Goal: Information Seeking & Learning: Learn about a topic

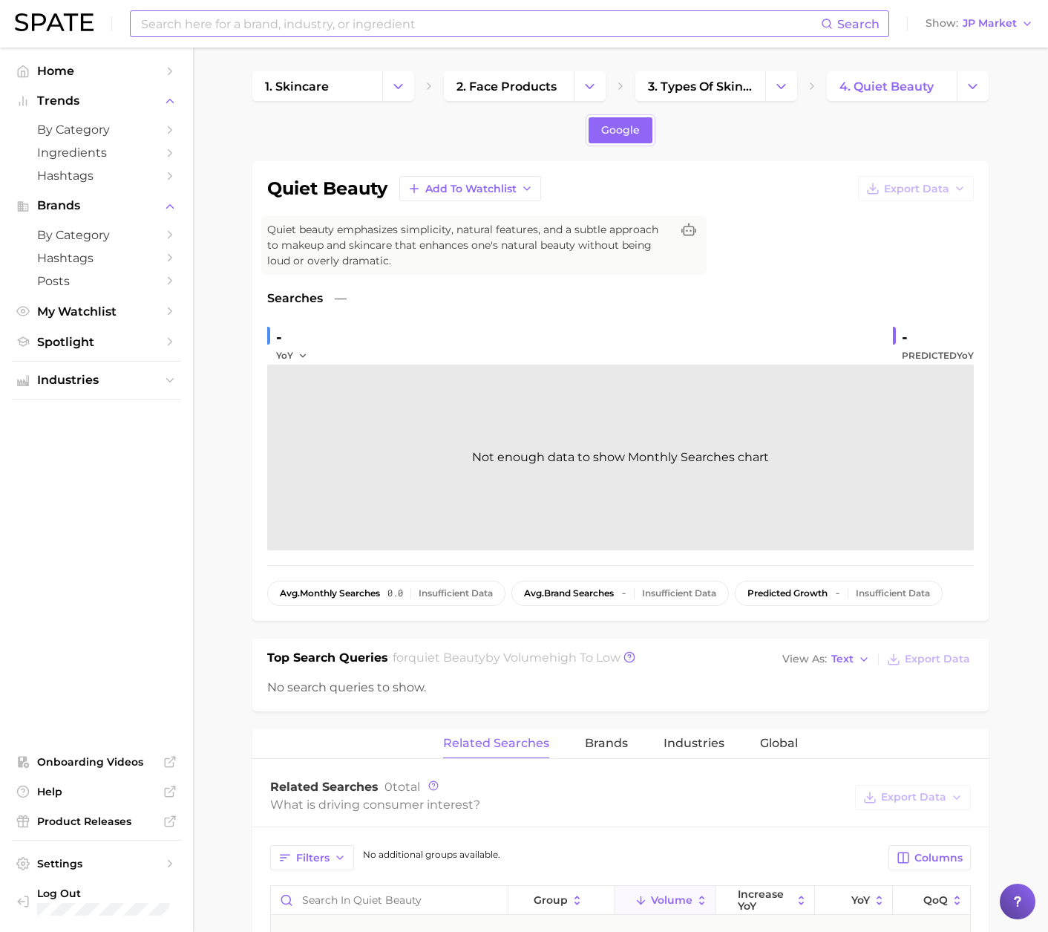
click at [445, 32] on input at bounding box center [481, 23] width 682 height 25
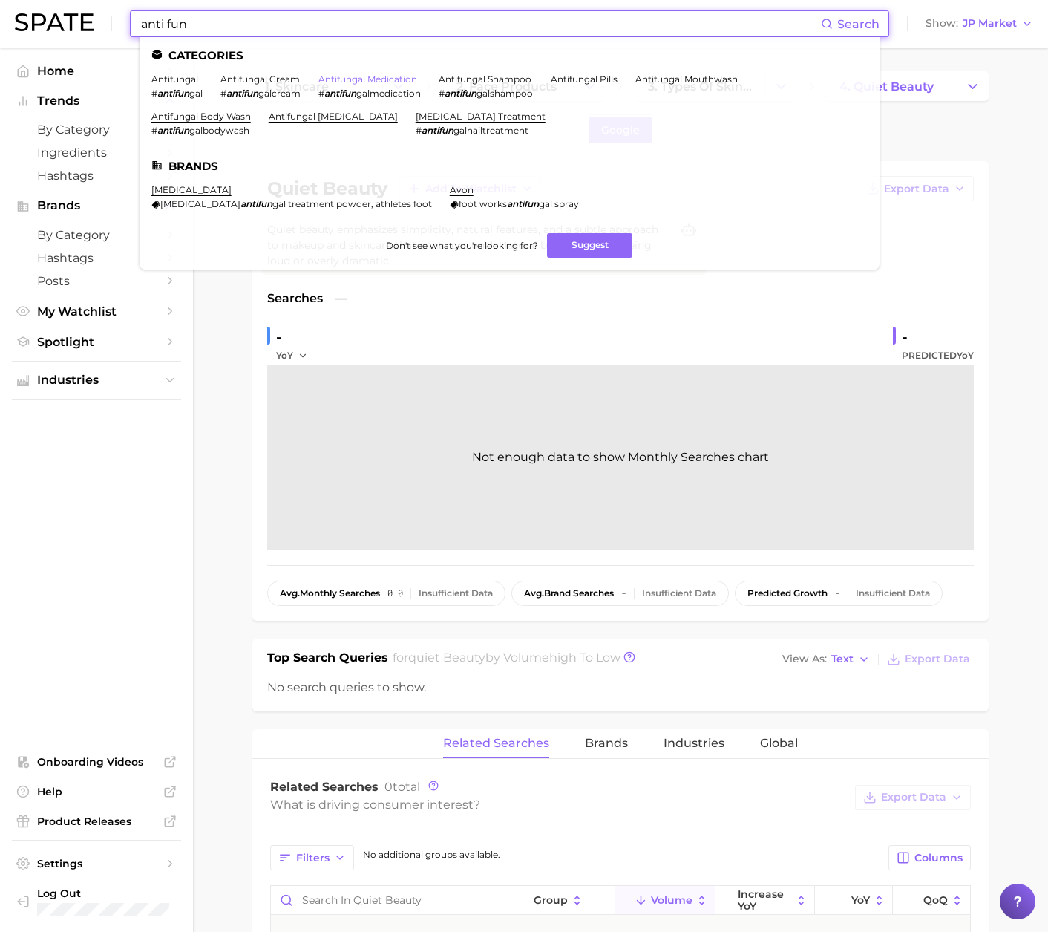
type input "anti fun"
click at [365, 79] on link "antifungal medication" at bounding box center [367, 78] width 99 height 11
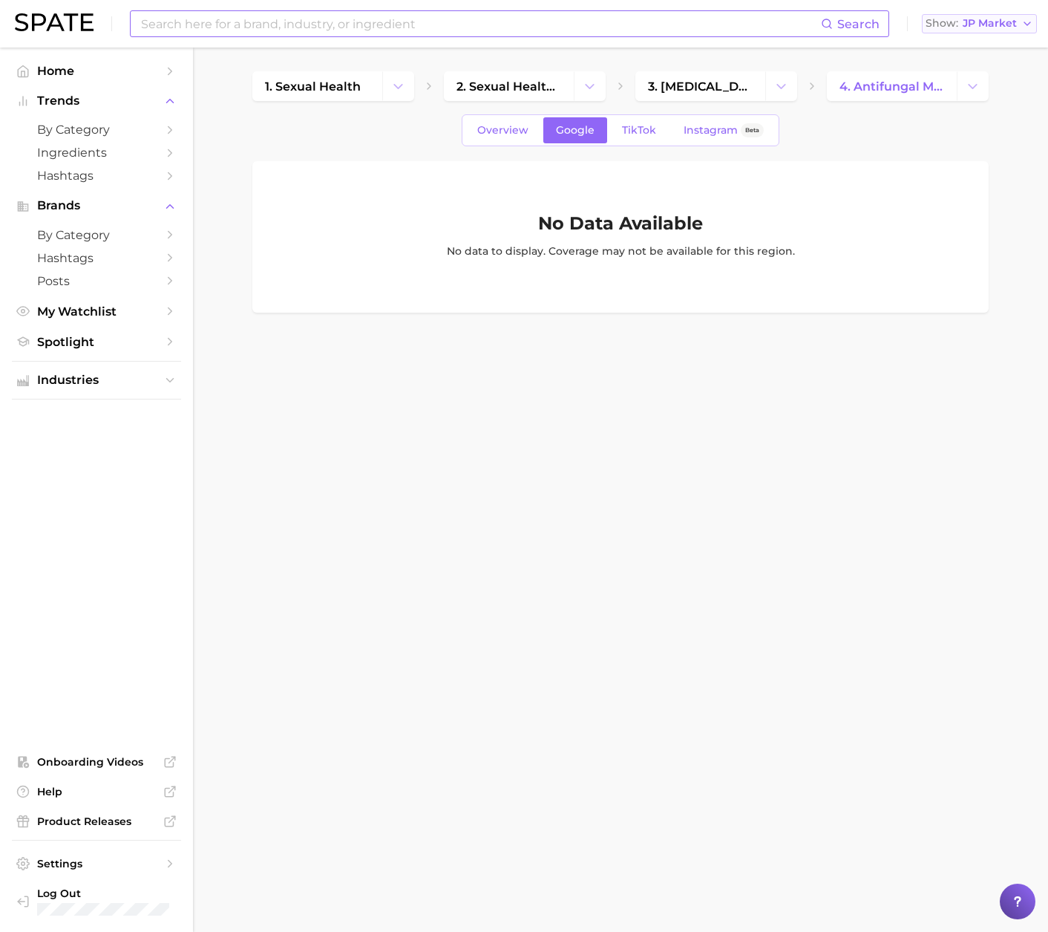
click at [970, 14] on button "Show JP Market" at bounding box center [979, 23] width 115 height 19
click at [973, 50] on span "[GEOGRAPHIC_DATA]" at bounding box center [986, 48] width 115 height 13
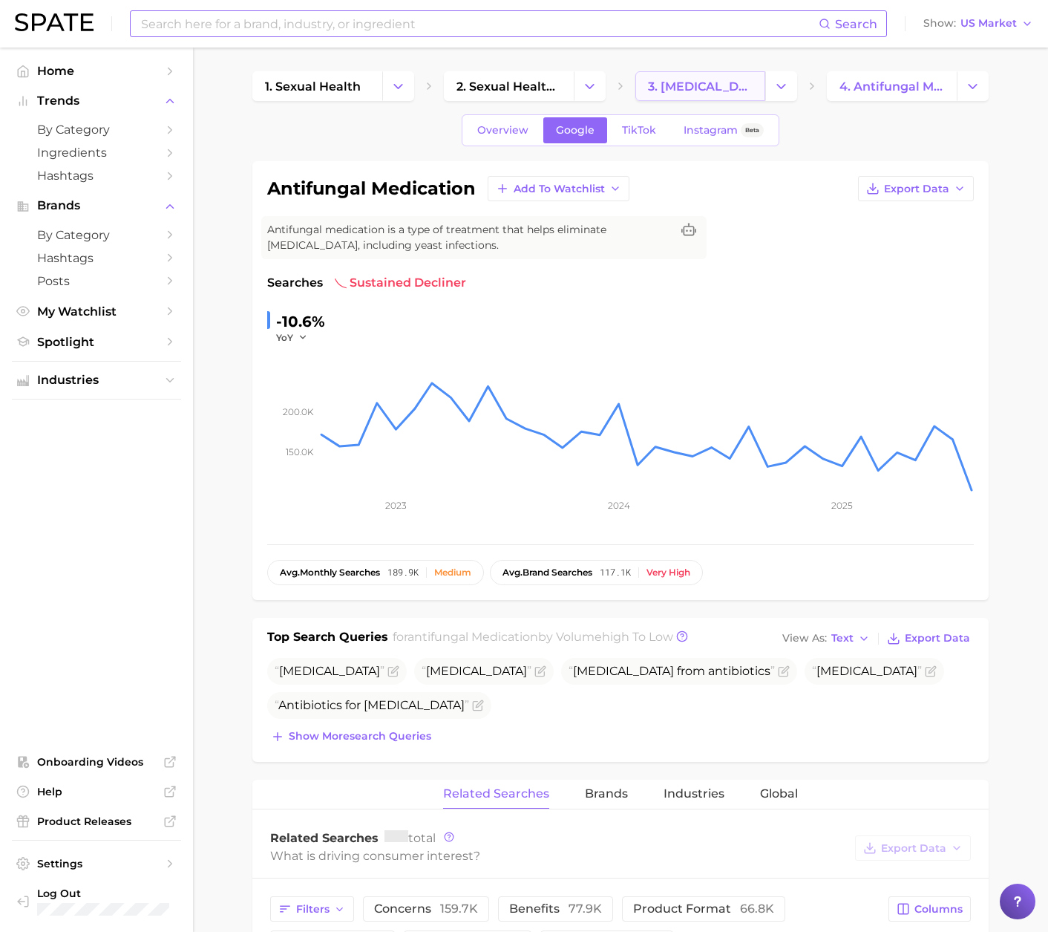
click at [720, 89] on span "3. yeast infection treatments" at bounding box center [700, 86] width 105 height 14
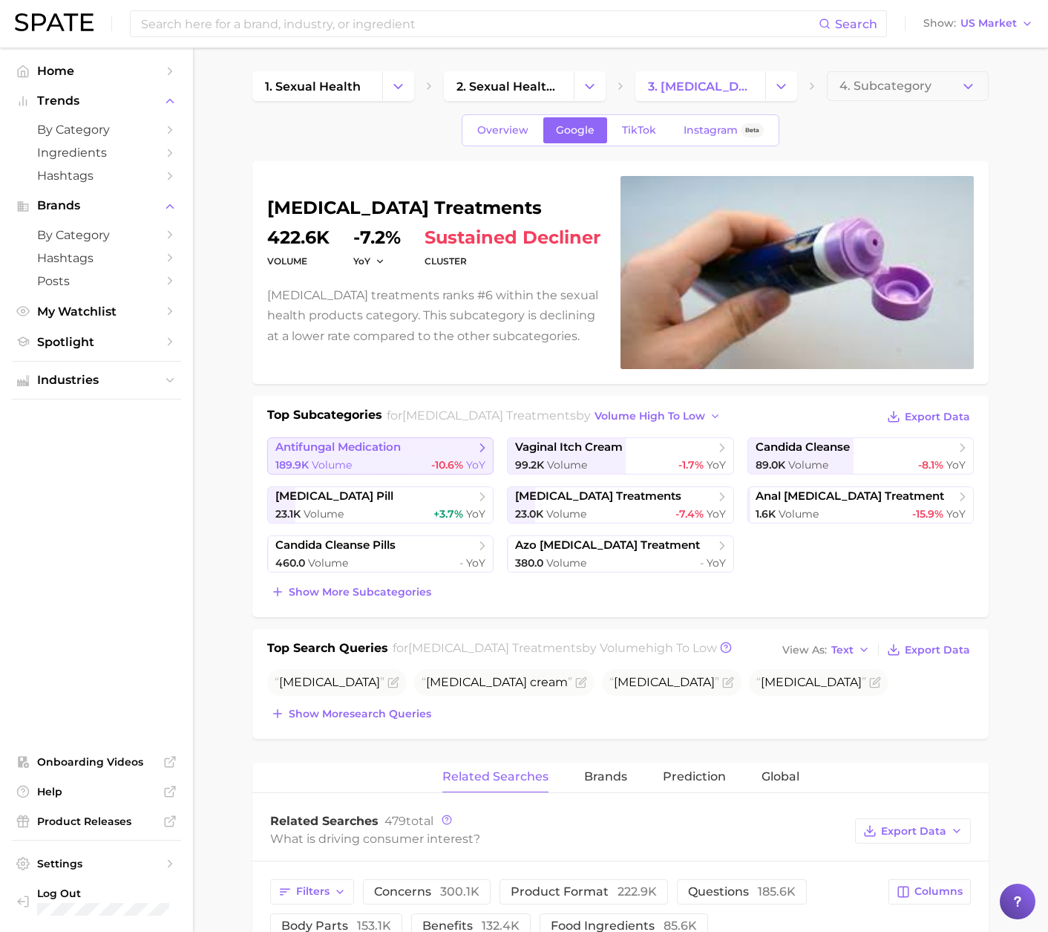
click at [359, 460] on div "189.9k Volume -10.6% YoY" at bounding box center [380, 465] width 210 height 14
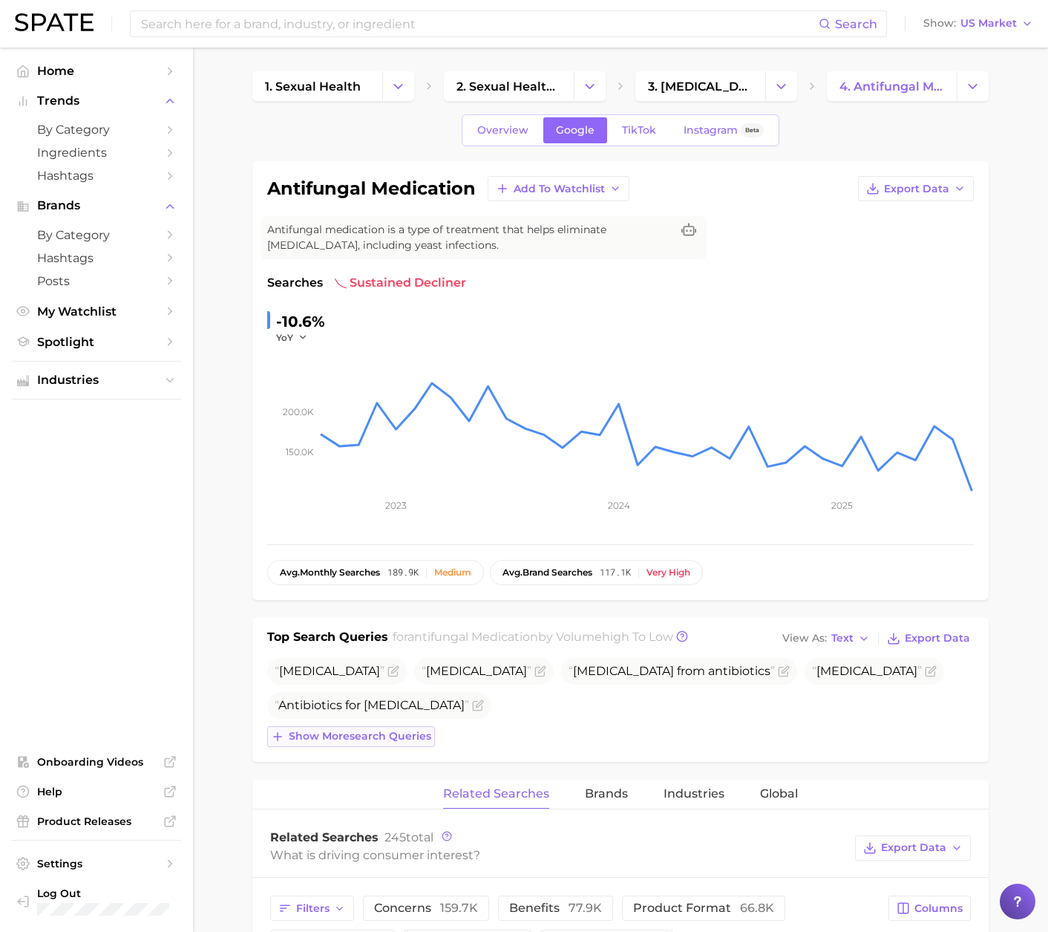
click at [365, 734] on span "Show more search queries" at bounding box center [360, 736] width 143 height 13
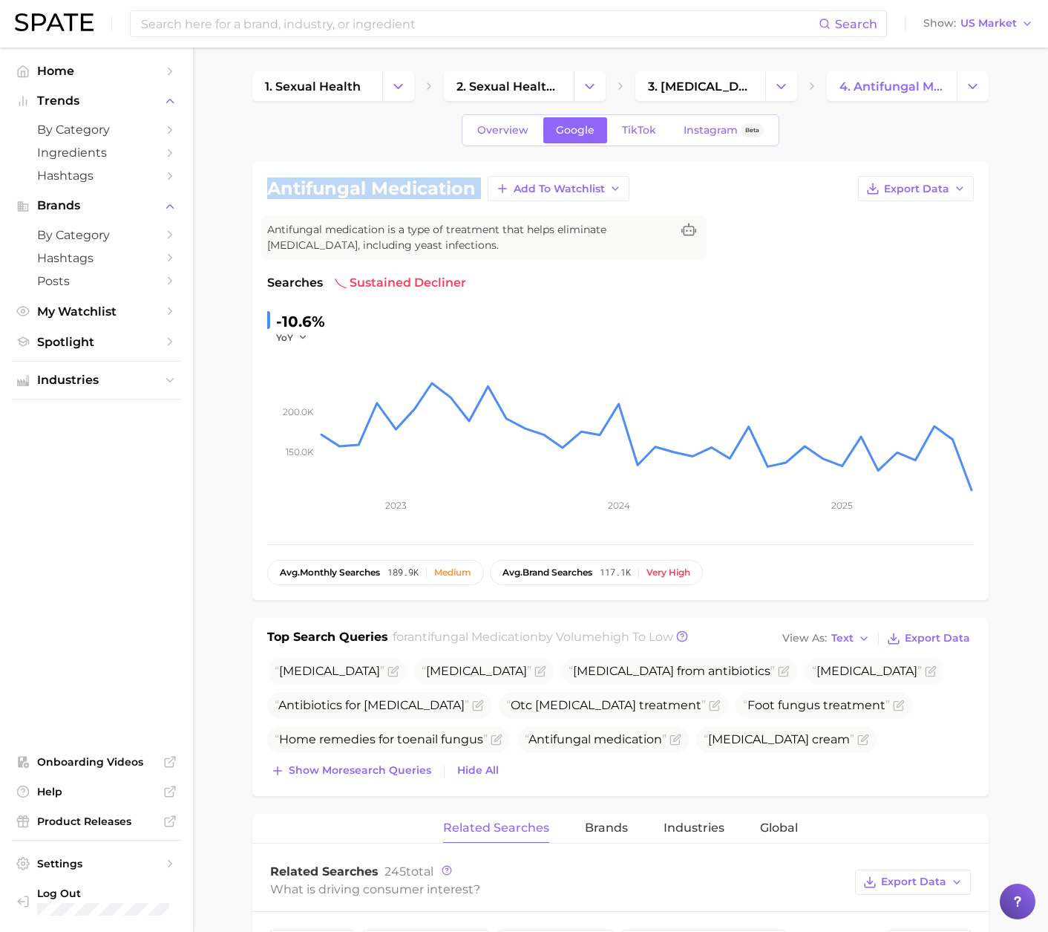
drag, startPoint x: 264, startPoint y: 189, endPoint x: 487, endPoint y: 186, distance: 222.7
click at [487, 186] on div "antifungal medication Add to Watchlist Export Data Antifungal medication is a t…" at bounding box center [620, 380] width 736 height 439
copy div "antifungal medication Add to Watchlist Export Data"
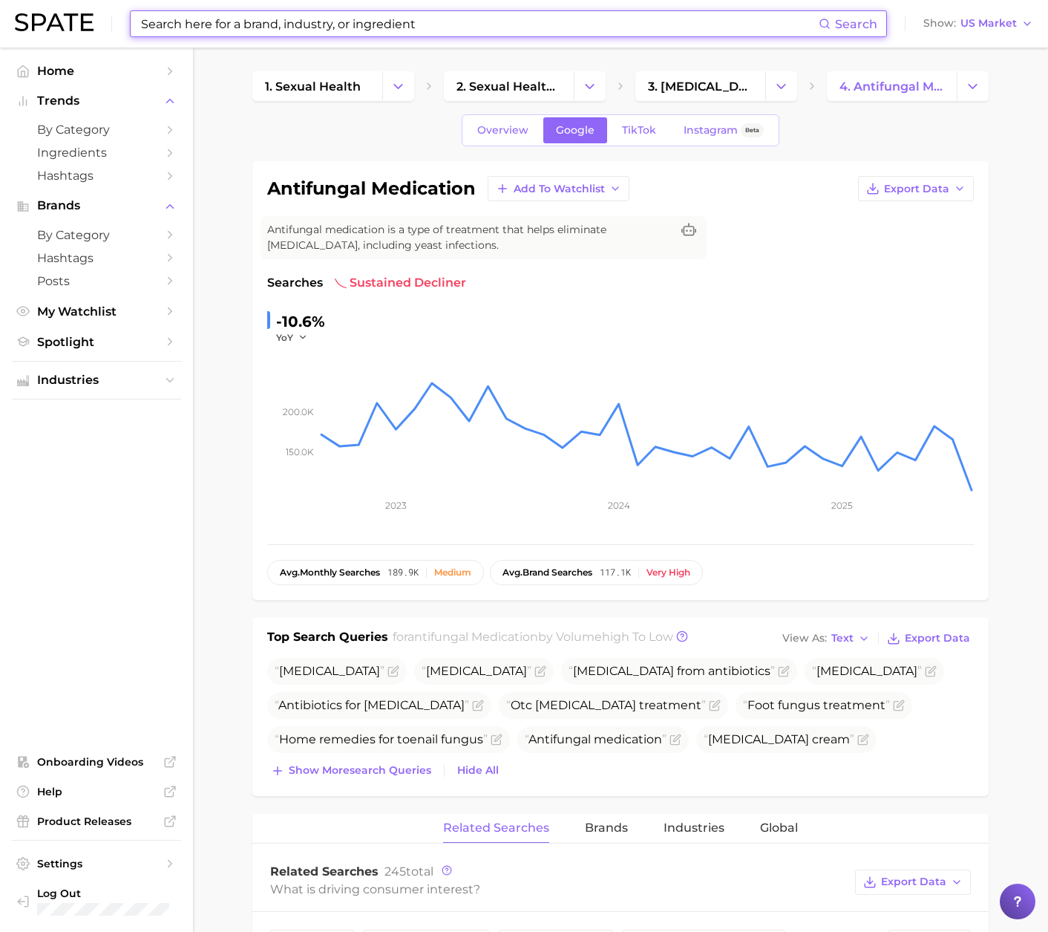
click at [297, 19] on input at bounding box center [479, 23] width 679 height 25
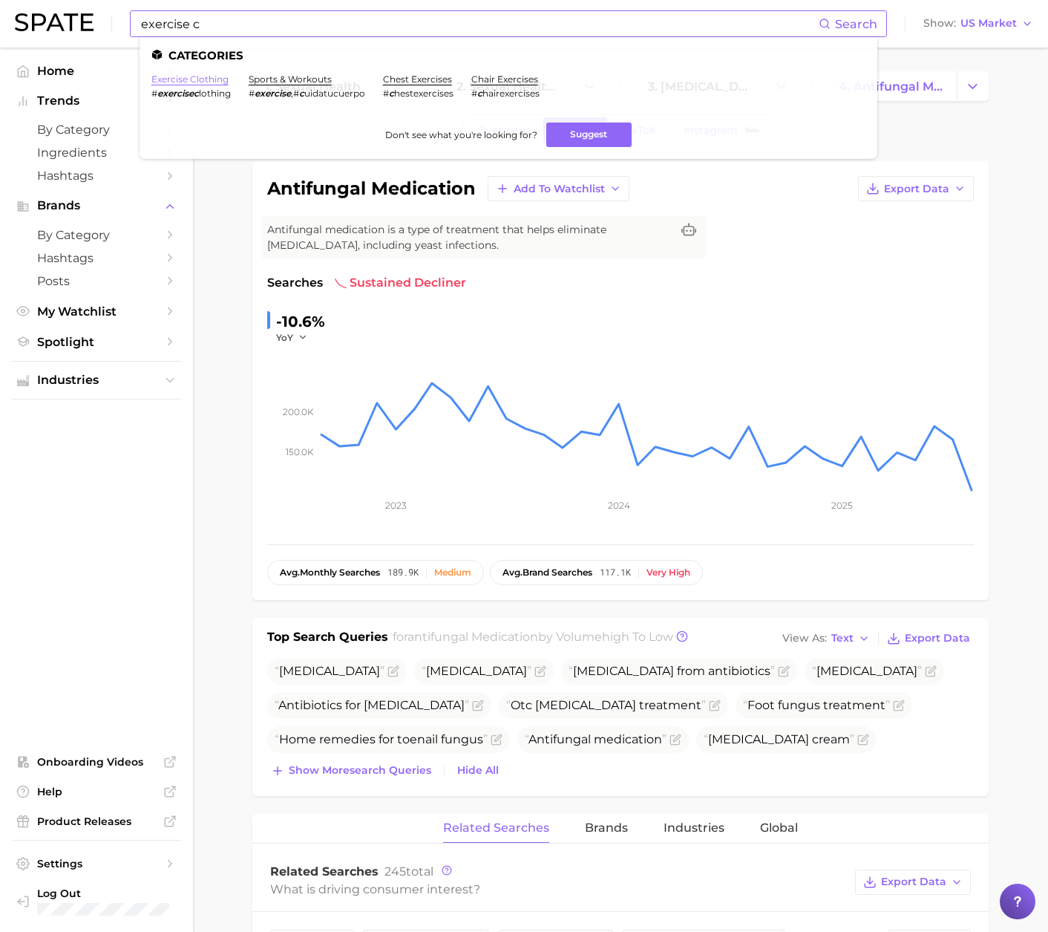
click at [209, 81] on link "exercise clothing" at bounding box center [189, 78] width 77 height 11
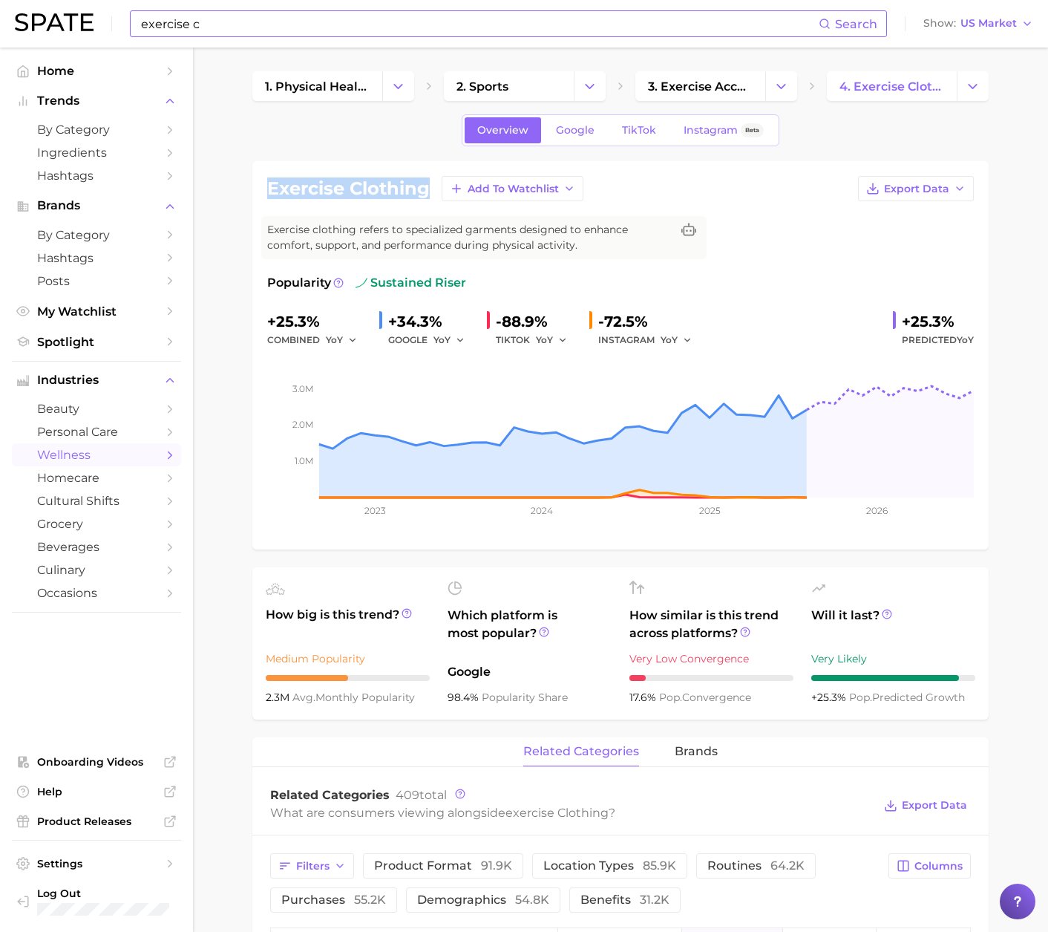
drag, startPoint x: 425, startPoint y: 189, endPoint x: 266, endPoint y: 192, distance: 159.6
click at [266, 192] on div "exercise clothing Add to Watchlist Export Data Exercise clothing refers to spec…" at bounding box center [620, 355] width 736 height 388
copy h1 "exercise clothing"
click at [448, 28] on input "exercise c" at bounding box center [479, 23] width 679 height 25
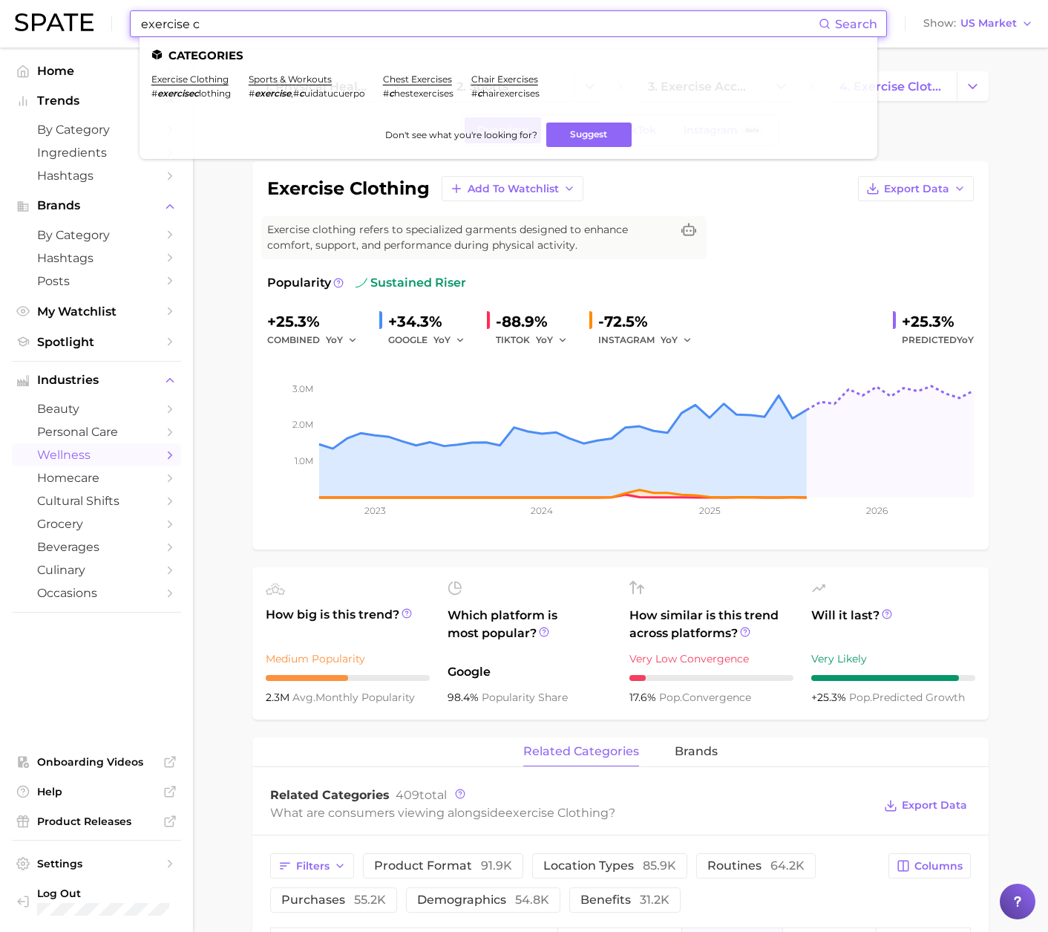
drag, startPoint x: 342, startPoint y: 27, endPoint x: 165, endPoint y: 38, distance: 177.7
click at [144, 32] on input "exercise c" at bounding box center [479, 23] width 679 height 25
drag, startPoint x: 175, startPoint y: 27, endPoint x: 73, endPoint y: 16, distance: 103.1
click at [73, 16] on div "exercise c Search Categories exercise clothing # exercisec lothing sports & wor…" at bounding box center [524, 24] width 1019 height 48
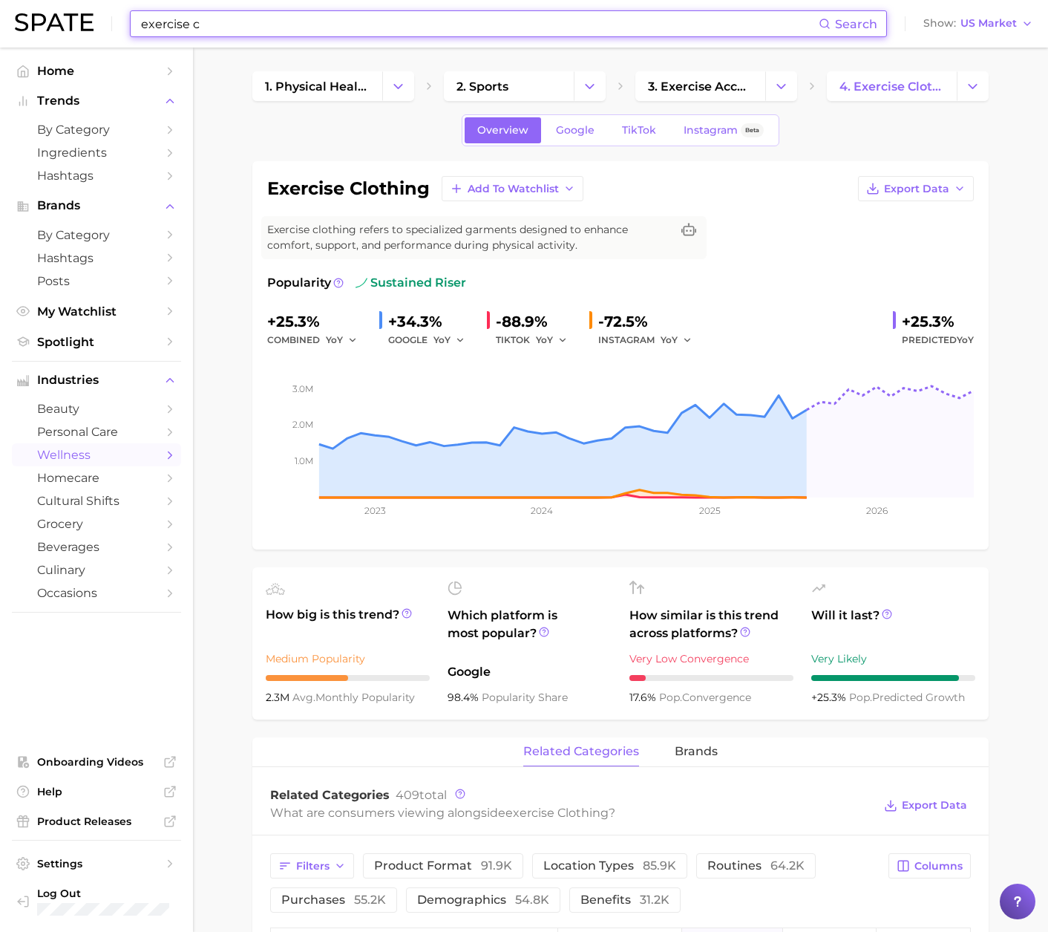
type input "c"
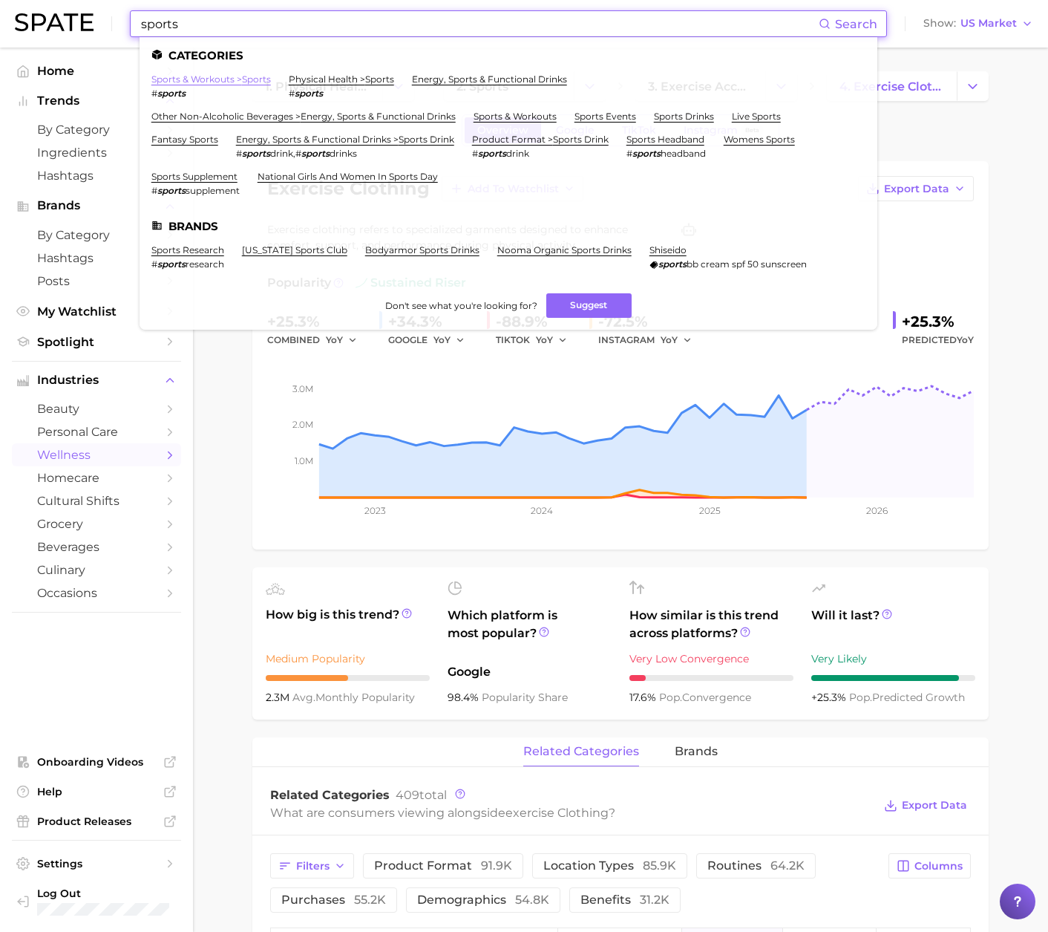
type input "sports"
click at [197, 80] on link "sports & workouts > sports" at bounding box center [211, 78] width 120 height 11
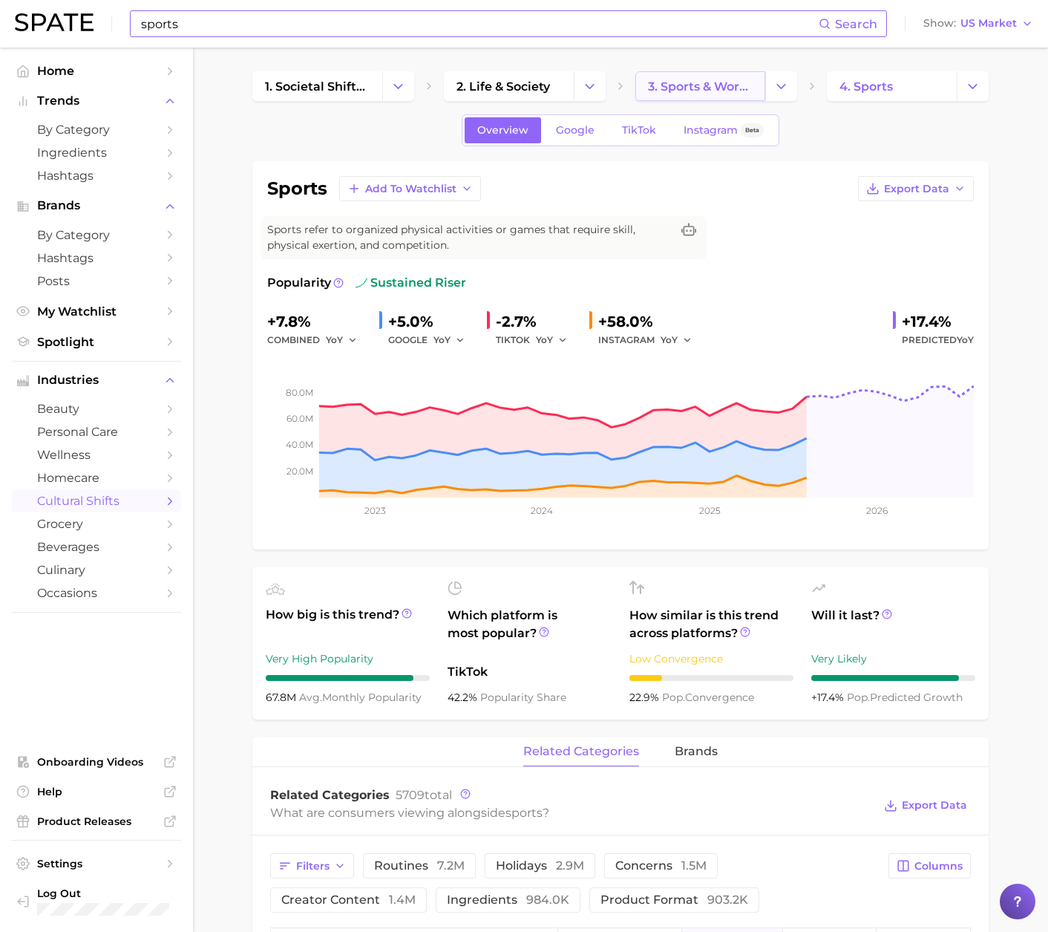
click at [705, 92] on span "3. sports & workouts" at bounding box center [700, 86] width 105 height 14
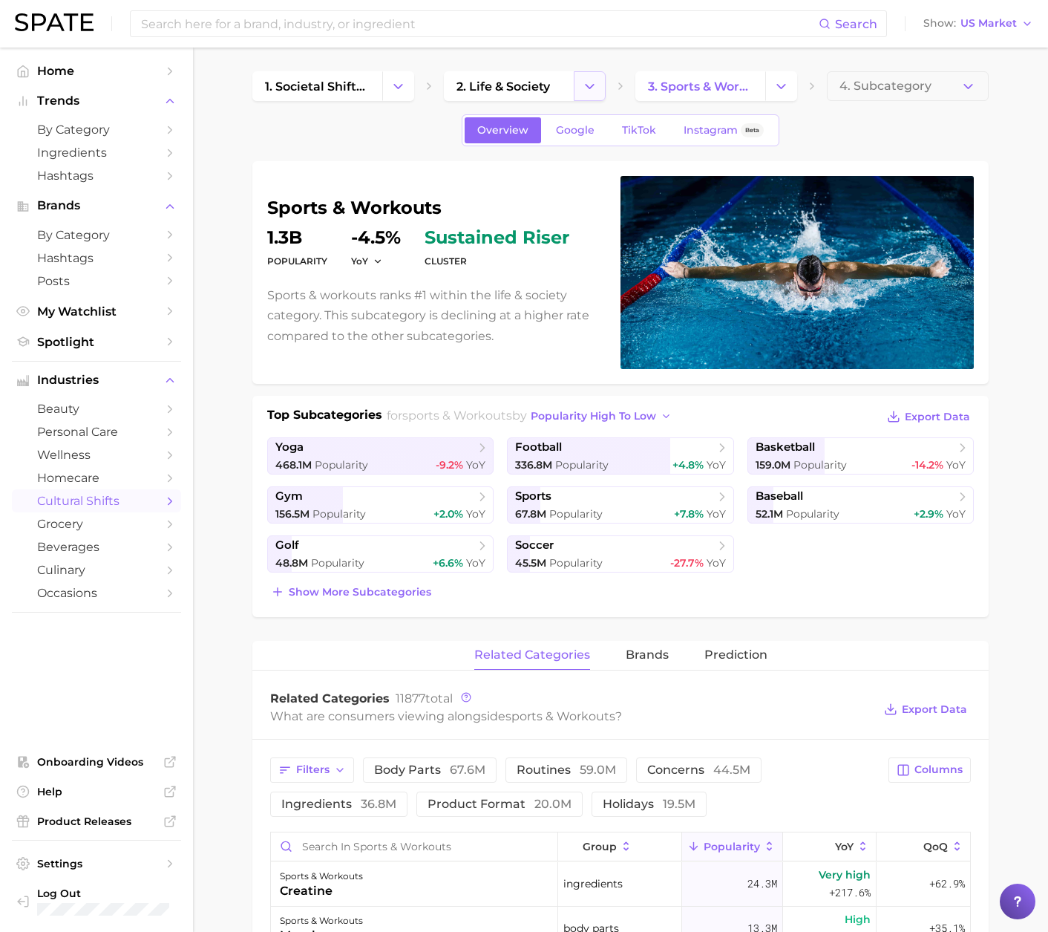
click at [589, 80] on icon "Change Category" at bounding box center [590, 87] width 16 height 16
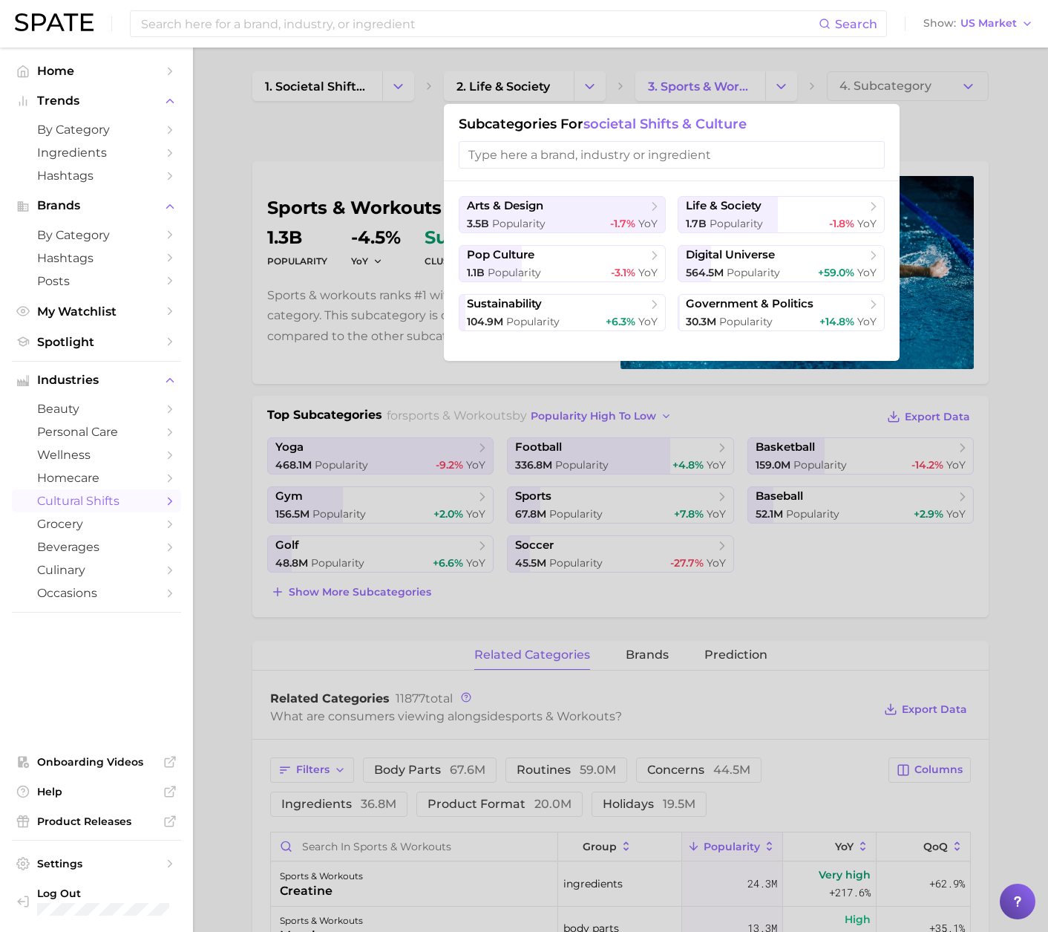
click at [368, 134] on div at bounding box center [524, 466] width 1048 height 932
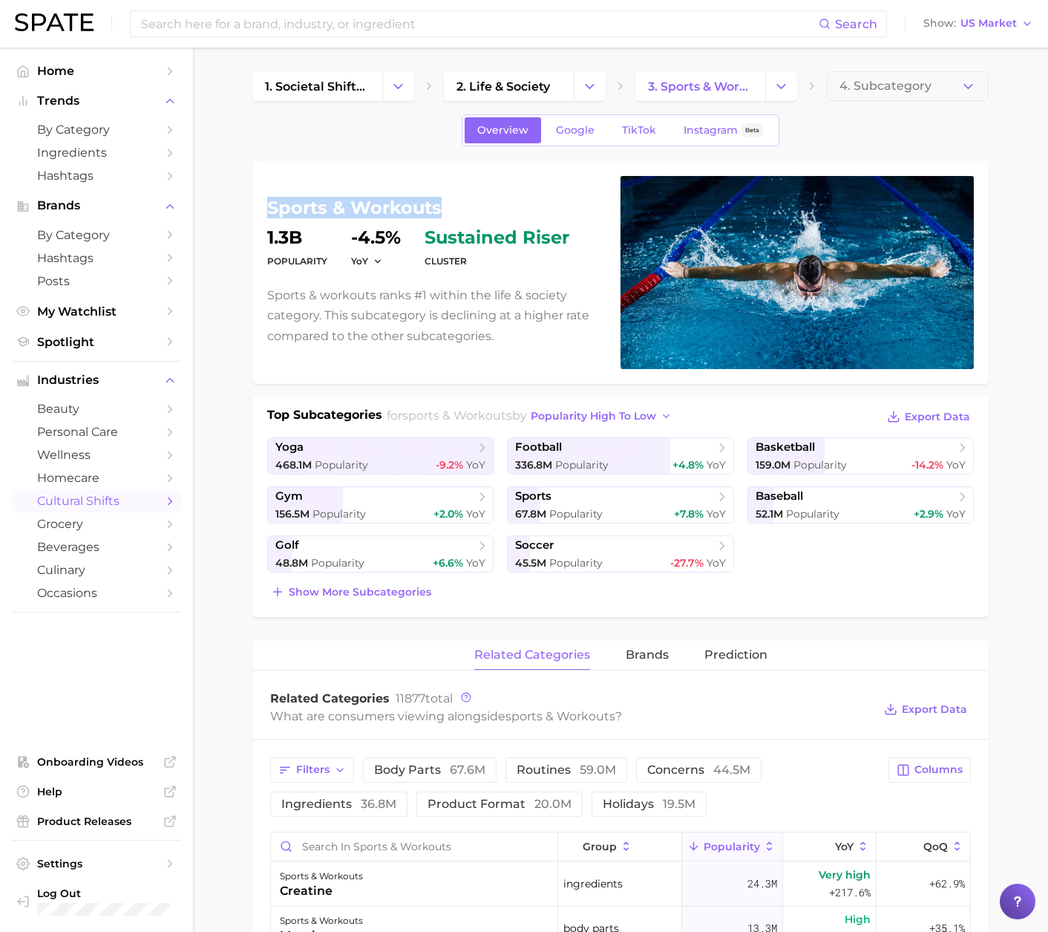
drag, startPoint x: 427, startPoint y: 206, endPoint x: 259, endPoint y: 207, distance: 167.8
click at [259, 207] on div "sports & workouts Popularity 1.3b YoY -4.5% cluster sustained riser Sports & wo…" at bounding box center [620, 272] width 736 height 223
copy h1 "sports & workouts"
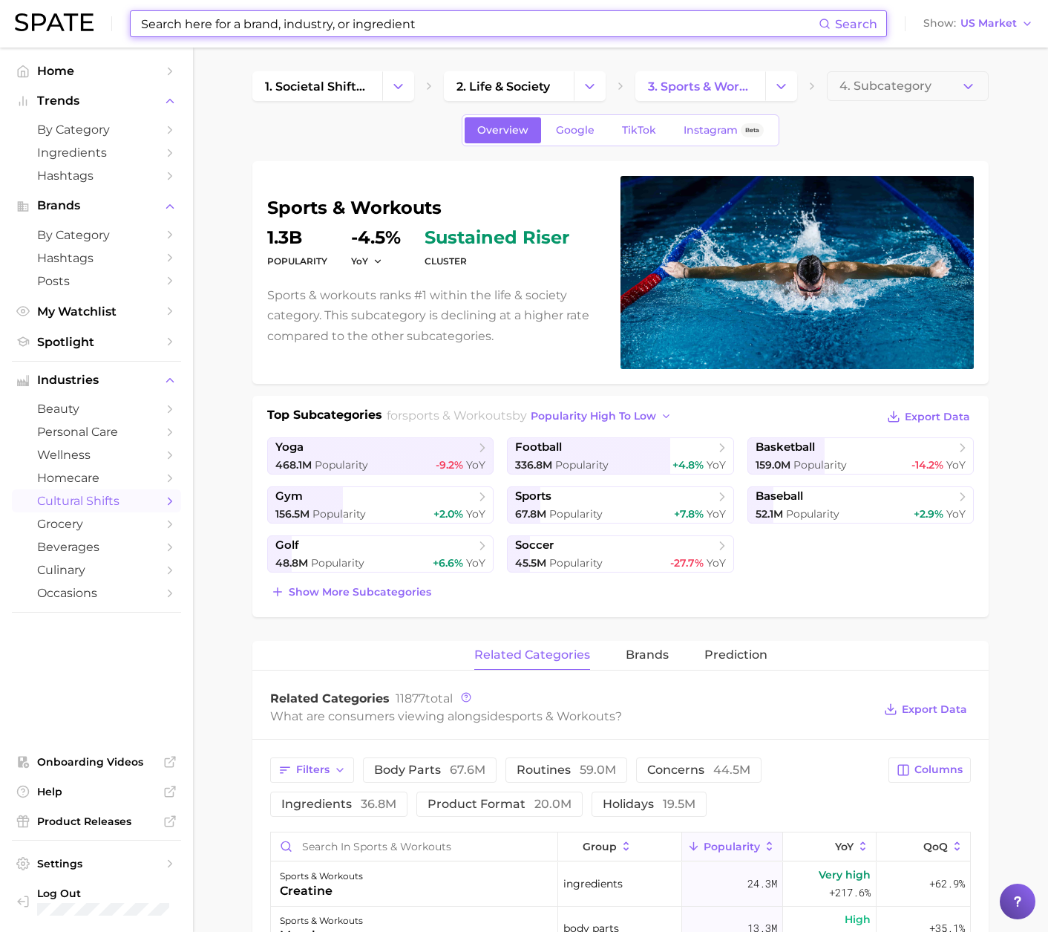
drag, startPoint x: 254, startPoint y: 15, endPoint x: 252, endPoint y: 30, distance: 14.9
click at [254, 16] on input at bounding box center [479, 23] width 679 height 25
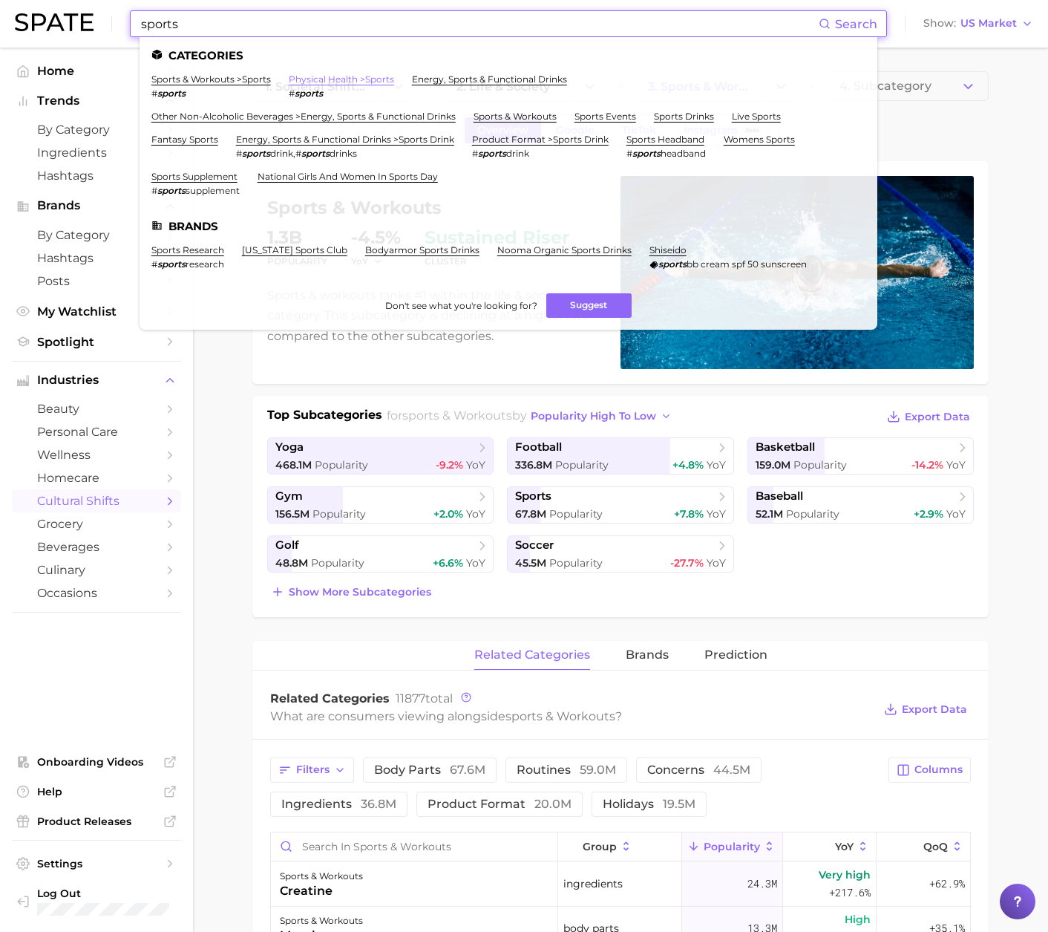
type input "sports"
click at [318, 76] on link "physical health > sports" at bounding box center [341, 78] width 105 height 11
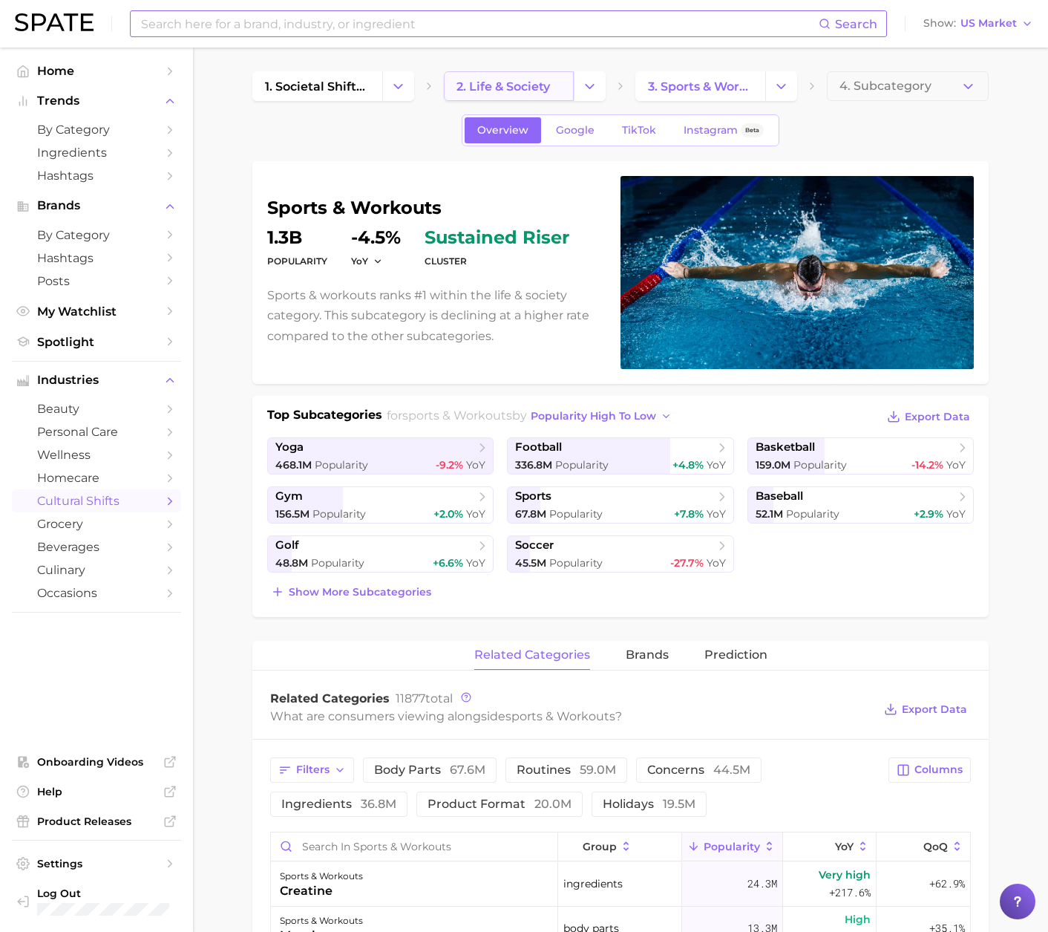
click at [549, 86] on span "2. life & society" at bounding box center [504, 86] width 94 height 14
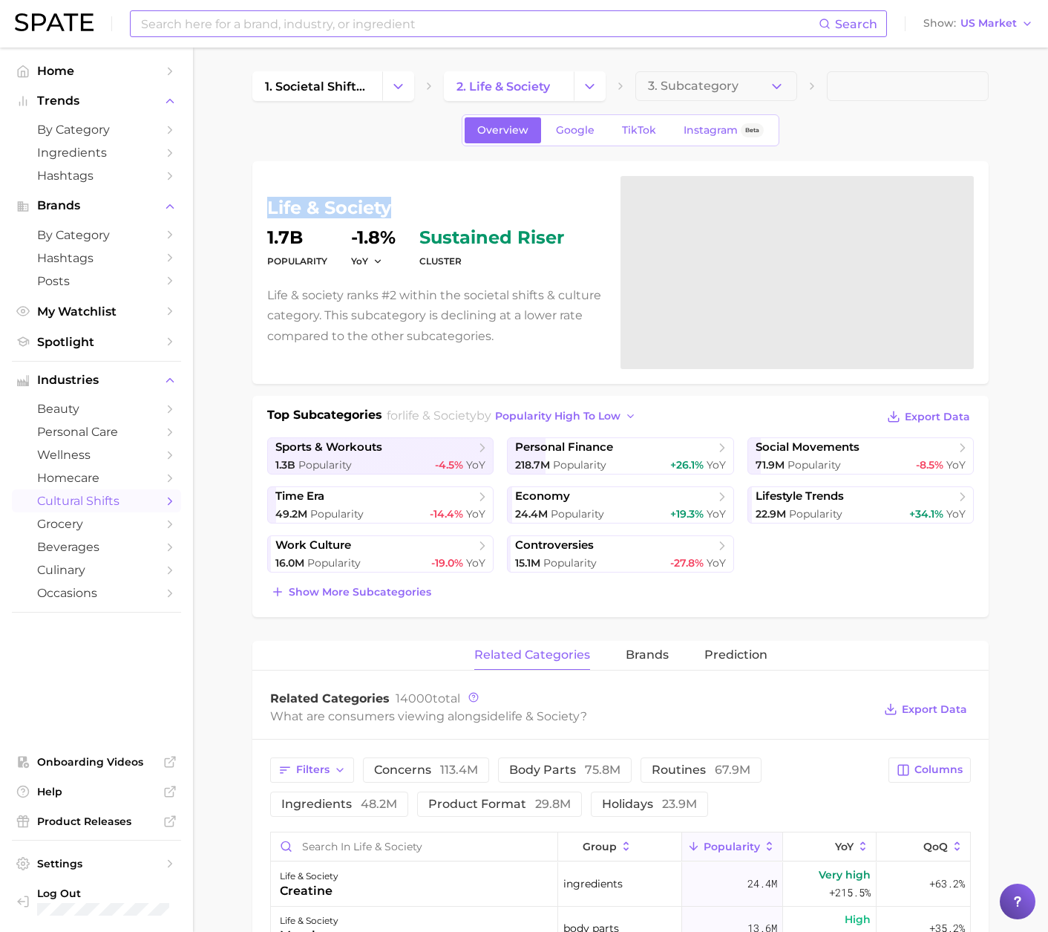
drag, startPoint x: 391, startPoint y: 209, endPoint x: 247, endPoint y: 206, distance: 143.3
copy h1 "life & society"
click at [379, 586] on span "Show more subcategories" at bounding box center [360, 592] width 143 height 13
click at [398, 19] on input at bounding box center [479, 23] width 679 height 25
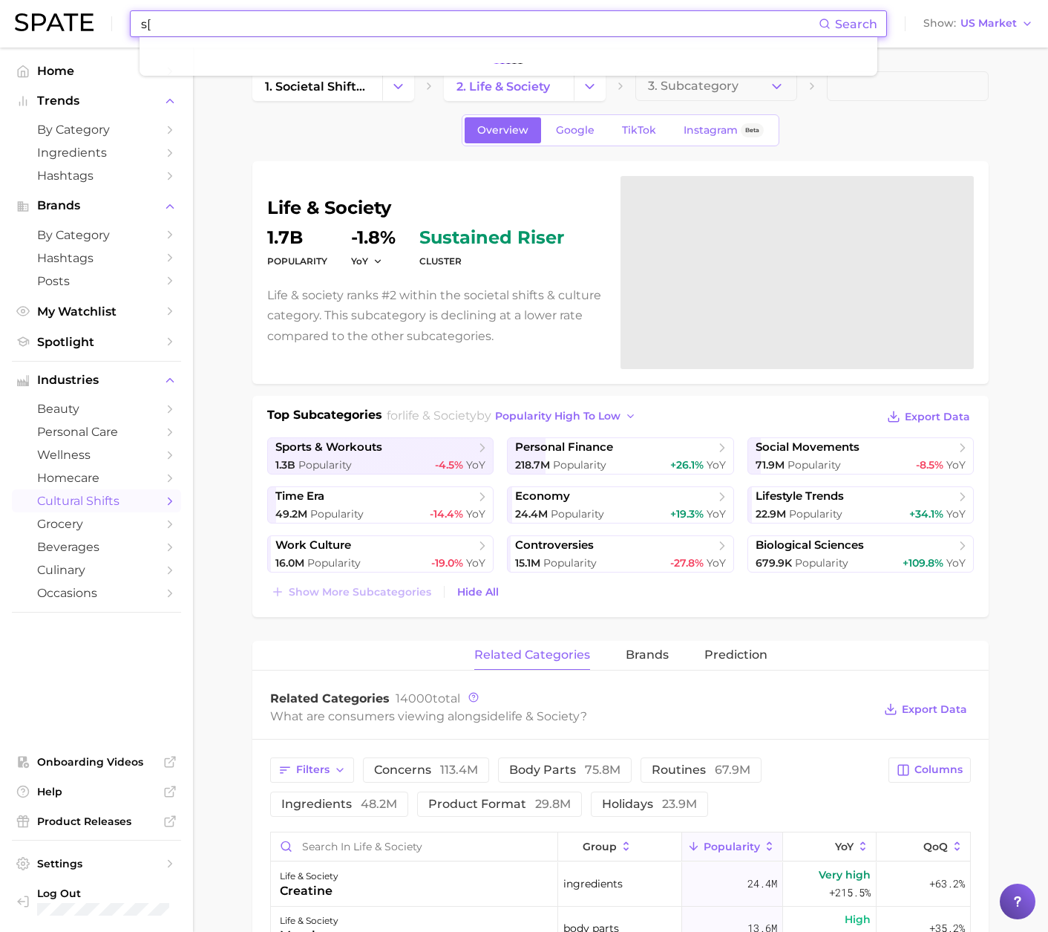
type input "s"
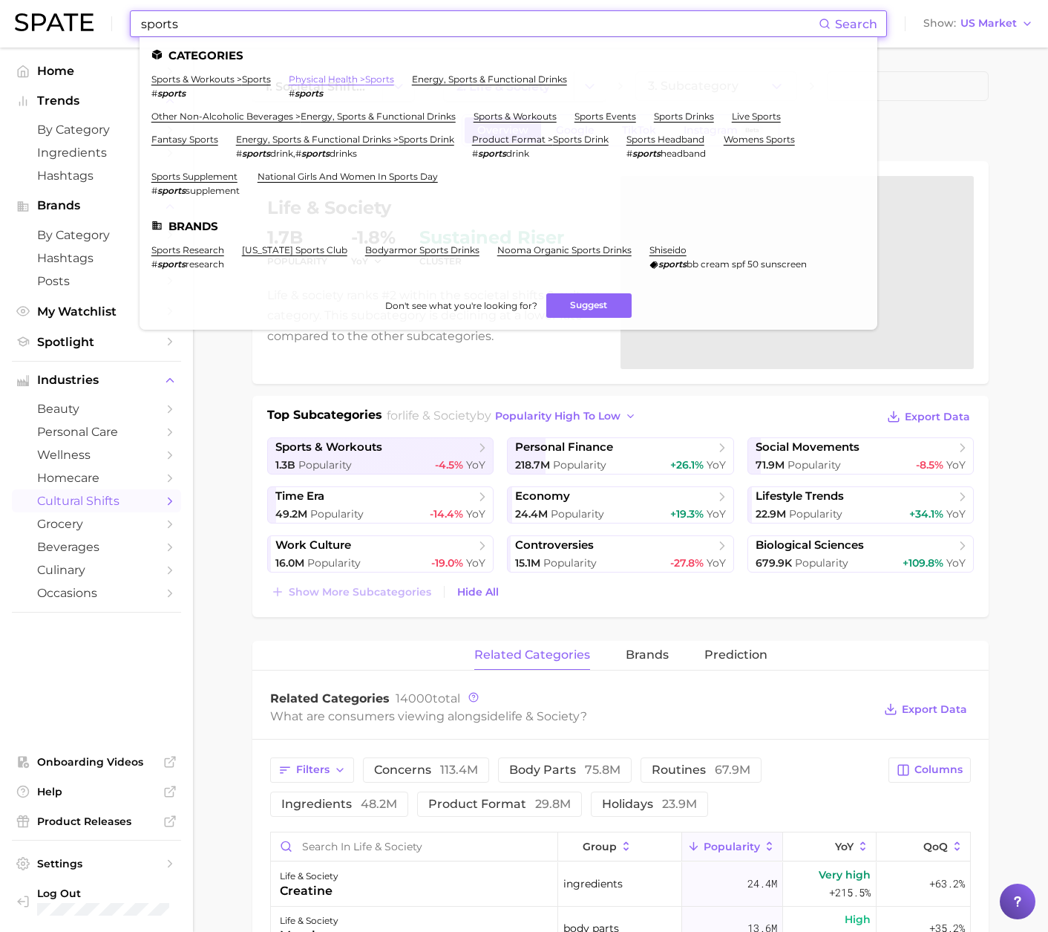
type input "sports"
click at [315, 79] on link "physical health > sports" at bounding box center [341, 78] width 105 height 11
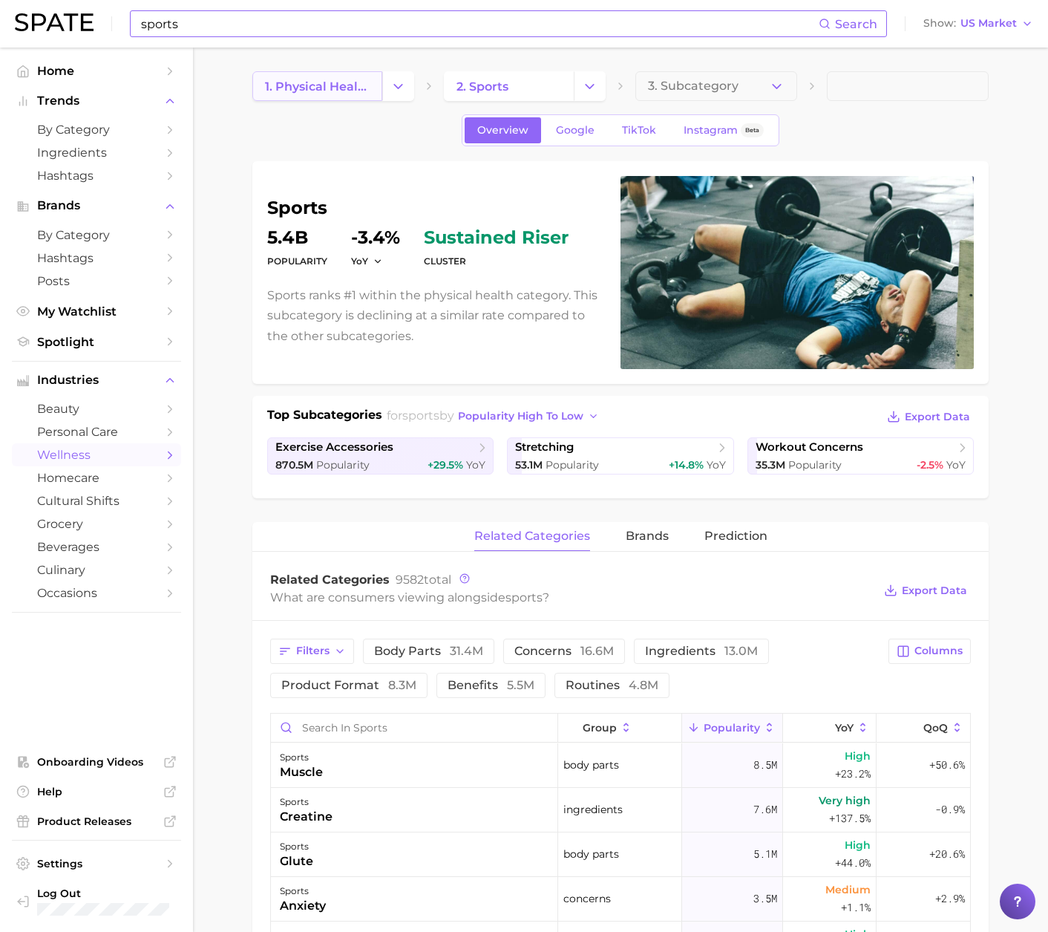
click at [320, 83] on span "1. physical health" at bounding box center [317, 86] width 105 height 14
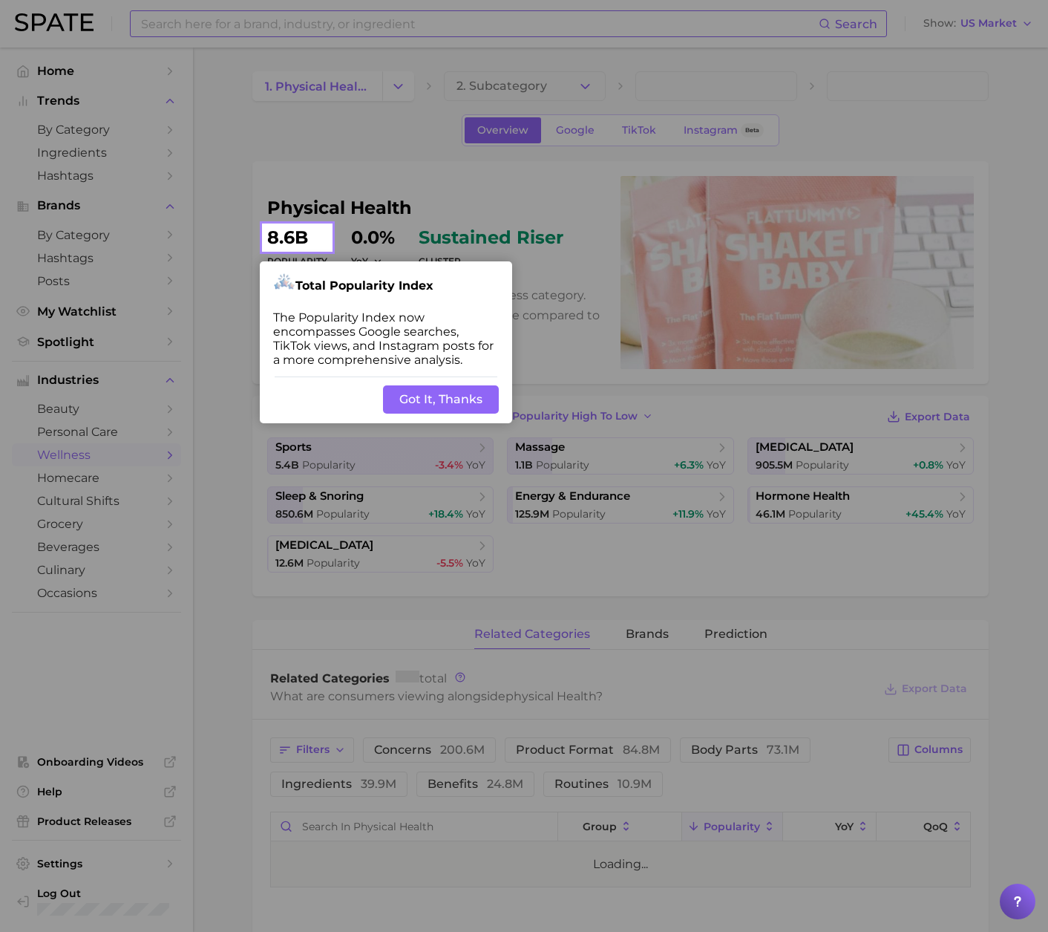
drag, startPoint x: 436, startPoint y: 396, endPoint x: 455, endPoint y: 366, distance: 35.4
click at [437, 395] on button "Got It, Thanks" at bounding box center [441, 399] width 116 height 28
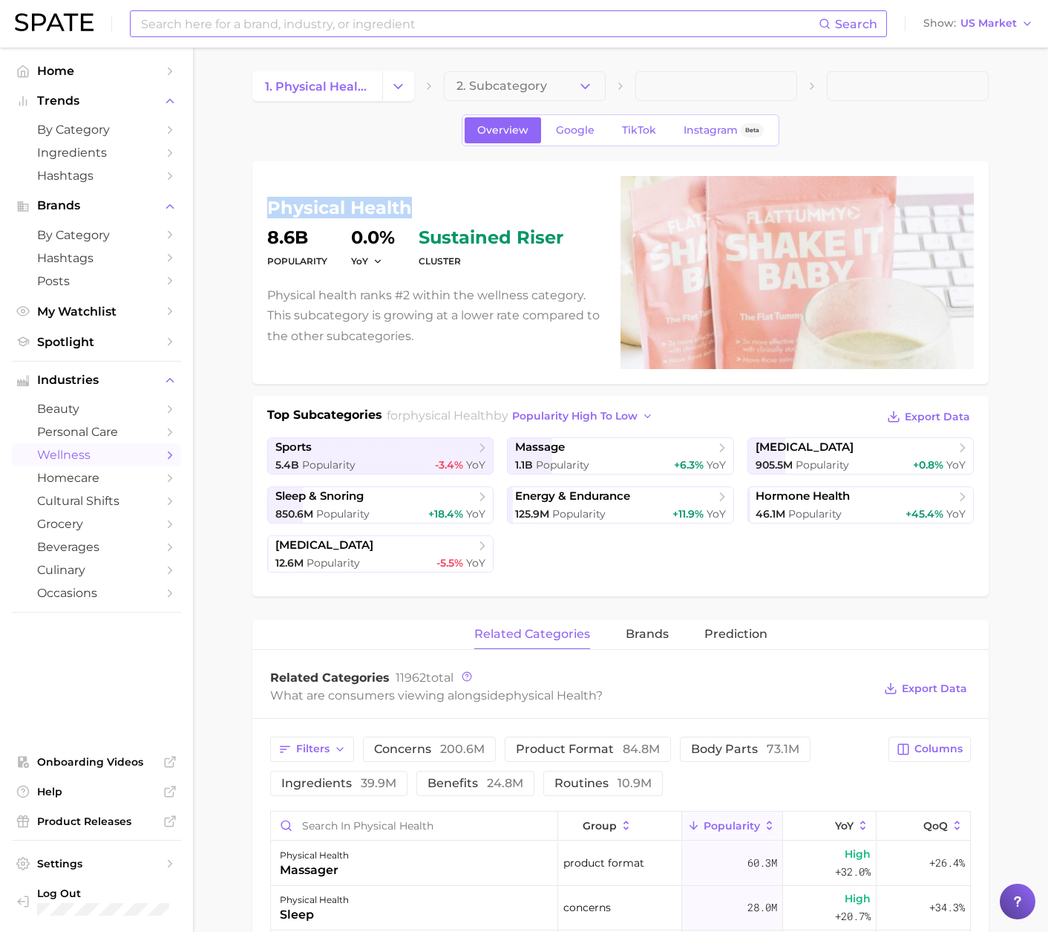
drag, startPoint x: 411, startPoint y: 209, endPoint x: 264, endPoint y: 208, distance: 147.7
click at [264, 208] on div "physical health Popularity 8.6b YoY 0.0% cluster sustained riser Physical healt…" at bounding box center [620, 272] width 736 height 223
copy h1 "physical health"
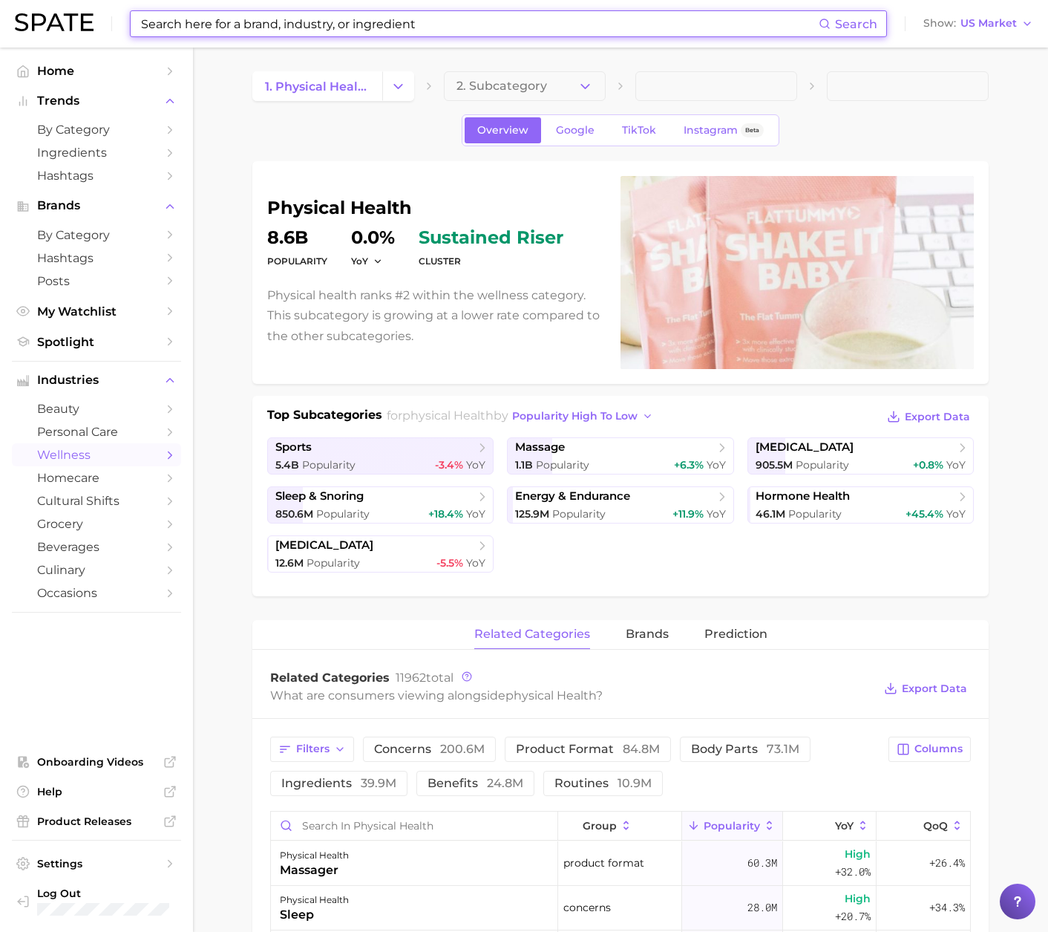
click at [379, 22] on input at bounding box center [479, 23] width 679 height 25
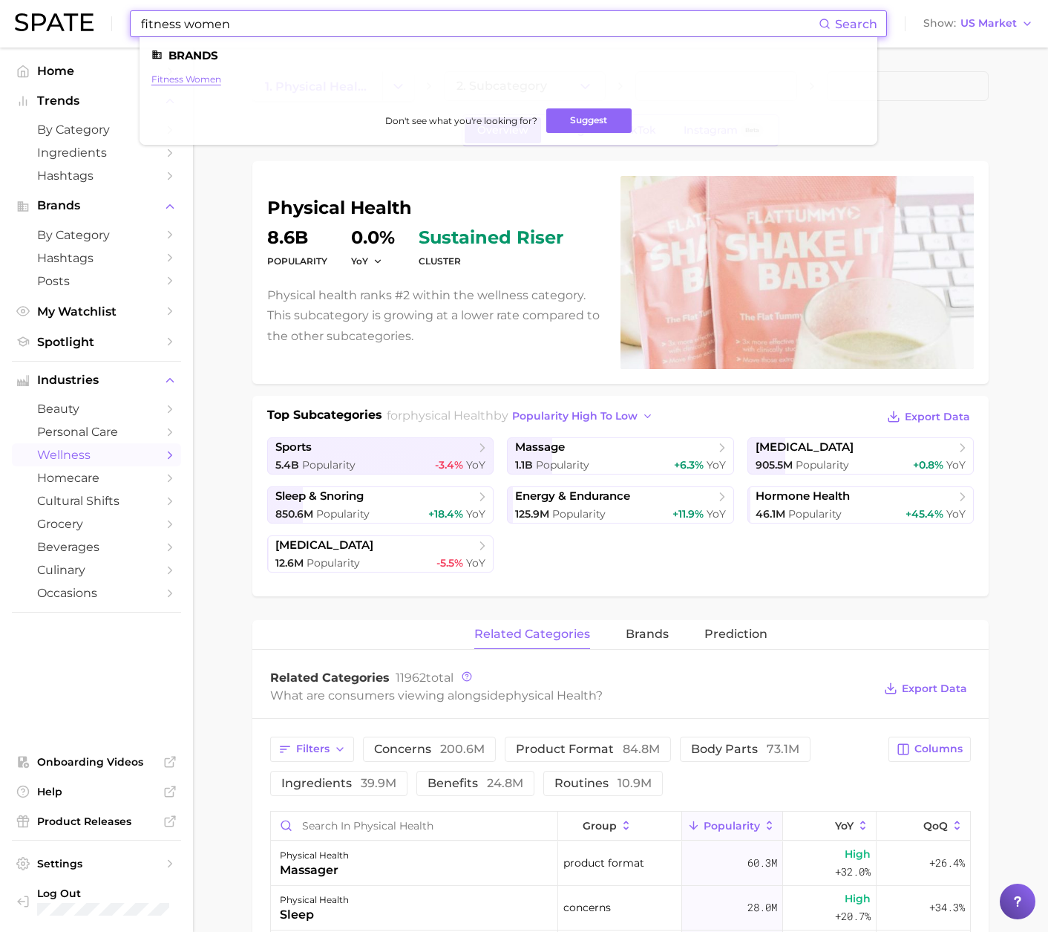
type input "fitness women"
click at [209, 82] on link "fitness women" at bounding box center [186, 78] width 70 height 11
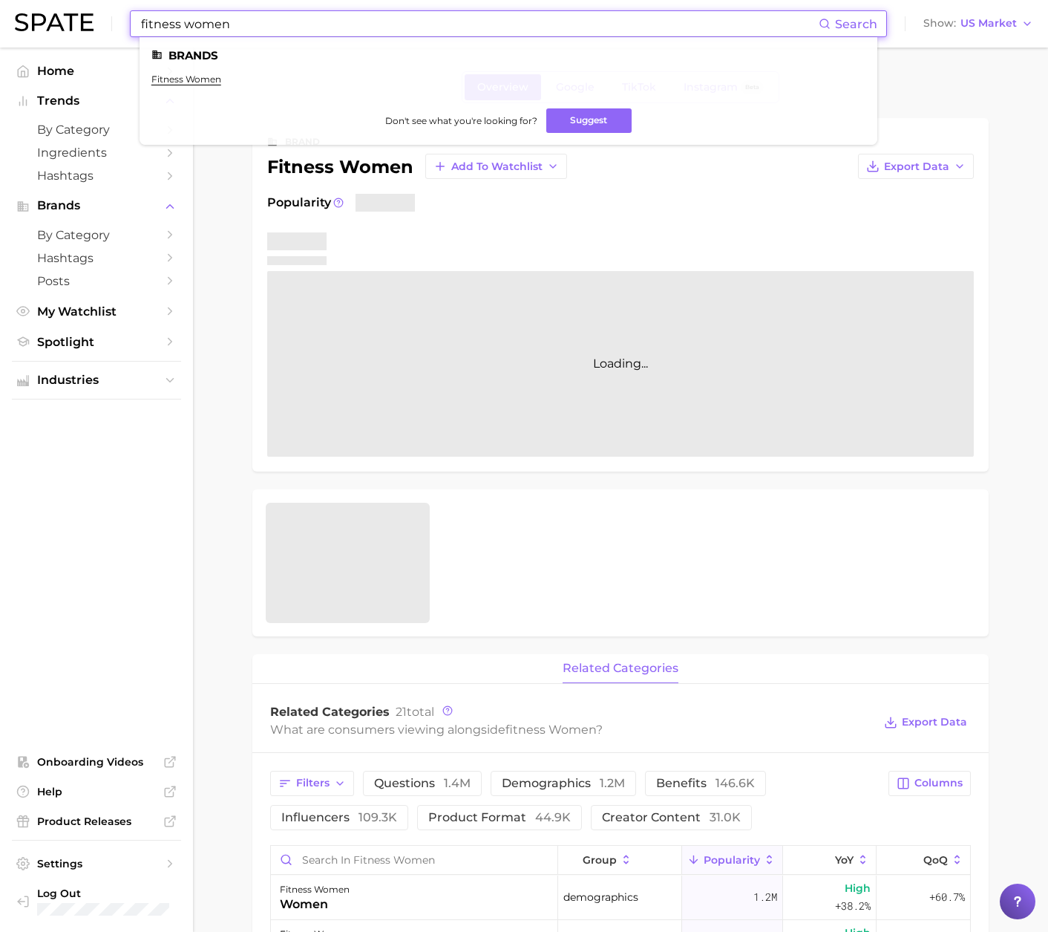
drag, startPoint x: 237, startPoint y: 25, endPoint x: 92, endPoint y: 23, distance: 144.8
click at [92, 23] on div "fitness women Search Brands fitness women Don't see what you're looking for? Su…" at bounding box center [524, 24] width 1019 height 48
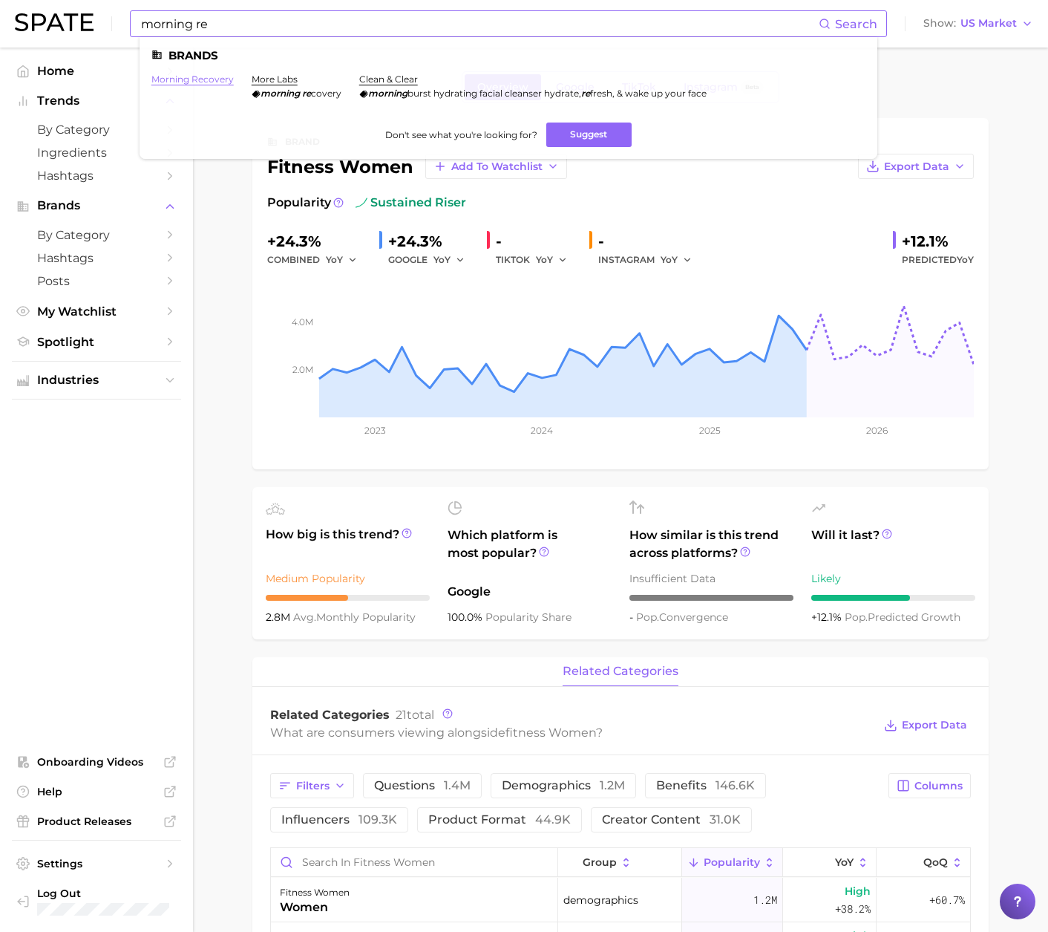
click at [207, 80] on link "morning recovery" at bounding box center [192, 78] width 82 height 11
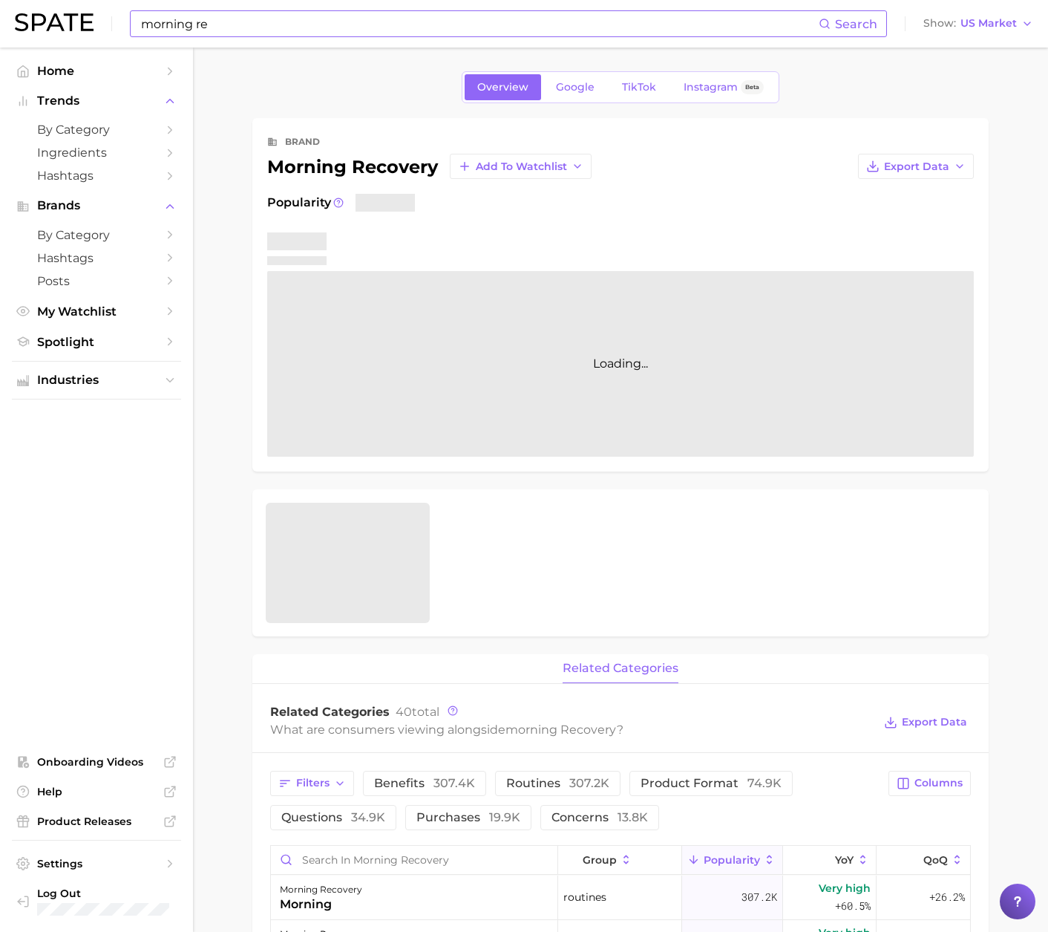
click at [255, 23] on input "morning re" at bounding box center [479, 23] width 679 height 25
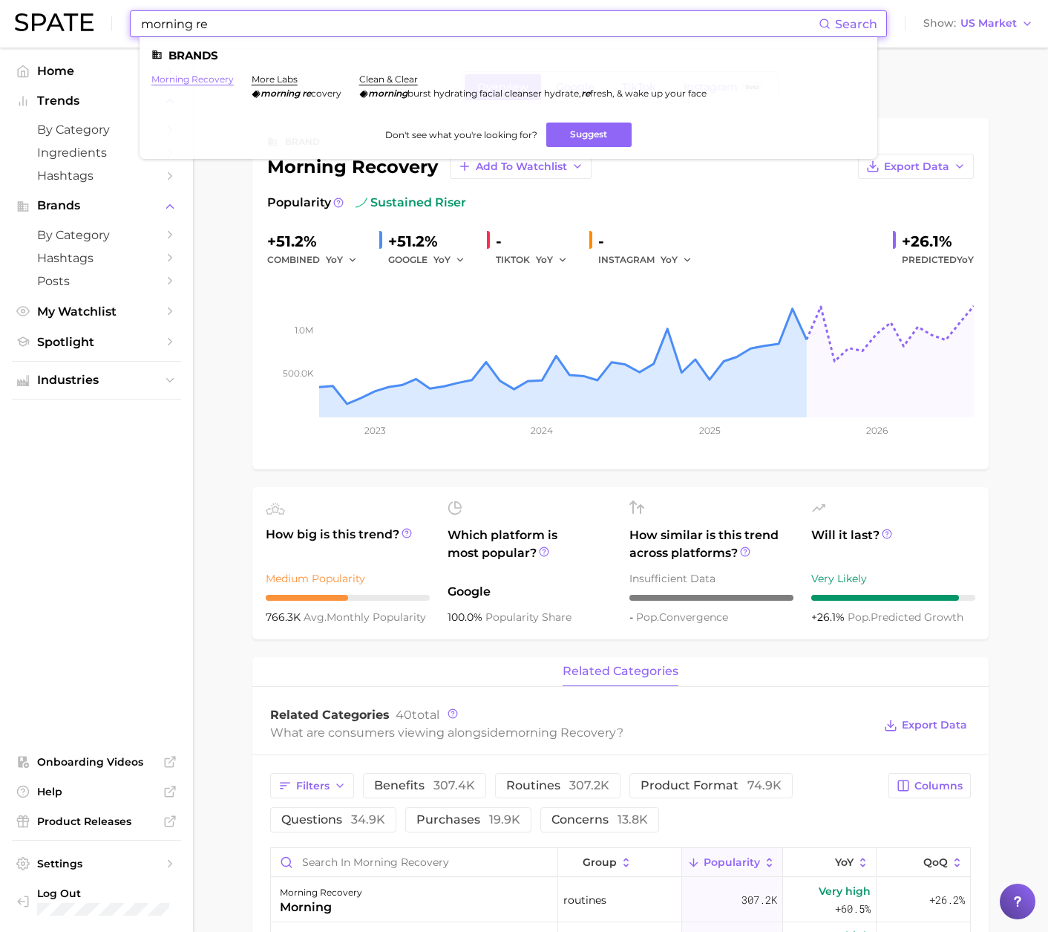
click at [215, 82] on link "morning recovery" at bounding box center [192, 78] width 82 height 11
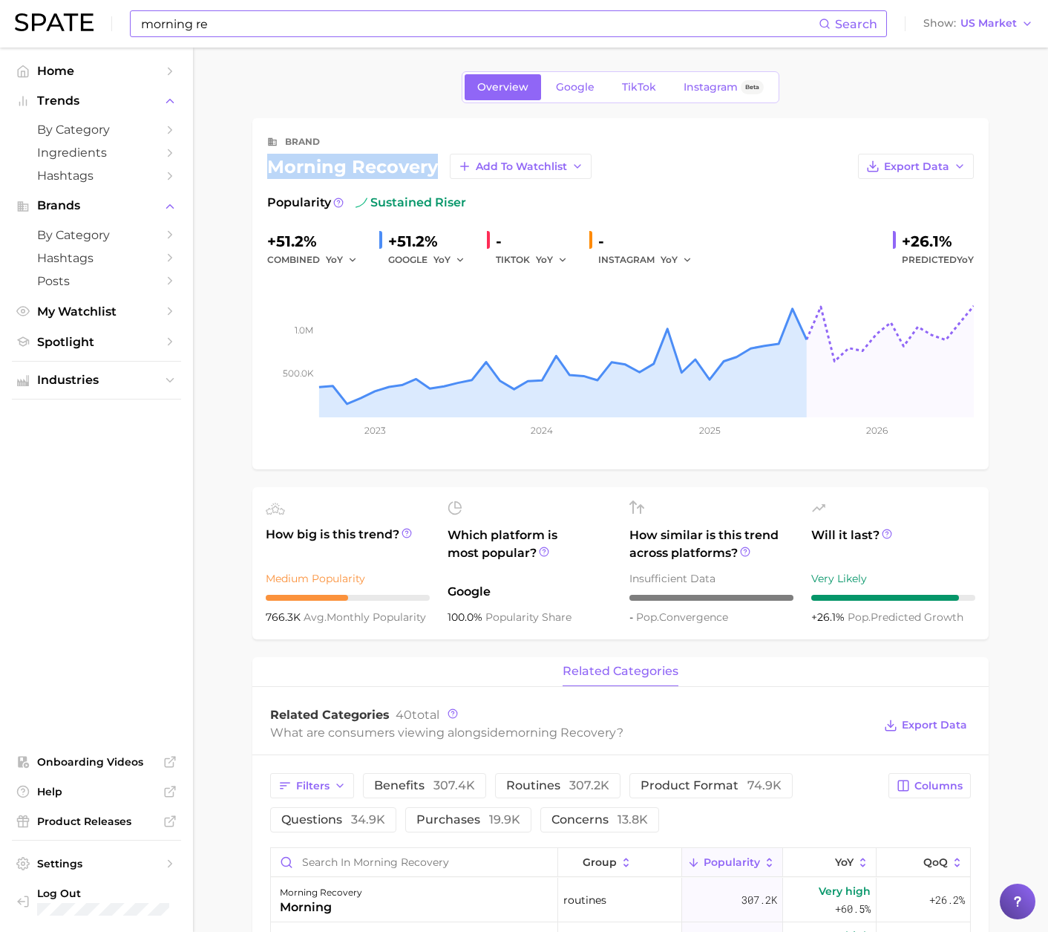
drag, startPoint x: 269, startPoint y: 165, endPoint x: 436, endPoint y: 169, distance: 166.4
click at [436, 169] on div "morning recovery Add to Watchlist" at bounding box center [429, 166] width 324 height 25
copy div "morning recovery"
click at [415, 26] on input "morning re" at bounding box center [479, 23] width 679 height 25
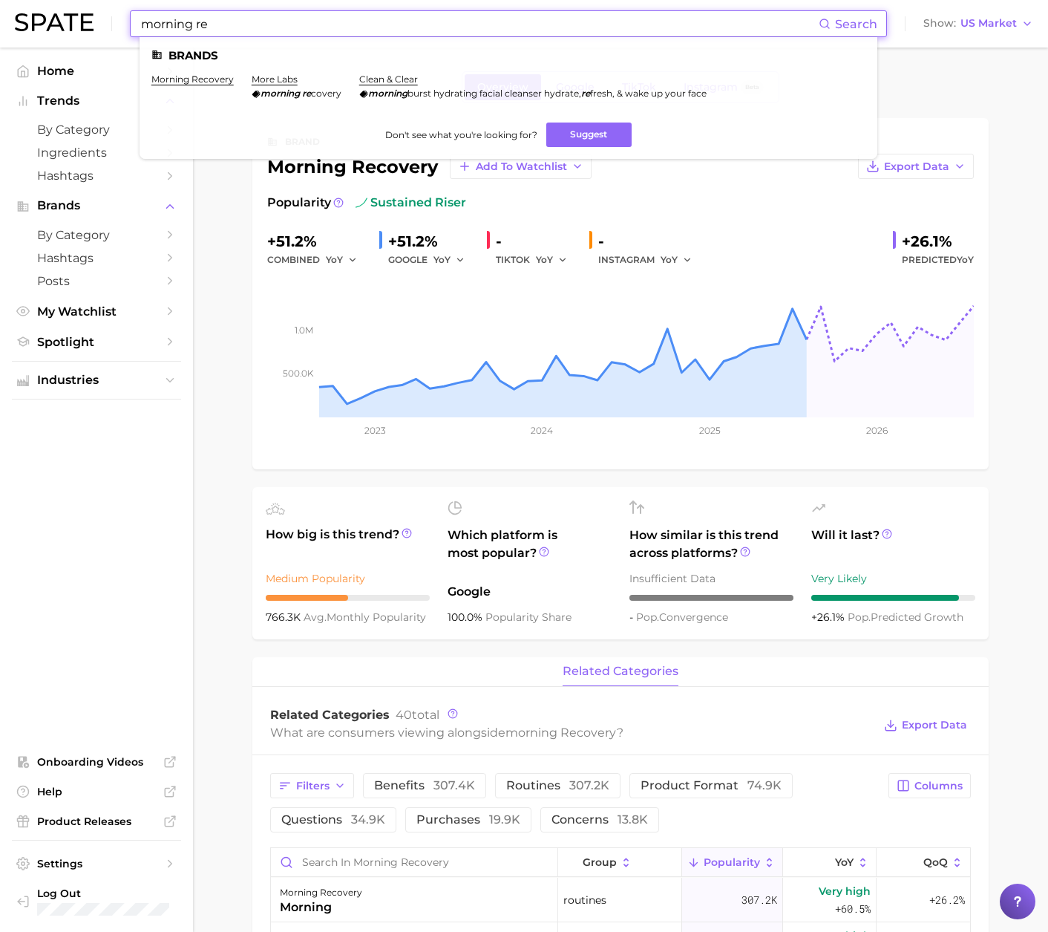
drag, startPoint x: 356, startPoint y: 27, endPoint x: 106, endPoint y: 25, distance: 249.5
click at [106, 25] on div "morning re Search Brands morning recovery more labs morning re covery clean & c…" at bounding box center [524, 24] width 1019 height 48
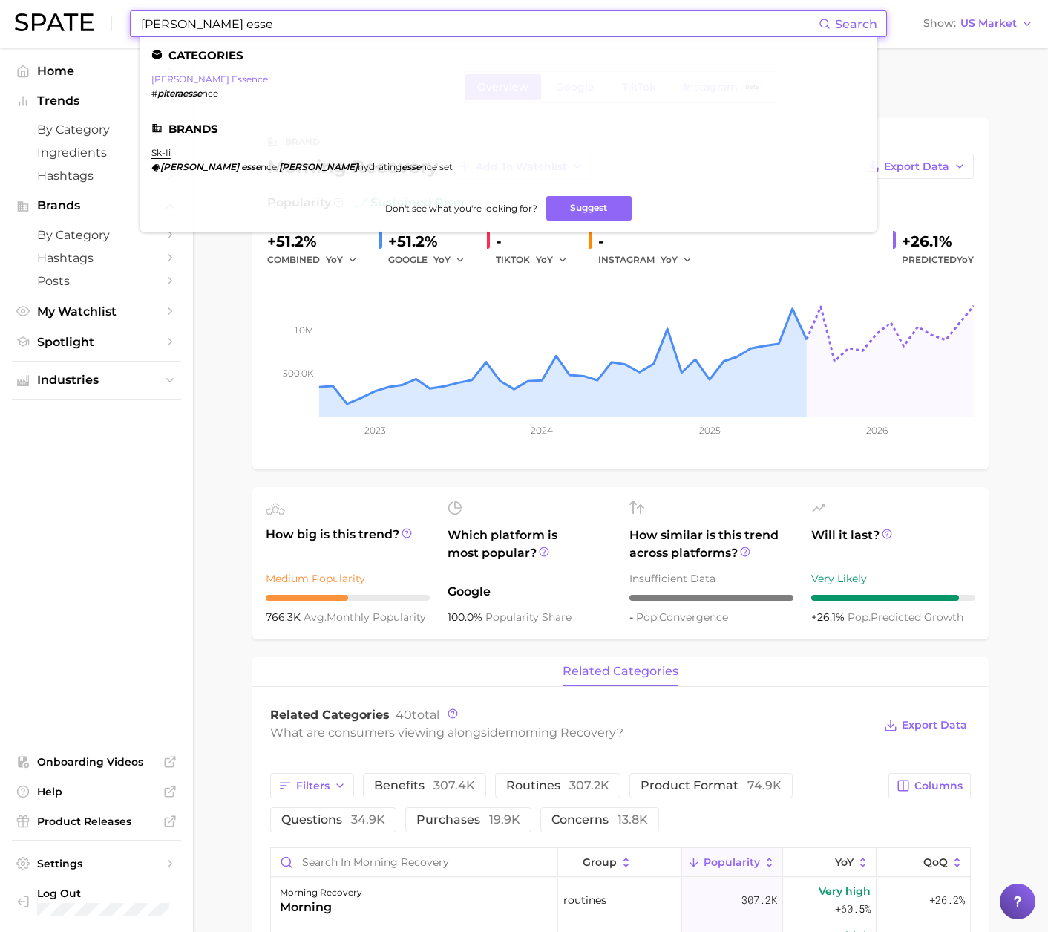
type input "pitera esse"
click at [193, 77] on link "pitera essence" at bounding box center [209, 78] width 117 height 11
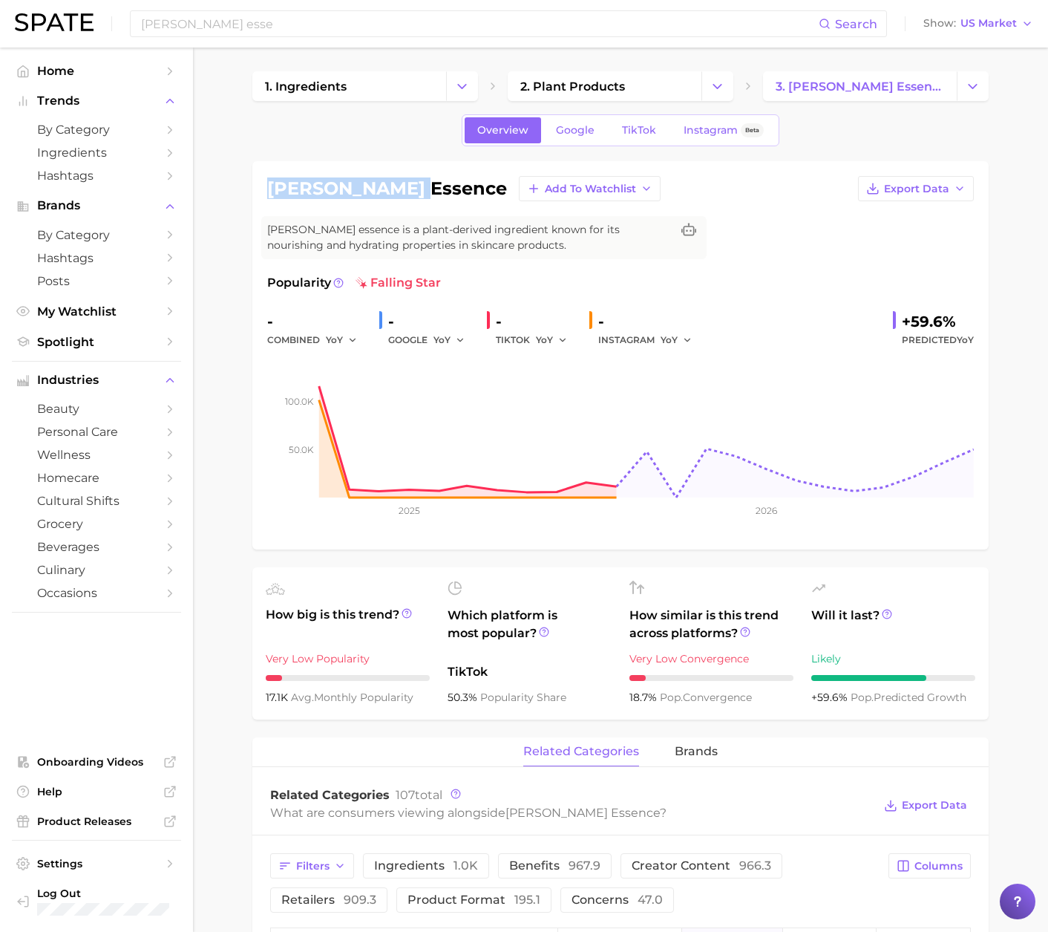
drag, startPoint x: 402, startPoint y: 187, endPoint x: 260, endPoint y: 180, distance: 142.7
click at [264, 179] on div "pitera essence Add to Watchlist Export Data Pitera essence is a plant-derived i…" at bounding box center [620, 355] width 736 height 388
copy h1 "pitera essence"
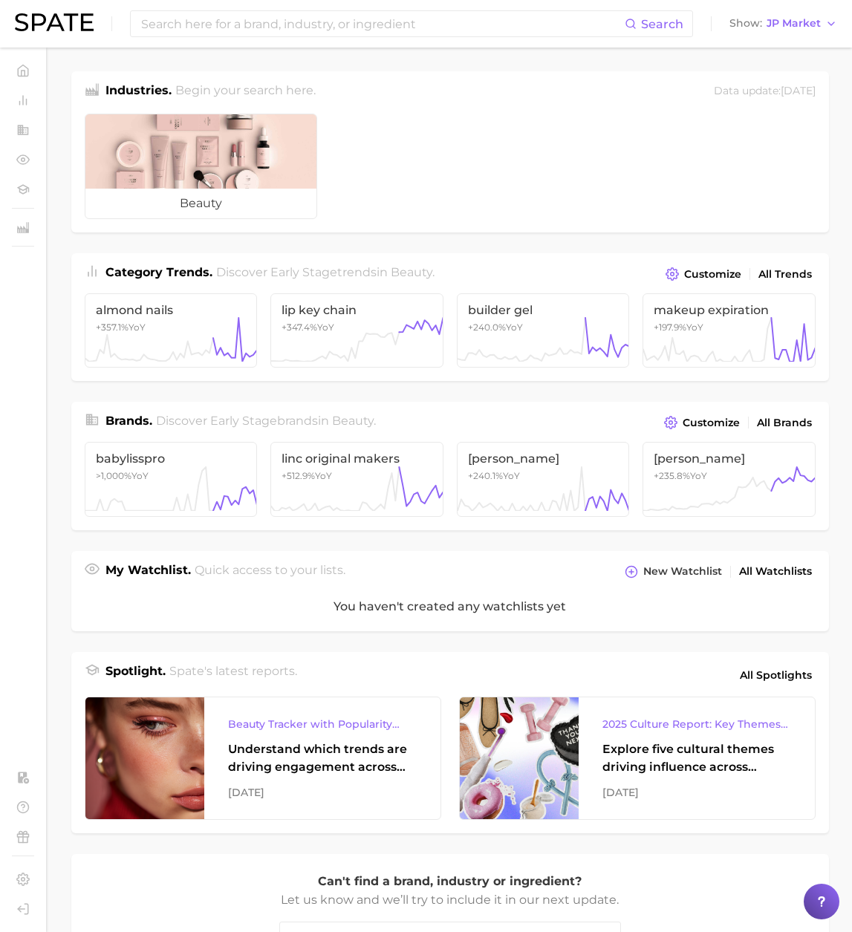
drag, startPoint x: 771, startPoint y: 26, endPoint x: 777, endPoint y: 33, distance: 9.5
click at [771, 26] on span "JP Market" at bounding box center [793, 23] width 54 height 8
click at [772, 44] on span "[GEOGRAPHIC_DATA]" at bounding box center [790, 48] width 115 height 13
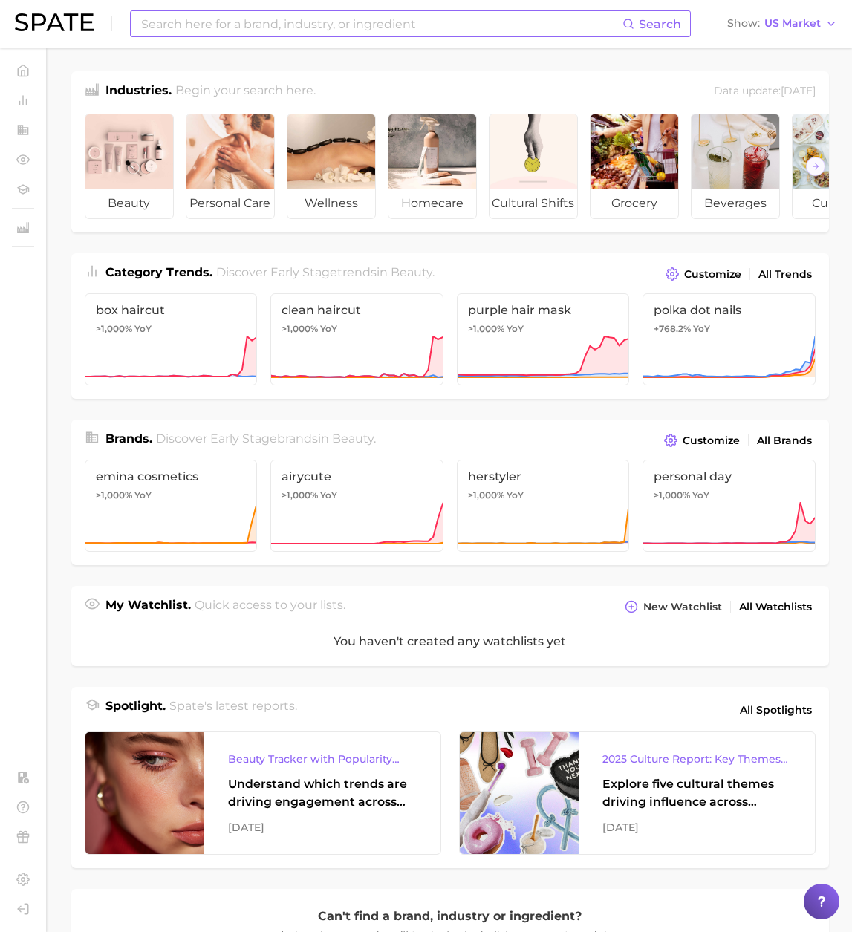
click at [494, 27] on input at bounding box center [381, 23] width 483 height 25
type input "c"
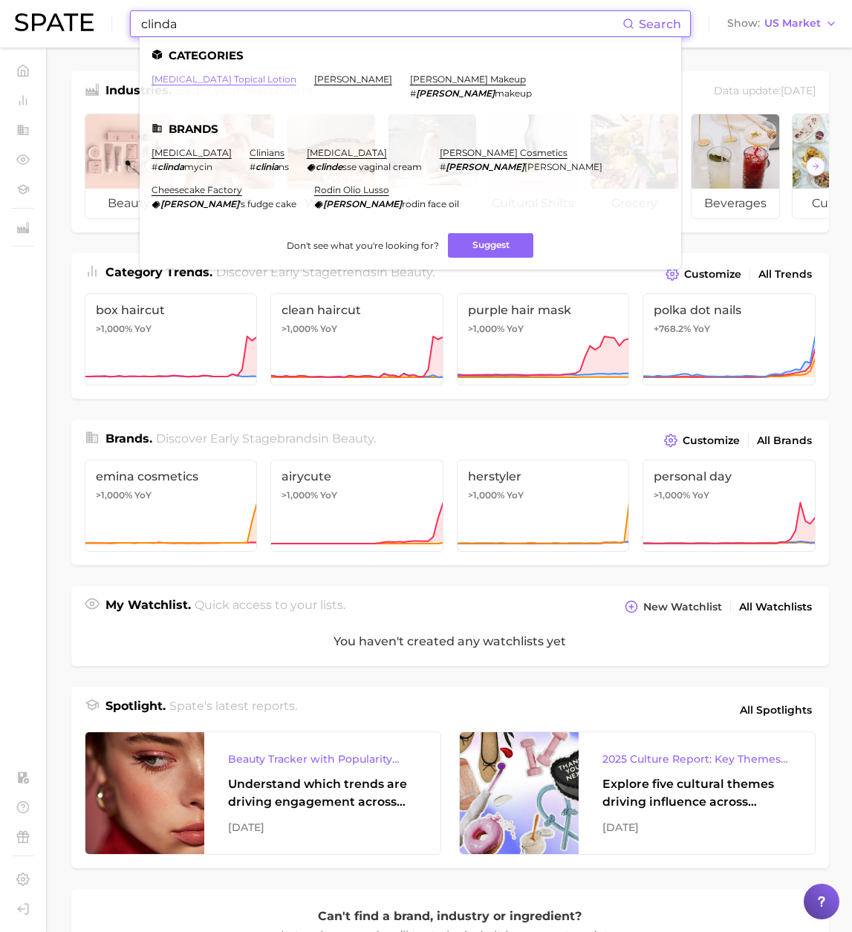
type input "clinda"
click at [209, 81] on link "[MEDICAL_DATA] topical lotion" at bounding box center [223, 78] width 145 height 11
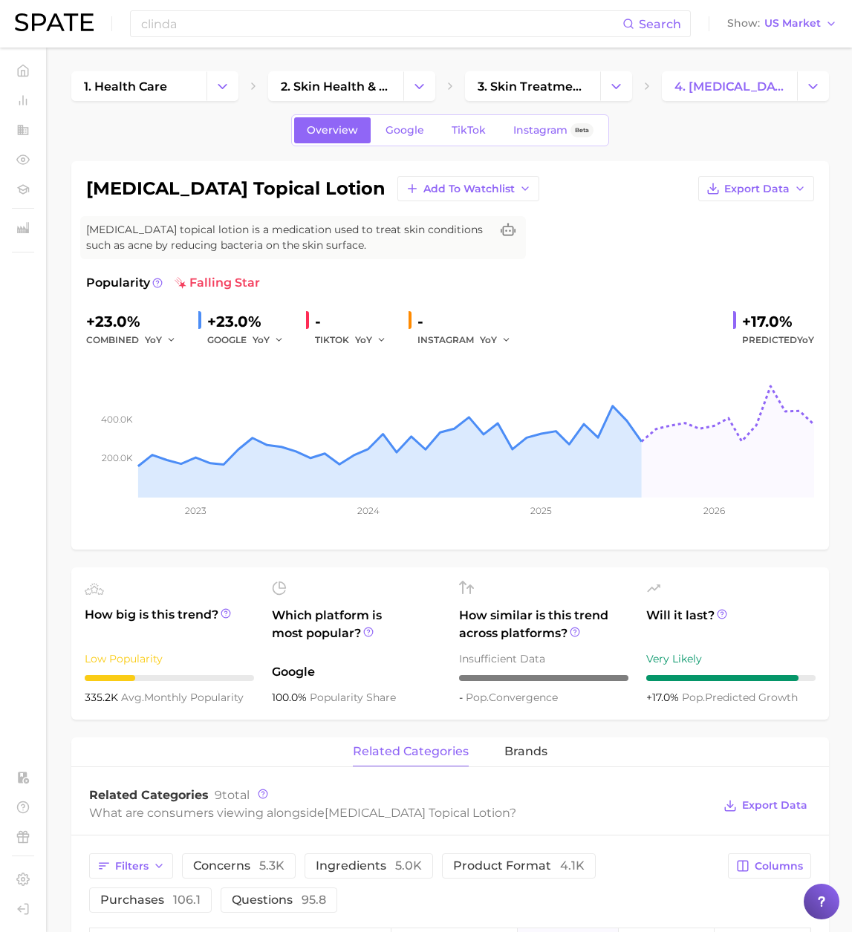
click at [128, 187] on h1 "[MEDICAL_DATA] topical lotion" at bounding box center [235, 189] width 299 height 18
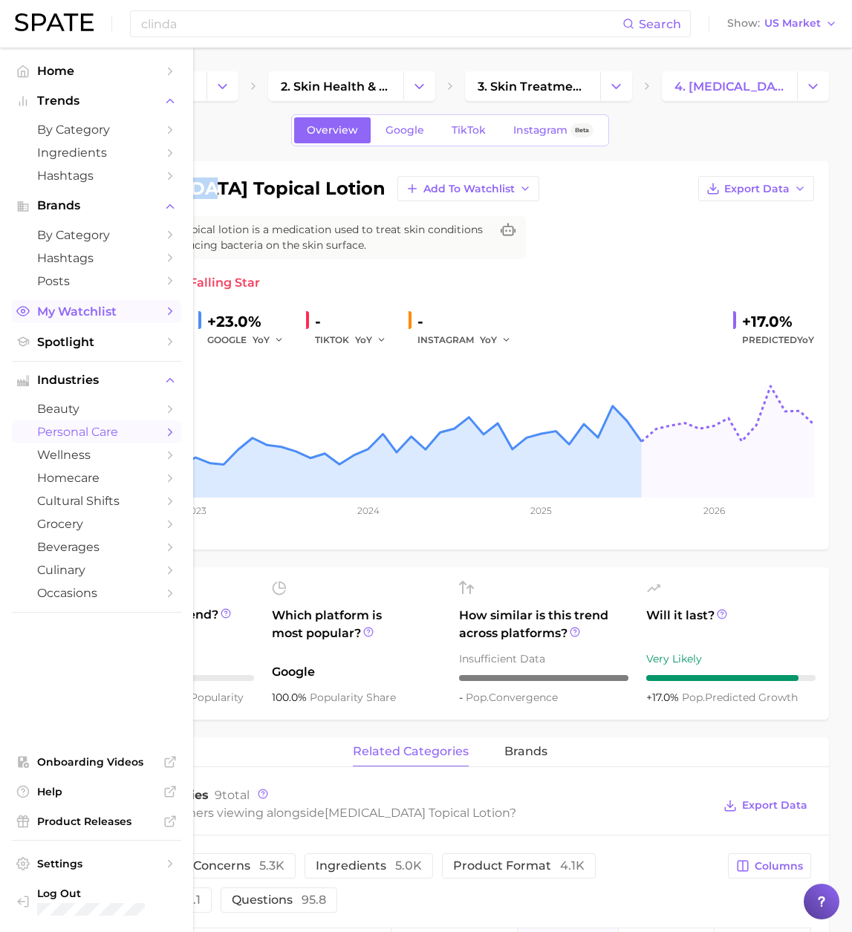
copy h1 "[MEDICAL_DATA]"
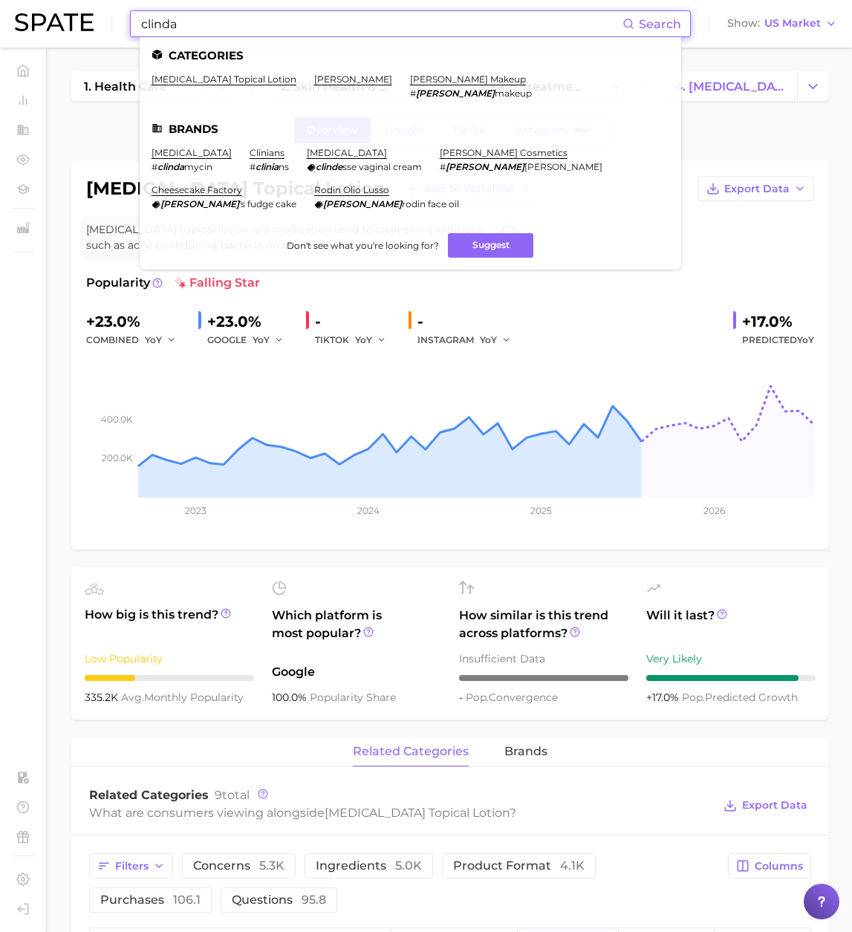
drag, startPoint x: 187, startPoint y: 22, endPoint x: 112, endPoint y: 22, distance: 75.0
click at [112, 22] on div "clinda Search Categories [MEDICAL_DATA] topical lotion [PERSON_NAME] [PERSON_NA…" at bounding box center [426, 24] width 822 height 48
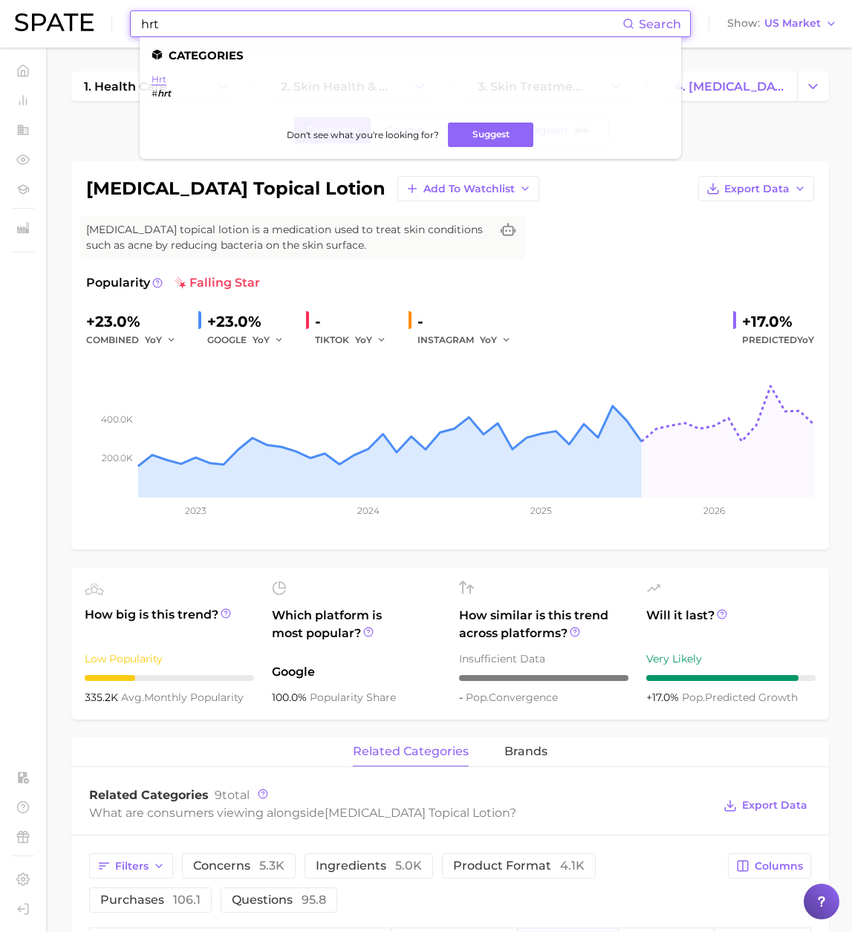
type input "hrt"
click at [164, 80] on link "hrt" at bounding box center [158, 78] width 15 height 11
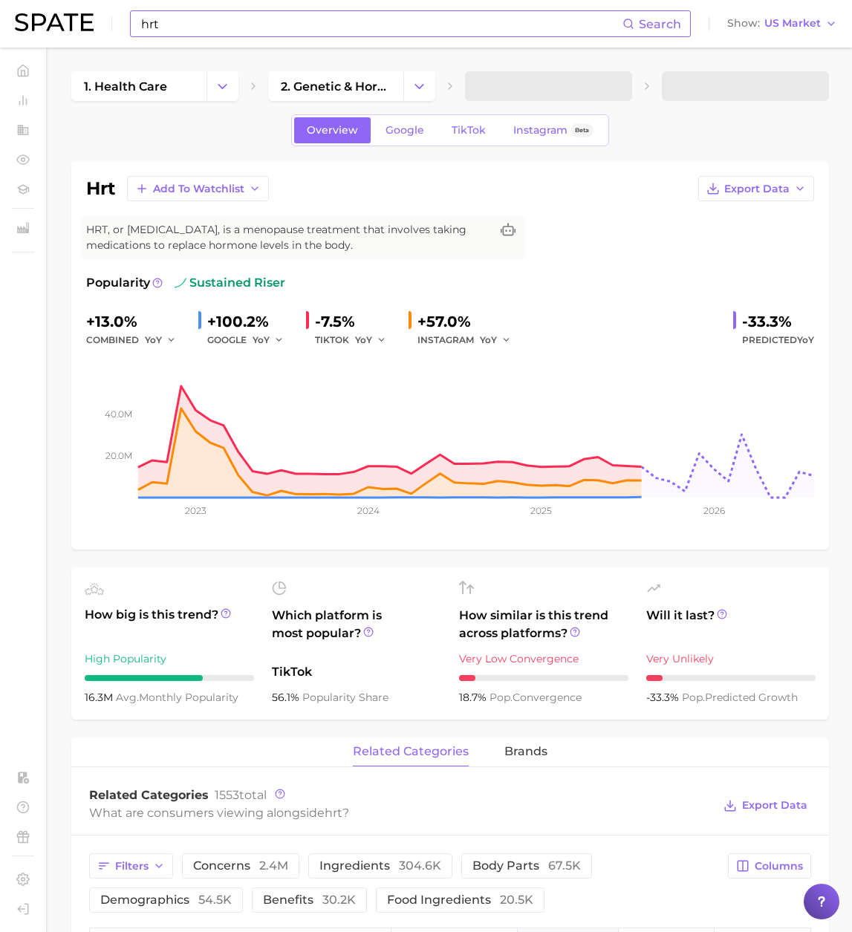
click at [105, 186] on h1 "hrt" at bounding box center [100, 189] width 29 height 18
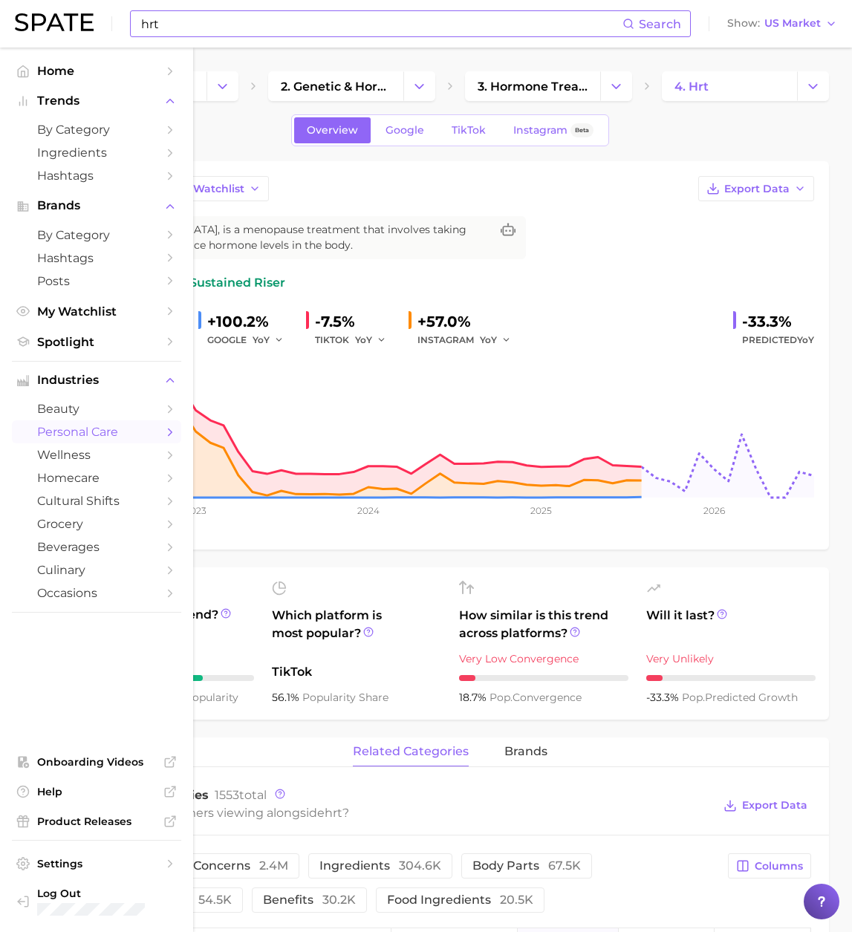
copy h1 "hrt"
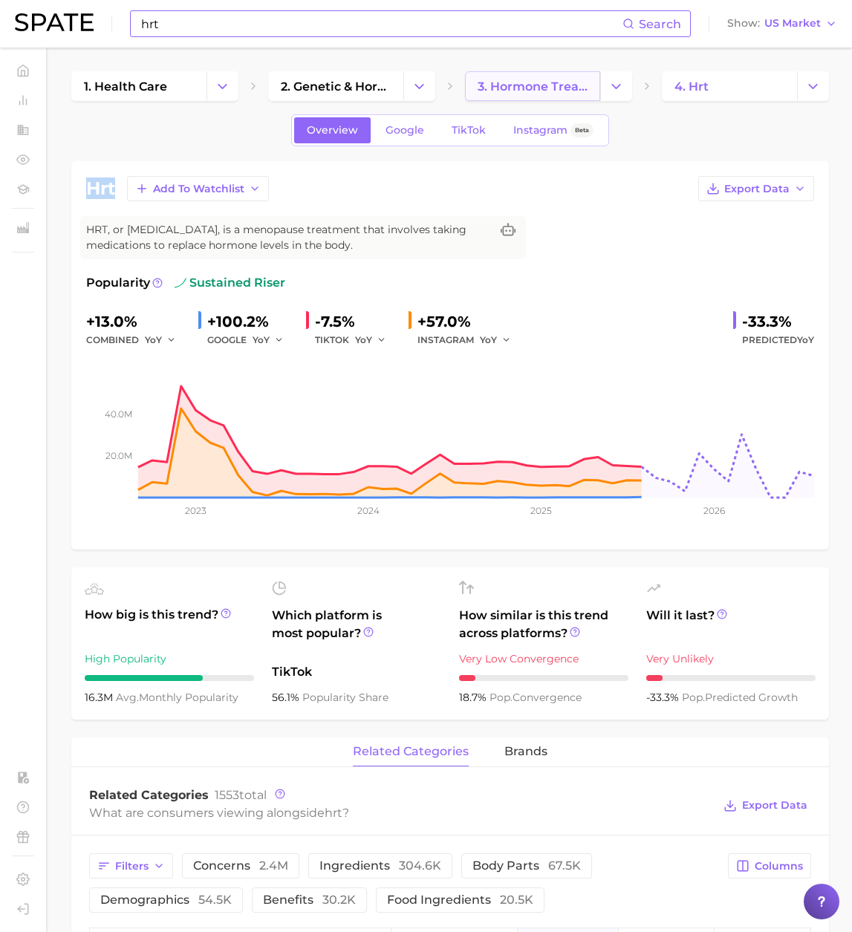
click at [527, 88] on span "3. hormone treatments" at bounding box center [532, 86] width 110 height 14
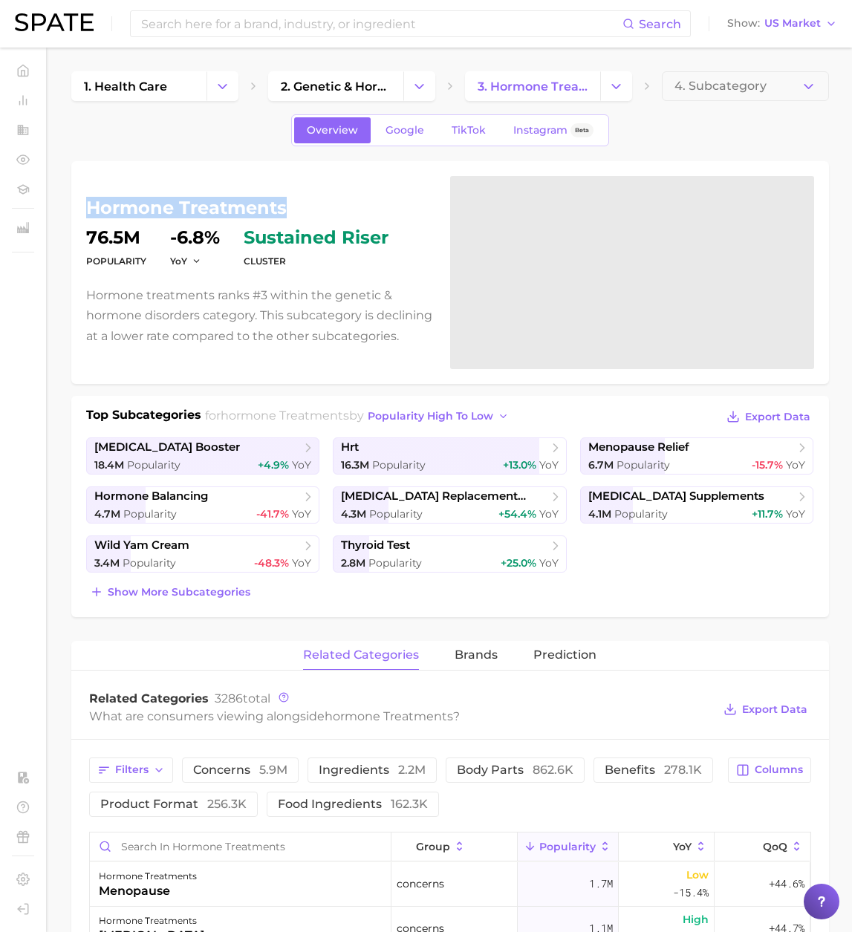
drag, startPoint x: 88, startPoint y: 206, endPoint x: 298, endPoint y: 205, distance: 209.4
click at [298, 205] on h1 "hormone treatments" at bounding box center [259, 208] width 346 height 18
copy h1 "hormone treatments"
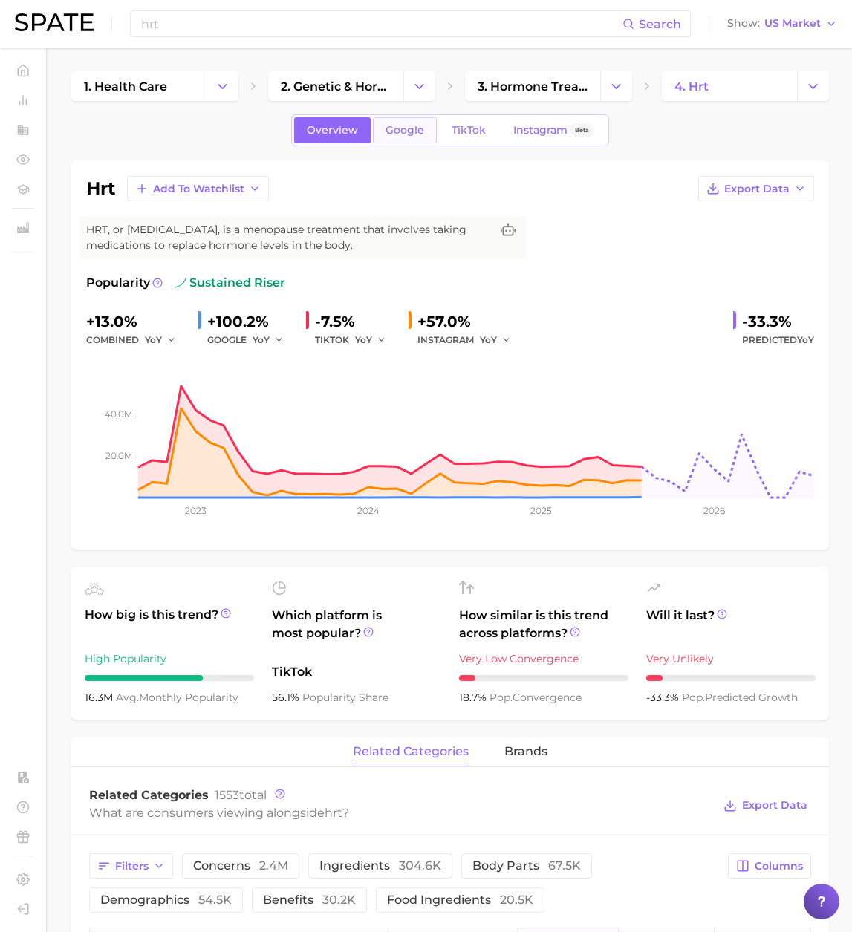
click at [395, 124] on span "Google" at bounding box center [404, 130] width 39 height 13
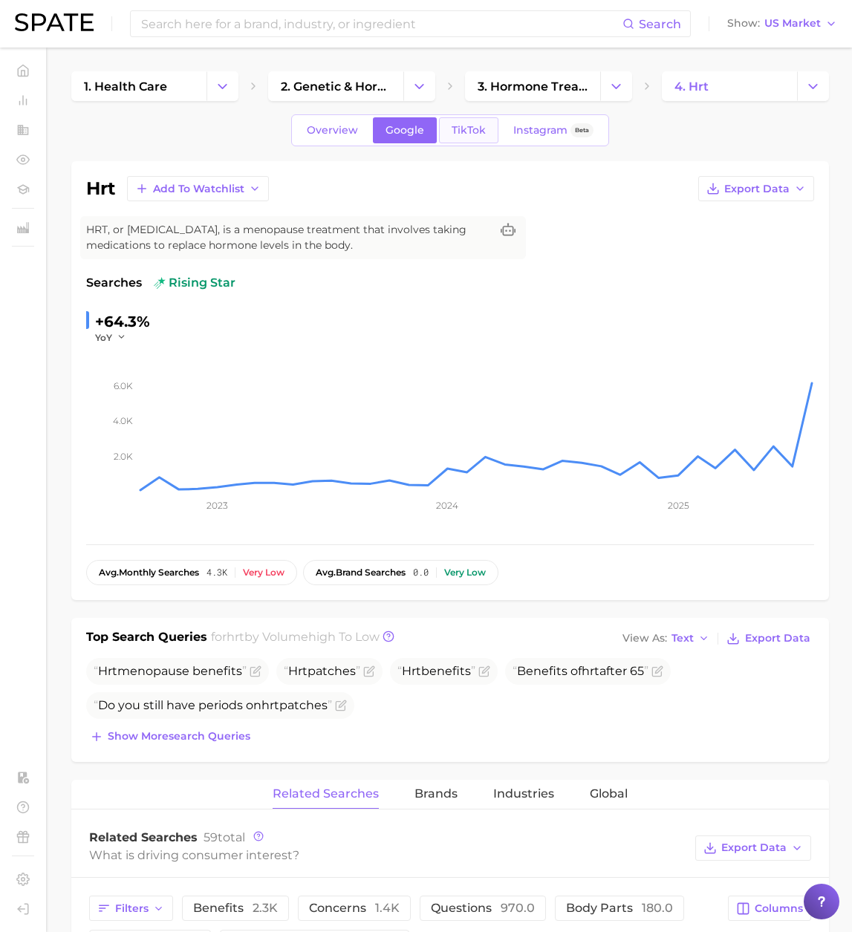
click at [460, 134] on span "TikTok" at bounding box center [468, 130] width 34 height 13
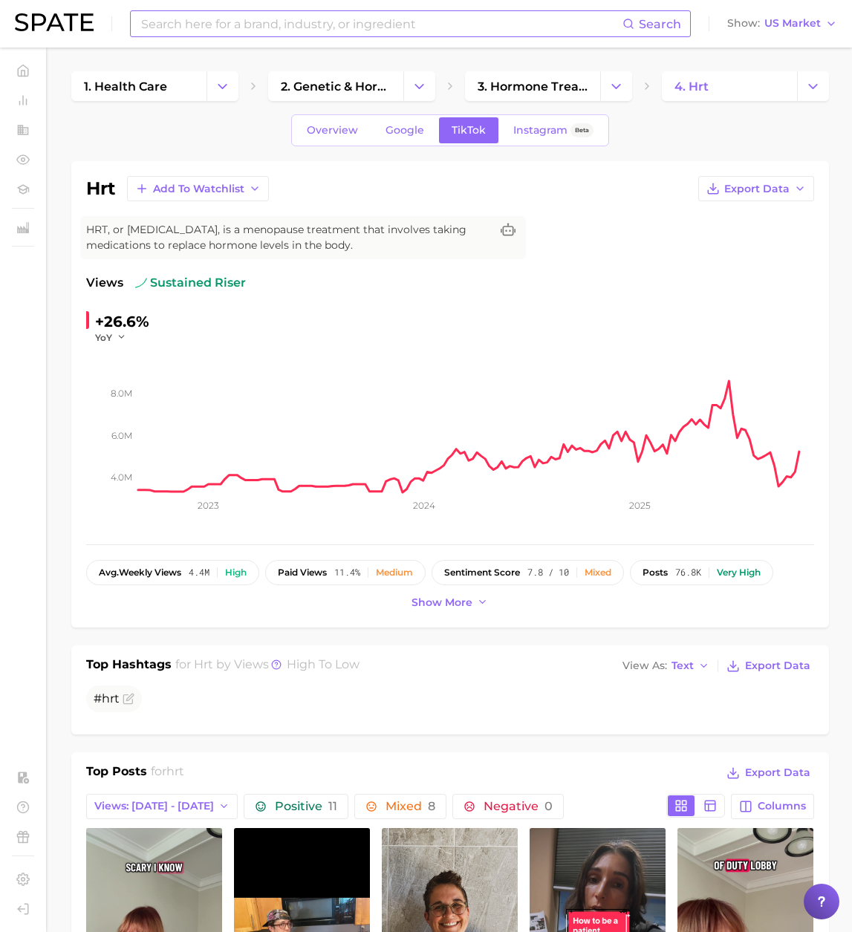
click at [223, 27] on input at bounding box center [381, 23] width 483 height 25
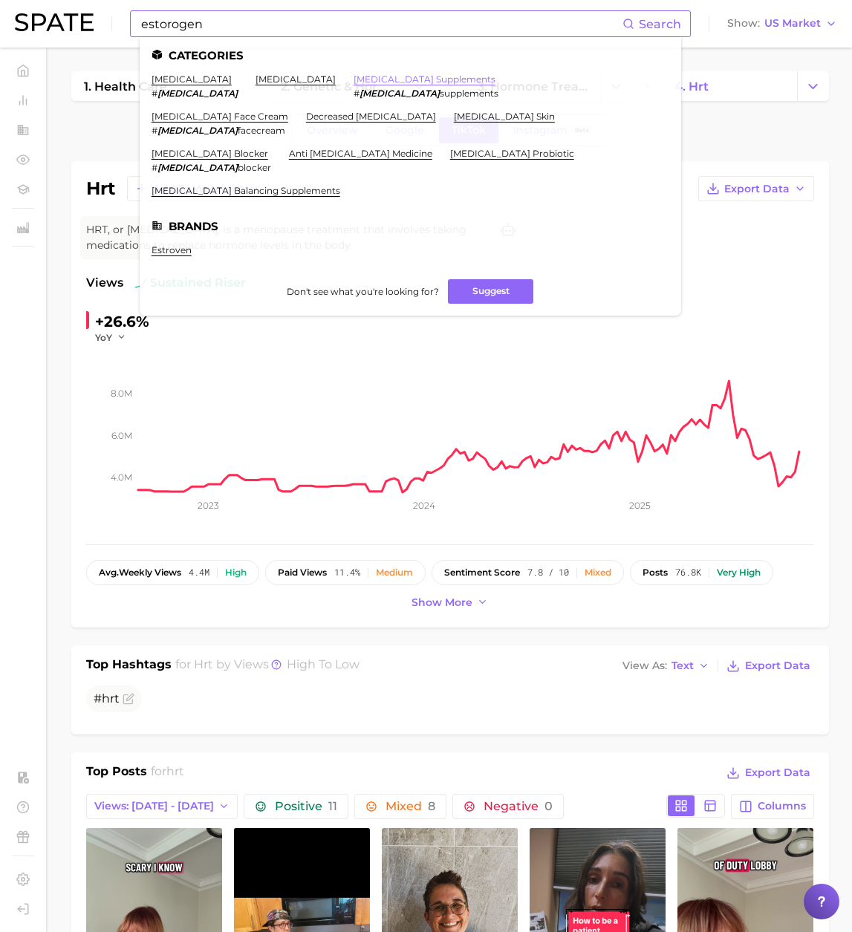
click at [353, 80] on link "[MEDICAL_DATA] supplements" at bounding box center [424, 78] width 142 height 11
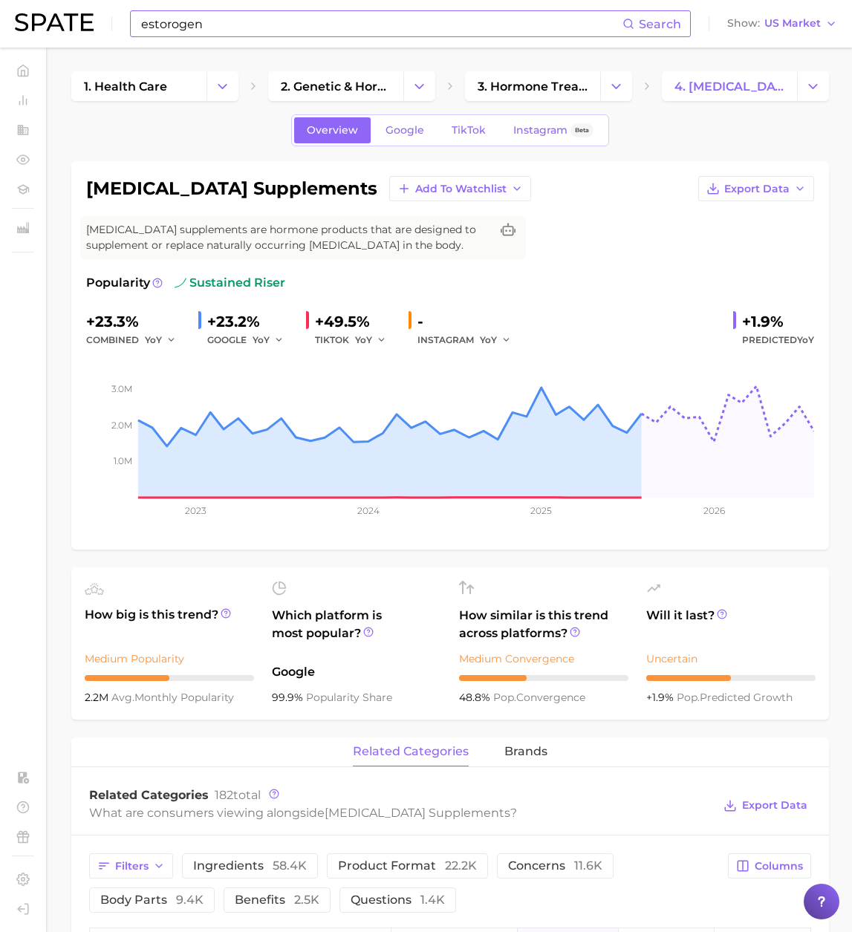
drag, startPoint x: 279, startPoint y: 30, endPoint x: 265, endPoint y: 30, distance: 14.1
click at [271, 30] on input "estorogen" at bounding box center [381, 23] width 483 height 25
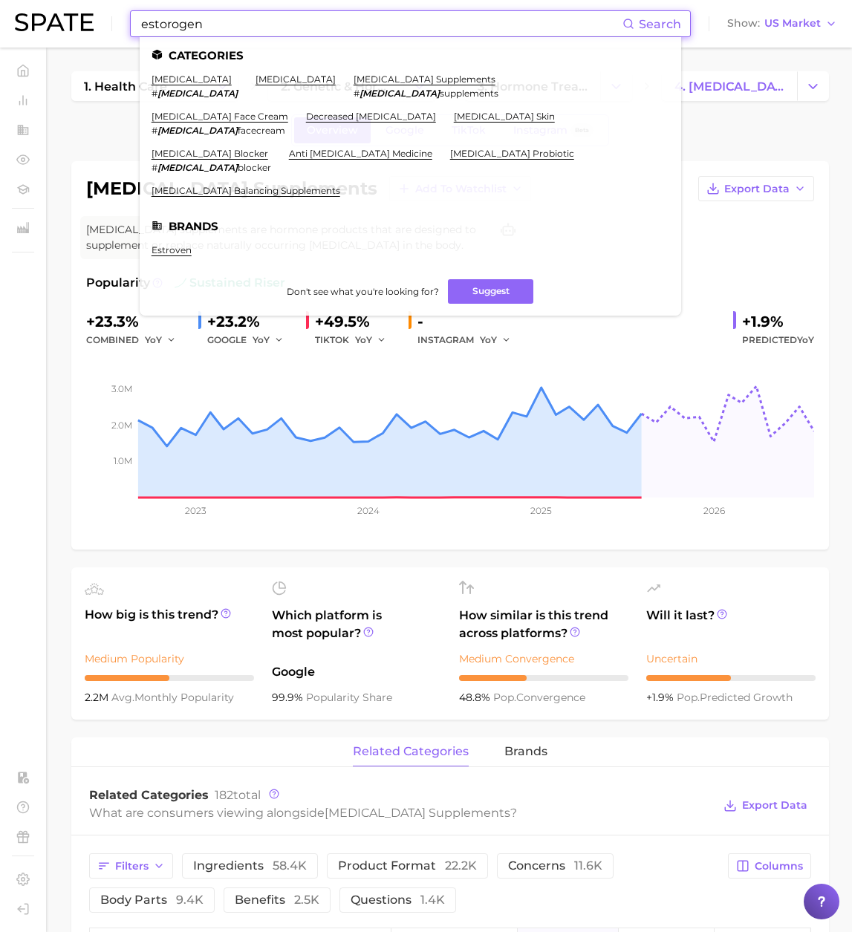
drag, startPoint x: 248, startPoint y: 28, endPoint x: 94, endPoint y: 19, distance: 154.7
click at [94, 19] on div "estorogen Search Categories [MEDICAL_DATA] low [MEDICAL_DATA] supplements # [ME…" at bounding box center [426, 24] width 822 height 48
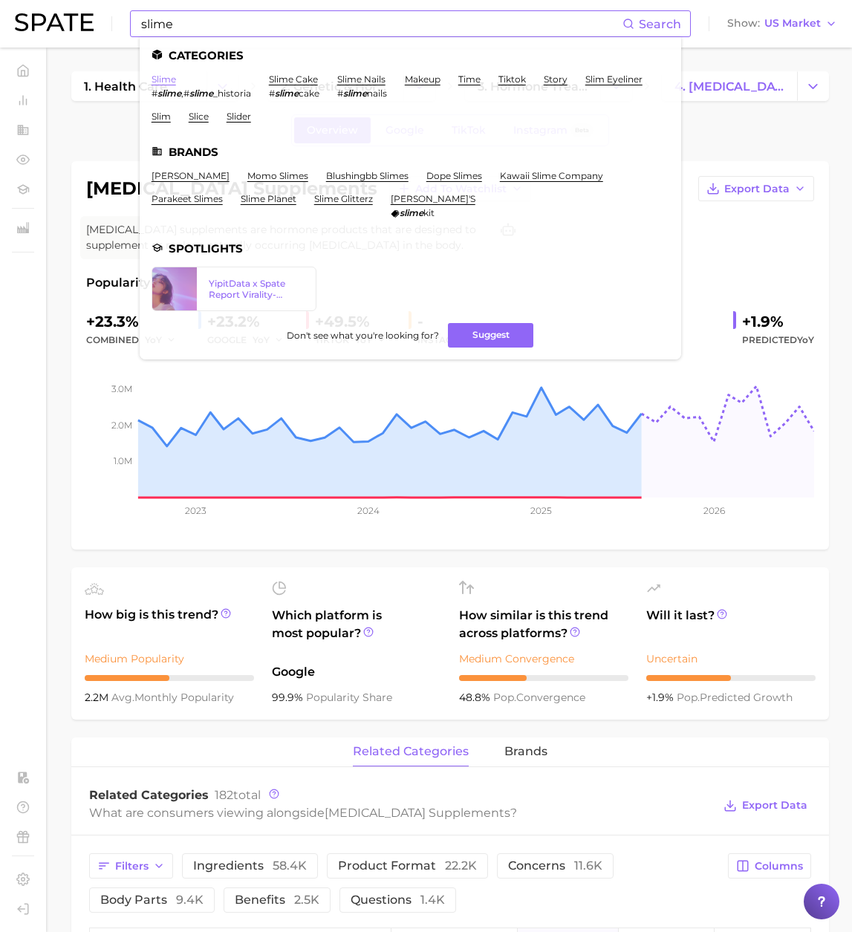
click at [166, 76] on link "slime" at bounding box center [163, 78] width 24 height 11
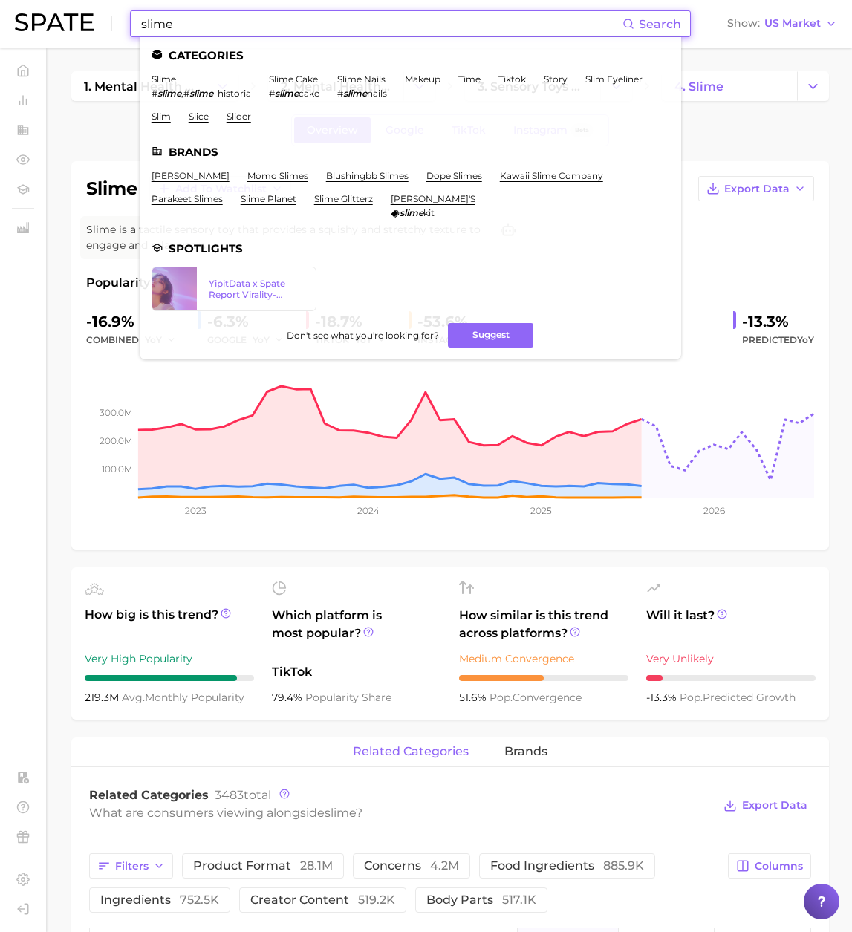
drag, startPoint x: 166, startPoint y: 24, endPoint x: 63, endPoint y: 10, distance: 103.5
click at [63, 10] on div "slime Search Categories slime # slime , # slime _historia slime cake # slime ca…" at bounding box center [426, 24] width 822 height 48
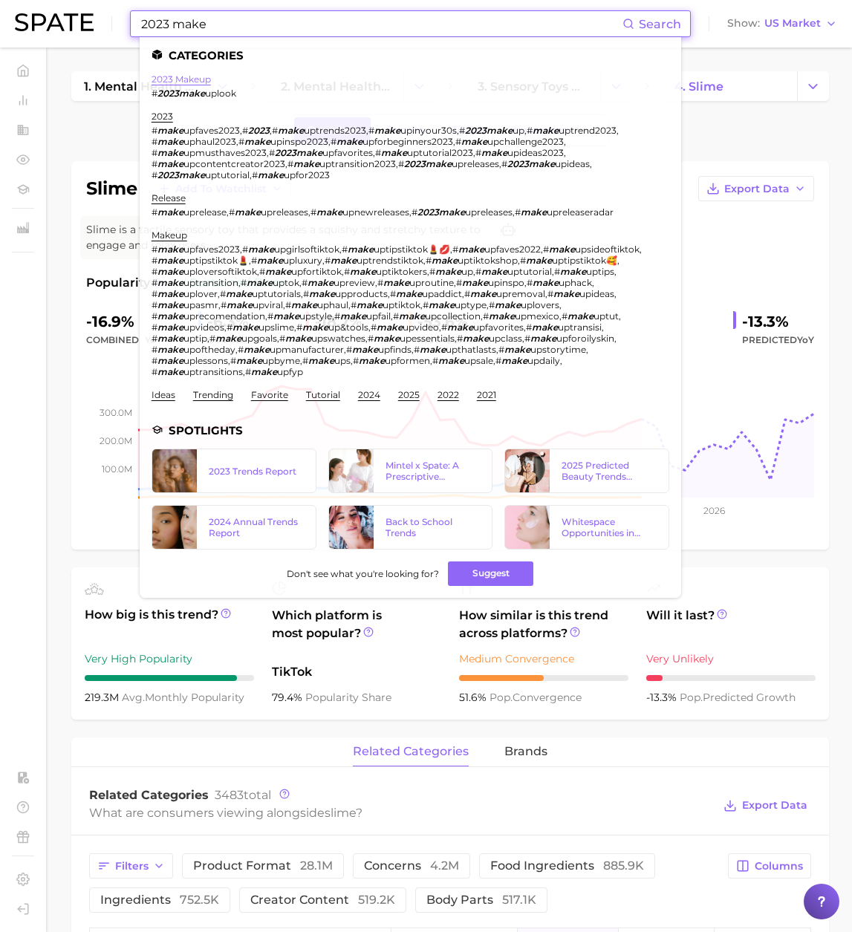
type input "2023 make"
click at [186, 81] on link "2023 makeup" at bounding box center [180, 78] width 59 height 11
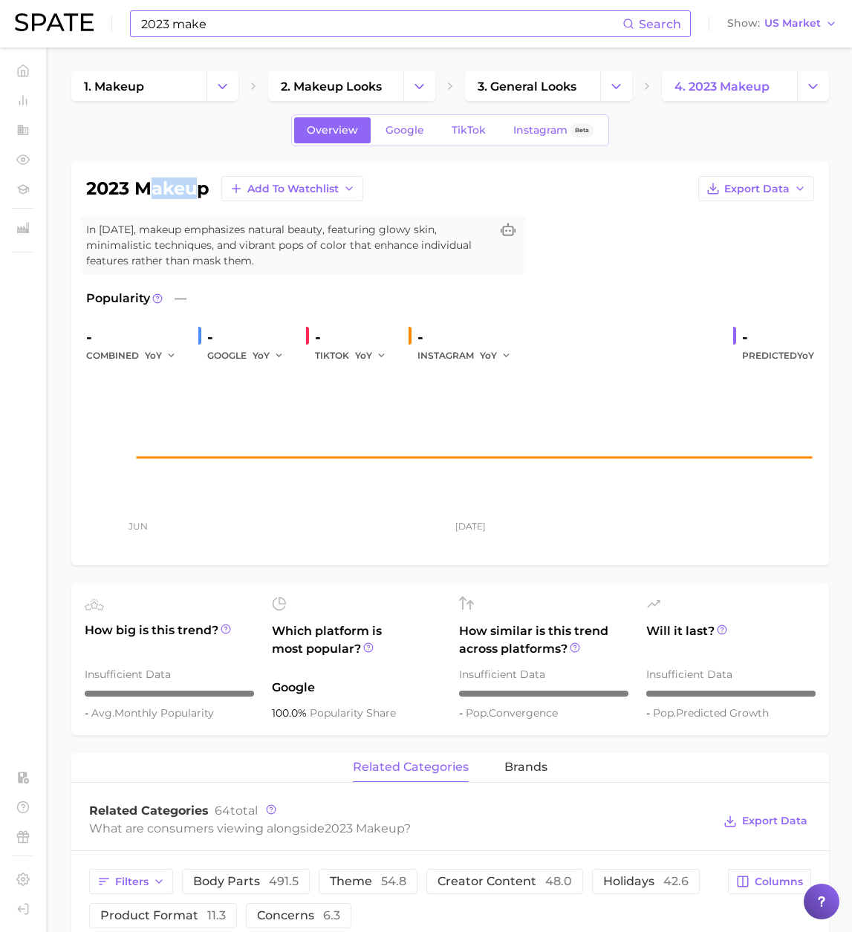
drag, startPoint x: 202, startPoint y: 188, endPoint x: 158, endPoint y: 190, distance: 43.9
click at [155, 191] on h1 "2023 makeup" at bounding box center [147, 189] width 123 height 18
click at [173, 189] on h1 "2023 makeup" at bounding box center [147, 189] width 123 height 18
drag, startPoint x: 209, startPoint y: 189, endPoint x: 88, endPoint y: 182, distance: 120.5
click at [88, 182] on h1 "2023 makeup" at bounding box center [147, 189] width 123 height 18
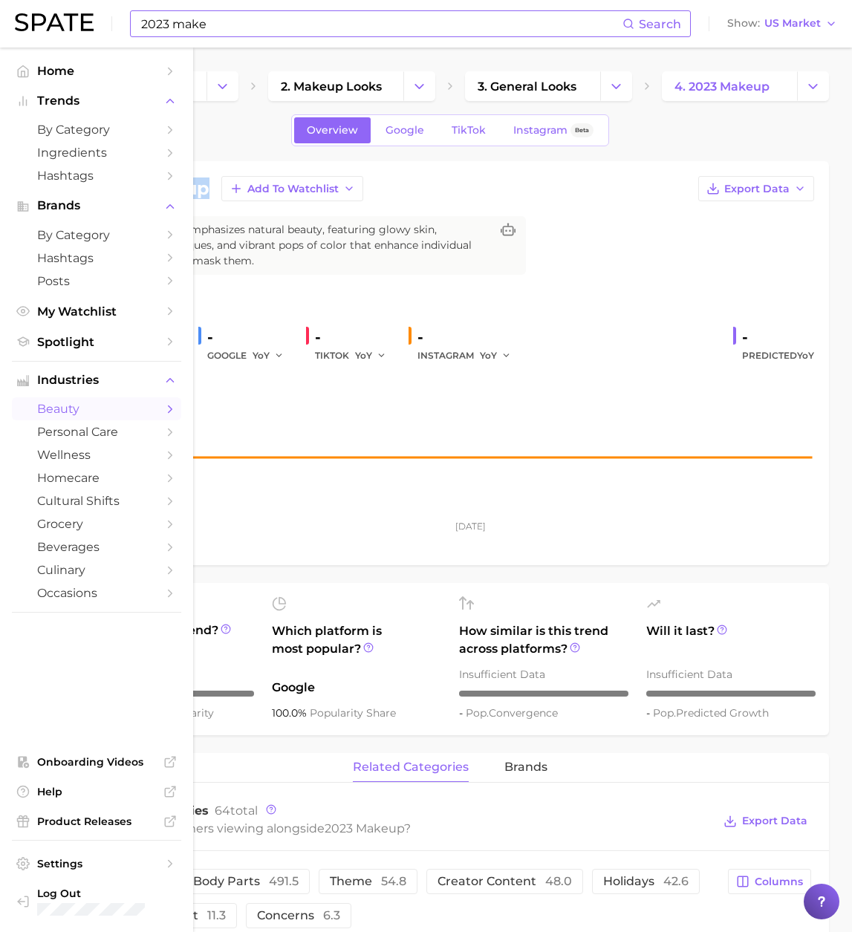
copy h1 "2023 makeup"
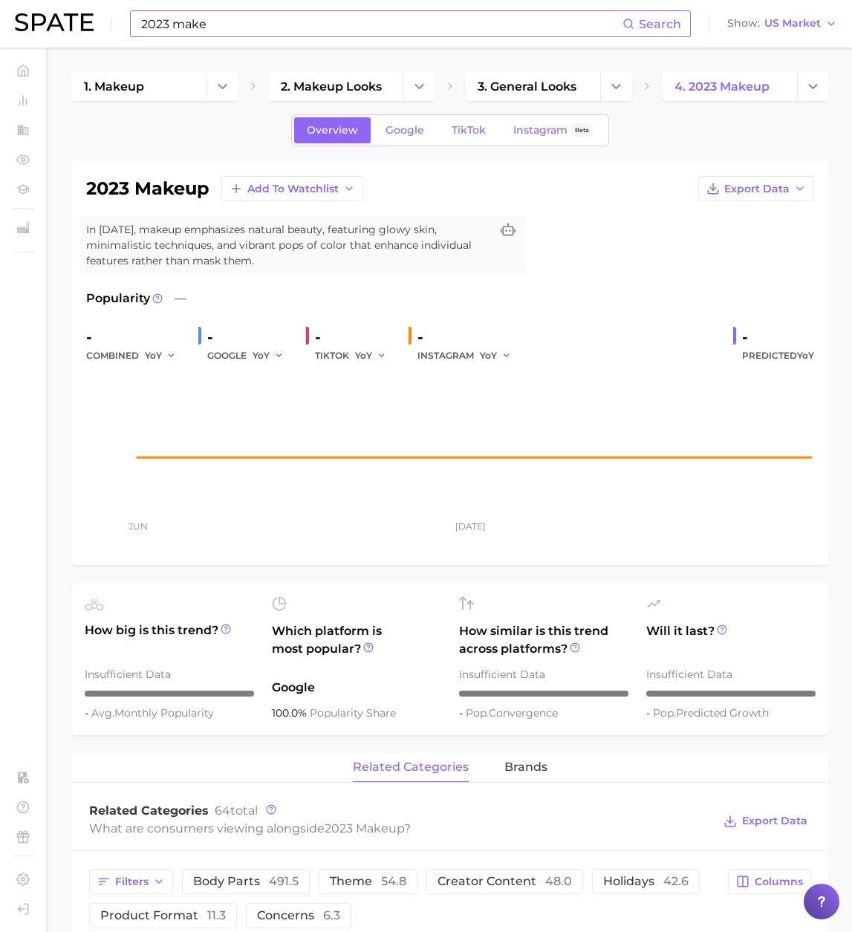
click at [227, 132] on div "Overview Google TikTok Instagram Beta" at bounding box center [449, 130] width 757 height 32
click at [532, 86] on span "3. general looks" at bounding box center [526, 86] width 99 height 14
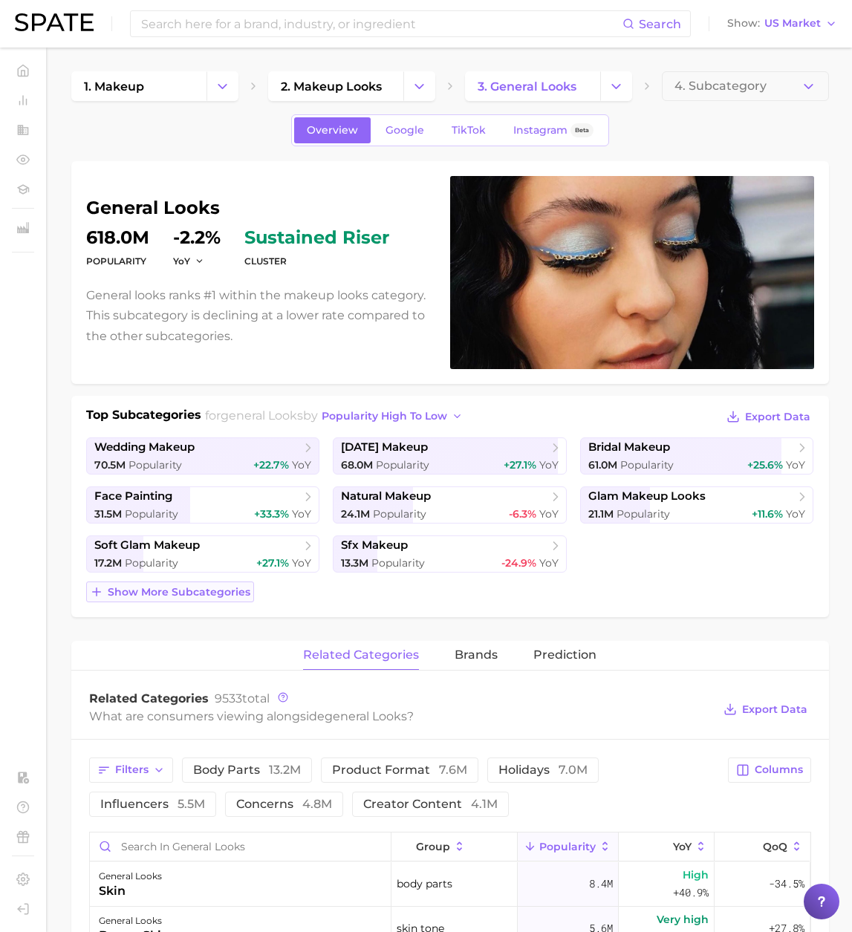
click at [227, 598] on button "Show more subcategories" at bounding box center [170, 591] width 168 height 21
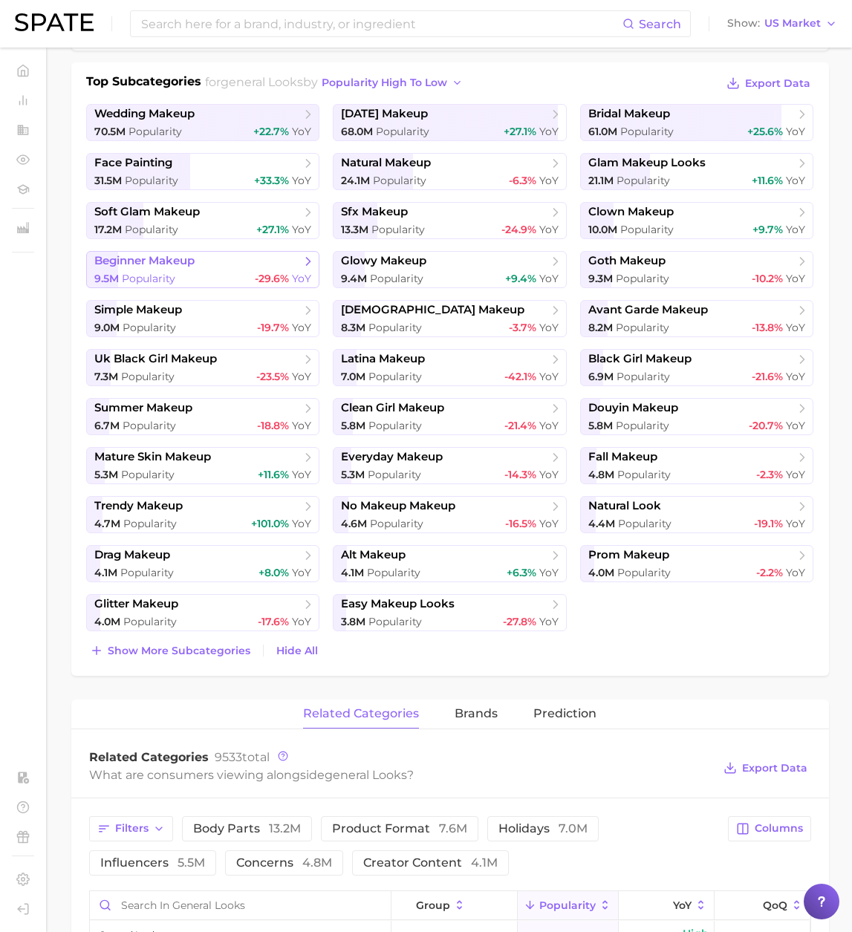
scroll to position [334, 0]
click at [241, 648] on span "Show more subcategories" at bounding box center [179, 650] width 143 height 13
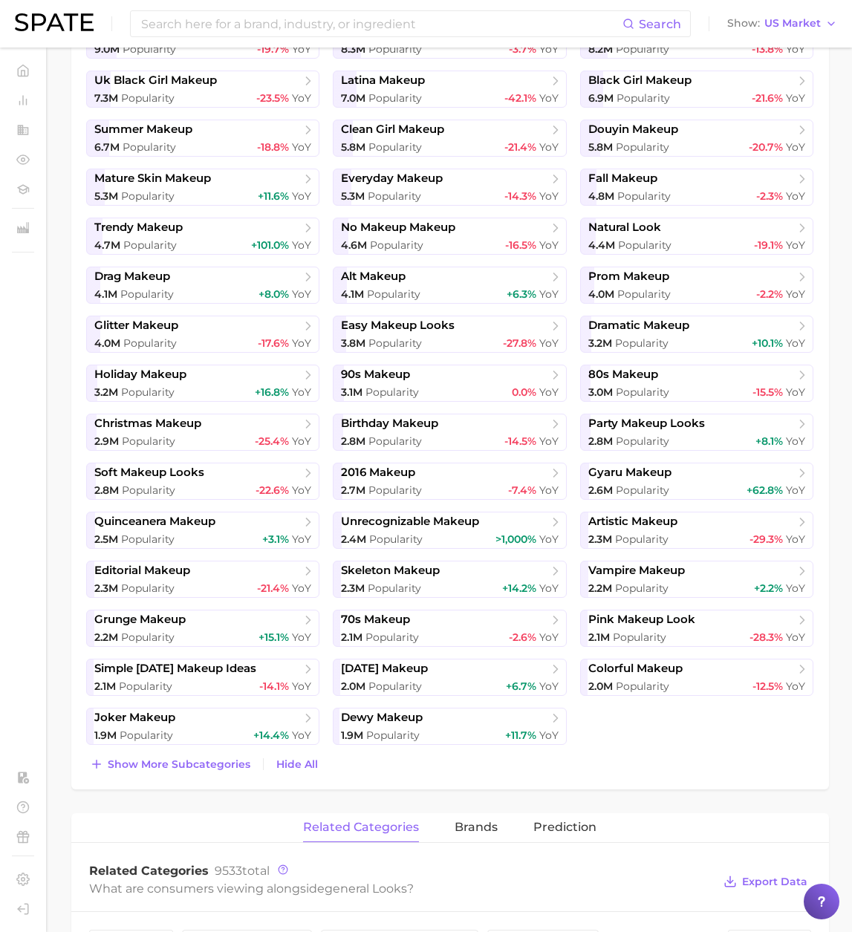
scroll to position [614, 0]
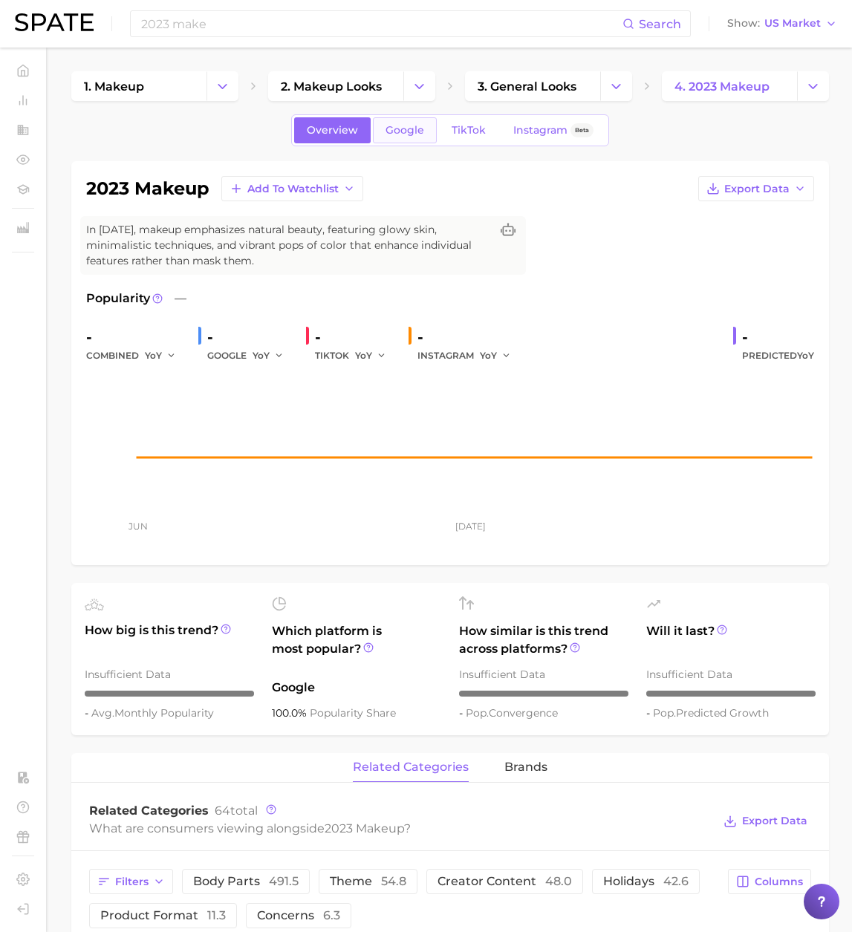
click at [399, 130] on span "Google" at bounding box center [404, 130] width 39 height 13
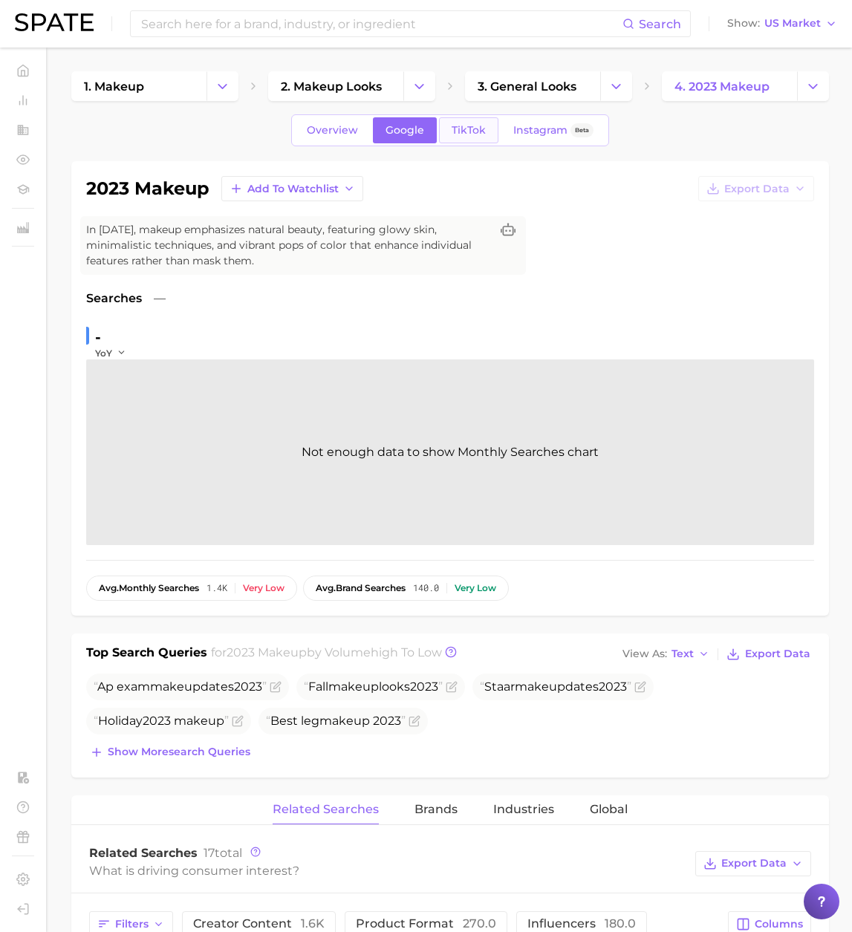
click at [471, 134] on span "TikTok" at bounding box center [468, 130] width 34 height 13
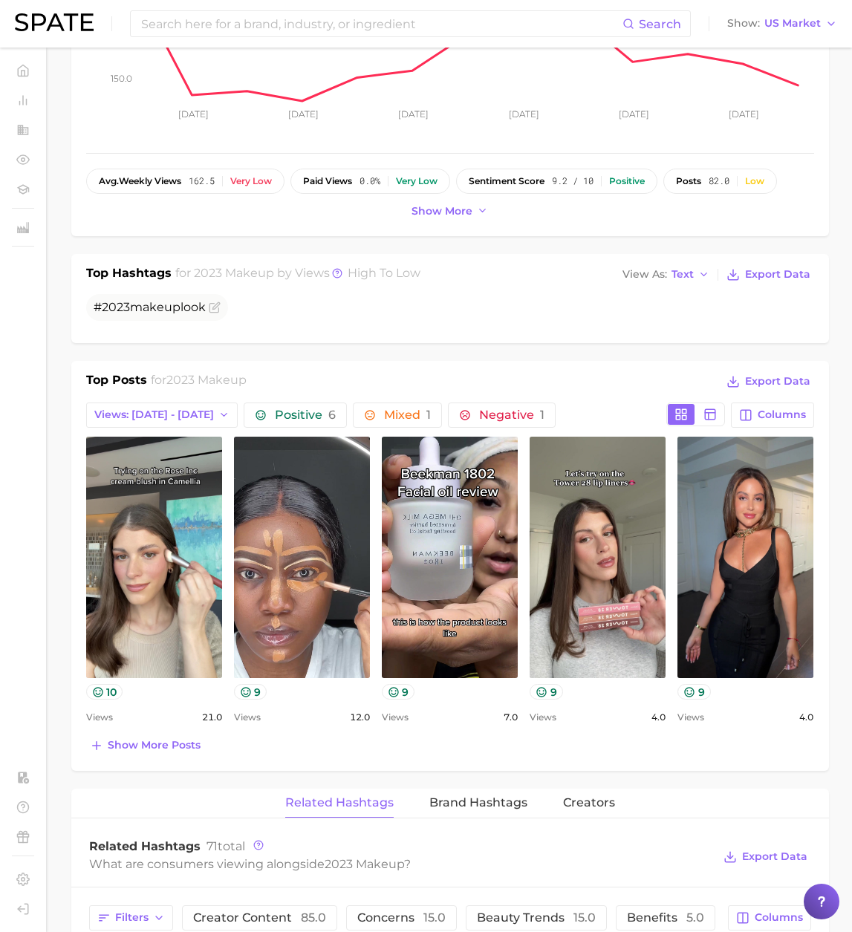
scroll to position [408, 0]
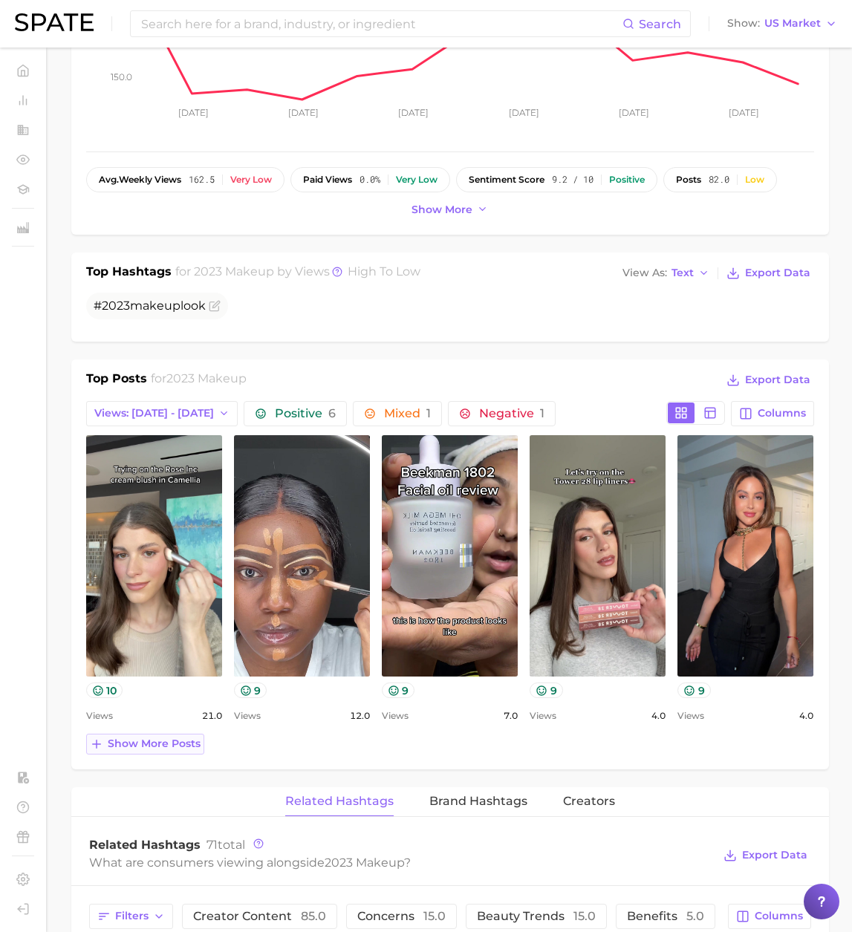
click at [163, 740] on span "Show more posts" at bounding box center [154, 743] width 93 height 13
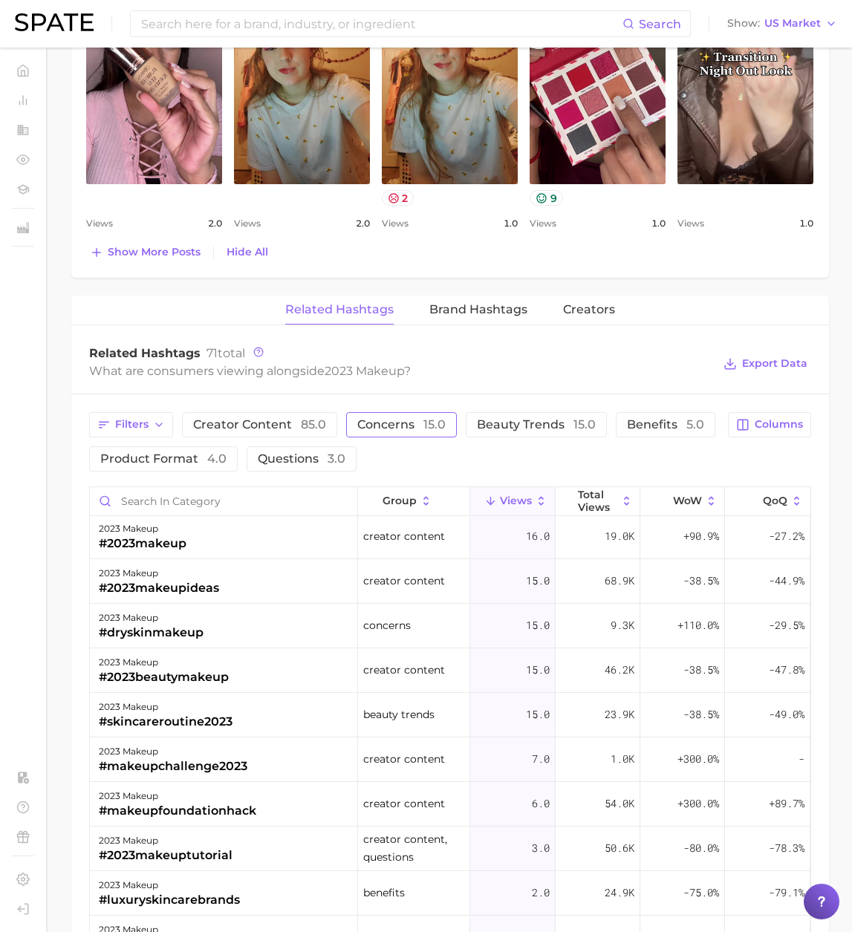
scroll to position [1246, 0]
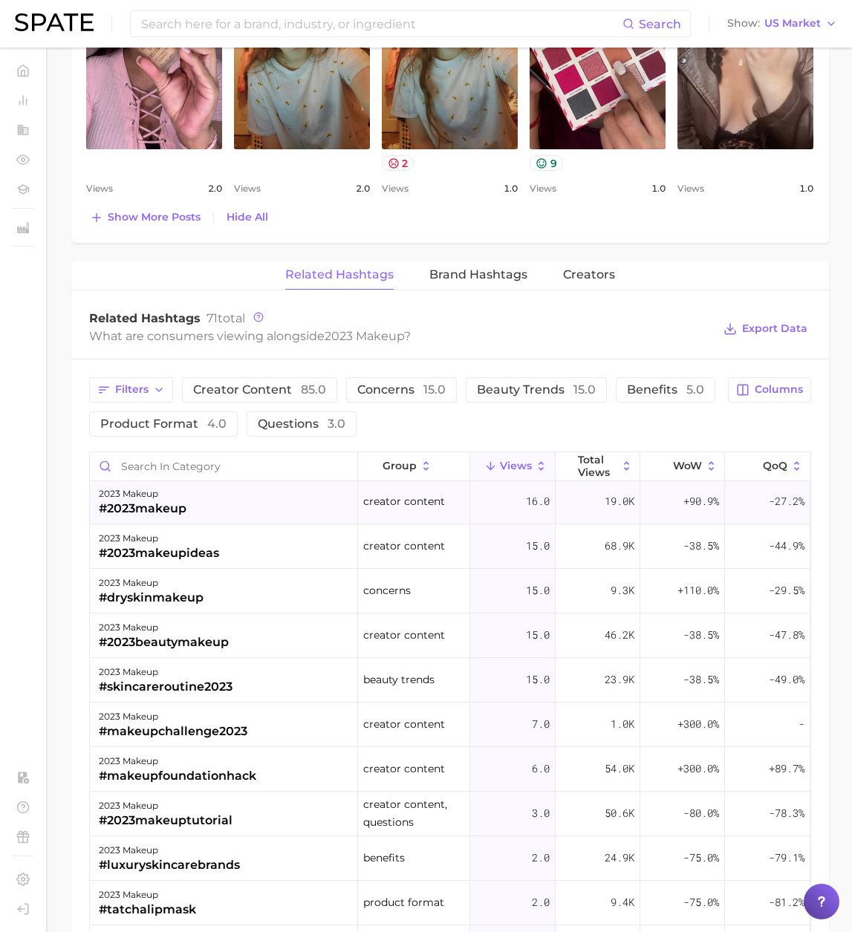
click at [196, 513] on div "2023 makeup #2023makeup" at bounding box center [224, 502] width 268 height 45
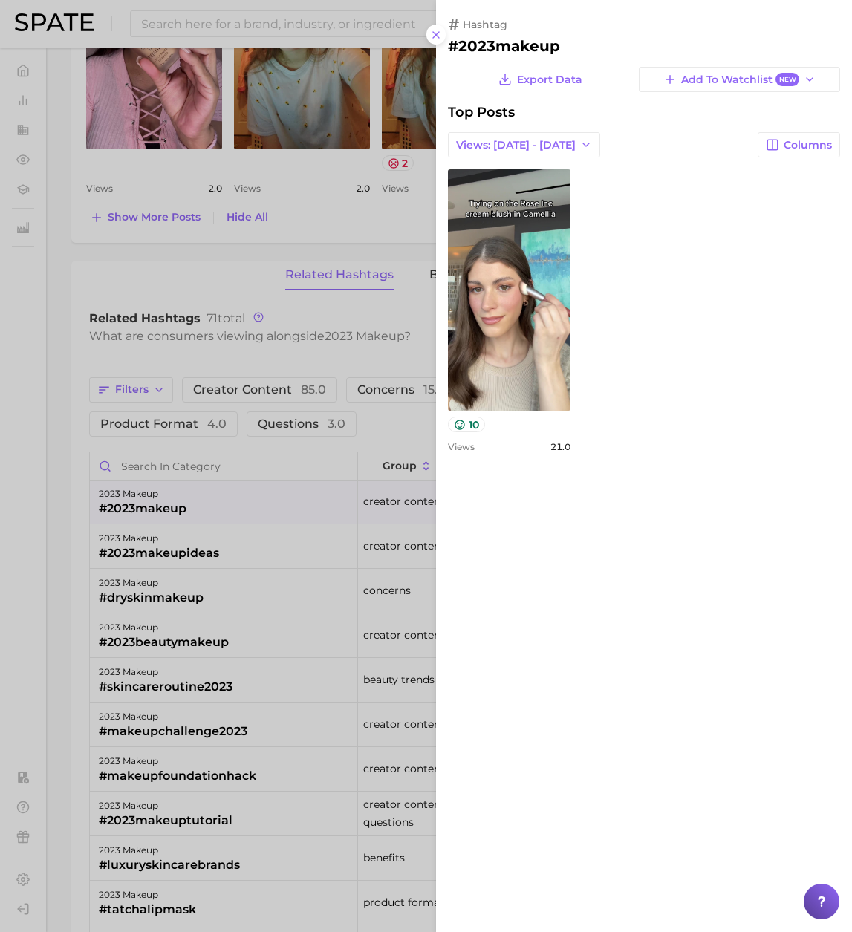
scroll to position [0, 0]
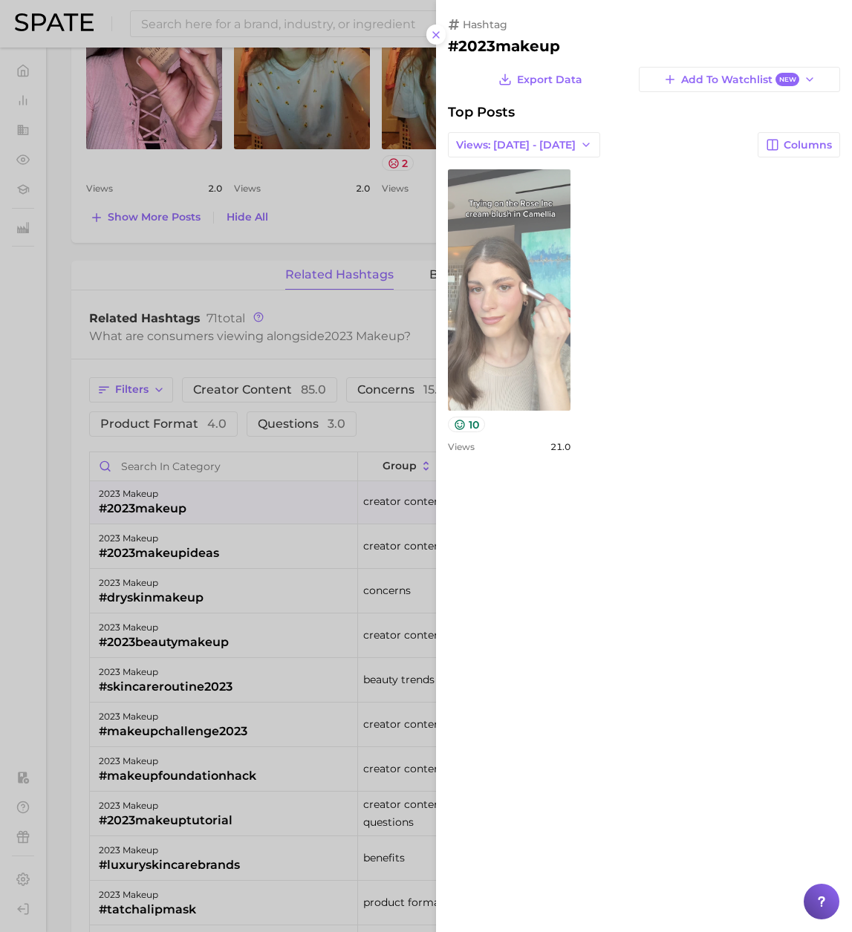
click at [526, 336] on link "view post on TikTok" at bounding box center [509, 289] width 122 height 241
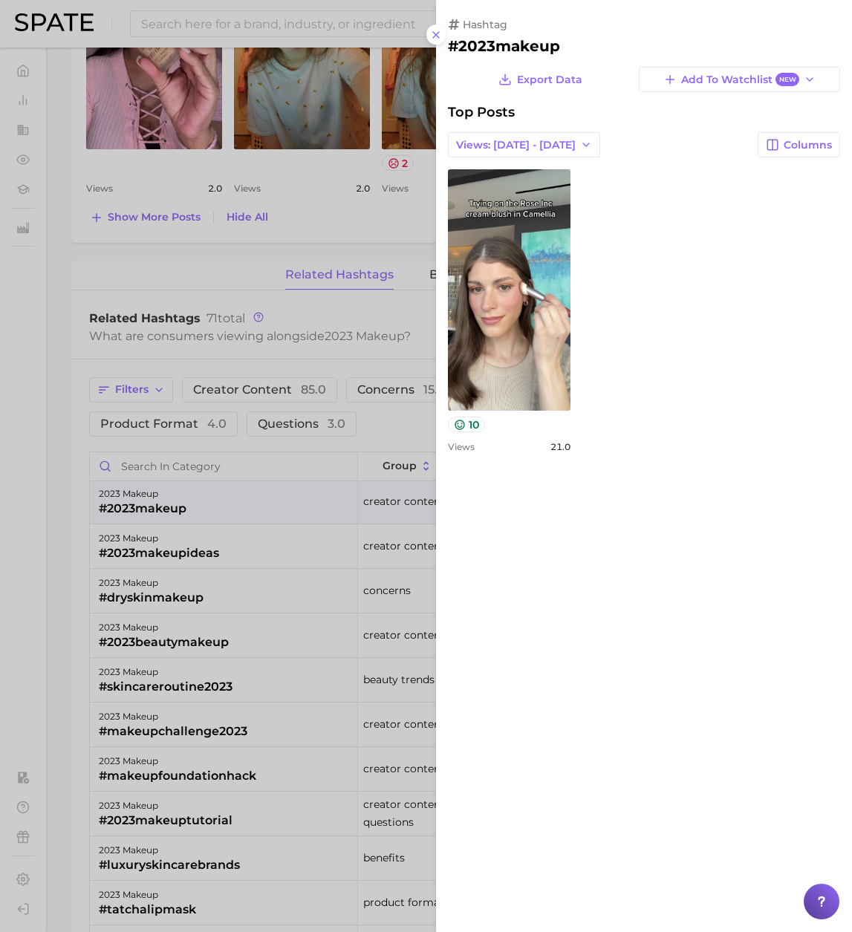
click at [407, 221] on div at bounding box center [426, 466] width 852 height 932
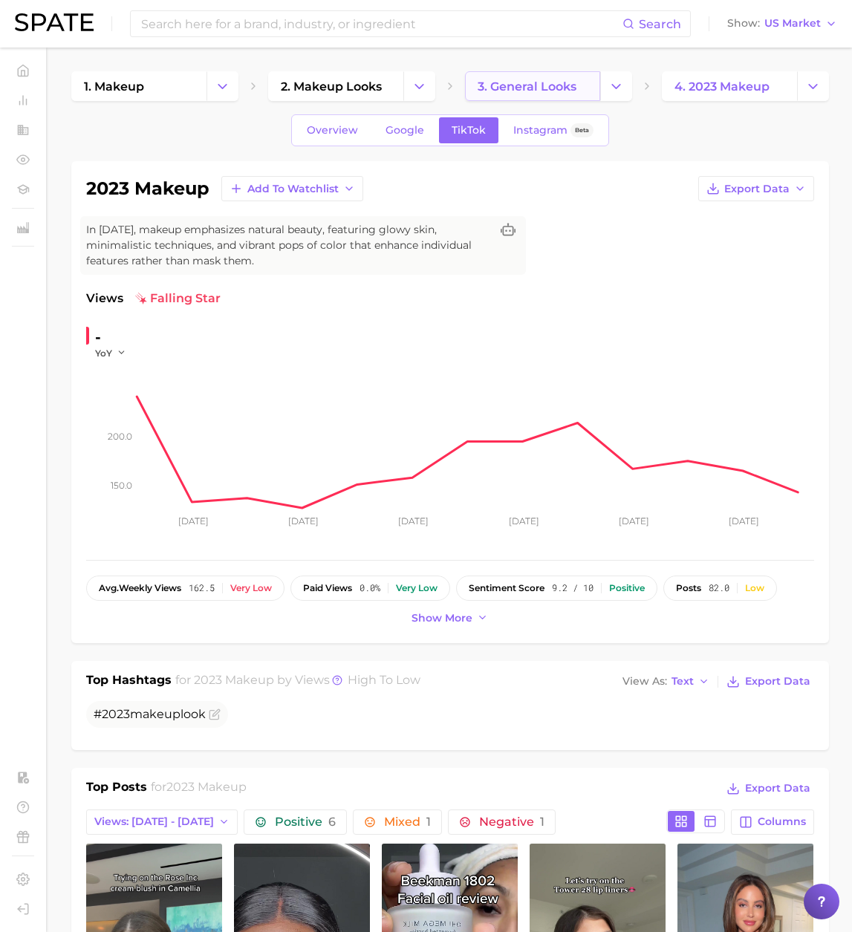
click at [550, 91] on span "3. general looks" at bounding box center [526, 86] width 99 height 14
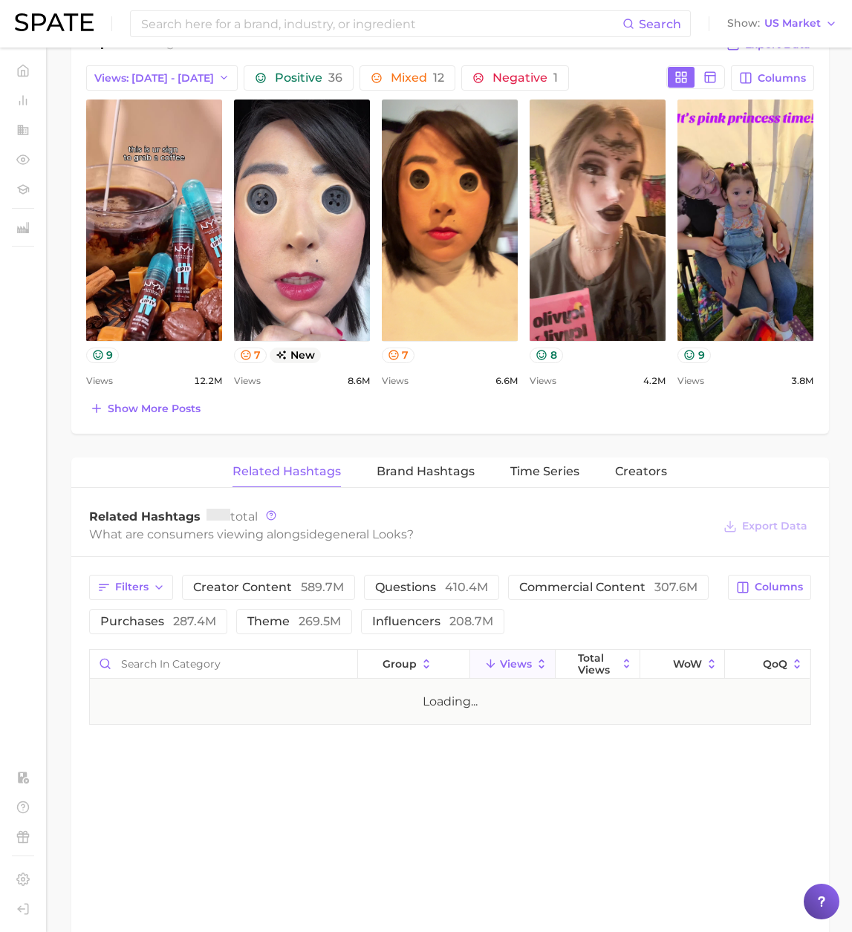
scroll to position [745, 0]
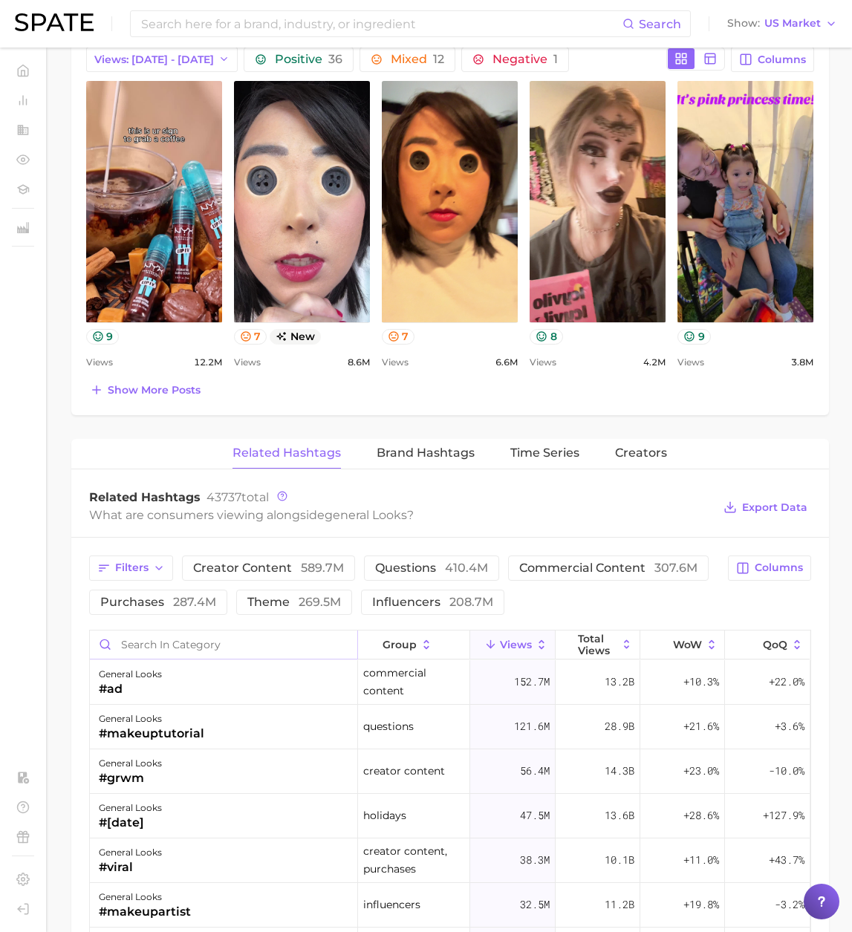
click at [170, 647] on input "Search in category" at bounding box center [223, 644] width 267 height 28
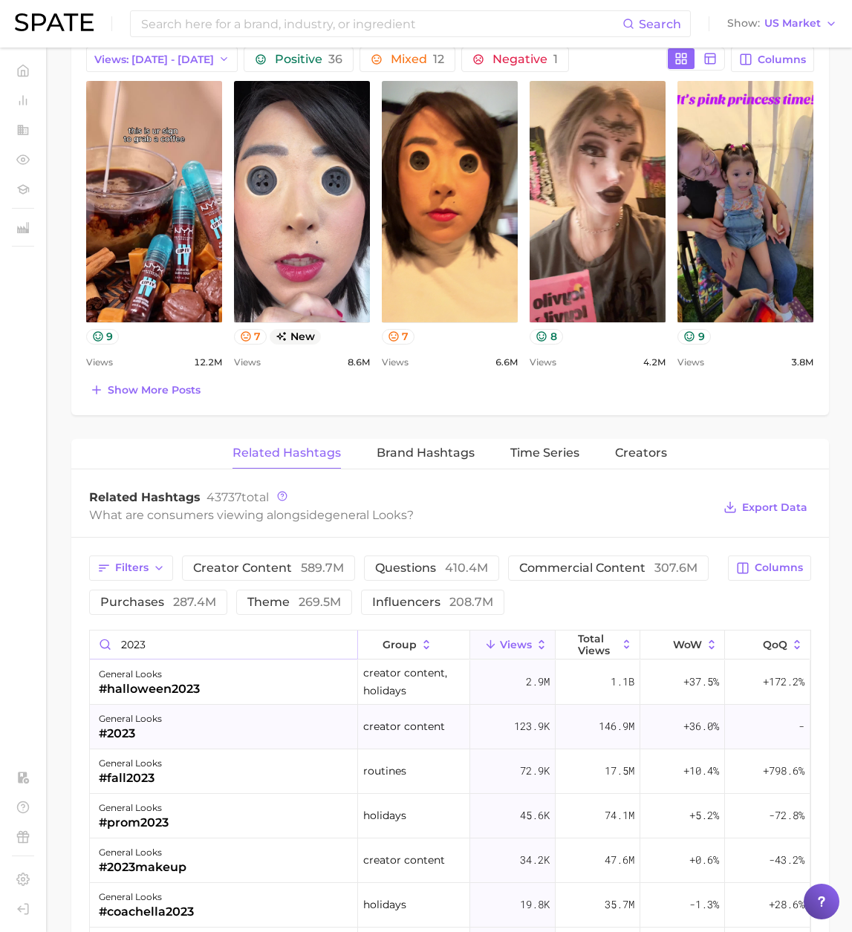
type input "2023"
click at [167, 733] on div "general looks #2023" at bounding box center [224, 727] width 268 height 45
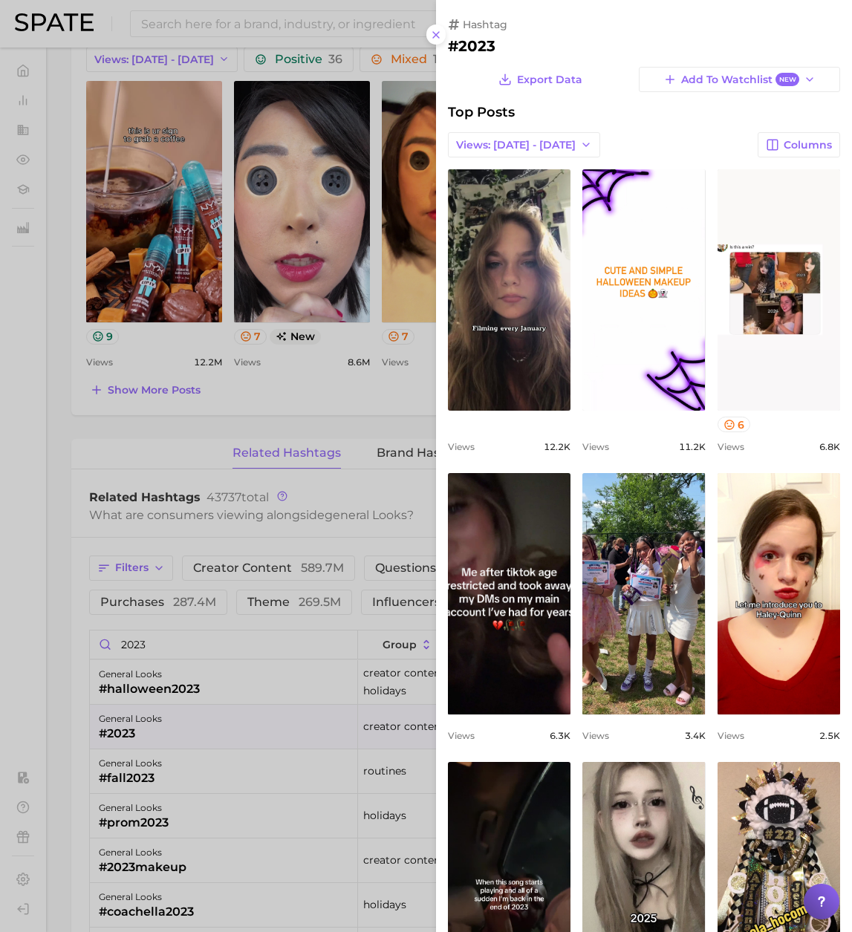
scroll to position [0, 0]
click at [229, 25] on div at bounding box center [426, 466] width 852 height 932
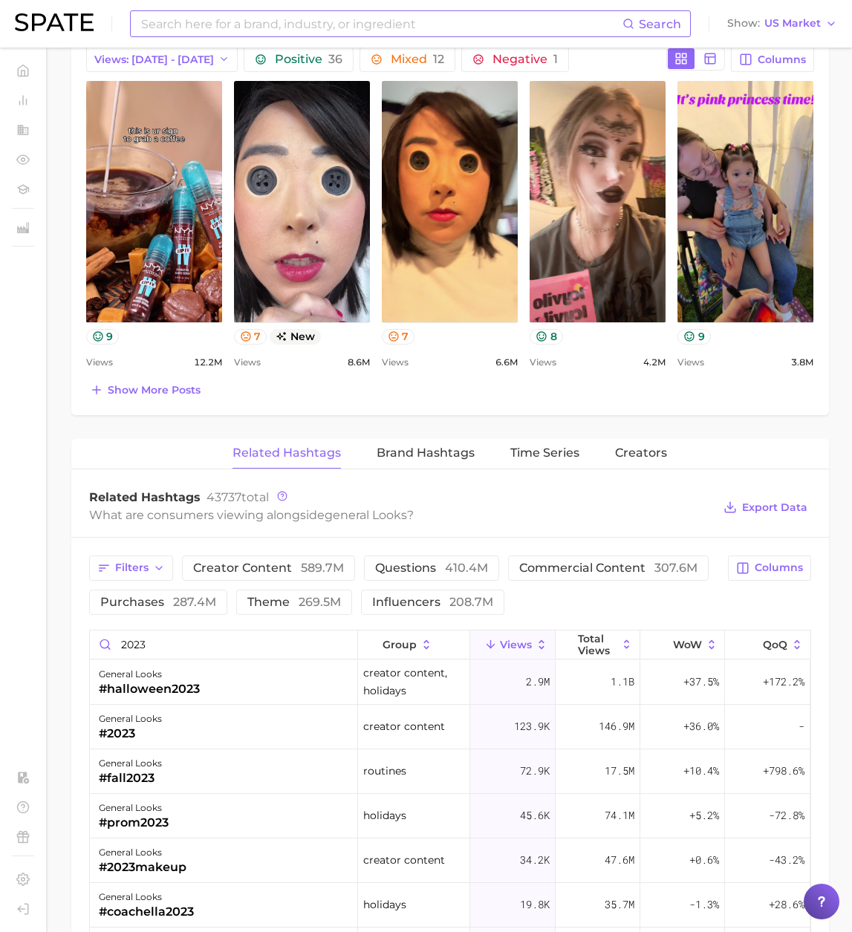
click at [202, 22] on input at bounding box center [381, 23] width 483 height 25
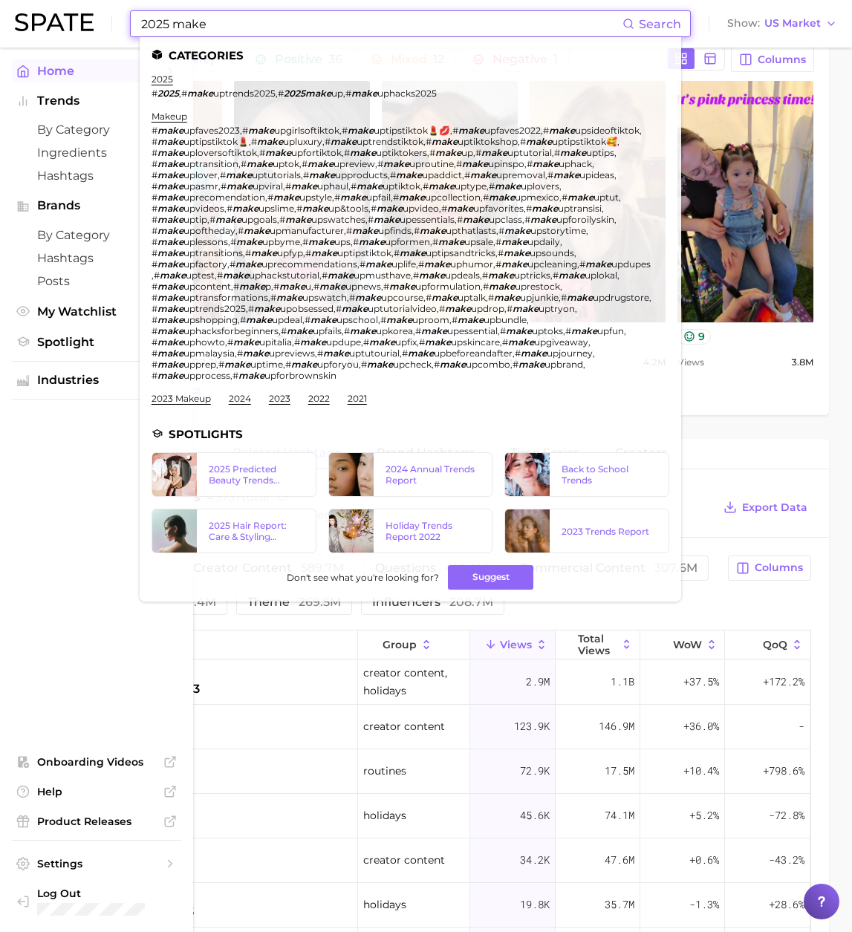
type input "2025 make"
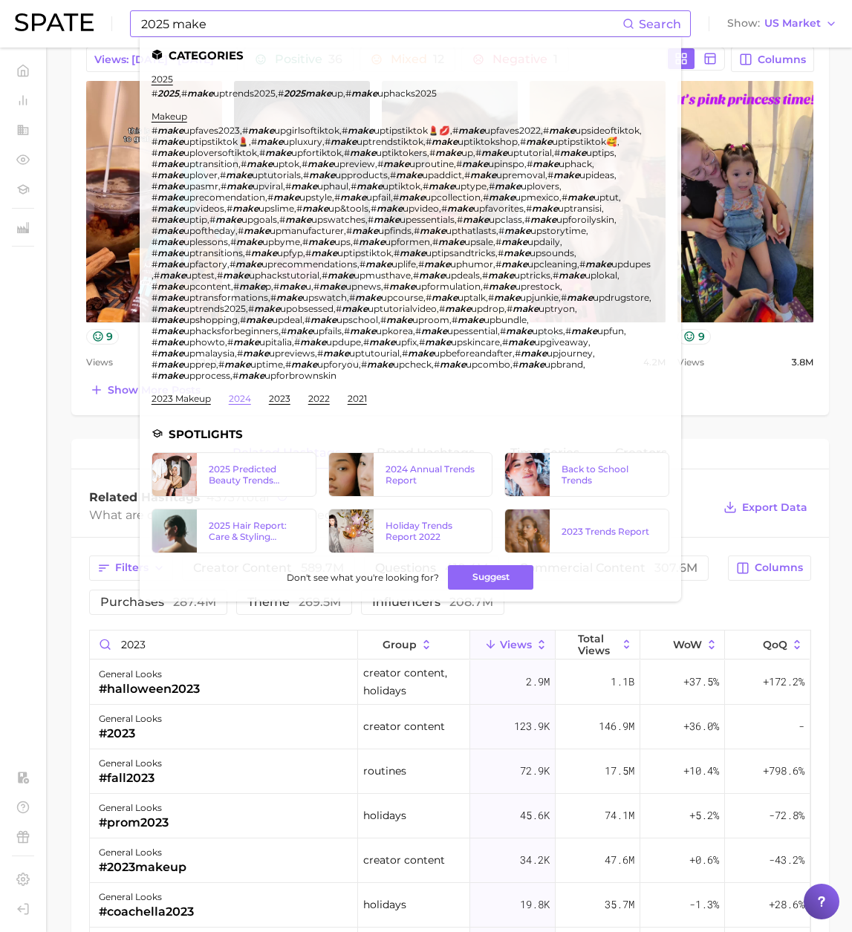
click at [239, 393] on link "2024" at bounding box center [240, 398] width 22 height 11
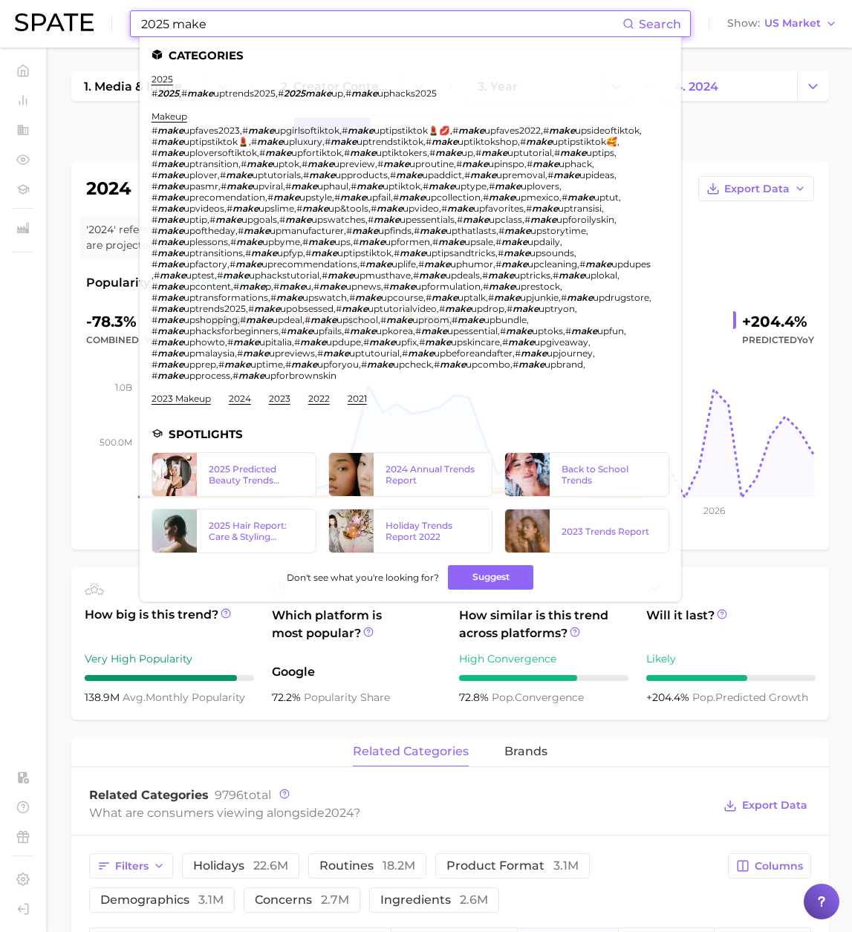
drag, startPoint x: 163, startPoint y: 25, endPoint x: 33, endPoint y: 15, distance: 129.6
click at [33, 15] on div "2025 make Search Categories 2025 # 2025 , # make uptrends2025 , # 2025make up ,…" at bounding box center [426, 24] width 822 height 48
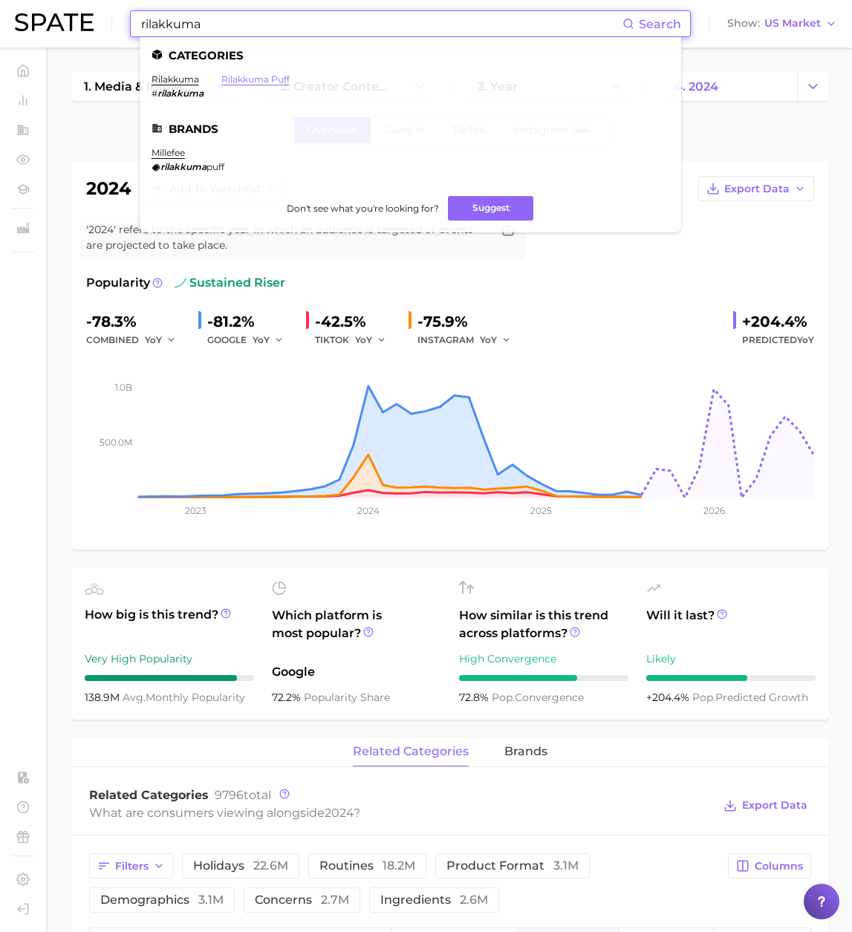
type input "rilakkuma"
click at [258, 78] on link "rilakkuma puff" at bounding box center [255, 78] width 68 height 11
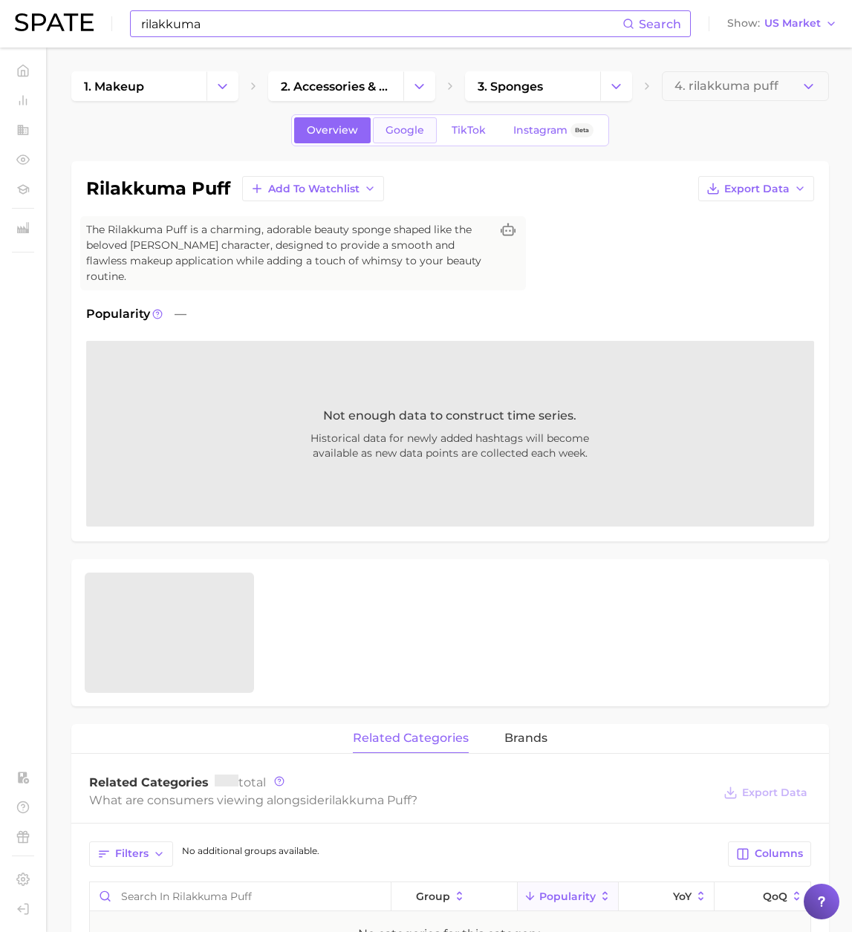
click at [419, 140] on link "Google" at bounding box center [405, 130] width 64 height 26
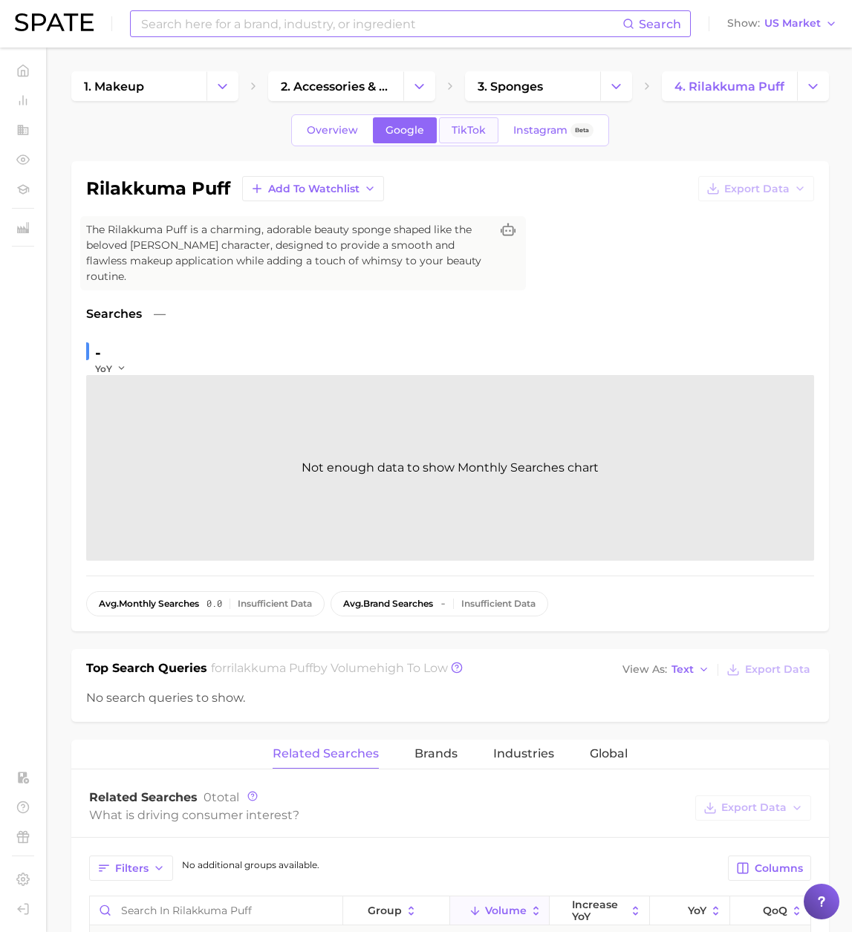
click at [453, 134] on span "TikTok" at bounding box center [468, 130] width 34 height 13
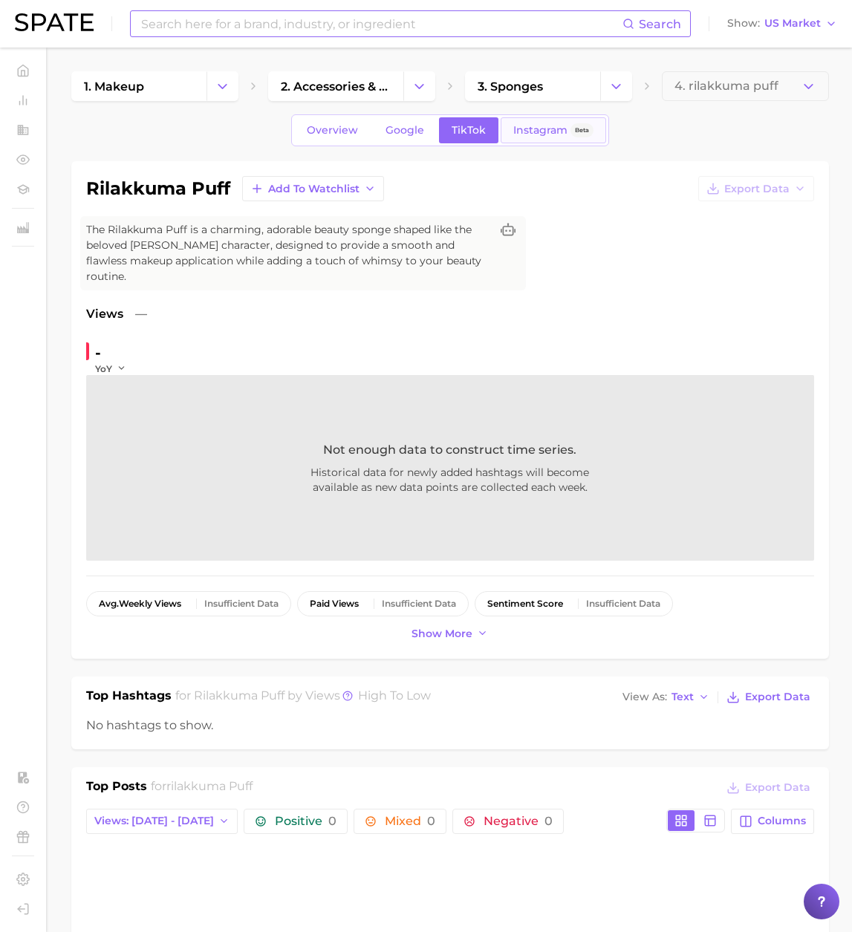
click at [540, 132] on span "Instagram" at bounding box center [540, 130] width 54 height 13
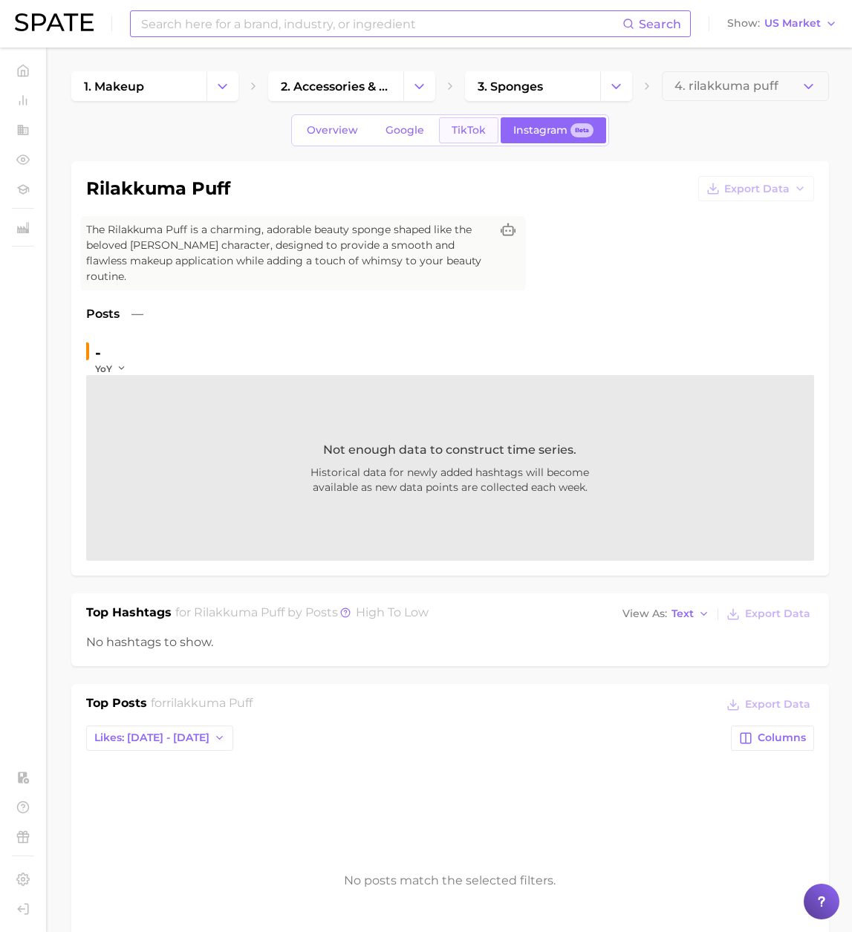
click at [446, 132] on link "TikTok" at bounding box center [468, 130] width 59 height 26
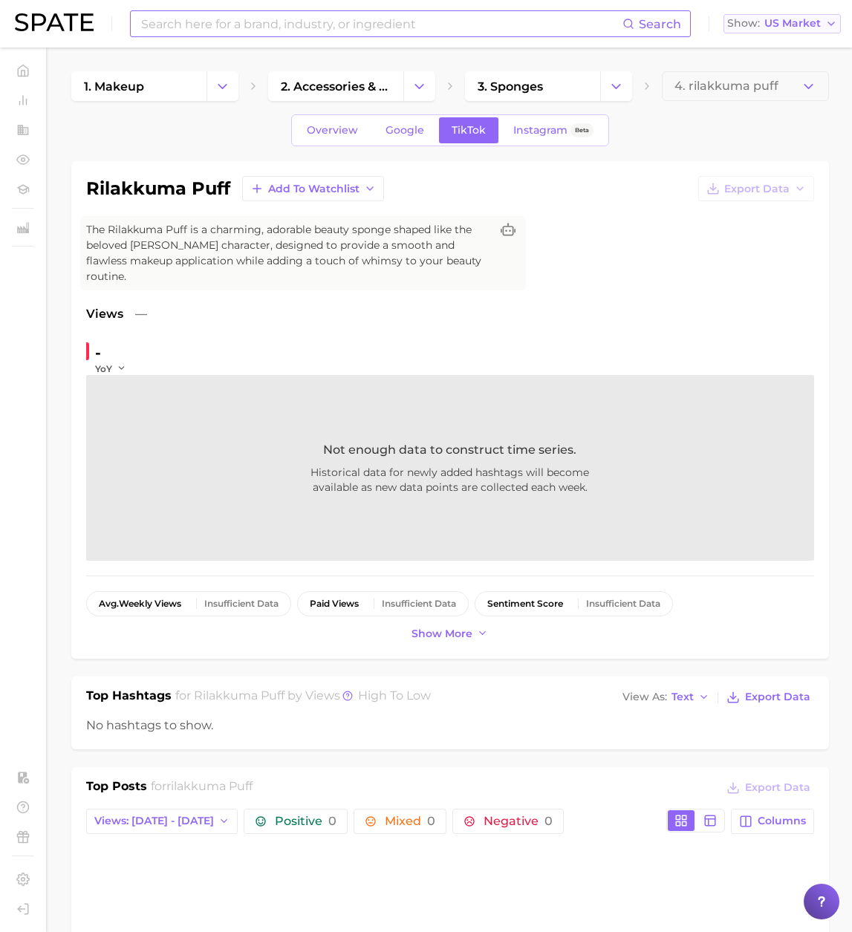
click at [801, 32] on button "Show US Market" at bounding box center [781, 23] width 117 height 19
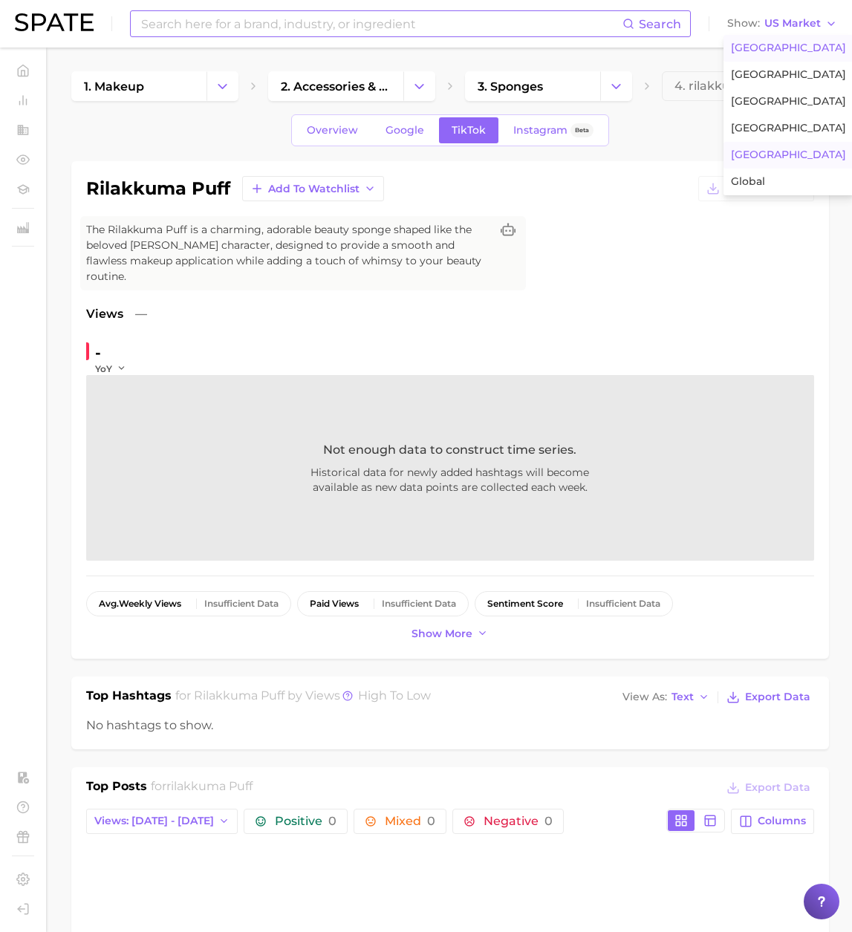
click at [753, 146] on button "[GEOGRAPHIC_DATA]" at bounding box center [788, 155] width 130 height 27
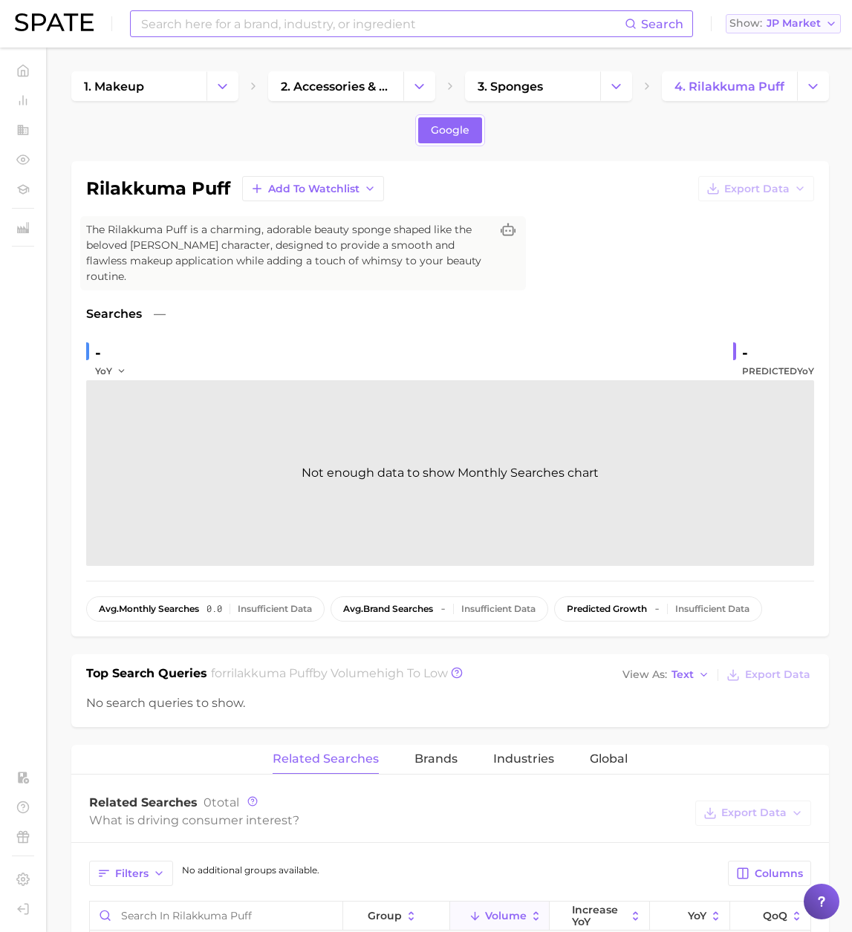
click at [797, 24] on span "JP Market" at bounding box center [793, 23] width 54 height 8
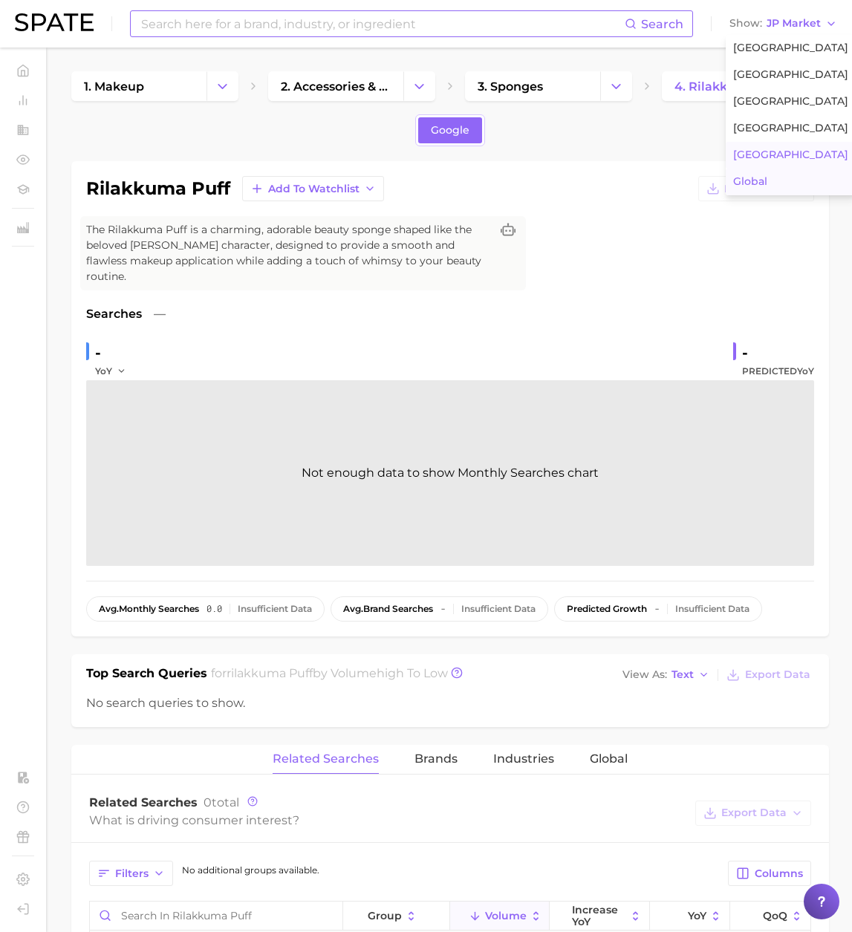
click at [766, 179] on span "Global" at bounding box center [750, 181] width 34 height 13
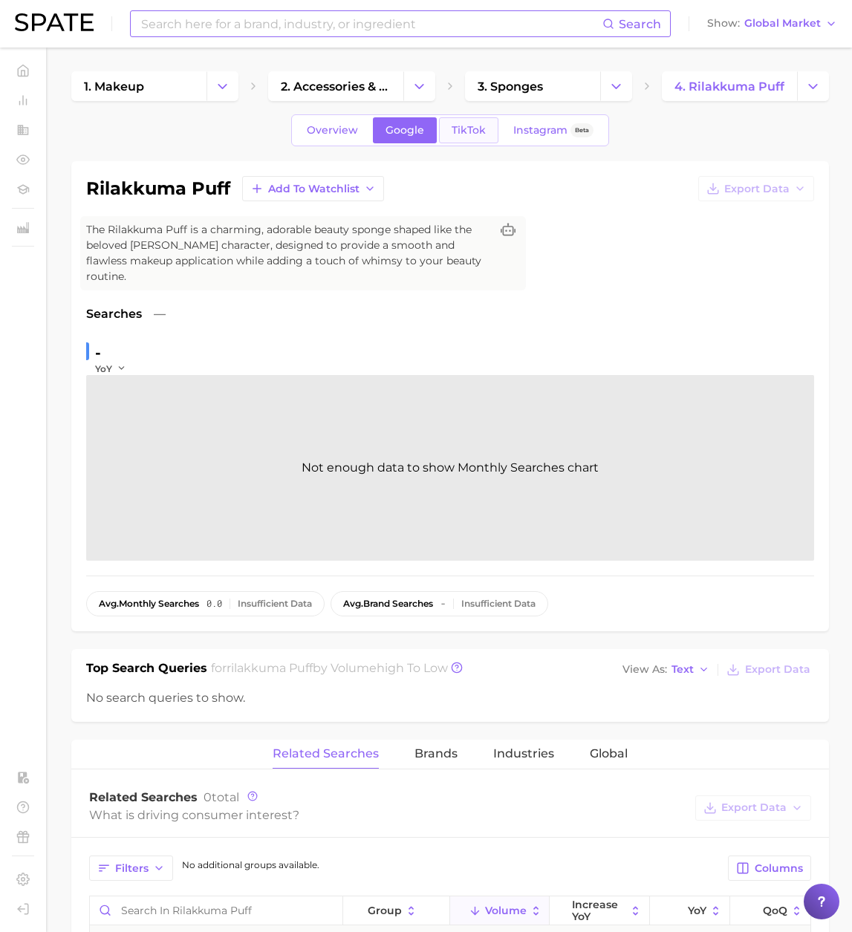
click at [444, 134] on link "TikTok" at bounding box center [468, 130] width 59 height 26
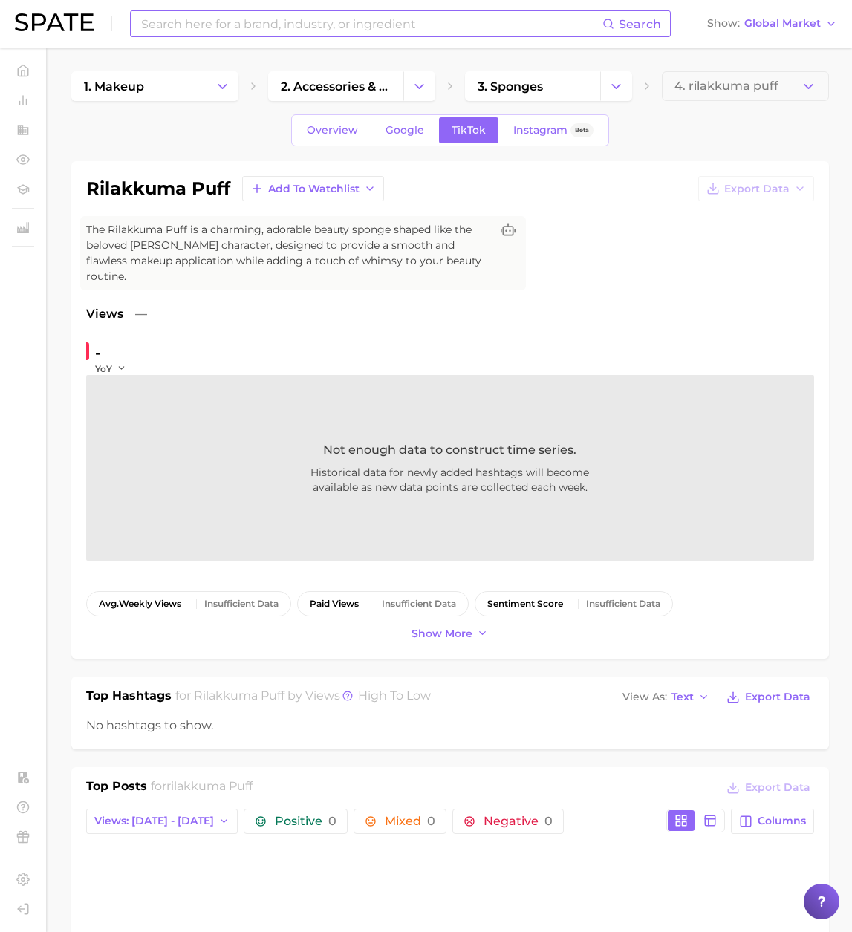
click at [322, 144] on div "Overview Google TikTok Instagram Beta" at bounding box center [450, 130] width 318 height 32
click at [327, 136] on span "Overview" at bounding box center [332, 130] width 51 height 13
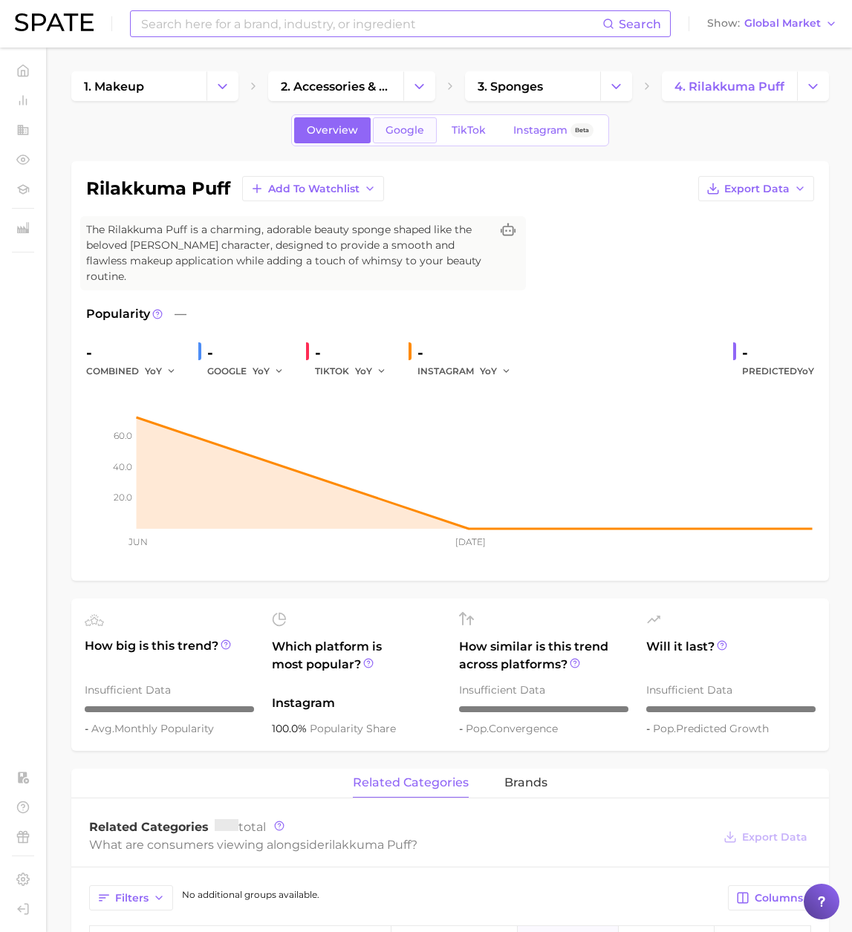
click at [399, 140] on link "Google" at bounding box center [405, 130] width 64 height 26
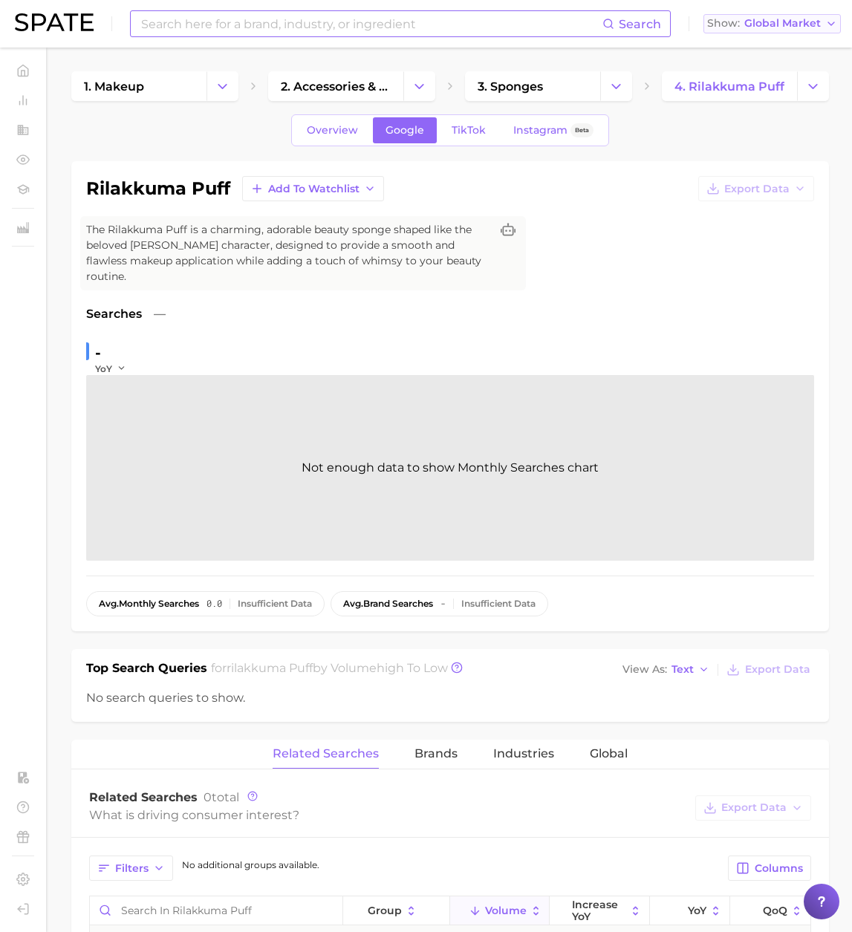
click at [794, 29] on button "Show Global Market" at bounding box center [771, 23] width 137 height 19
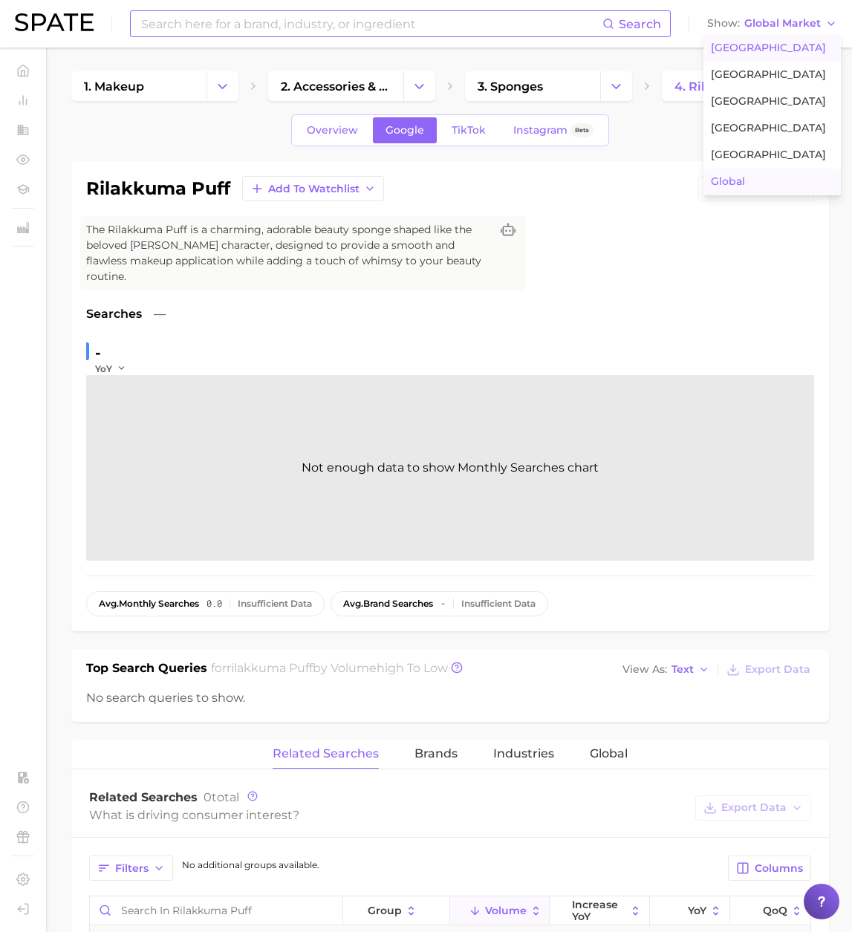
click at [774, 50] on span "[GEOGRAPHIC_DATA]" at bounding box center [767, 48] width 115 height 13
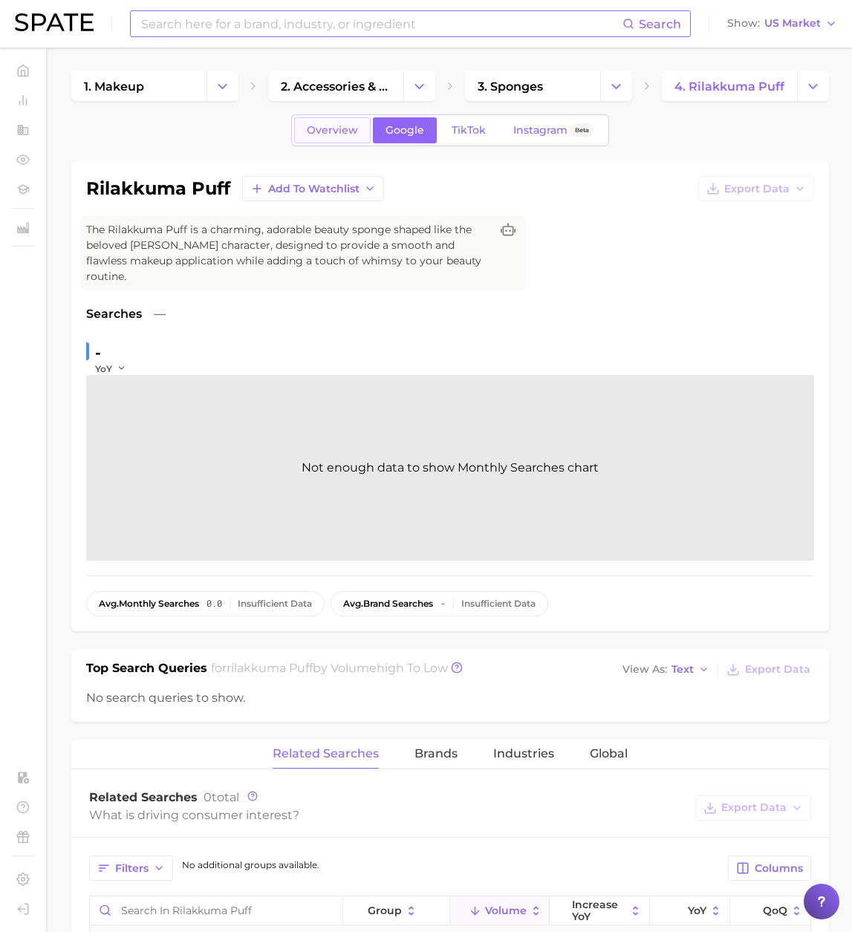
click at [346, 135] on span "Overview" at bounding box center [332, 130] width 51 height 13
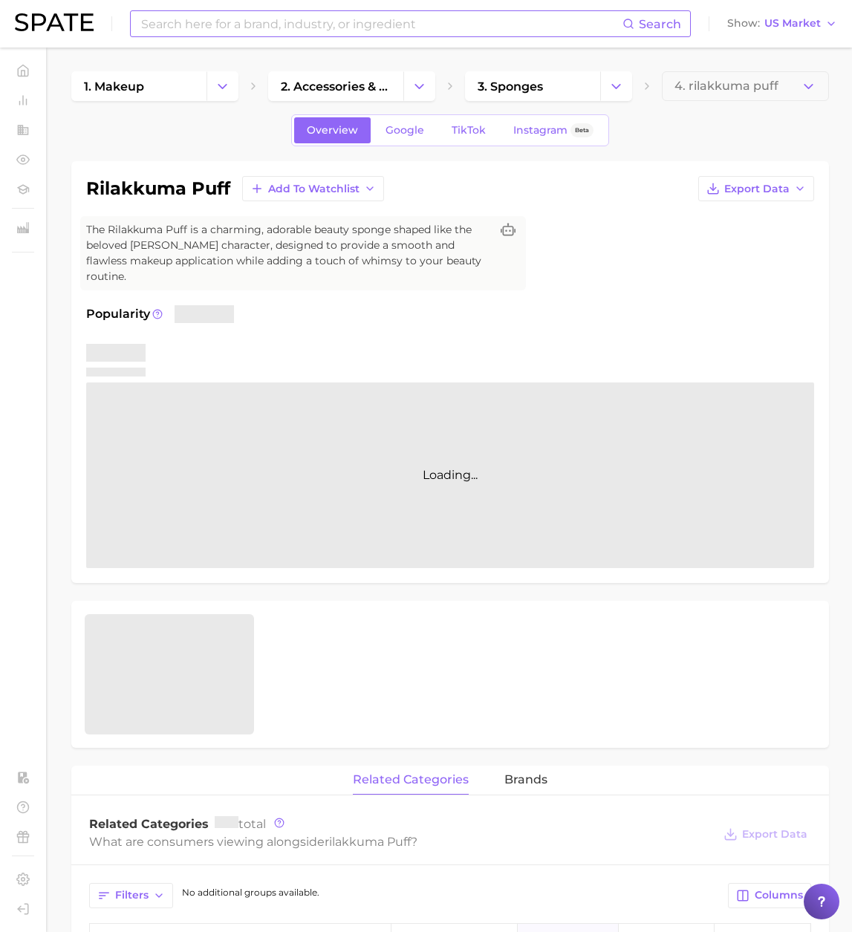
click at [212, 25] on input at bounding box center [381, 23] width 483 height 25
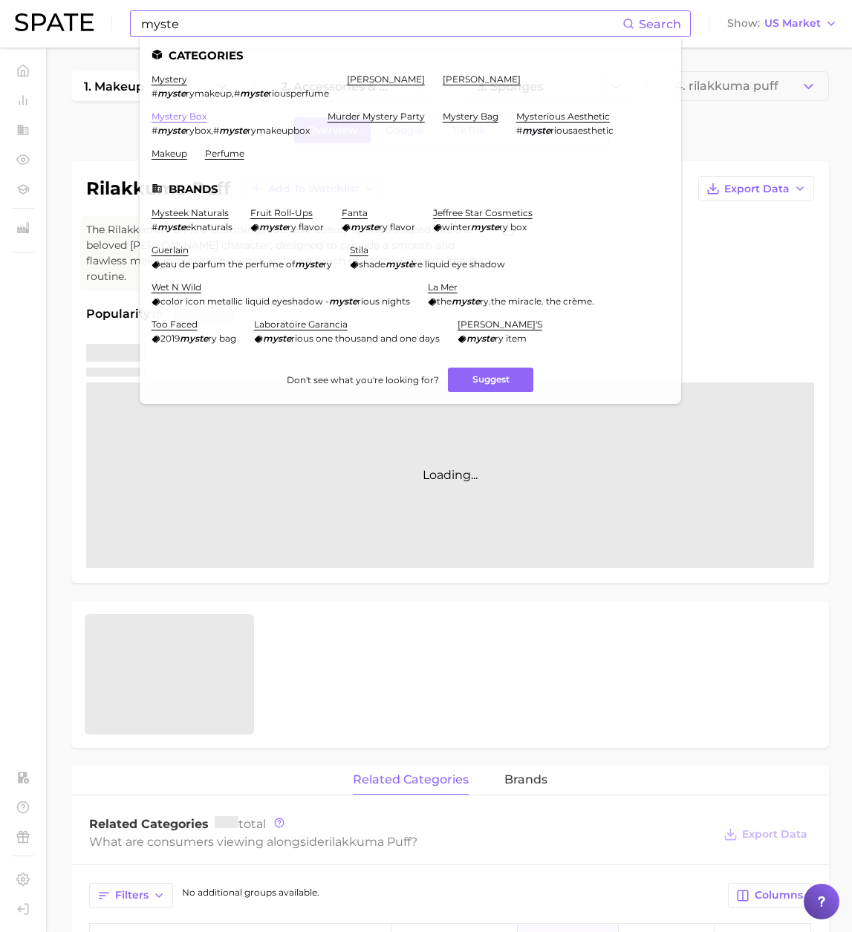
click at [192, 114] on link "mystery box" at bounding box center [178, 116] width 55 height 11
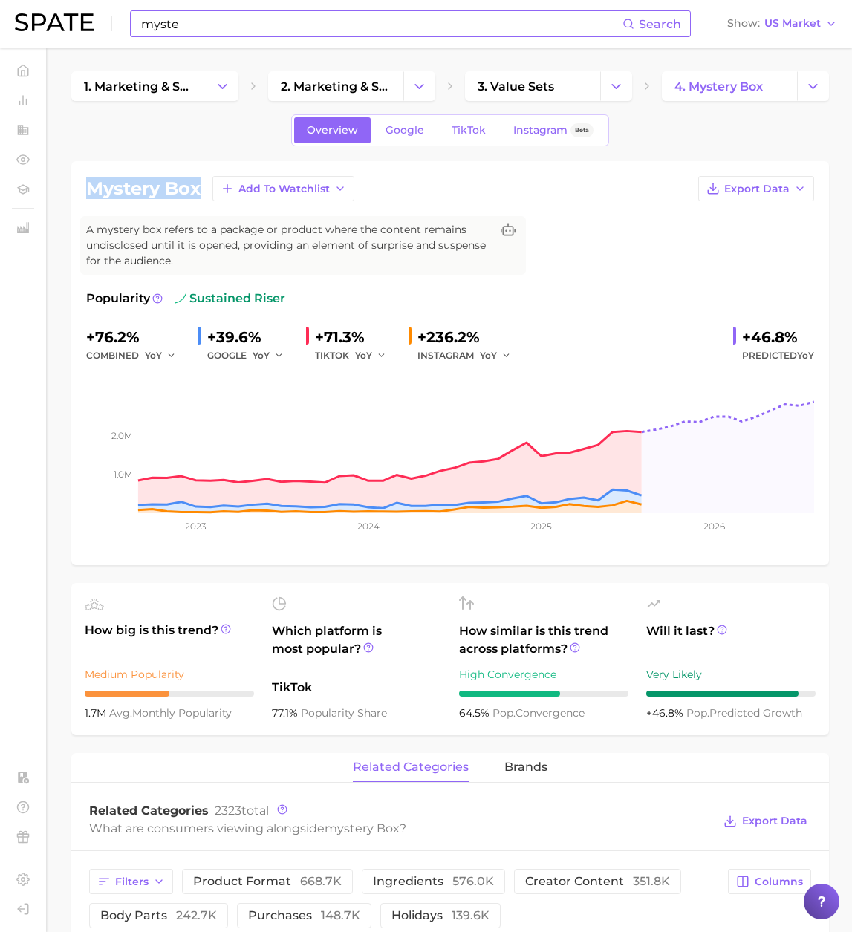
drag, startPoint x: 198, startPoint y: 192, endPoint x: 89, endPoint y: 194, distance: 109.2
click at [89, 194] on h1 "mystery box" at bounding box center [143, 189] width 114 height 18
copy h1 "mystery box"
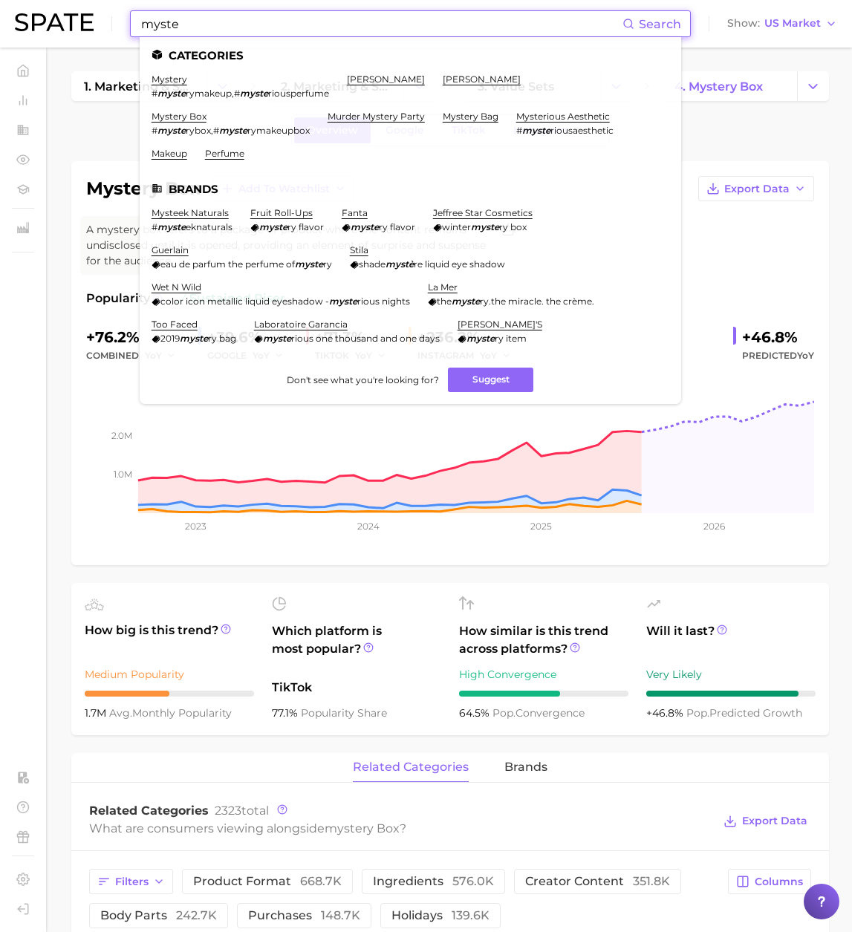
drag, startPoint x: 190, startPoint y: 27, endPoint x: 108, endPoint y: 18, distance: 82.1
click at [109, 18] on div "myste Search Categories mystery # myste rymakeup , # myste riousperfume [PERSON…" at bounding box center [426, 24] width 822 height 48
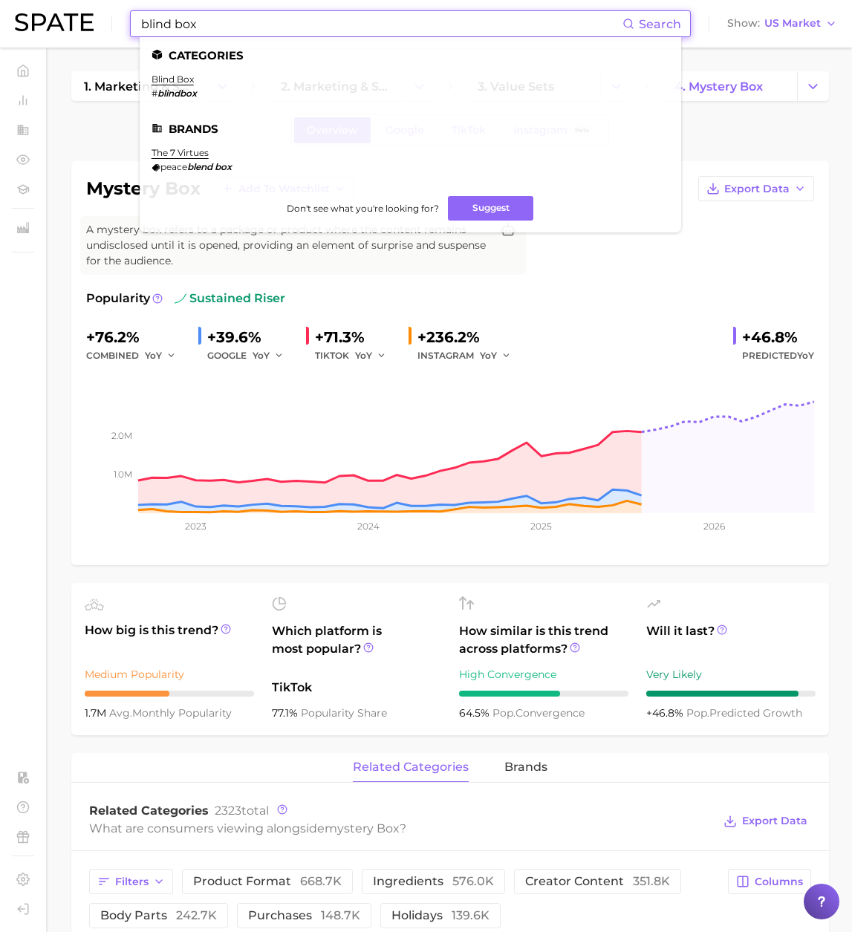
click at [169, 85] on li "blind box # blindbox" at bounding box center [173, 85] width 45 height 25
click at [170, 80] on link "blind box" at bounding box center [172, 78] width 42 height 11
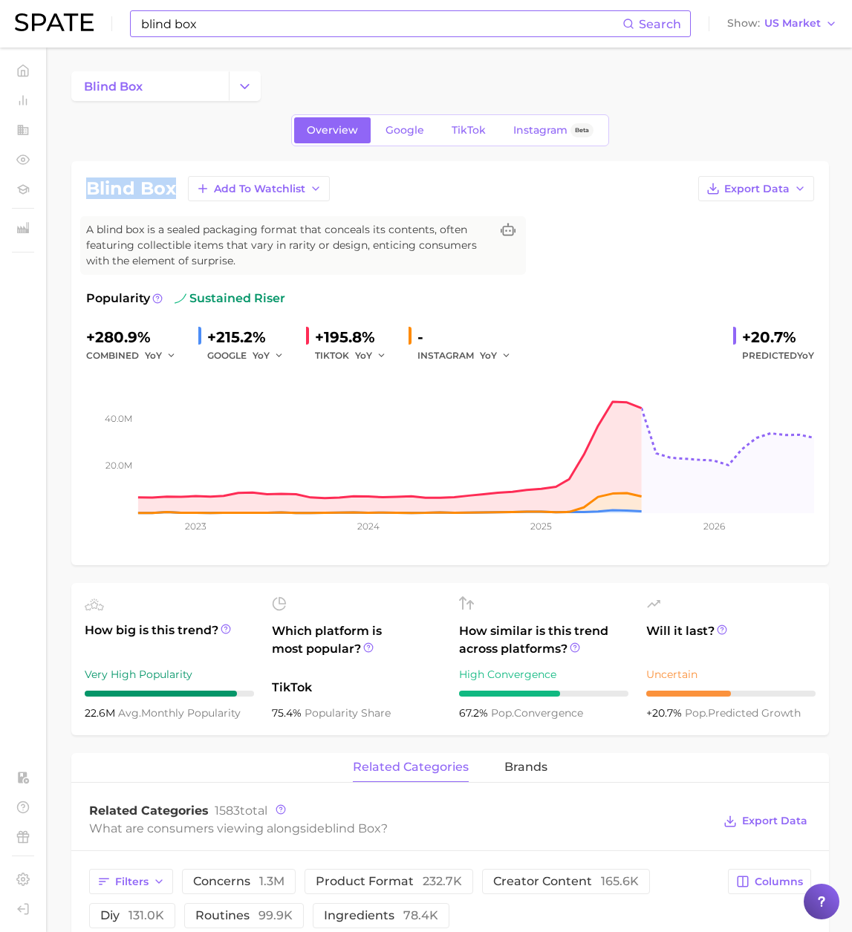
drag, startPoint x: 174, startPoint y: 186, endPoint x: 88, endPoint y: 190, distance: 86.9
click at [88, 190] on div "blind box Add to Watchlist Export Data" at bounding box center [450, 188] width 728 height 25
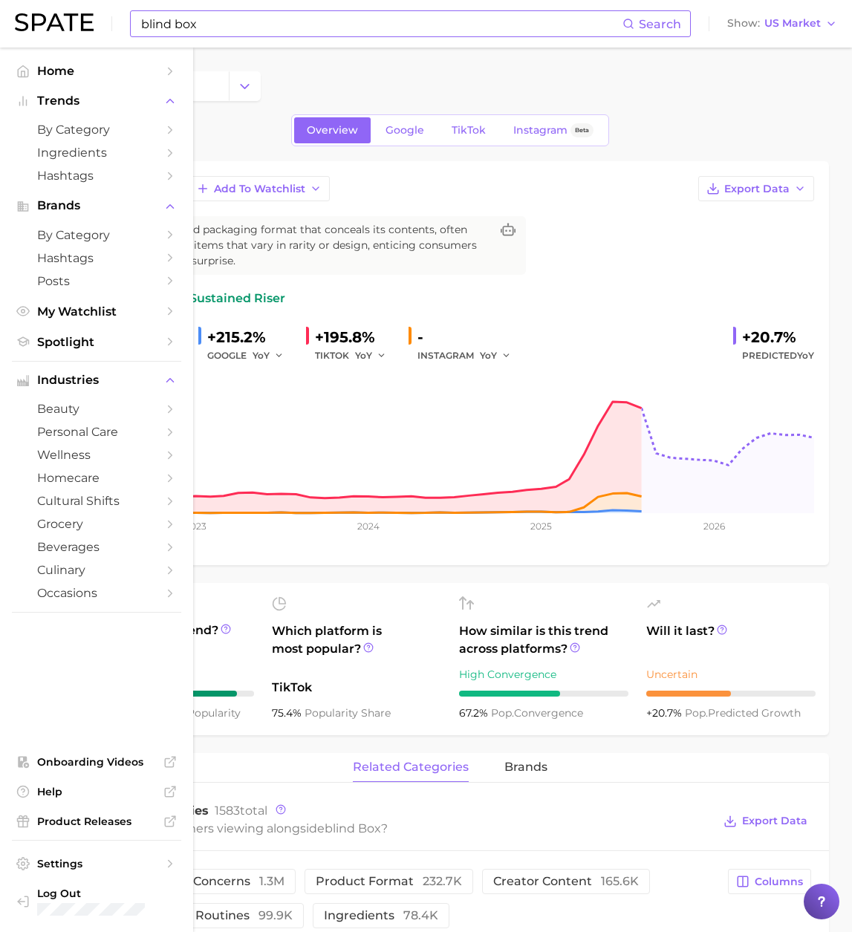
copy h1 "blind box"
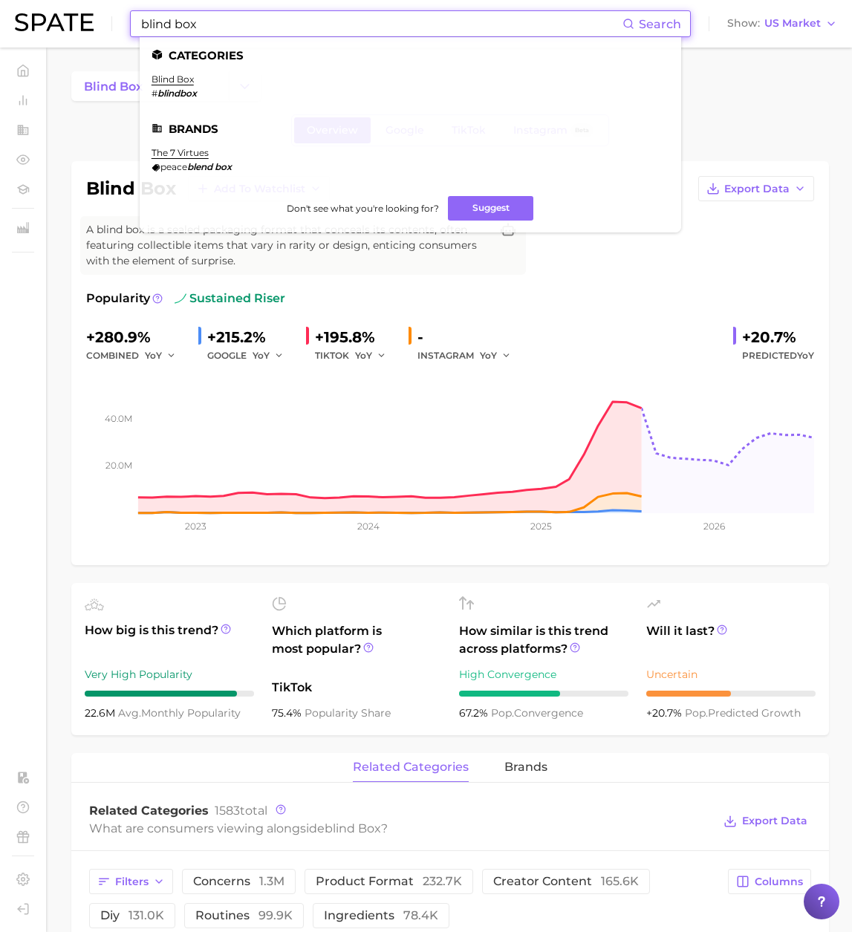
drag, startPoint x: 242, startPoint y: 24, endPoint x: 80, endPoint y: 19, distance: 162.0
click at [80, 19] on div "blind box Search Categories blind box # blindbox Brands the 7 virtues peace ble…" at bounding box center [426, 24] width 822 height 48
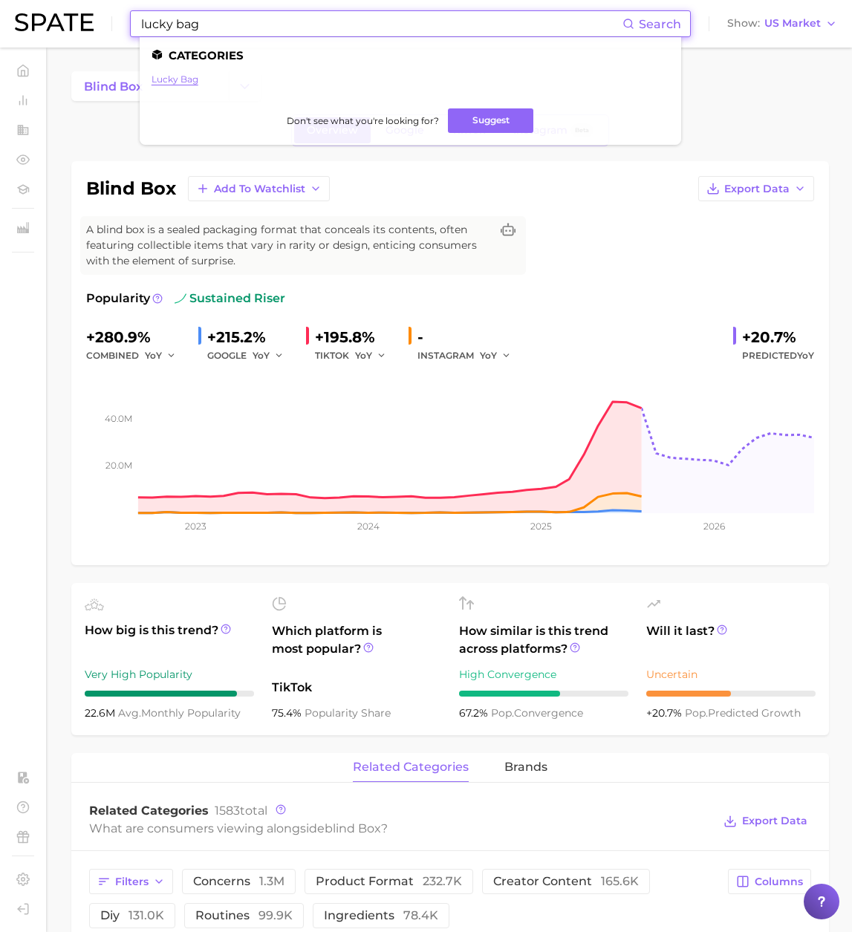
click at [177, 77] on link "lucky bag" at bounding box center [174, 78] width 47 height 11
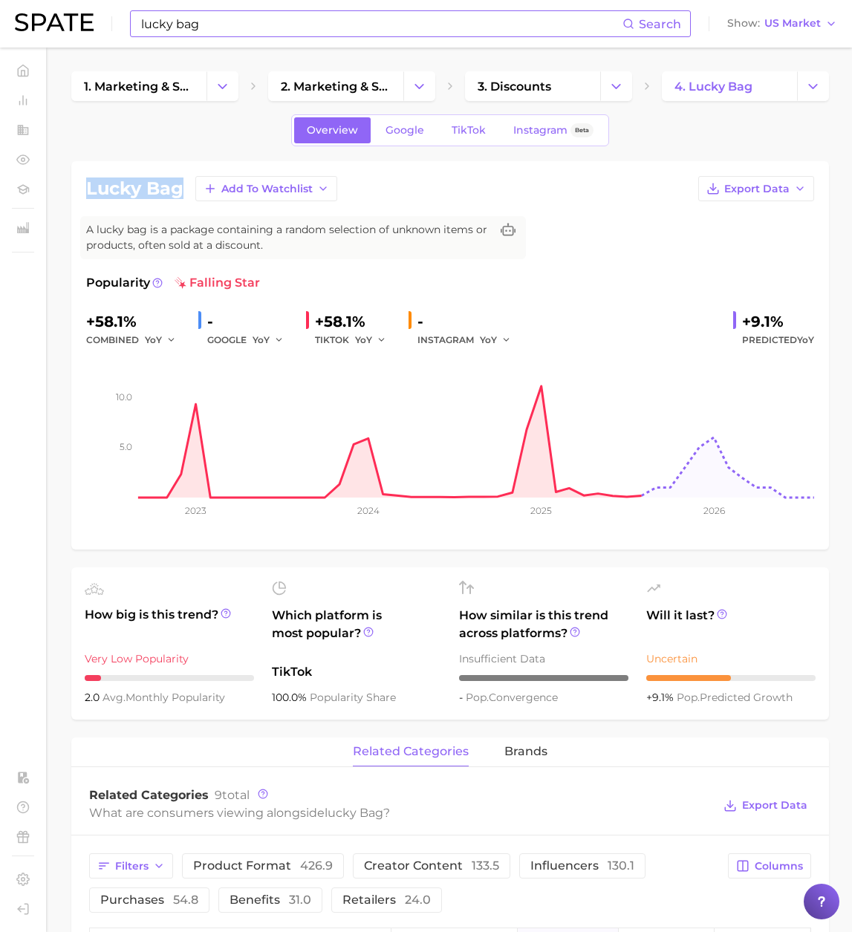
drag, startPoint x: 181, startPoint y: 186, endPoint x: 88, endPoint y: 187, distance: 93.5
click at [88, 187] on h1 "lucky bag" at bounding box center [134, 189] width 97 height 18
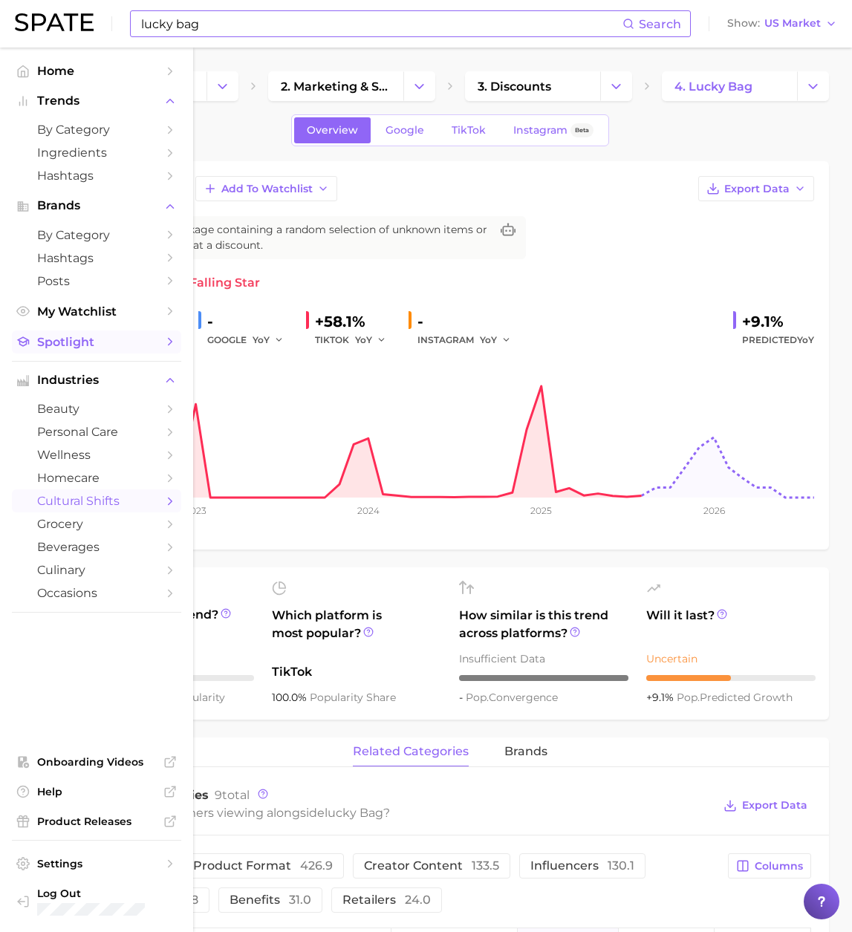
copy h1 "lucky bag"
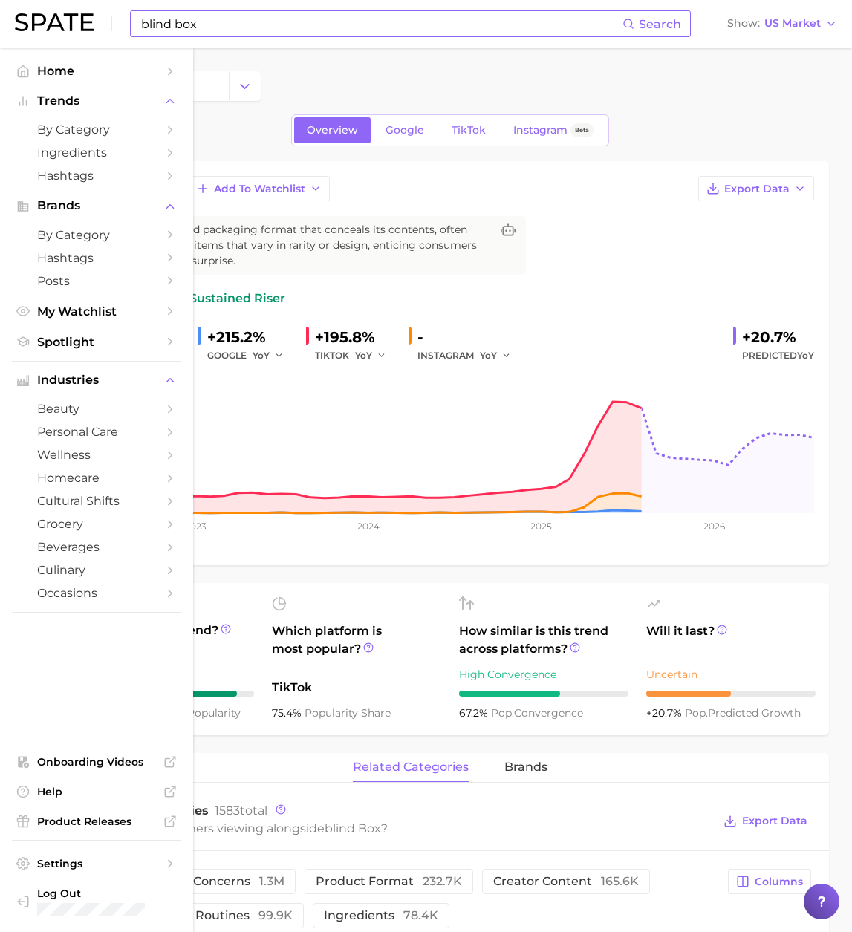
type input "myste"
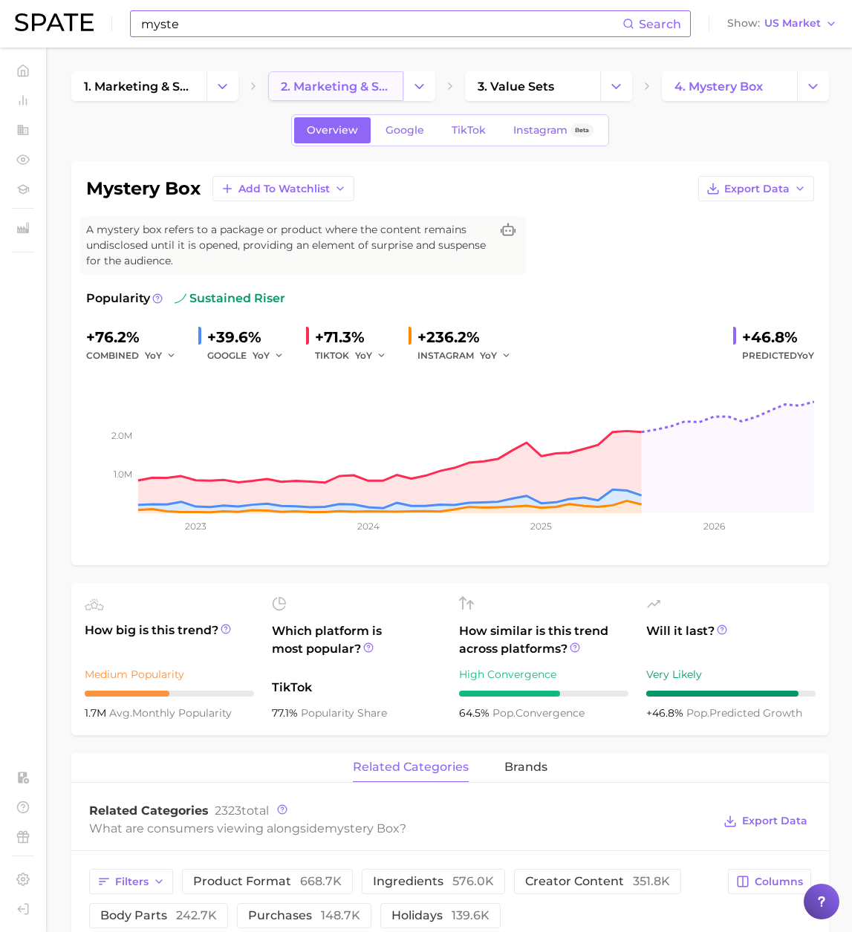
click at [354, 92] on span "2. marketing & sales" at bounding box center [336, 86] width 110 height 14
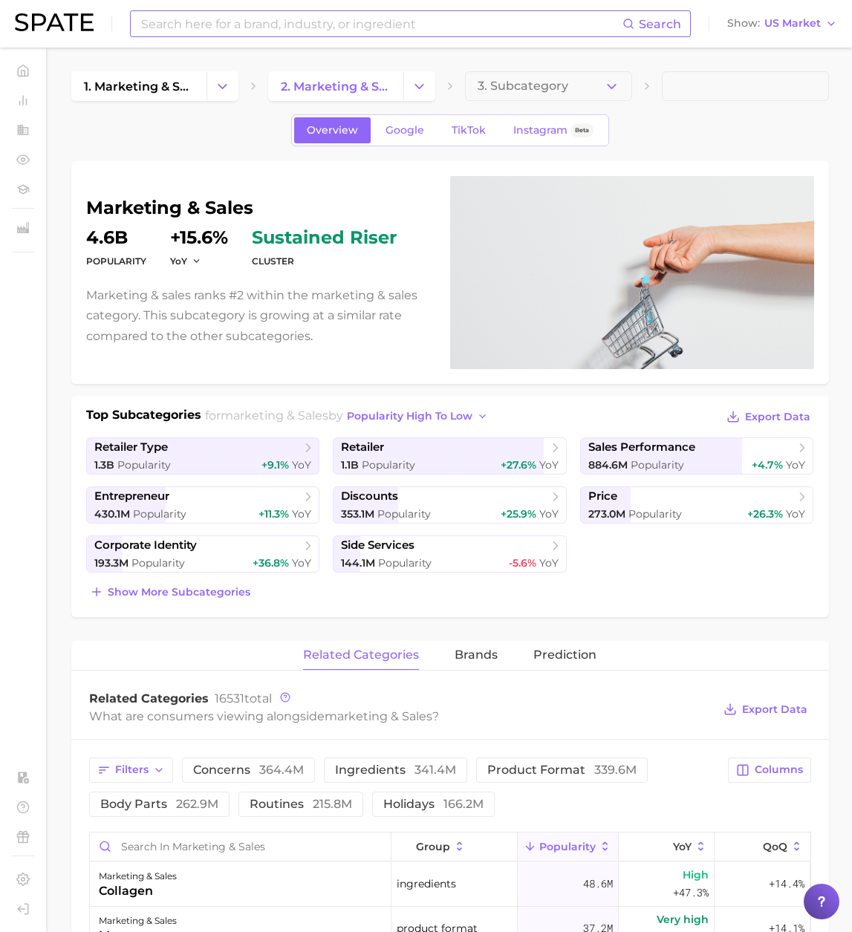
click at [197, 24] on input at bounding box center [381, 23] width 483 height 25
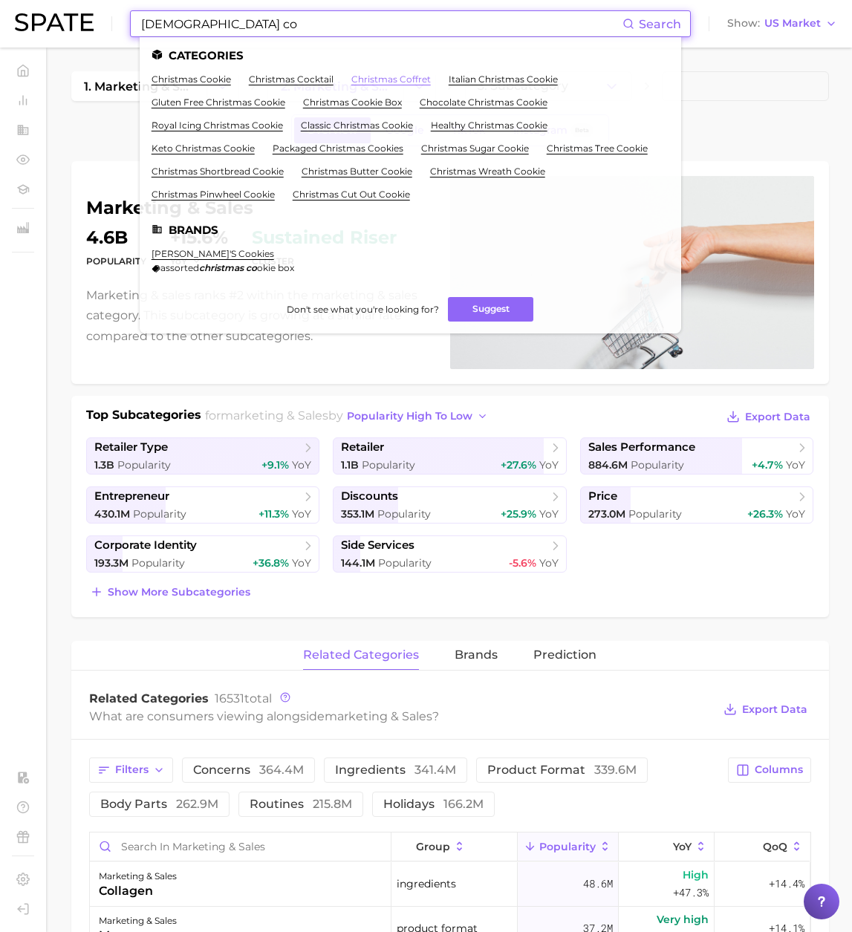
type input "[DEMOGRAPHIC_DATA] co"
click at [385, 79] on link "christmas coffret" at bounding box center [390, 78] width 79 height 11
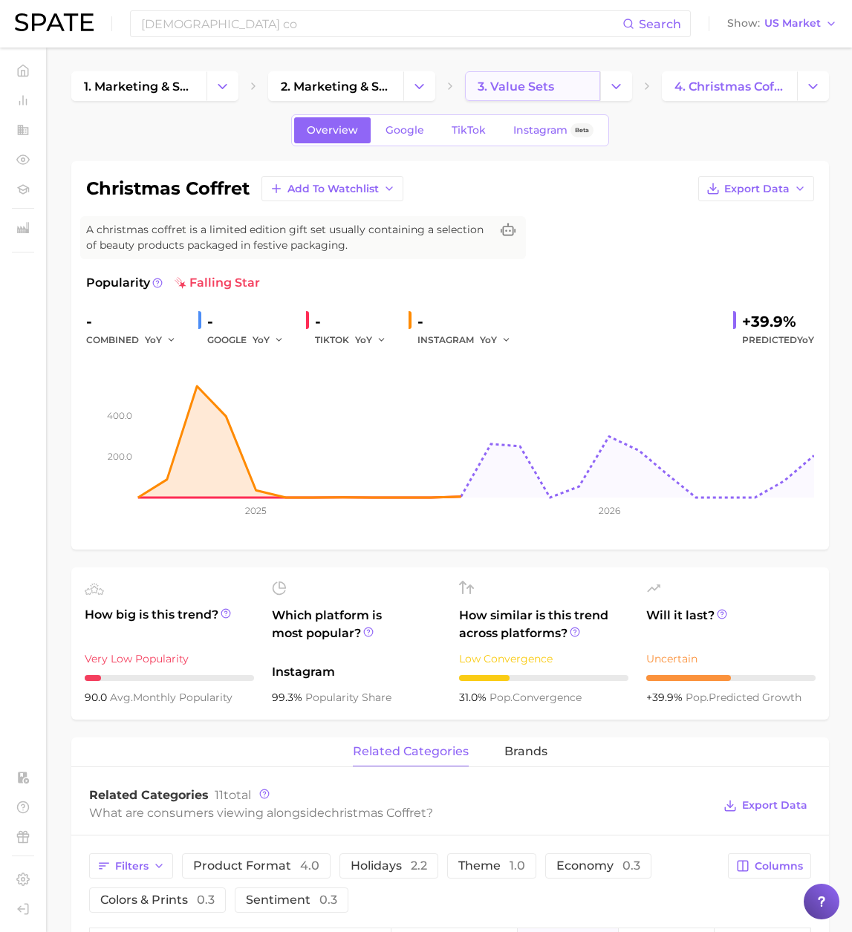
click at [566, 93] on link "3. value sets" at bounding box center [532, 86] width 135 height 30
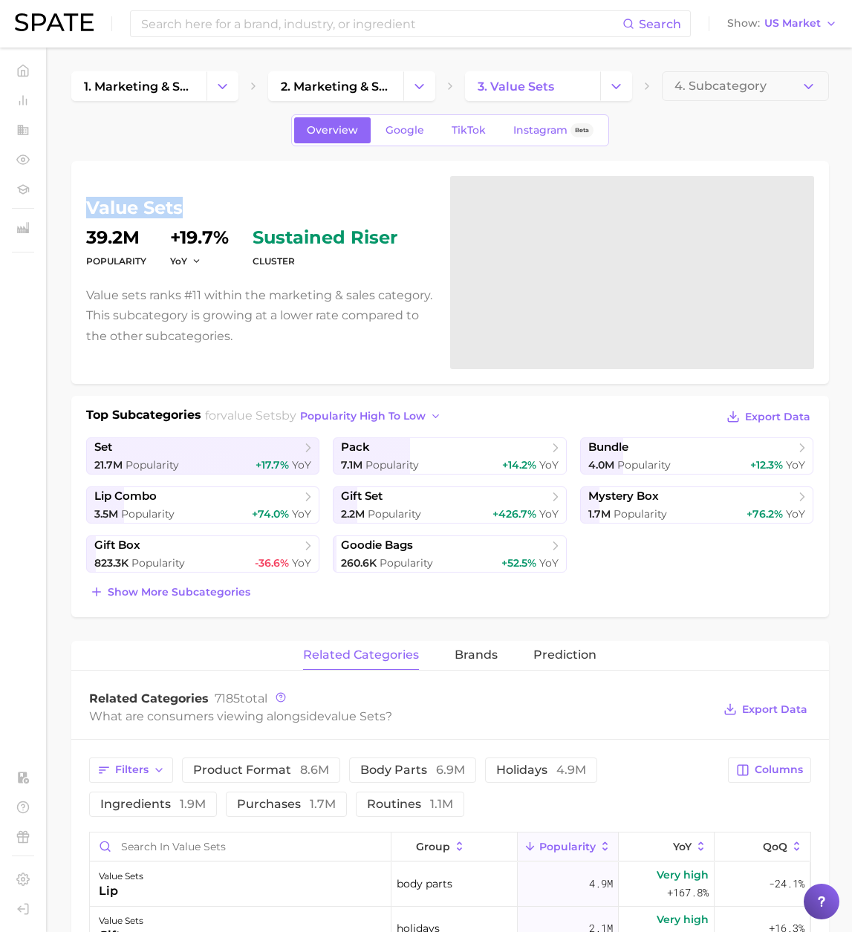
drag, startPoint x: 176, startPoint y: 207, endPoint x: 77, endPoint y: 209, distance: 98.8
click at [77, 209] on div "value sets Popularity 39.2m YoY +19.7% cluster sustained riser Value sets ranks…" at bounding box center [449, 272] width 757 height 223
click at [371, 87] on span "2. marketing & sales" at bounding box center [336, 86] width 110 height 14
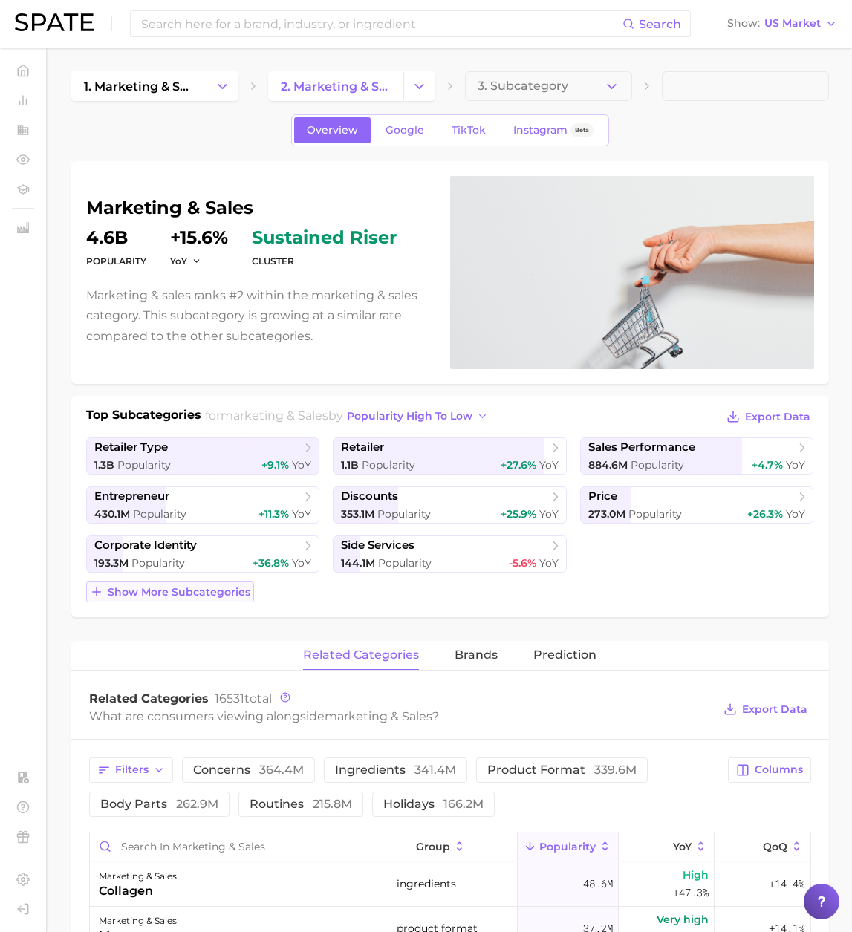
click at [234, 595] on span "Show more subcategories" at bounding box center [179, 592] width 143 height 13
click at [215, 24] on input at bounding box center [381, 23] width 483 height 25
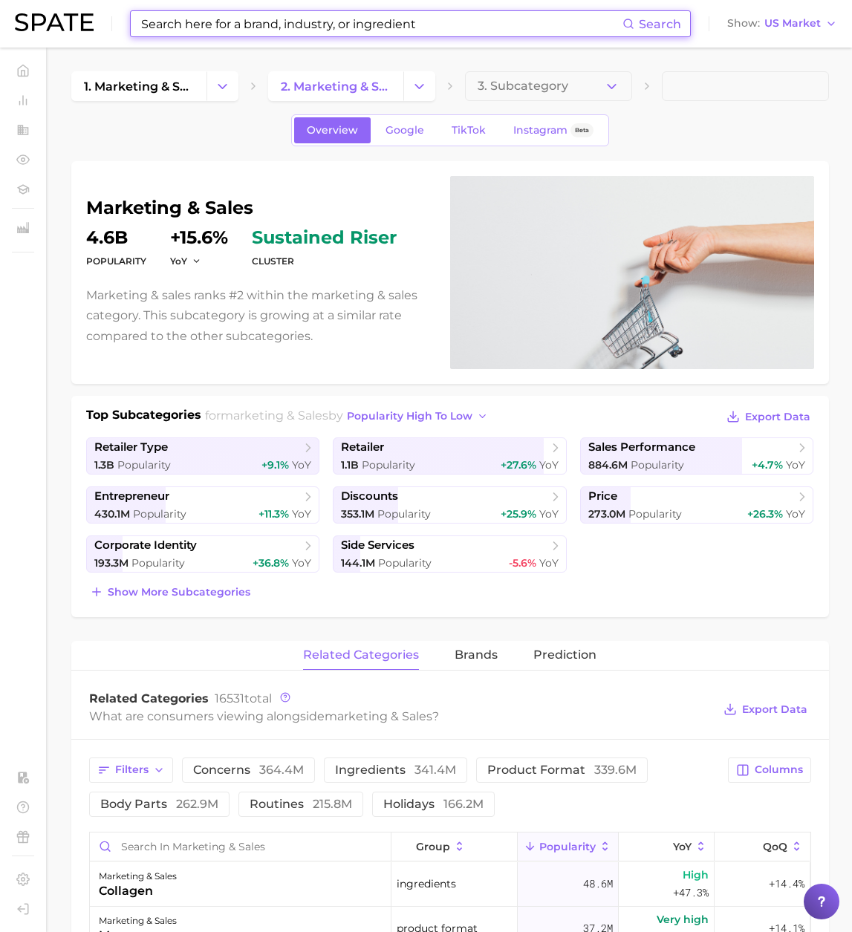
paste input "lucky bag"
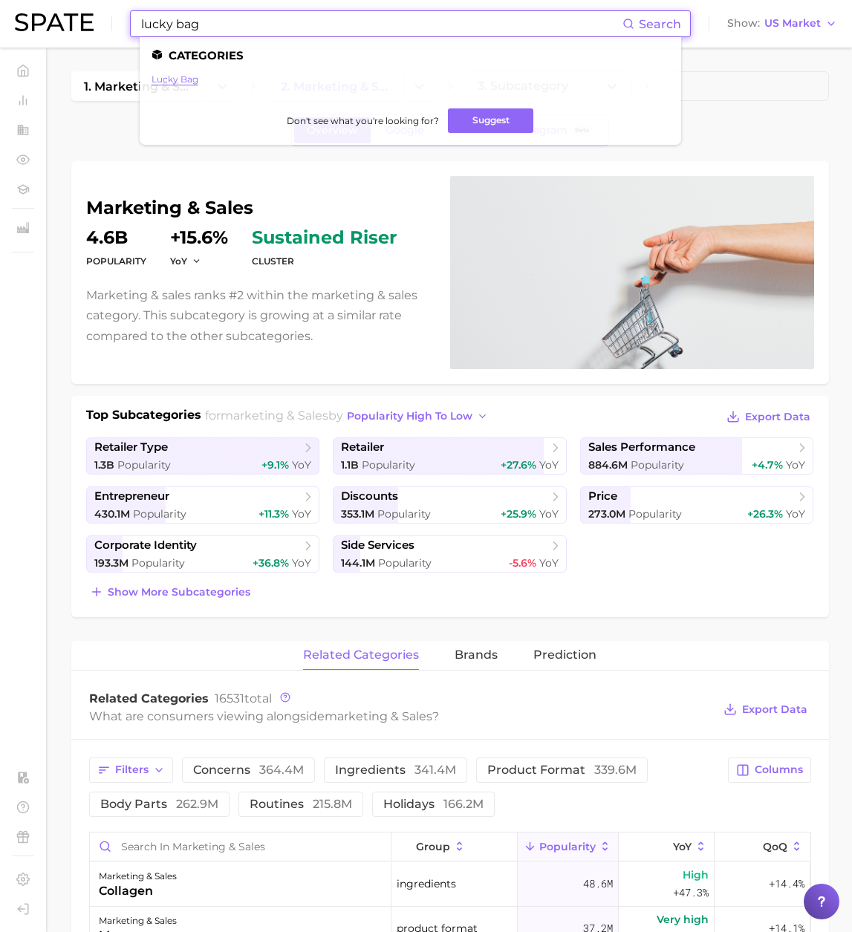
type input "lucky bag"
click at [177, 79] on link "lucky bag" at bounding box center [174, 78] width 47 height 11
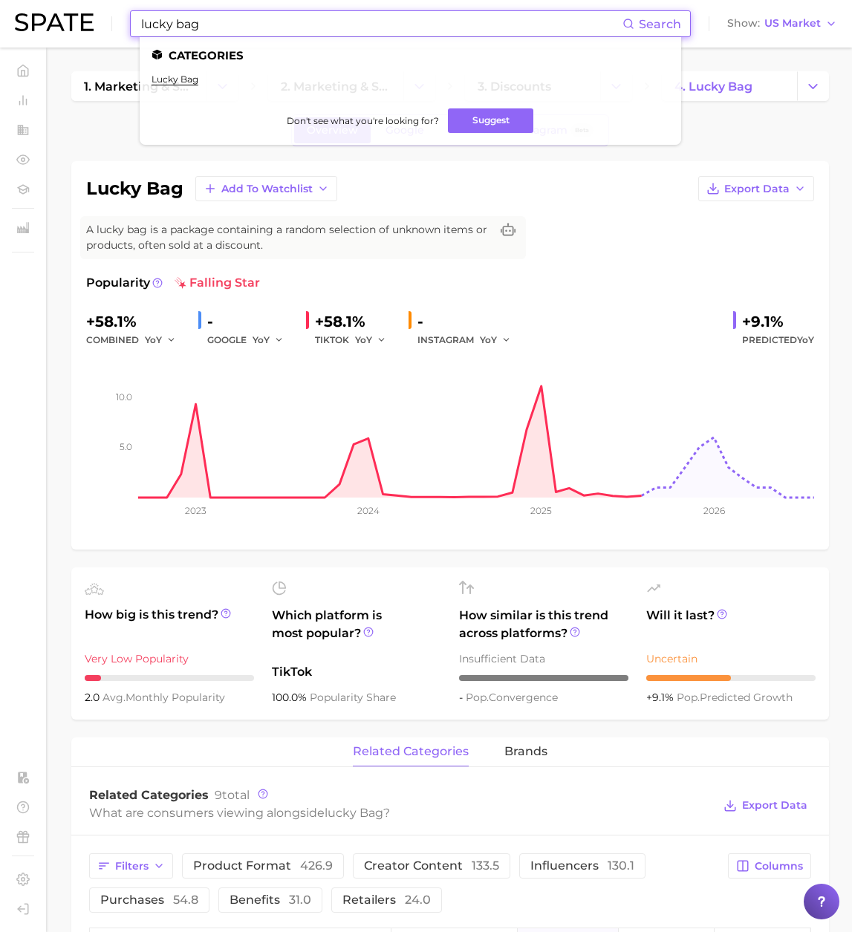
drag, startPoint x: 248, startPoint y: 23, endPoint x: -22, endPoint y: 8, distance: 270.6
click at [0, 8] on html "lucky bag Search Categories lucky bag Don't see what you're looking for? Sugges…" at bounding box center [426, 466] width 852 height 932
paste input "mystery box"
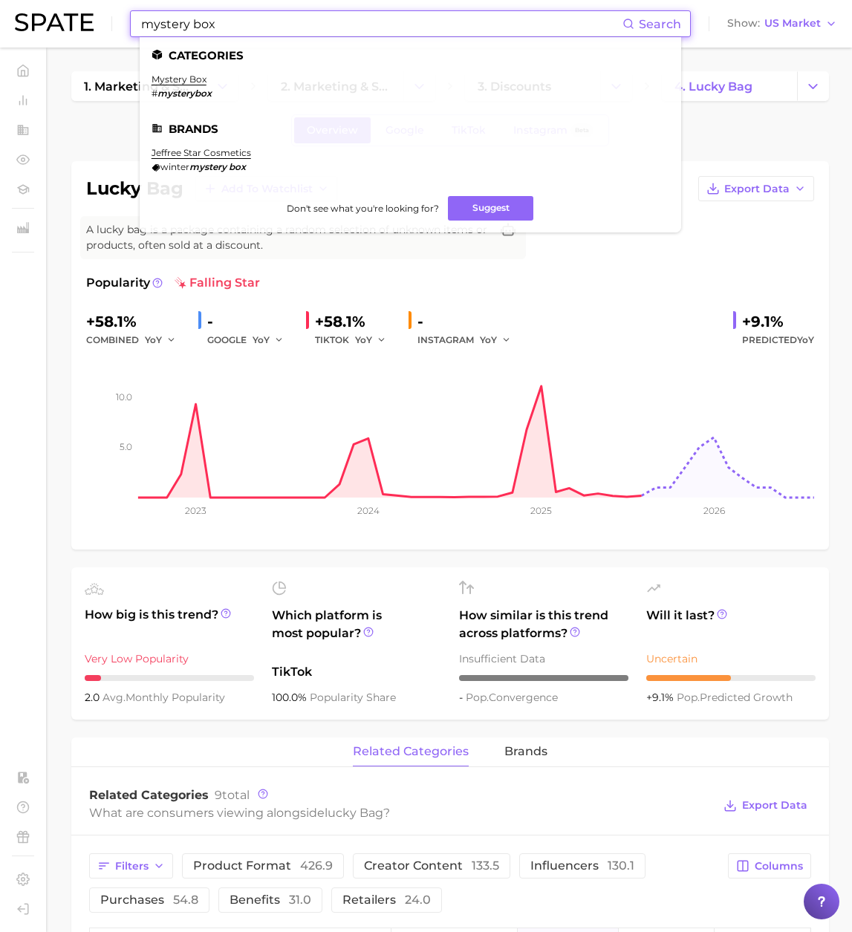
type input "mystery box"
click at [193, 85] on li "mystery box # mysterybox" at bounding box center [181, 85] width 60 height 25
click at [192, 79] on link "mystery box" at bounding box center [178, 78] width 55 height 11
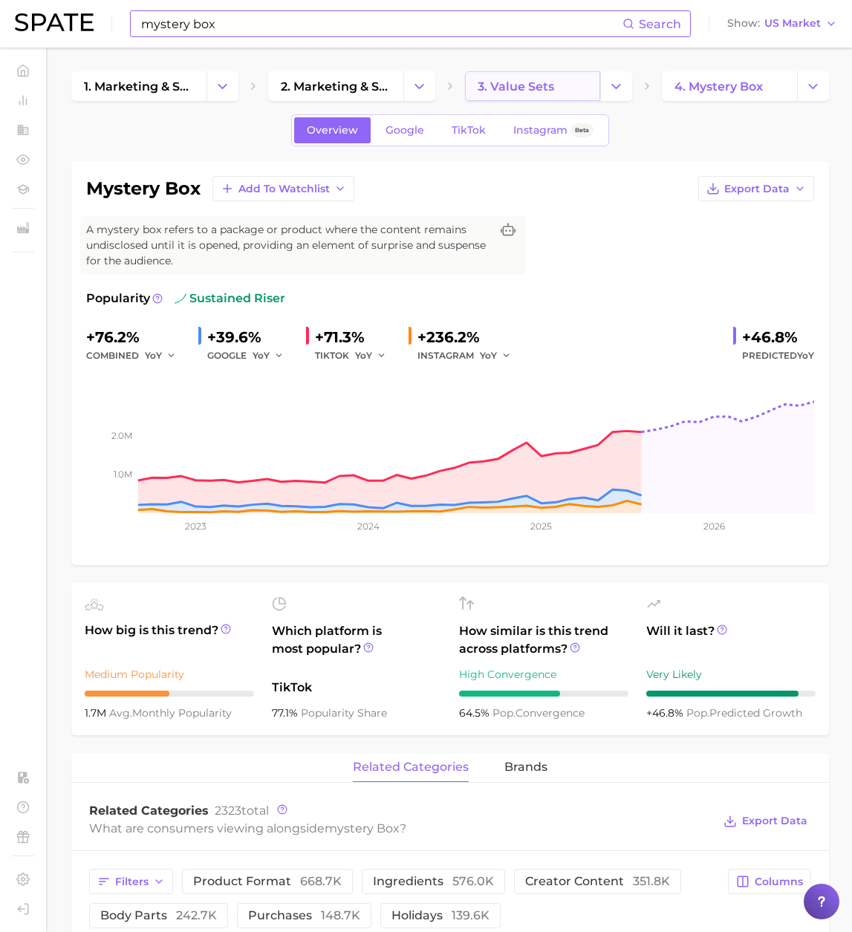
click at [546, 83] on span "3. value sets" at bounding box center [515, 86] width 76 height 14
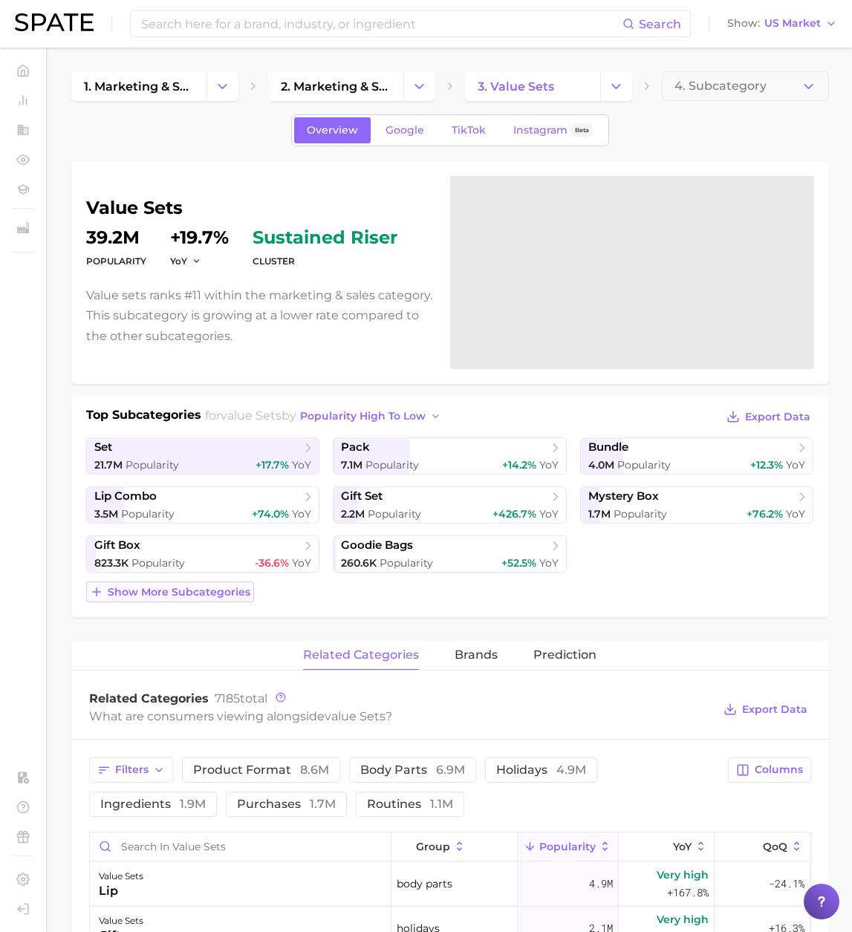
click at [172, 595] on span "Show more subcategories" at bounding box center [179, 592] width 143 height 13
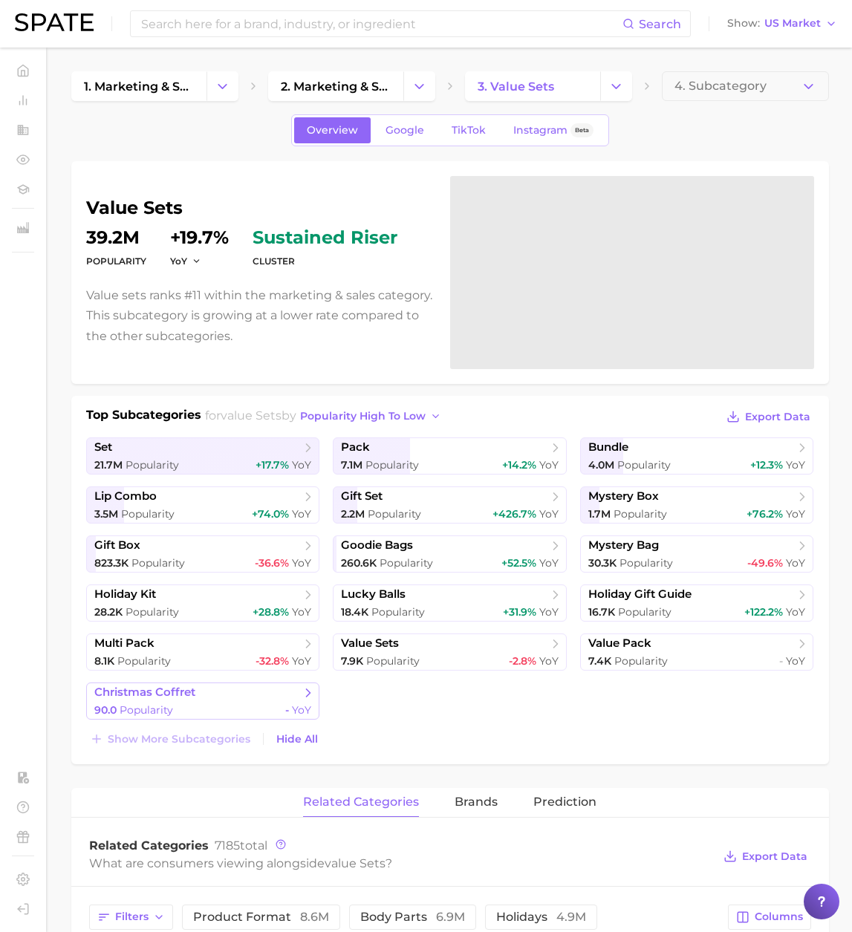
click at [180, 699] on link "christmas coffret 90.0 Popularity - YoY" at bounding box center [203, 700] width 234 height 37
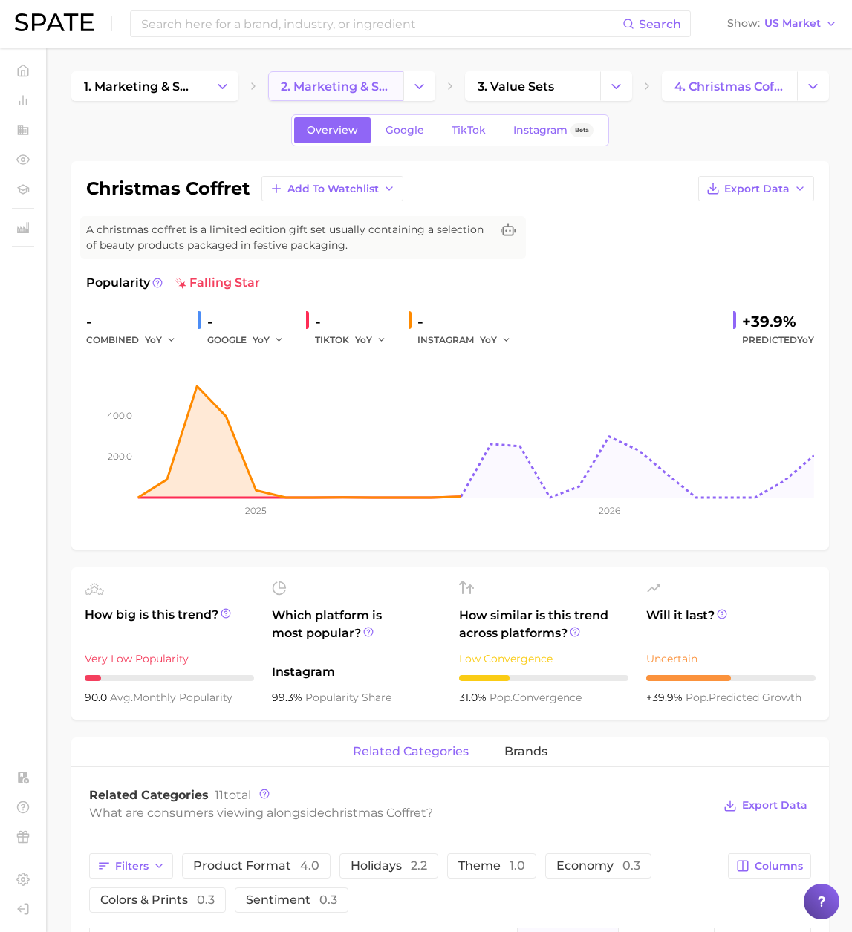
click at [330, 82] on span "2. marketing & sales" at bounding box center [336, 86] width 110 height 14
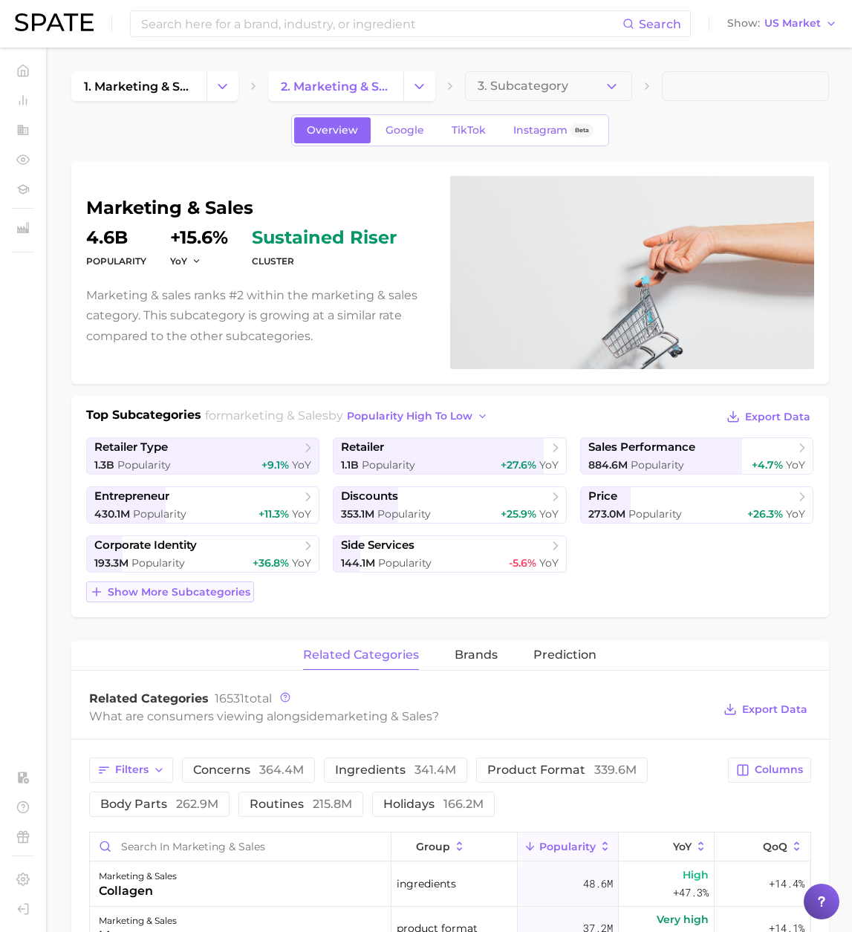
click at [201, 586] on span "Show more subcategories" at bounding box center [179, 592] width 143 height 13
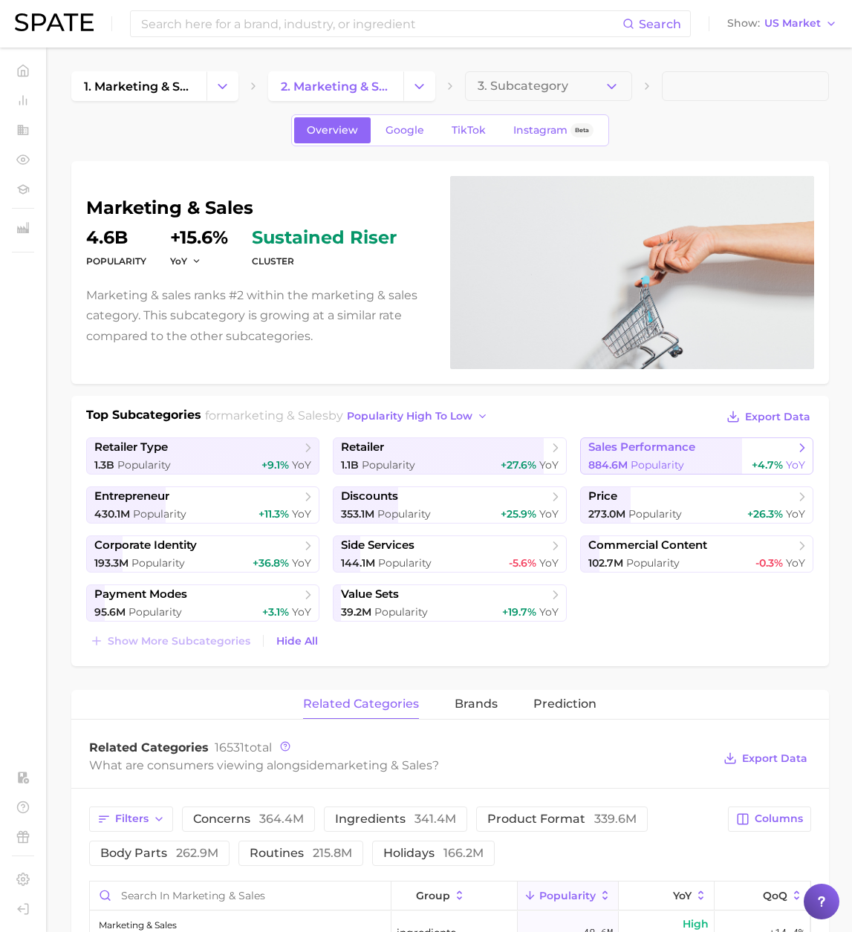
click at [619, 454] on span "sales performance" at bounding box center [641, 447] width 107 height 14
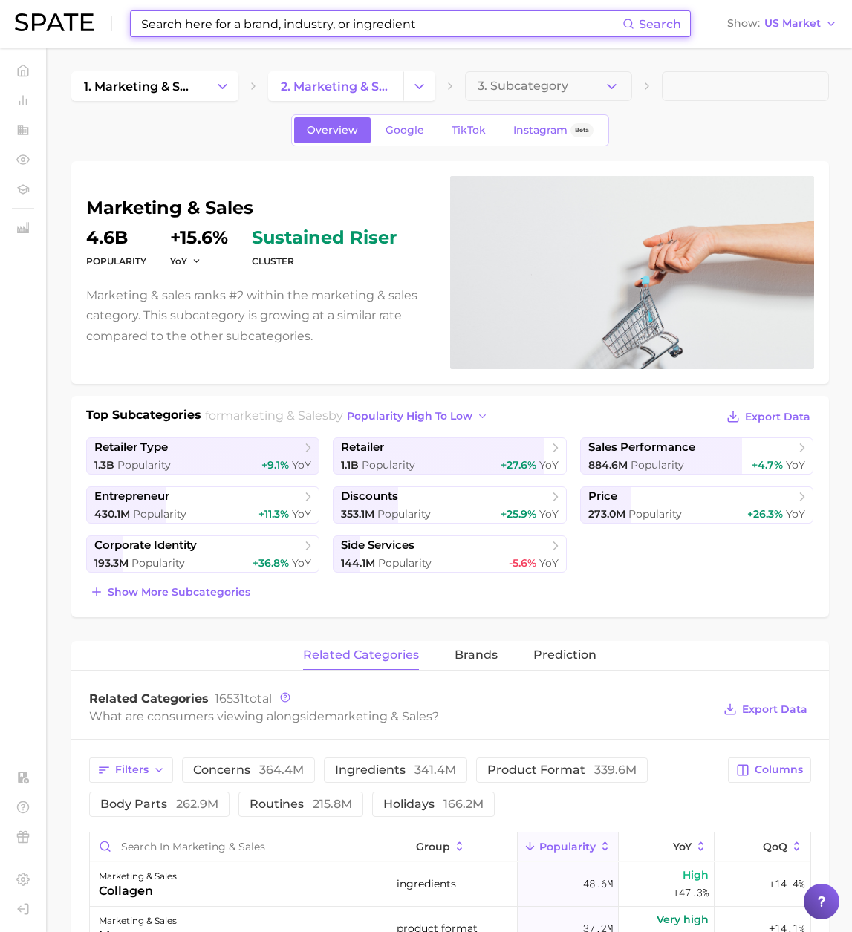
click at [180, 27] on input at bounding box center [381, 23] width 483 height 25
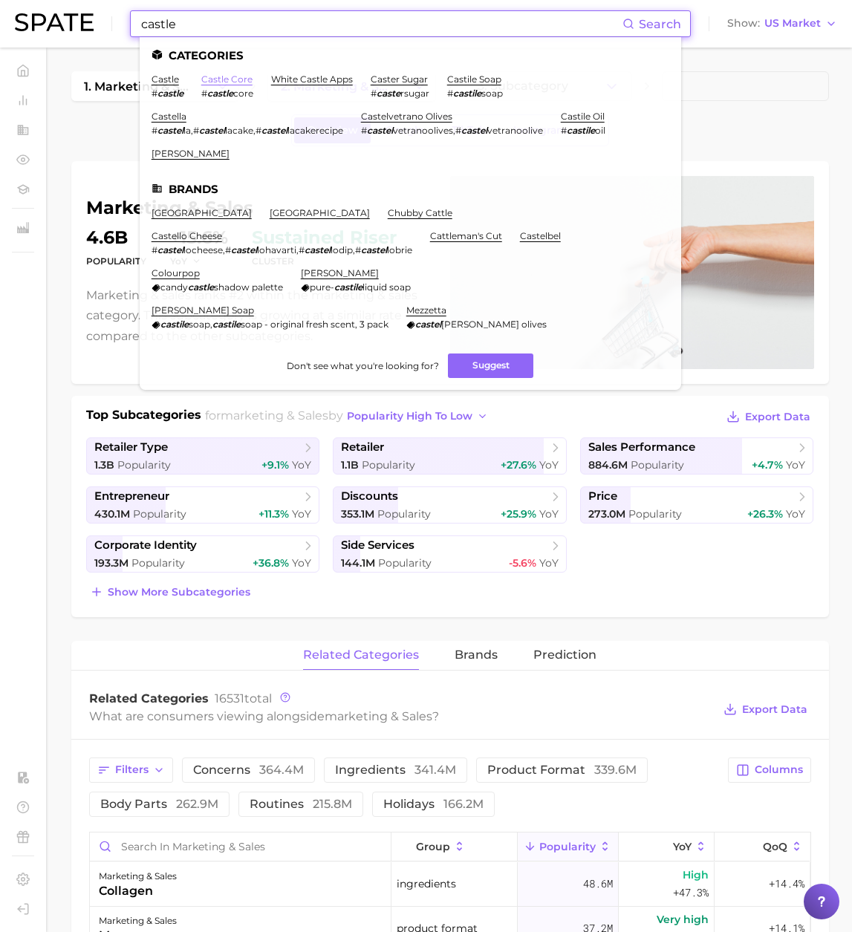
type input "castle"
click at [237, 76] on link "castle core" at bounding box center [226, 78] width 51 height 11
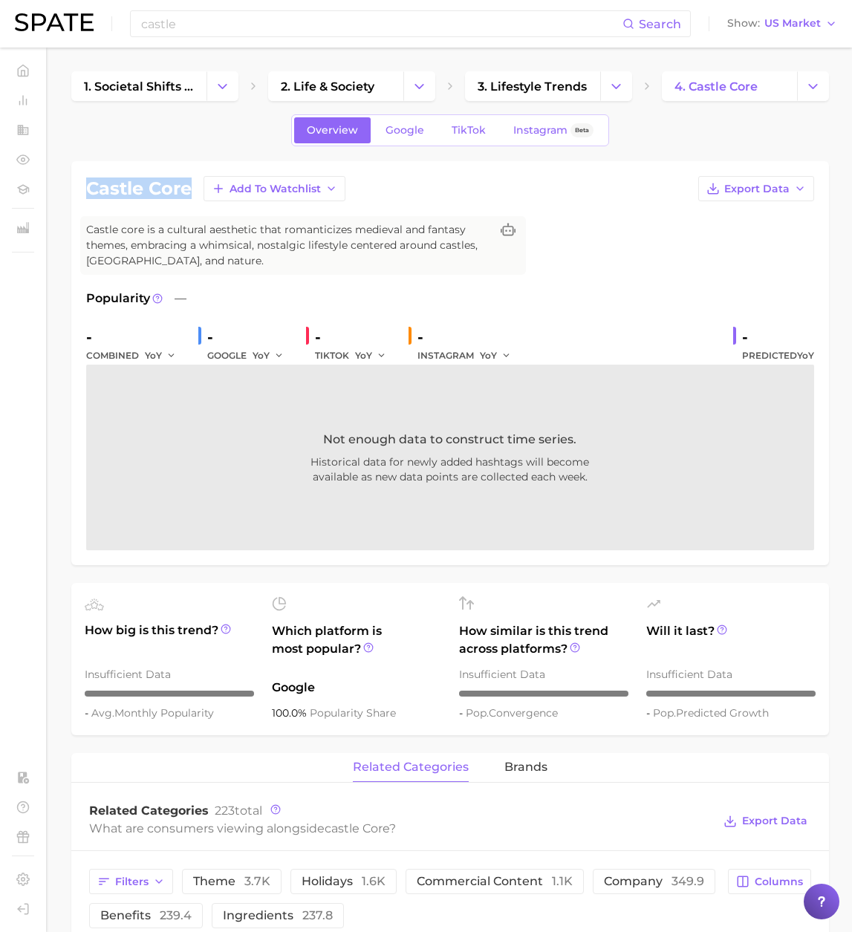
drag, startPoint x: 183, startPoint y: 190, endPoint x: 82, endPoint y: 189, distance: 101.0
click at [86, 189] on h1 "castle core" at bounding box center [138, 189] width 105 height 18
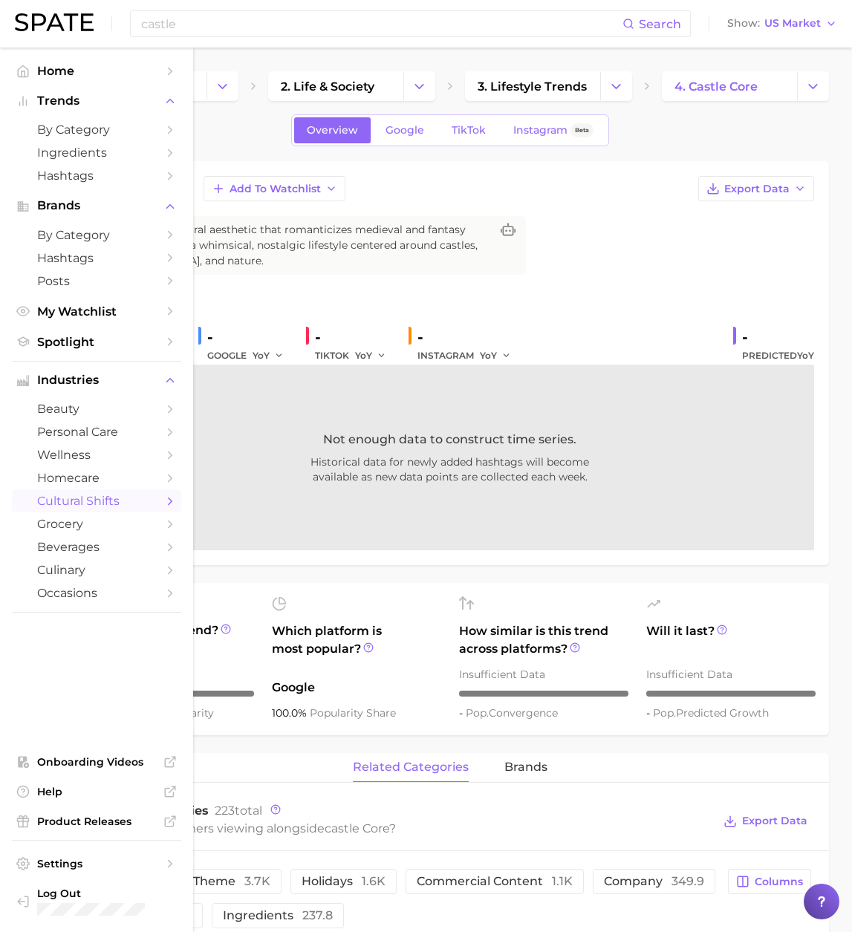
copy h1 "castle core"
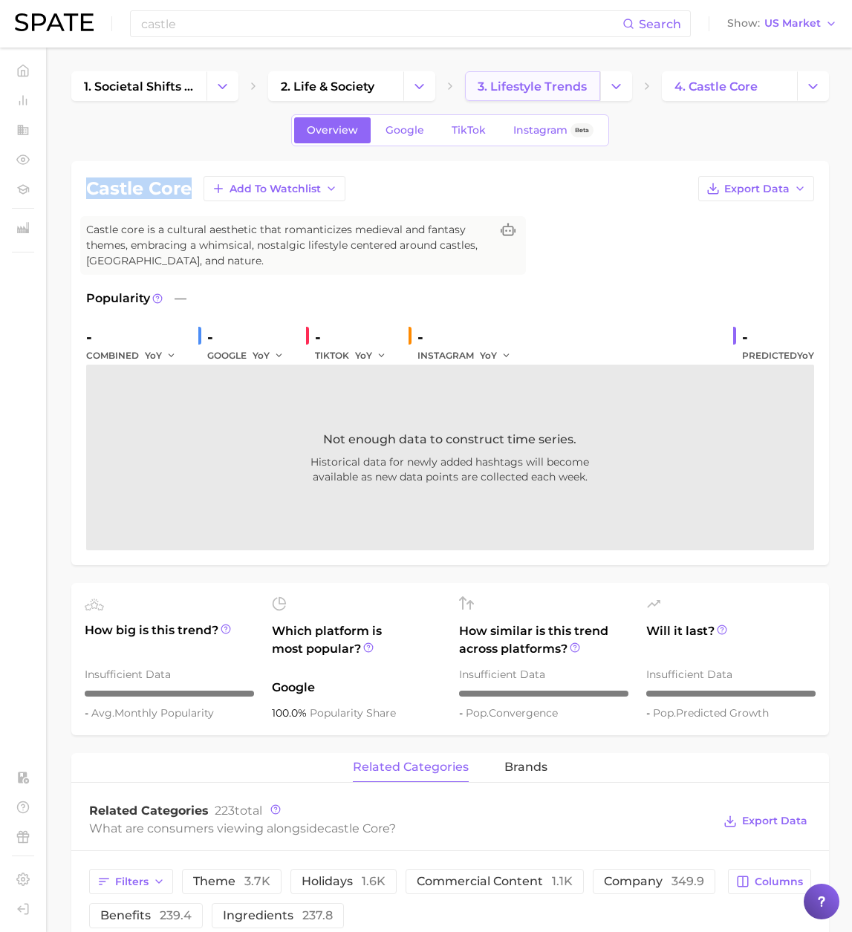
click at [540, 91] on span "3. lifestyle trends" at bounding box center [531, 86] width 109 height 14
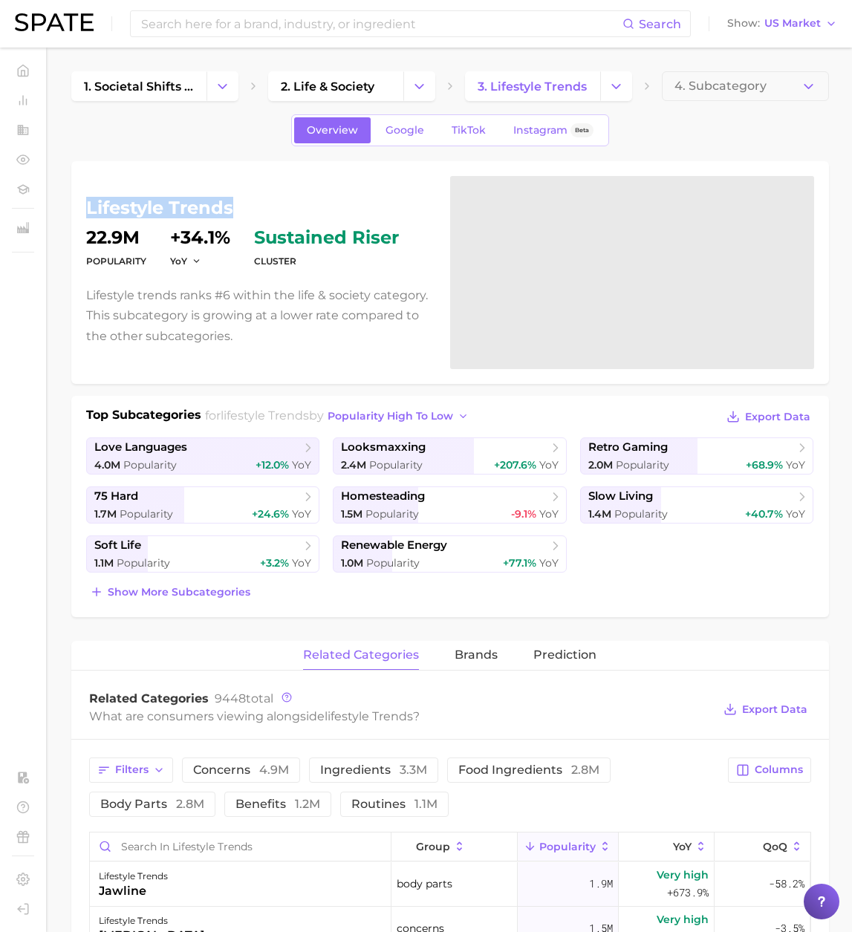
drag, startPoint x: 227, startPoint y: 206, endPoint x: 87, endPoint y: 206, distance: 140.3
click at [87, 206] on h1 "lifestyle trends" at bounding box center [259, 208] width 346 height 18
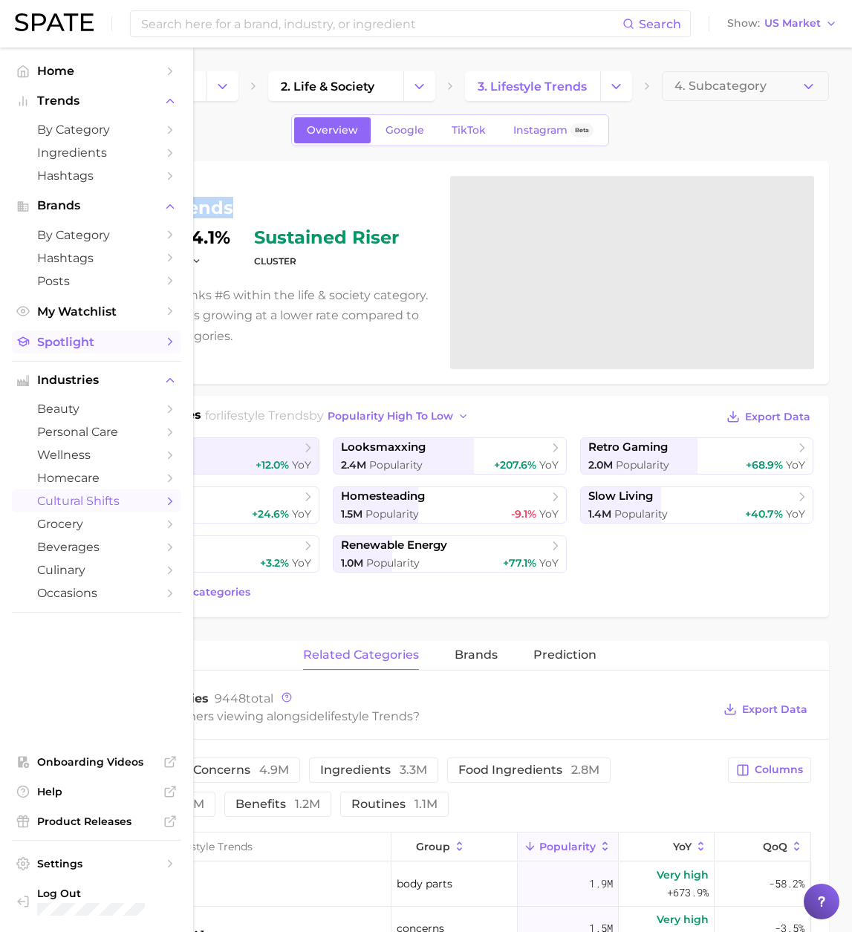
copy h1 "lifestyle trends"
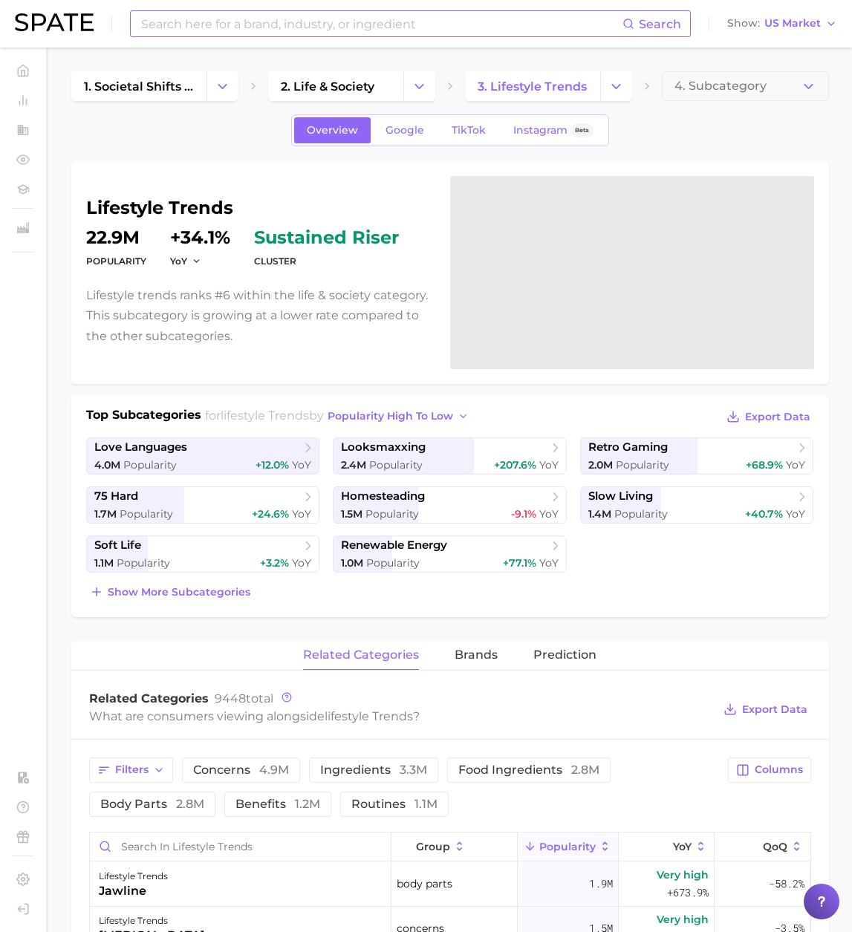
click at [296, 26] on input at bounding box center [381, 23] width 483 height 25
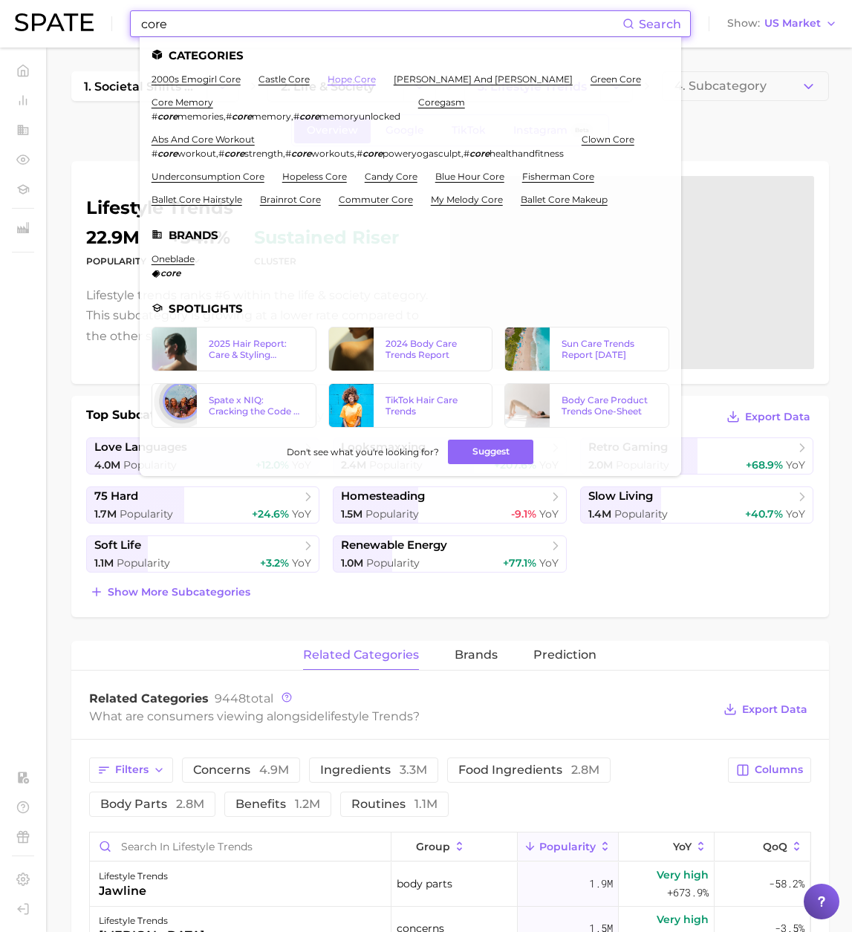
type input "core"
click at [335, 81] on link "hope core" at bounding box center [351, 78] width 48 height 11
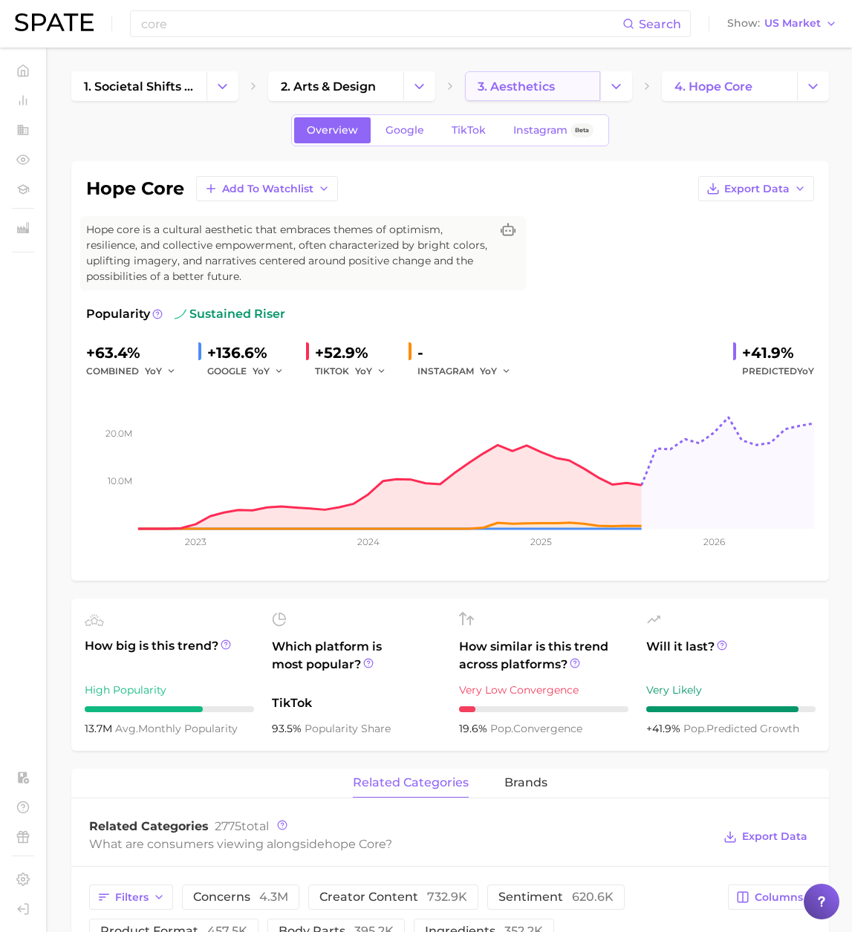
click at [512, 91] on span "3. aesthetics" at bounding box center [515, 86] width 77 height 14
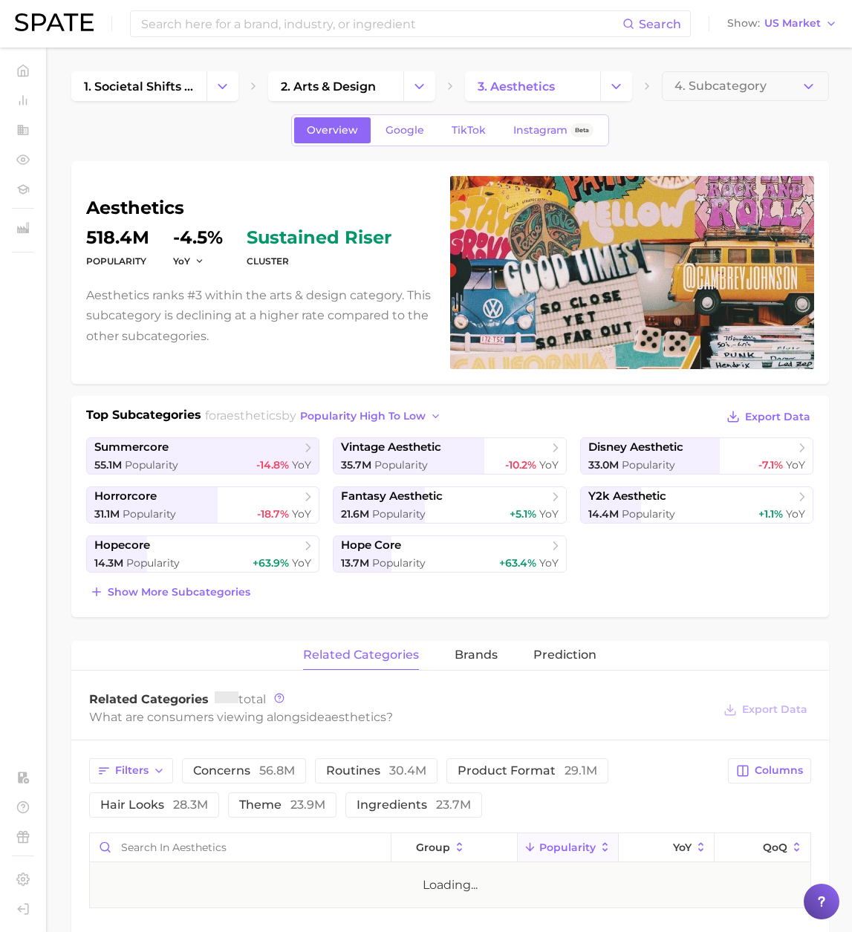
click at [146, 213] on h1 "aesthetics" at bounding box center [259, 208] width 346 height 18
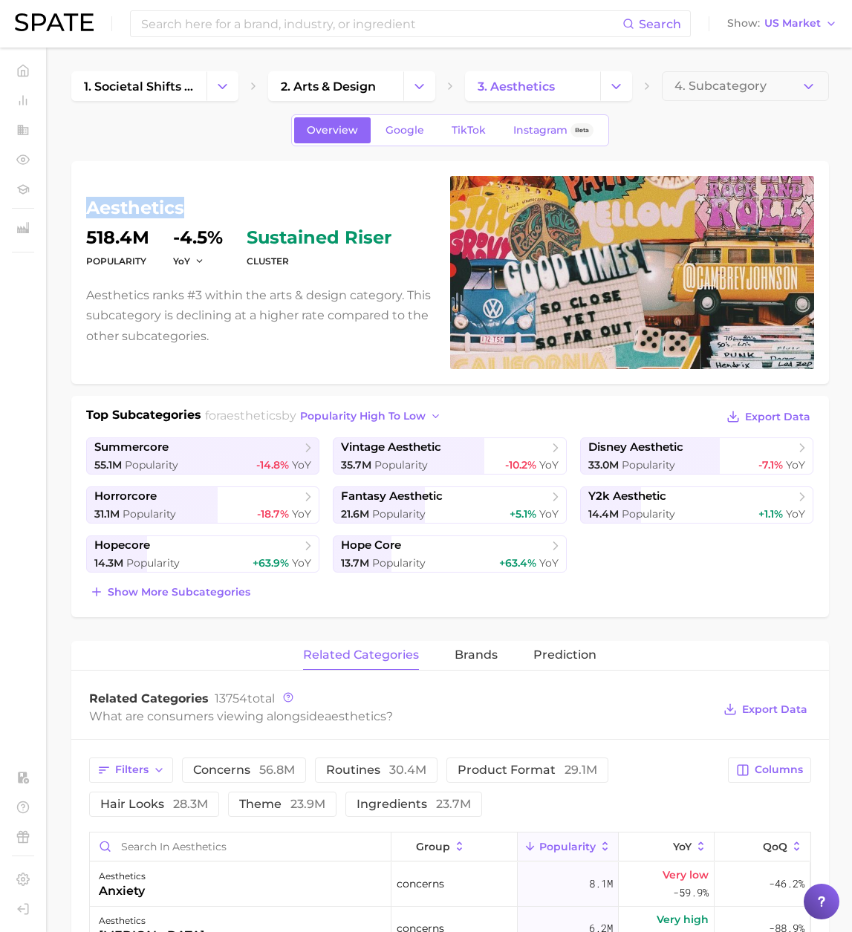
copy h1 "aesthetics"
click at [165, 25] on input at bounding box center [381, 23] width 483 height 25
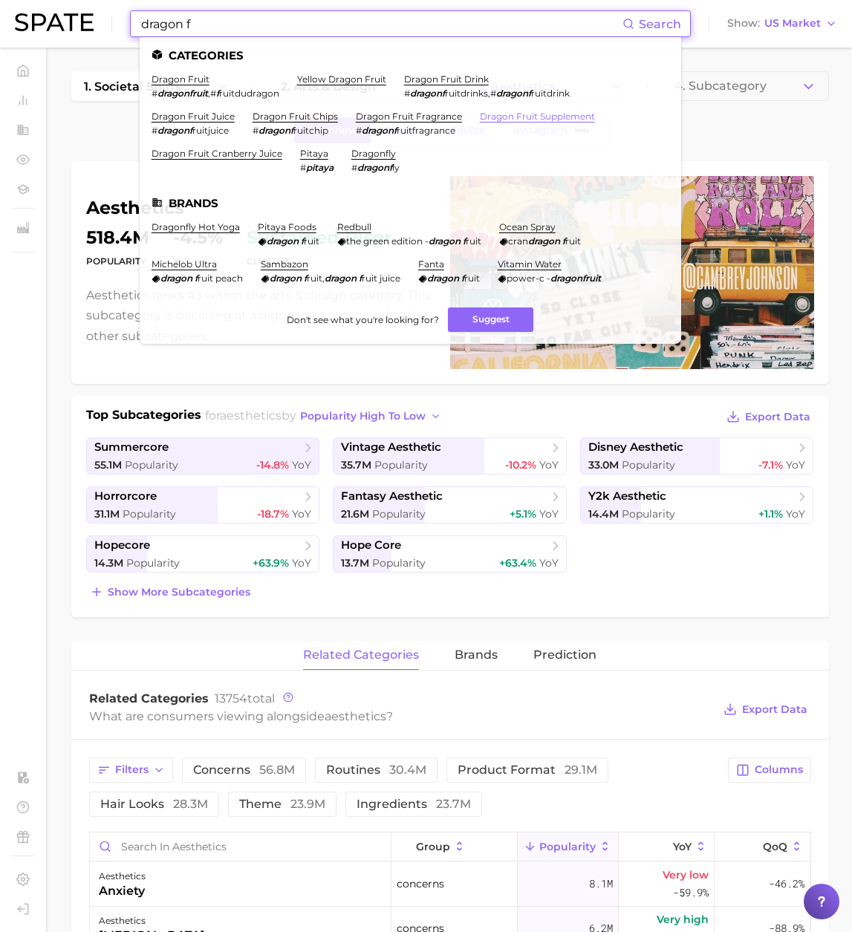
type input "dragon f"
click at [491, 120] on link "dragon fruit supplement" at bounding box center [537, 116] width 115 height 11
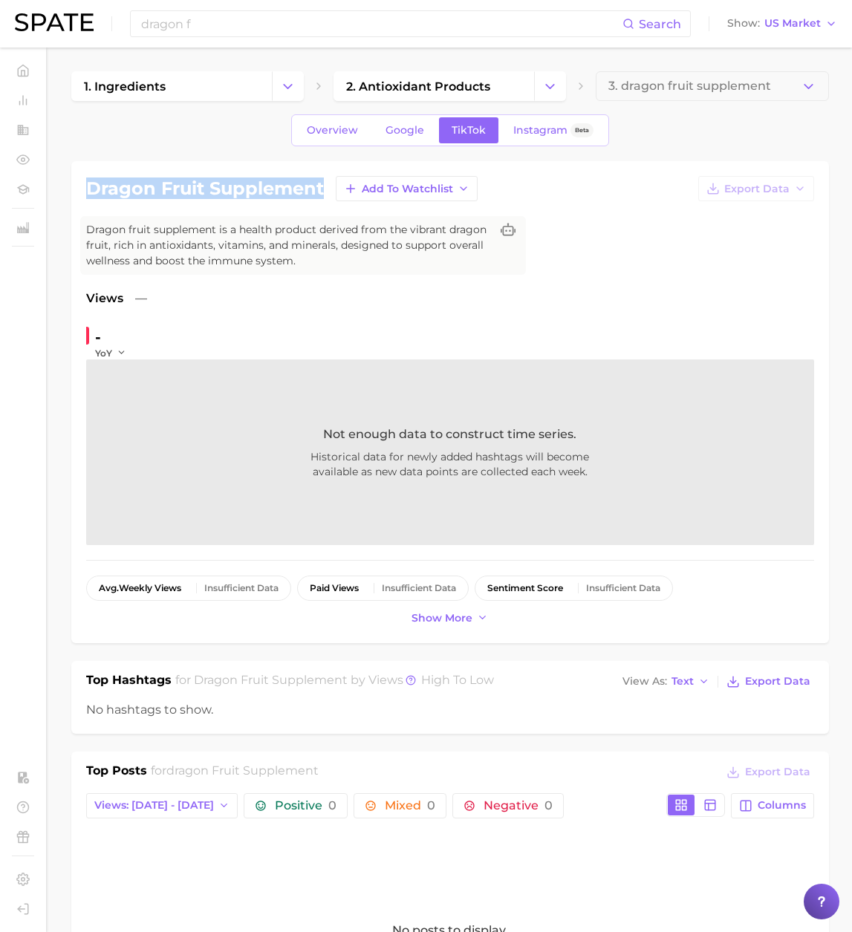
drag, startPoint x: 324, startPoint y: 189, endPoint x: 83, endPoint y: 189, distance: 241.3
click at [83, 189] on div "dragon fruit supplement Add to Watchlist Export Data Dragon fruit supplement is…" at bounding box center [449, 402] width 757 height 482
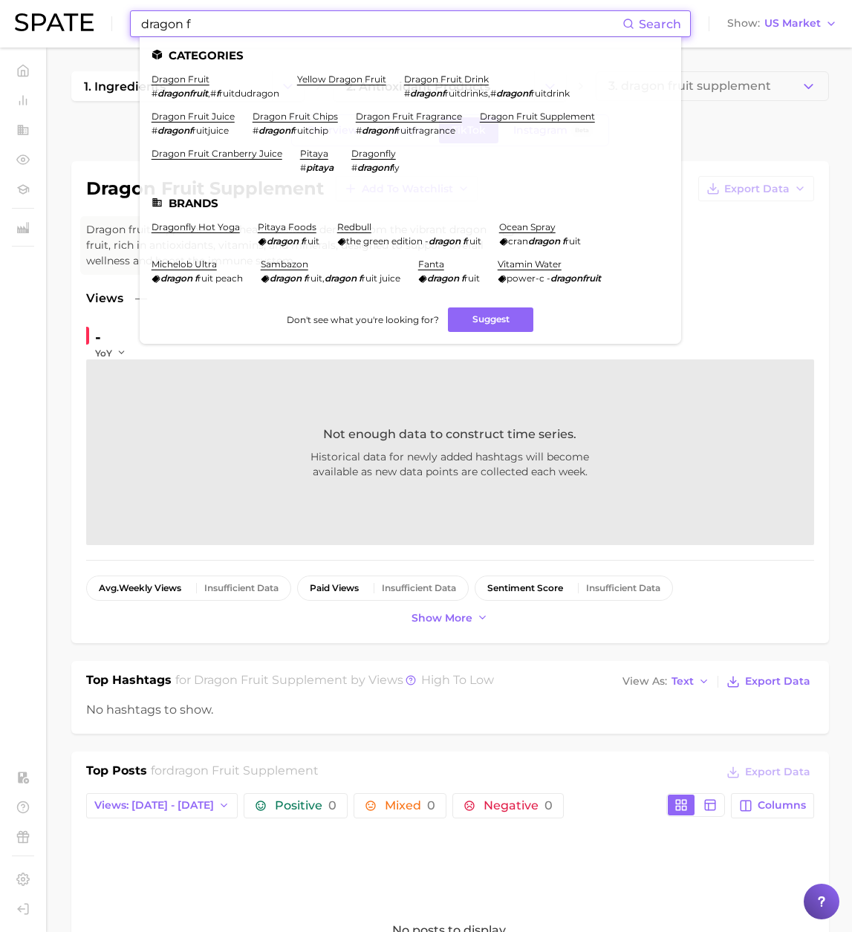
drag, startPoint x: 212, startPoint y: 31, endPoint x: 31, endPoint y: 8, distance: 181.9
click at [31, 8] on div "dragon f Search Categories dragon fruit # dragonfruit , # f ruitdudragon yellow…" at bounding box center [426, 24] width 822 height 48
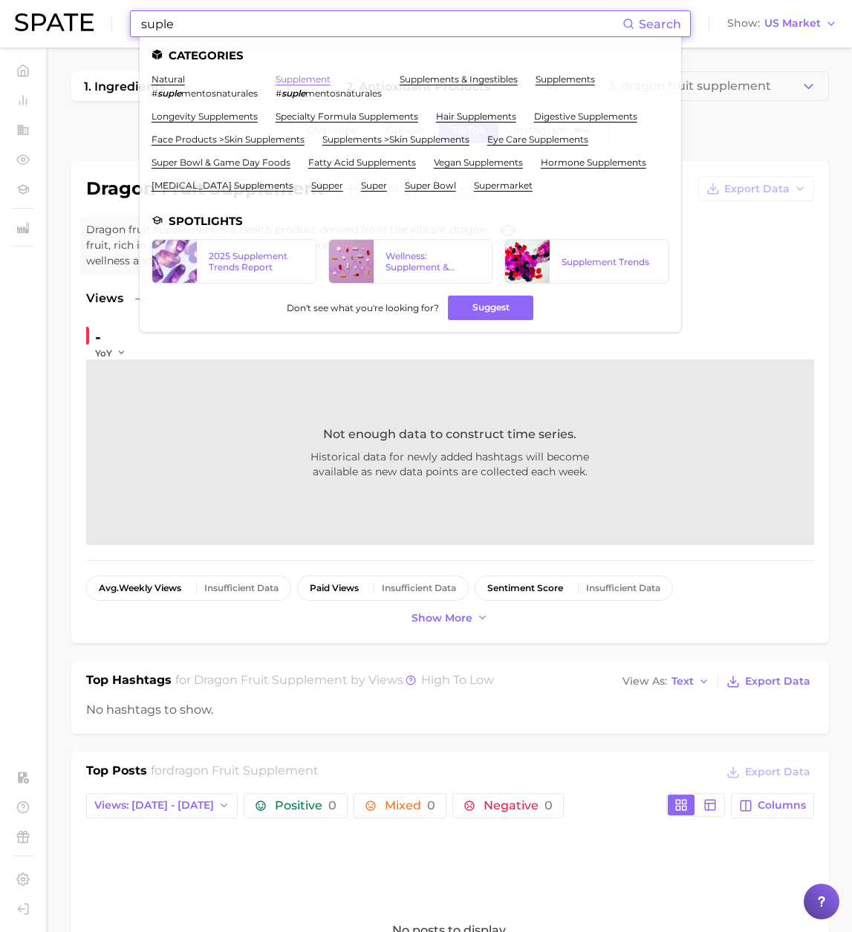
type input "suple"
click at [307, 82] on link "supplement" at bounding box center [302, 78] width 55 height 11
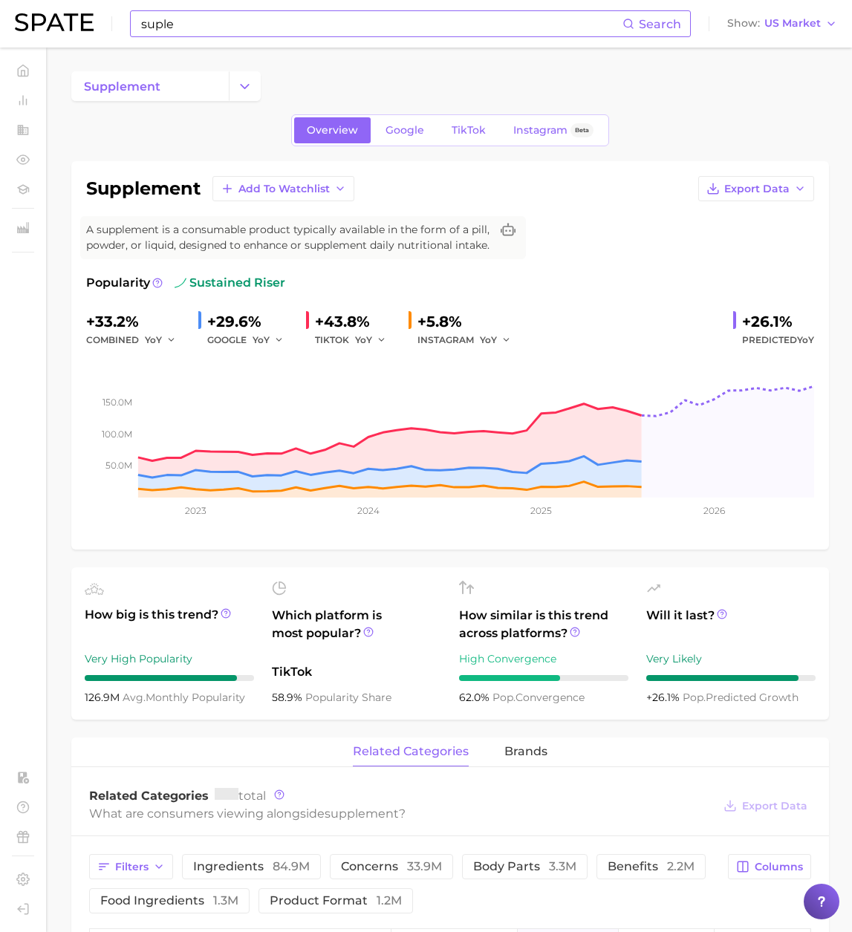
click at [226, 24] on input "suple" at bounding box center [381, 23] width 483 height 25
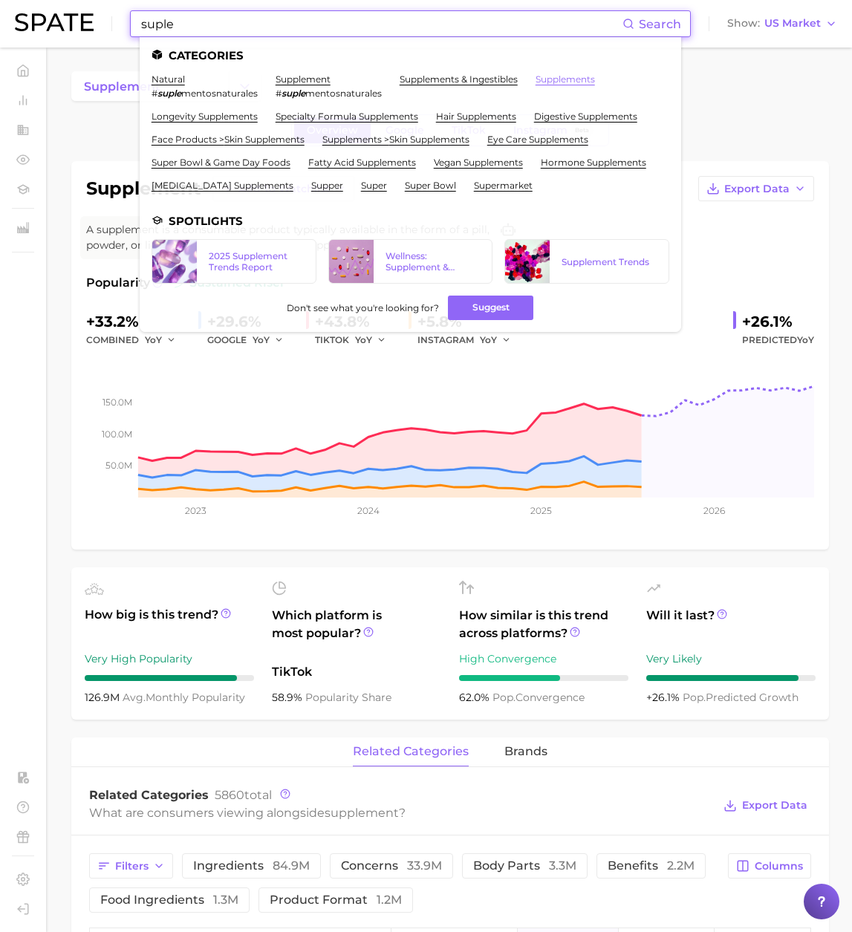
click at [558, 77] on link "supplements" at bounding box center [564, 78] width 59 height 11
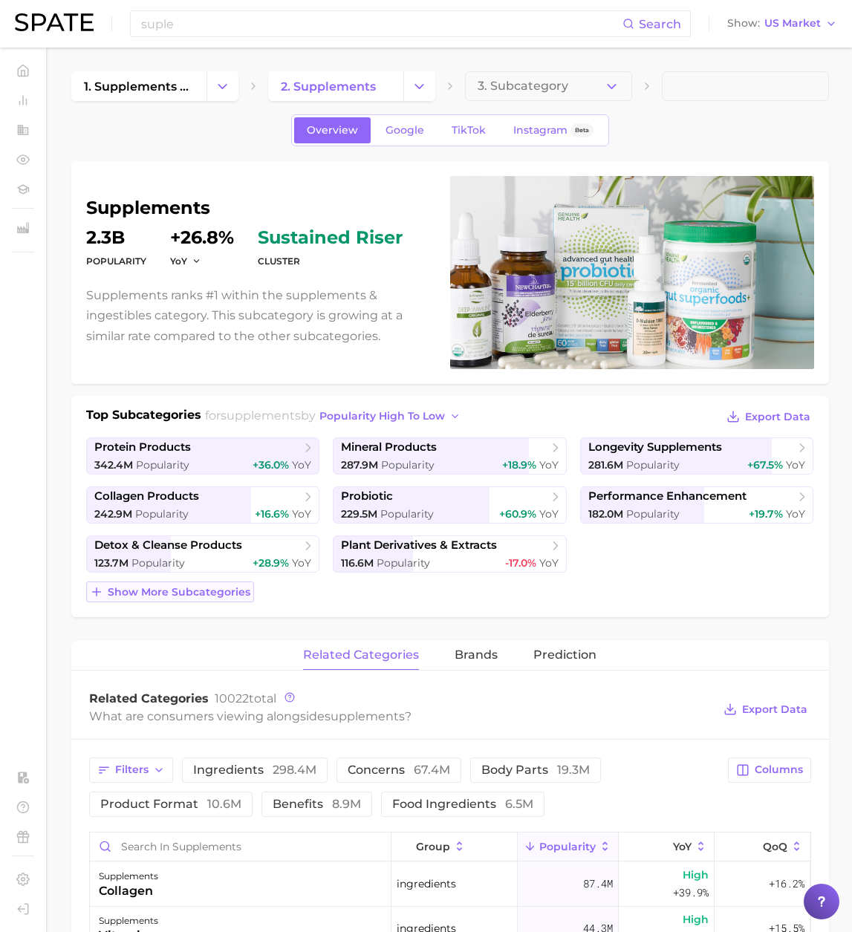
click at [231, 595] on span "Show more subcategories" at bounding box center [179, 592] width 143 height 13
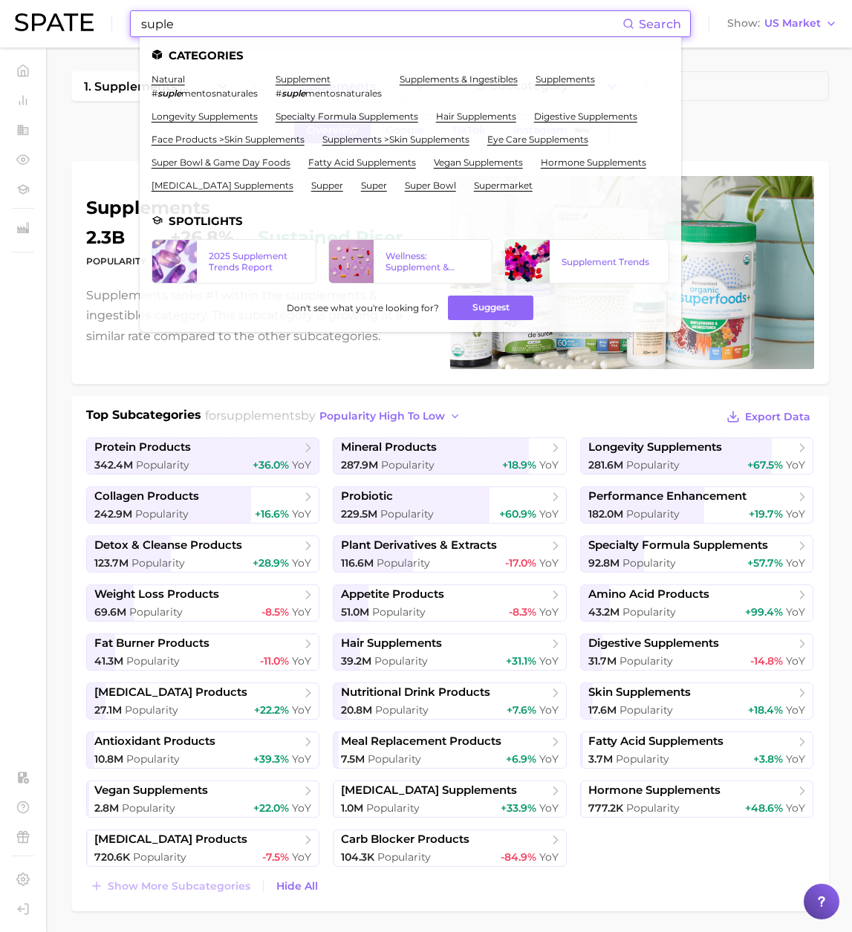
drag, startPoint x: 145, startPoint y: 22, endPoint x: 104, endPoint y: 17, distance: 41.1
click at [104, 17] on div "suple Search Categories natural # suple mentosnaturales supplement # suple ment…" at bounding box center [426, 24] width 822 height 48
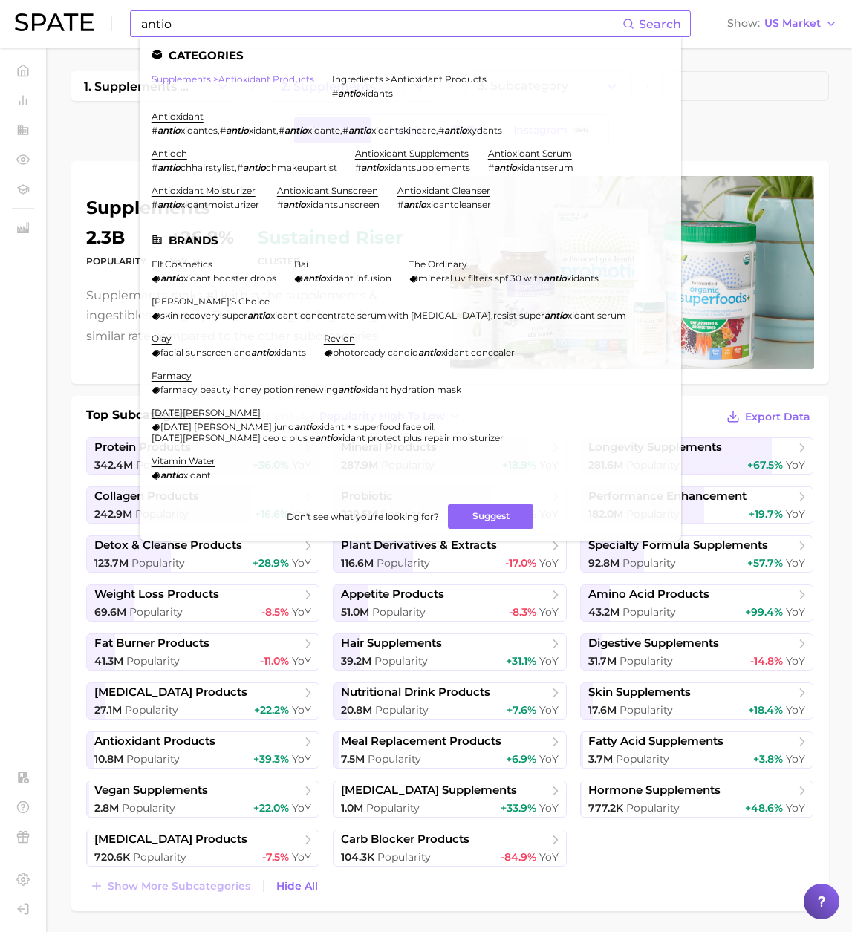
click at [223, 79] on link "supplements > antioxidant products" at bounding box center [232, 78] width 163 height 11
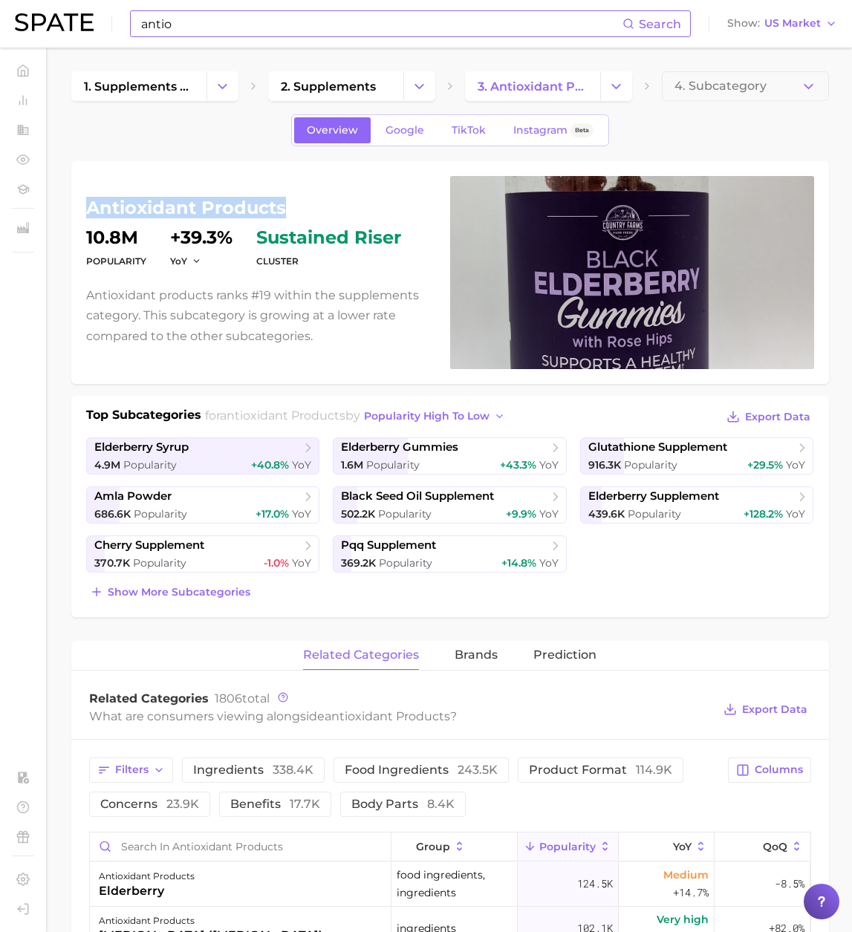
drag, startPoint x: 294, startPoint y: 209, endPoint x: 76, endPoint y: 203, distance: 217.6
click at [76, 203] on div "antioxidant products Popularity 10.8m YoY +39.3% cluster sustained riser Antiox…" at bounding box center [449, 272] width 757 height 223
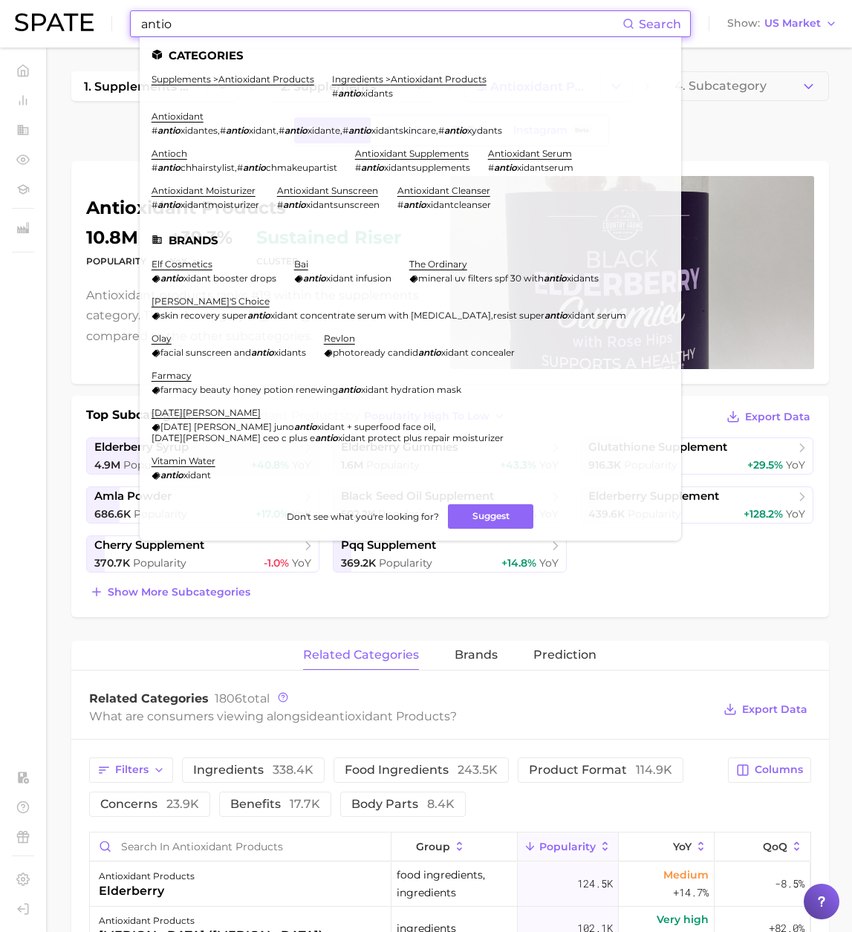
drag, startPoint x: 72, startPoint y: 24, endPoint x: 62, endPoint y: 24, distance: 10.4
click at [62, 24] on div "antio Search Categories supplements > antioxidant products ingredients > antiox…" at bounding box center [426, 24] width 822 height 48
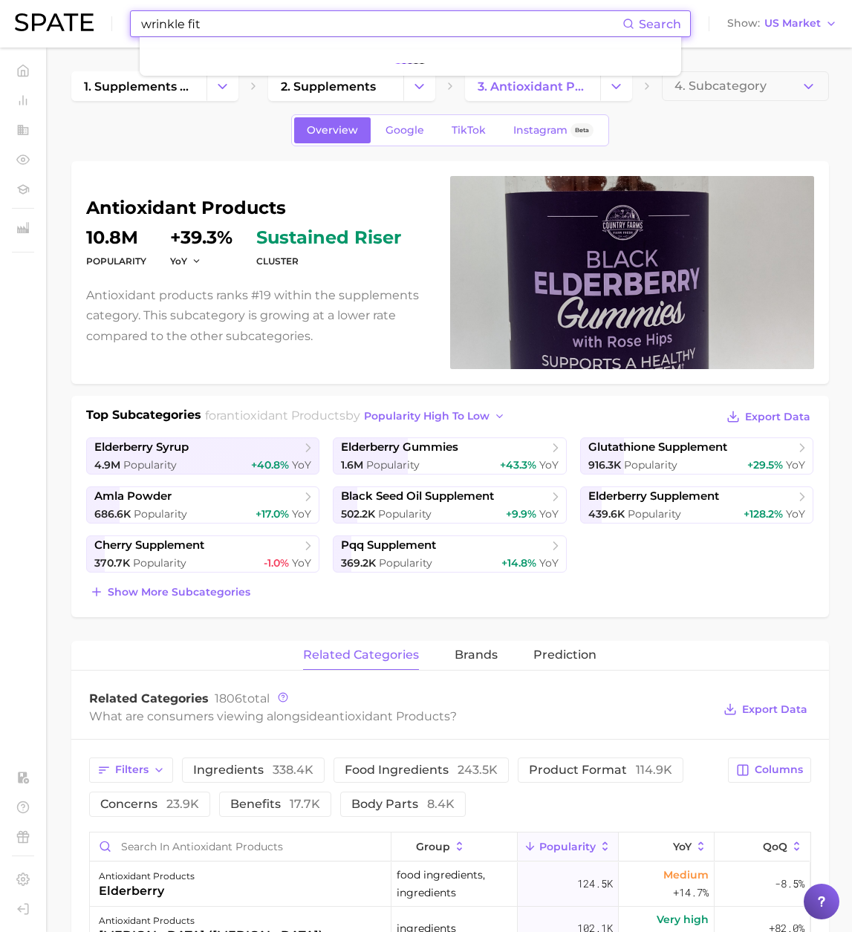
click at [221, 26] on input "wrinkle fit" at bounding box center [381, 23] width 483 height 25
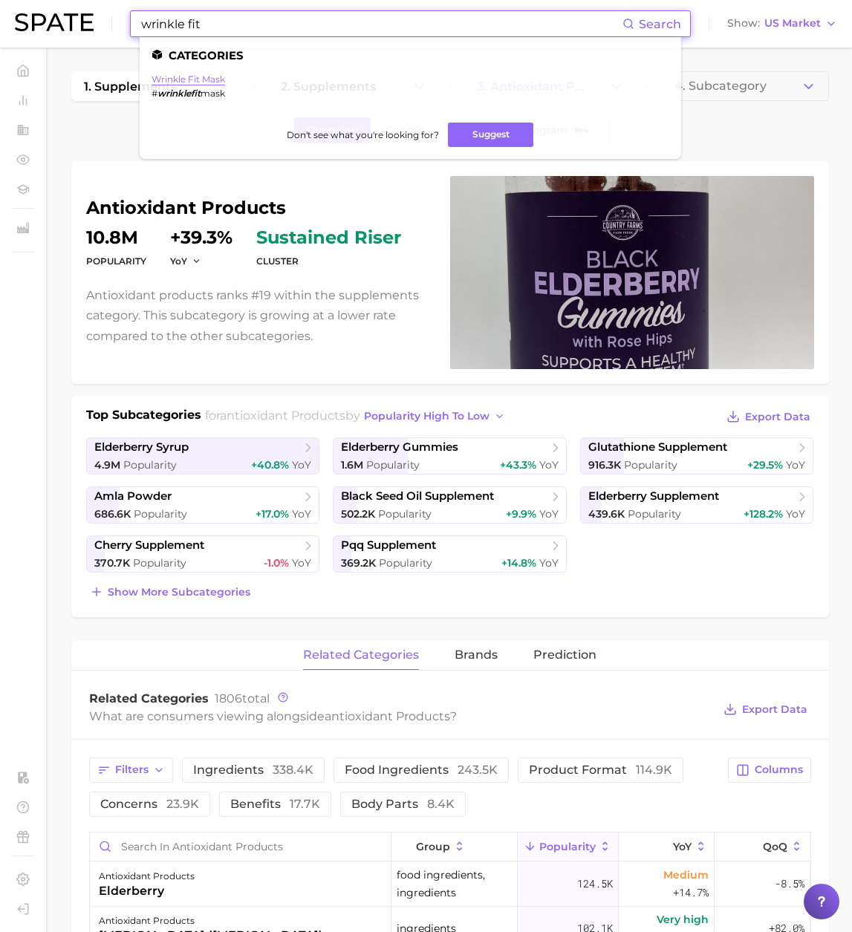
type input "wrinkle fit"
click at [215, 77] on link "wrinkle fit mask" at bounding box center [187, 78] width 73 height 11
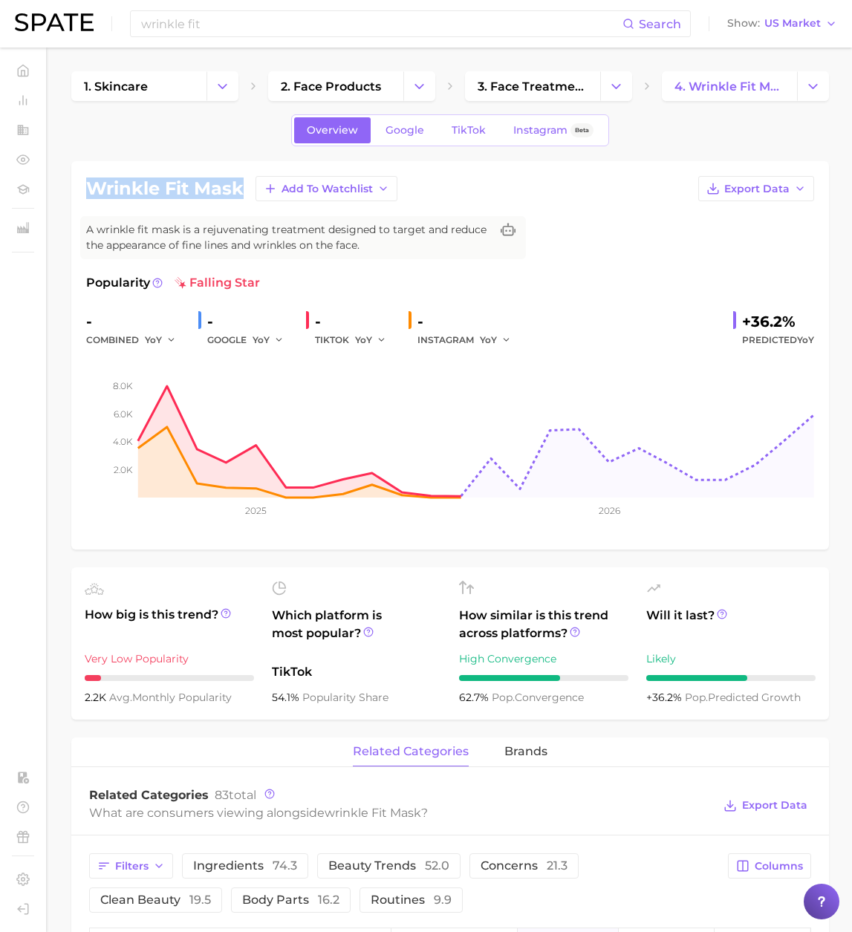
drag, startPoint x: 243, startPoint y: 187, endPoint x: 89, endPoint y: 193, distance: 153.8
click at [89, 193] on h1 "wrinkle fit mask" at bounding box center [164, 189] width 157 height 18
click at [500, 84] on span "3. face treatment products" at bounding box center [532, 86] width 110 height 14
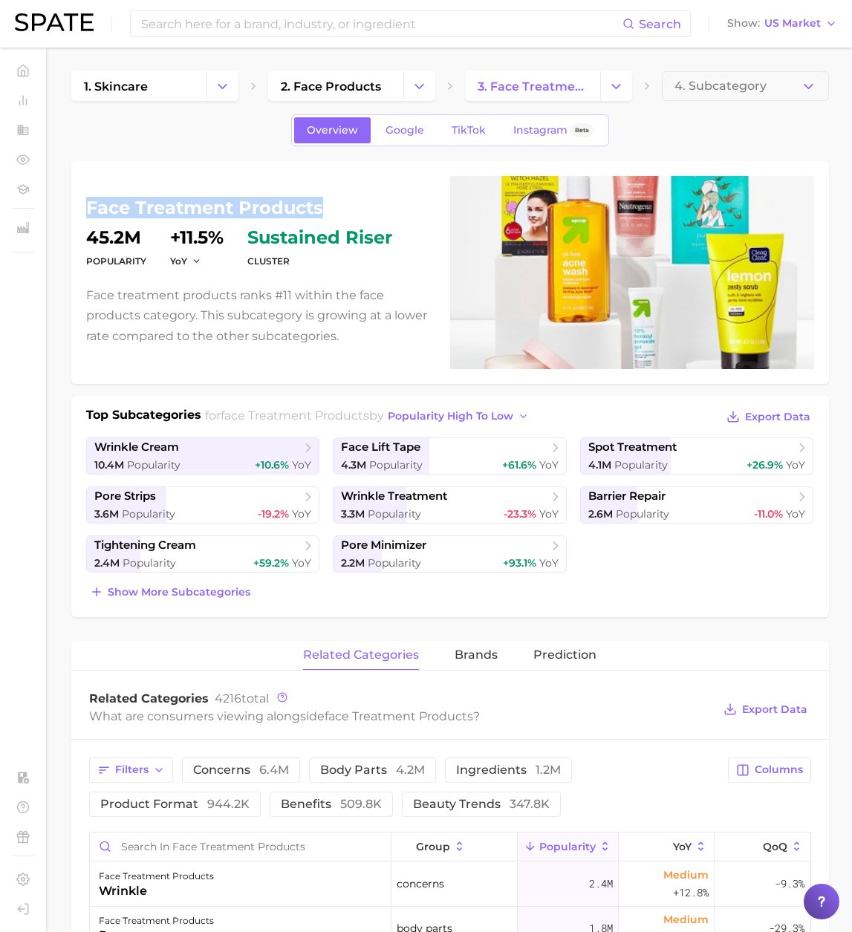
drag, startPoint x: 299, startPoint y: 205, endPoint x: 79, endPoint y: 210, distance: 219.8
click at [79, 210] on div "face treatment products Popularity 45.2m YoY +11.5% cluster sustained riser Fac…" at bounding box center [449, 272] width 757 height 223
drag, startPoint x: 109, startPoint y: 211, endPoint x: 99, endPoint y: 210, distance: 9.7
click at [109, 211] on h1 "face treatment products" at bounding box center [259, 208] width 346 height 18
drag, startPoint x: 87, startPoint y: 209, endPoint x: 324, endPoint y: 202, distance: 236.9
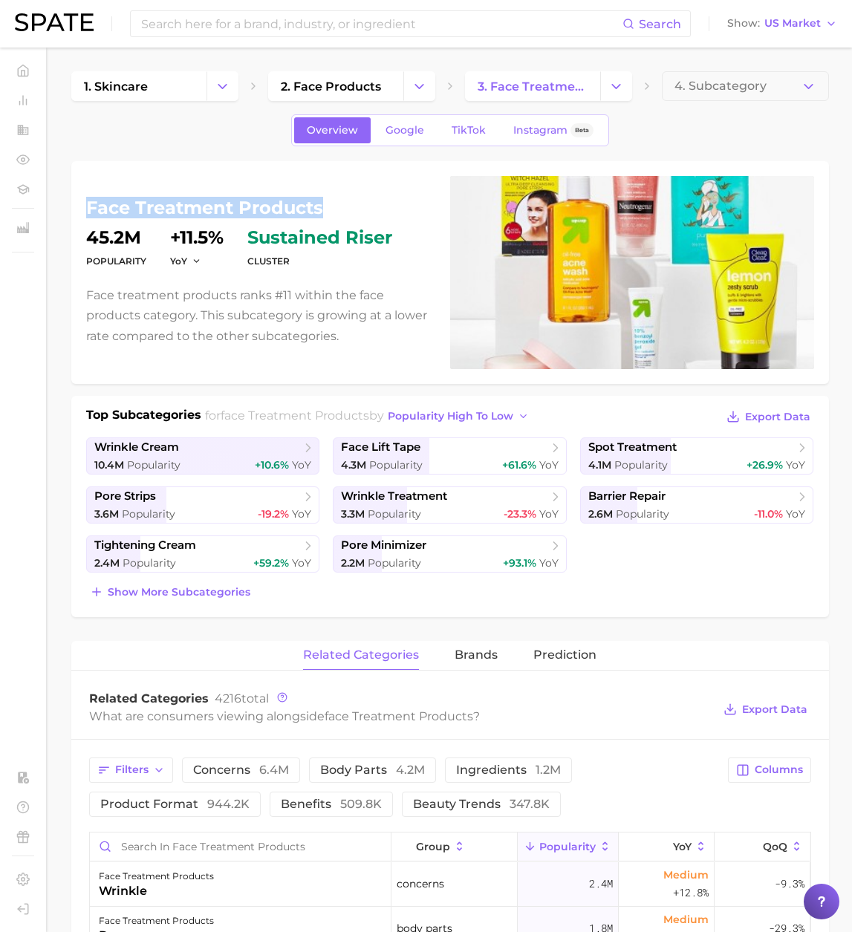
click at [324, 202] on h1 "face treatment products" at bounding box center [259, 208] width 346 height 18
click at [166, 27] on input at bounding box center [381, 23] width 483 height 25
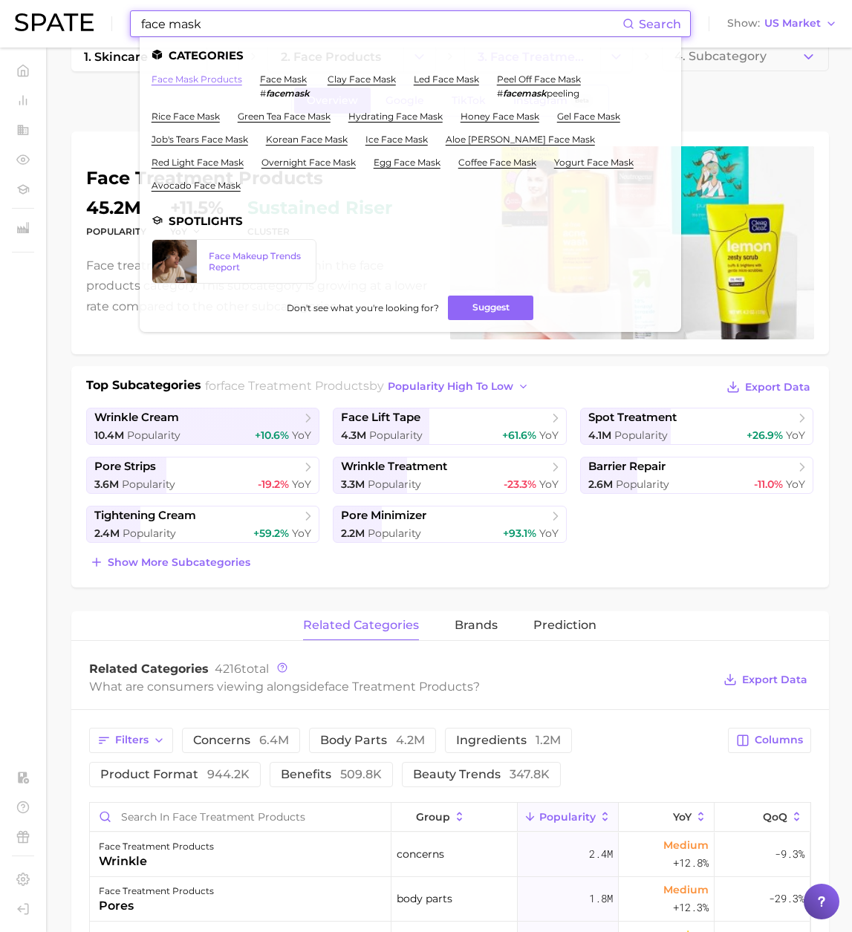
scroll to position [31, 0]
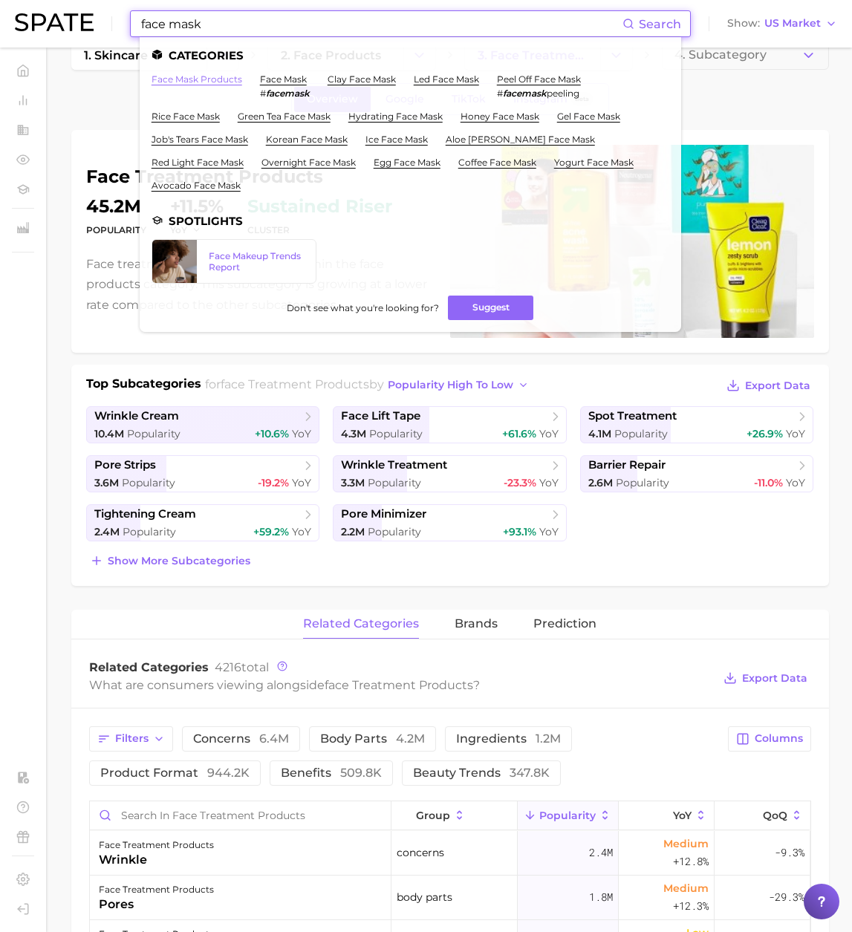
click at [204, 80] on link "face mask products" at bounding box center [196, 78] width 91 height 11
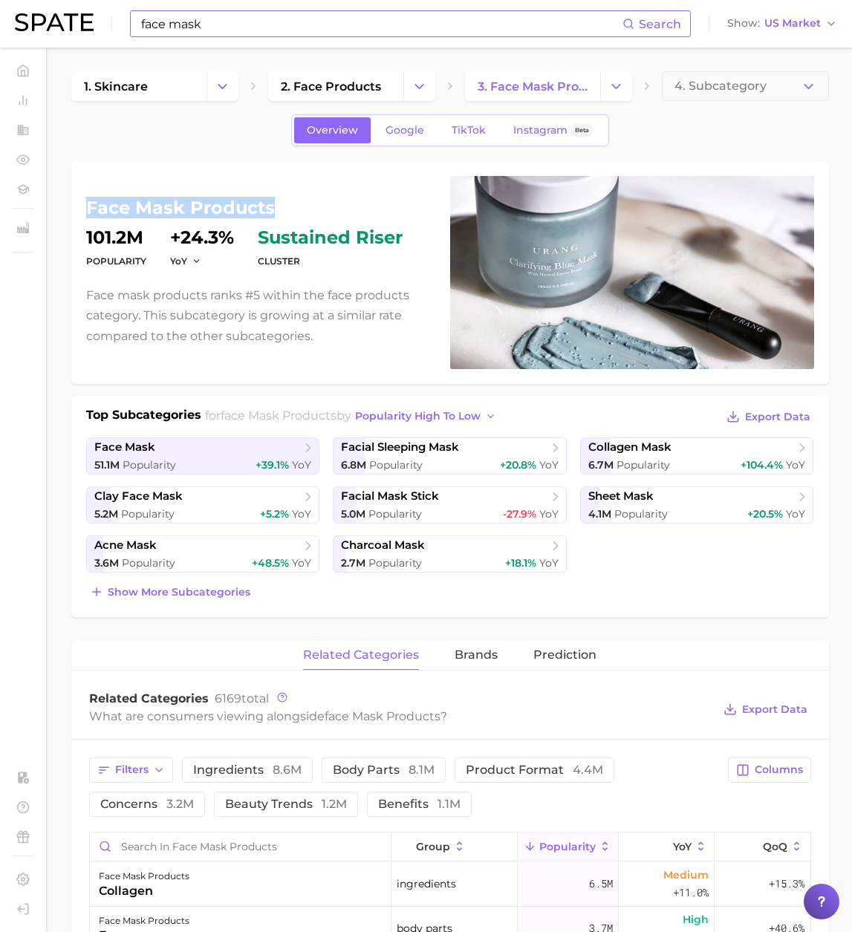
drag, startPoint x: 272, startPoint y: 206, endPoint x: 88, endPoint y: 208, distance: 184.1
click at [88, 208] on h1 "face mask products" at bounding box center [259, 208] width 346 height 18
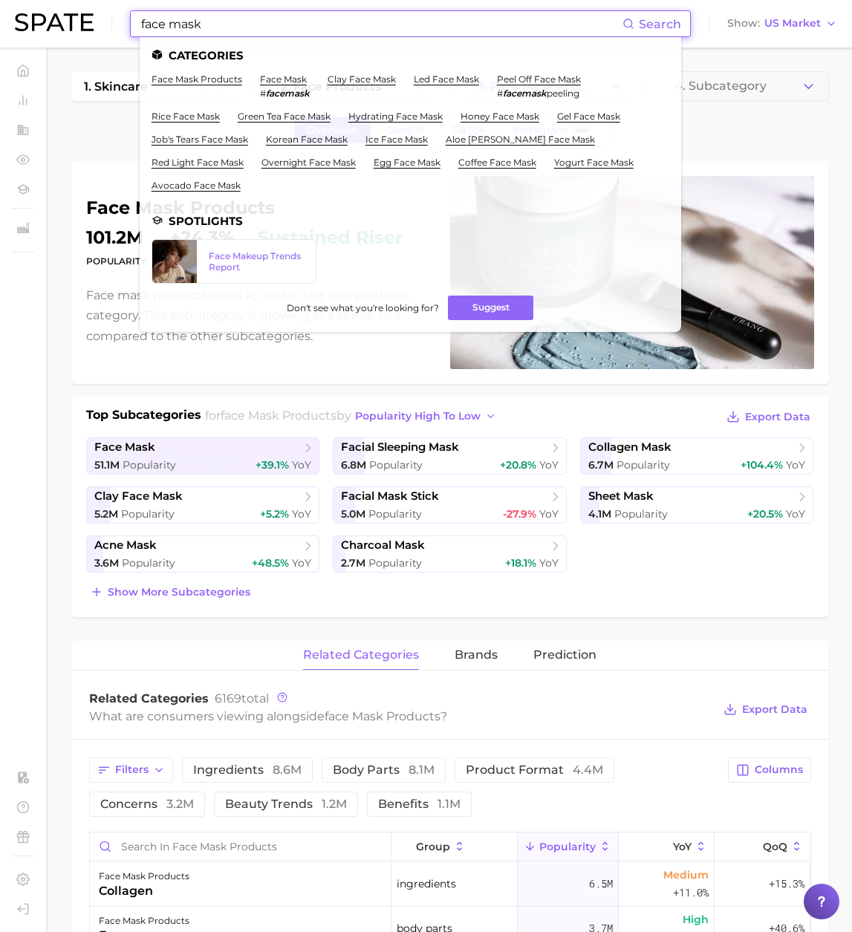
drag, startPoint x: 85, startPoint y: 14, endPoint x: 73, endPoint y: 13, distance: 11.2
click at [73, 13] on div "face mask Search Categories face mask products face mask # facemask clay face m…" at bounding box center [426, 24] width 822 height 48
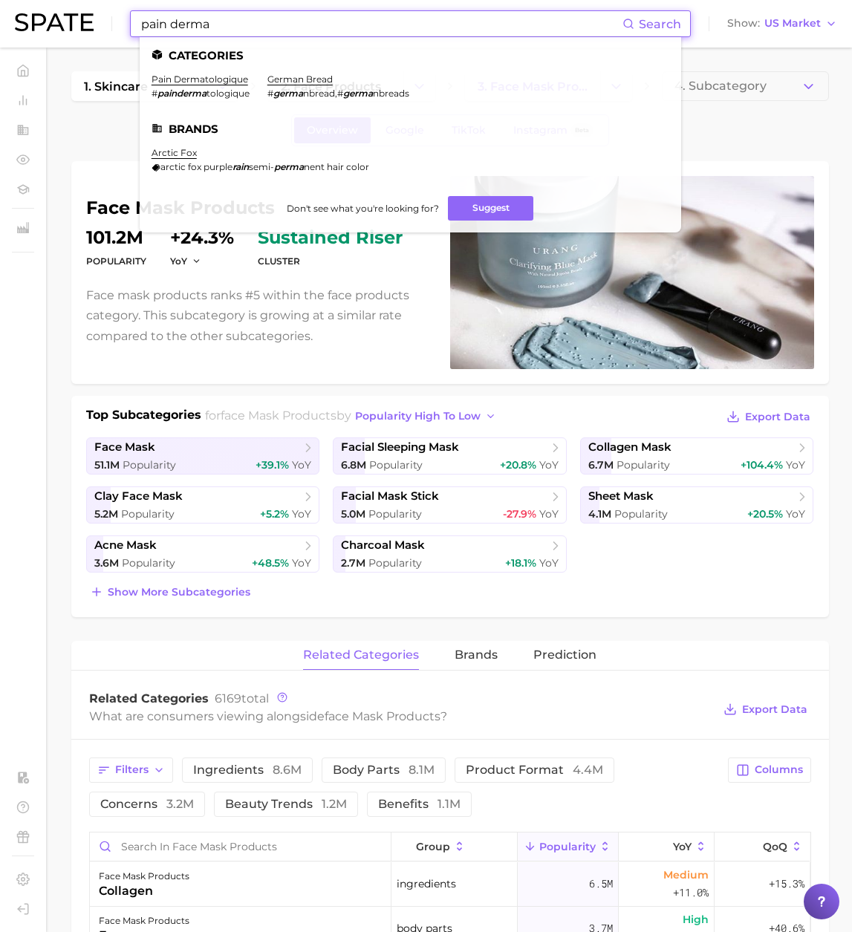
type input "pain derma"
click at [189, 85] on li "pain dermatologique # painderma tologique" at bounding box center [200, 85] width 98 height 25
click at [196, 79] on link "pain dermatologique" at bounding box center [199, 78] width 97 height 11
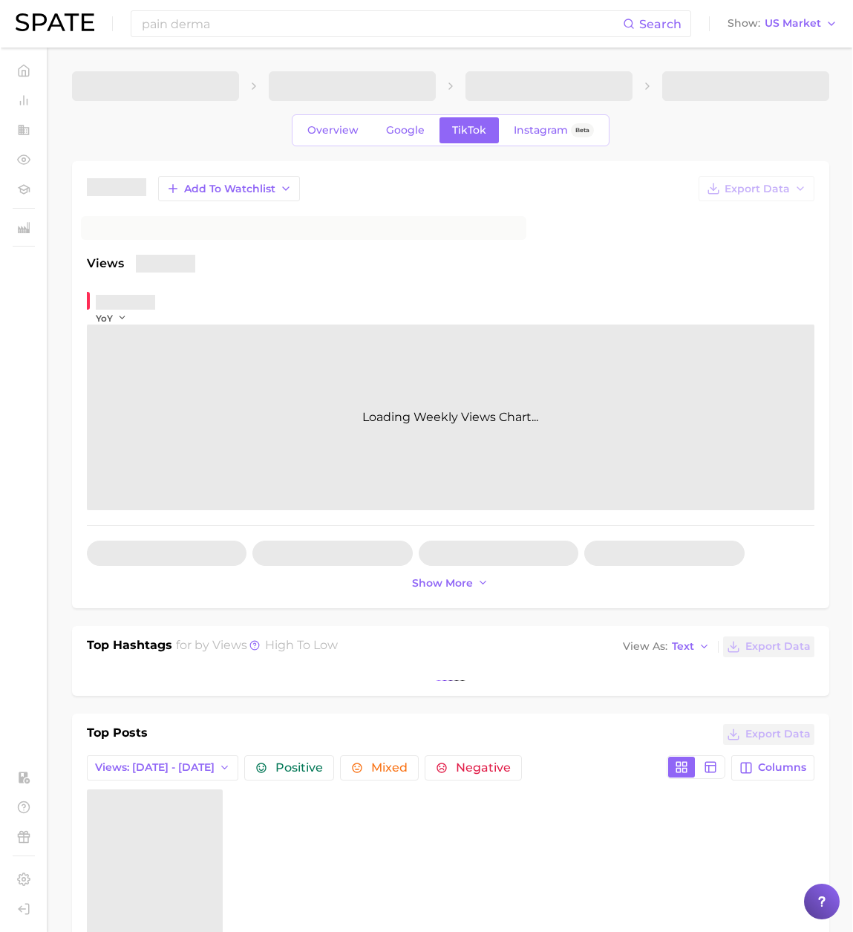
scroll to position [1, 0]
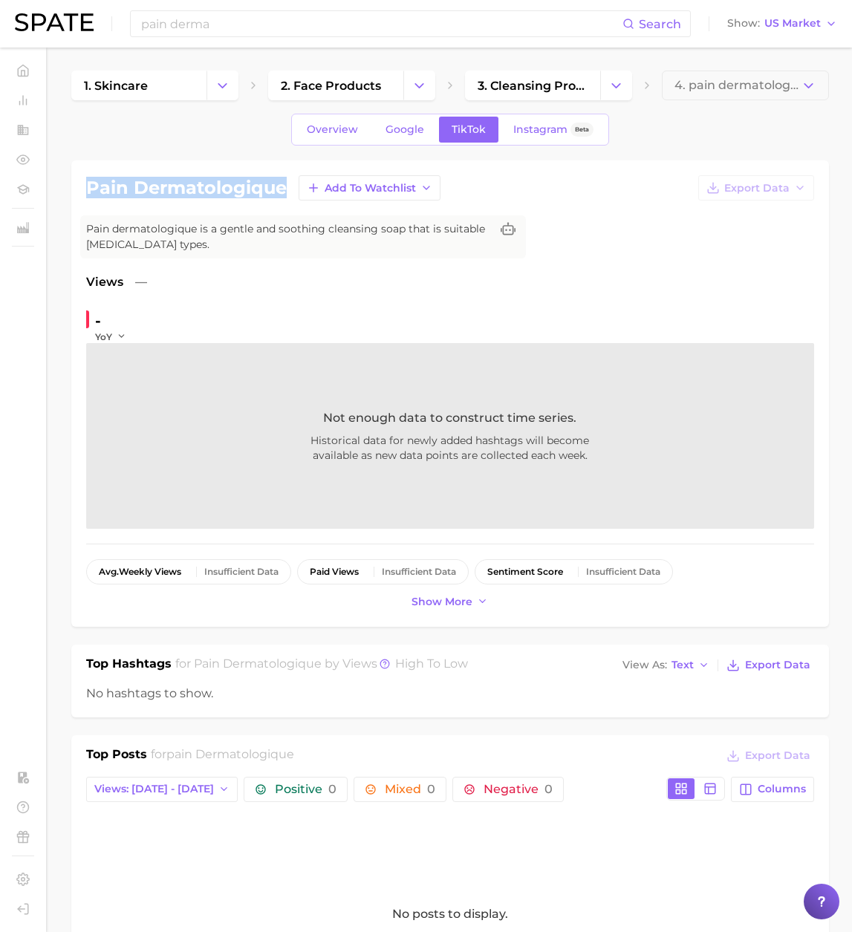
drag, startPoint x: 282, startPoint y: 188, endPoint x: 85, endPoint y: 187, distance: 196.7
click at [86, 187] on h1 "pain dermatologique" at bounding box center [186, 188] width 200 height 18
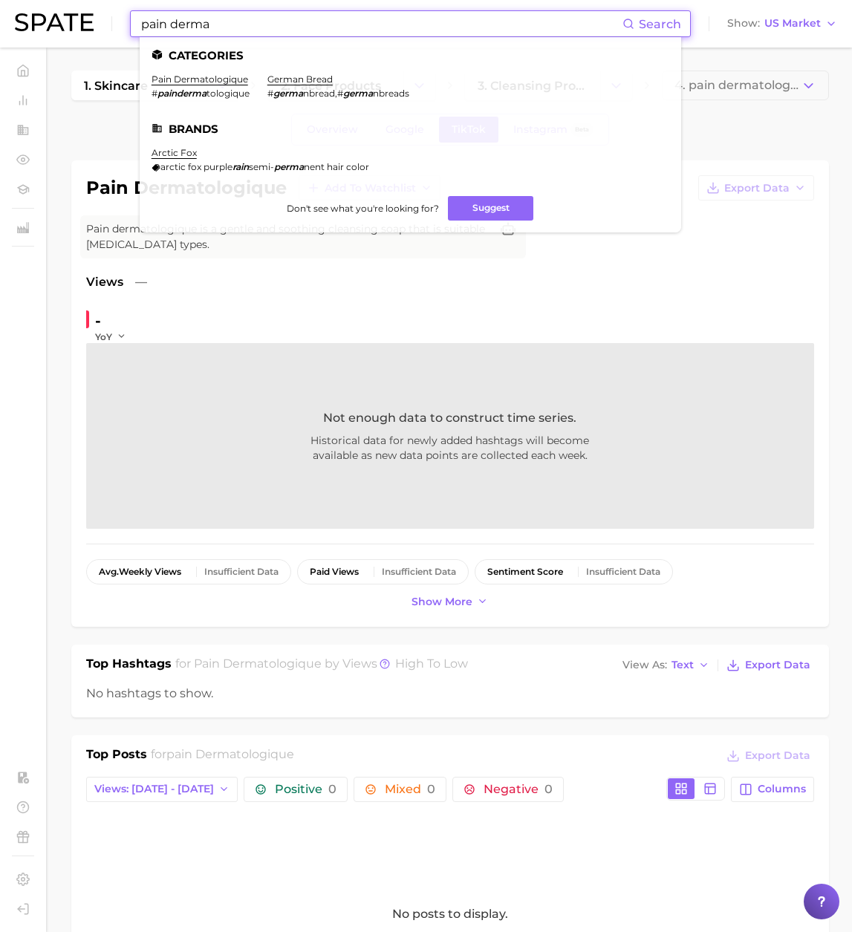
drag, startPoint x: 175, startPoint y: 22, endPoint x: 109, endPoint y: 19, distance: 66.1
click at [109, 19] on div "pain derma Search Categories pain dermatologique # painderma tologique german b…" at bounding box center [426, 24] width 822 height 48
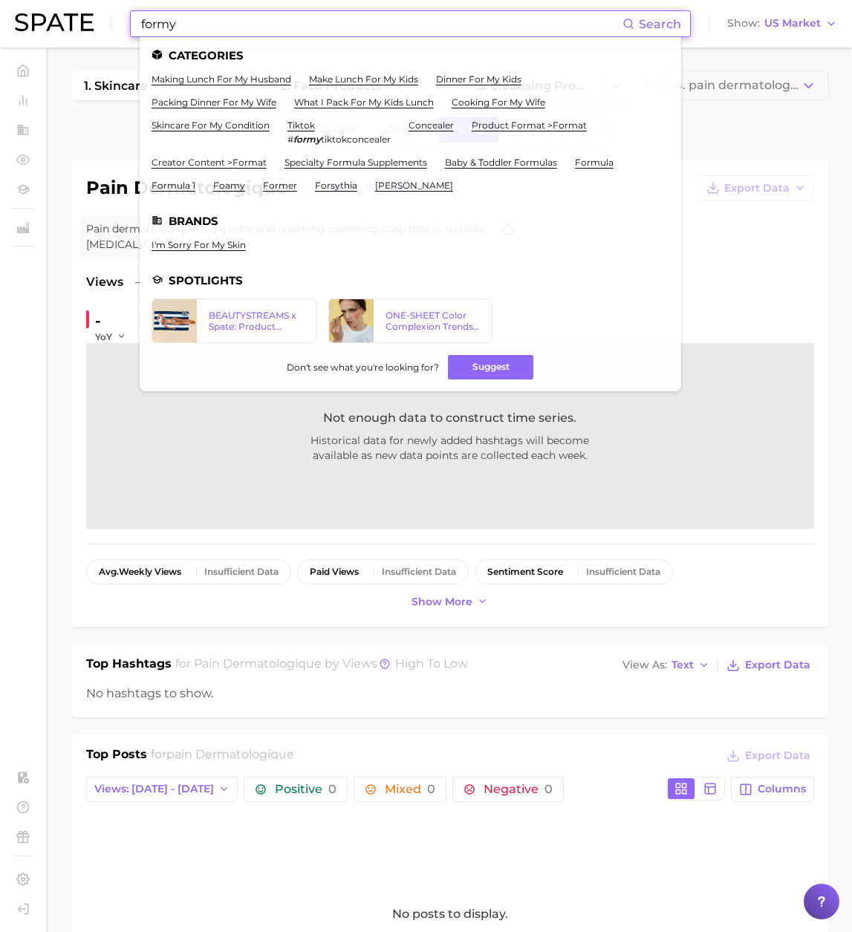
drag, startPoint x: 177, startPoint y: 25, endPoint x: 85, endPoint y: 23, distance: 92.1
click at [85, 23] on div "formy Search Categories making lunch for my husband make lunch for my kids dinn…" at bounding box center [426, 24] width 822 height 48
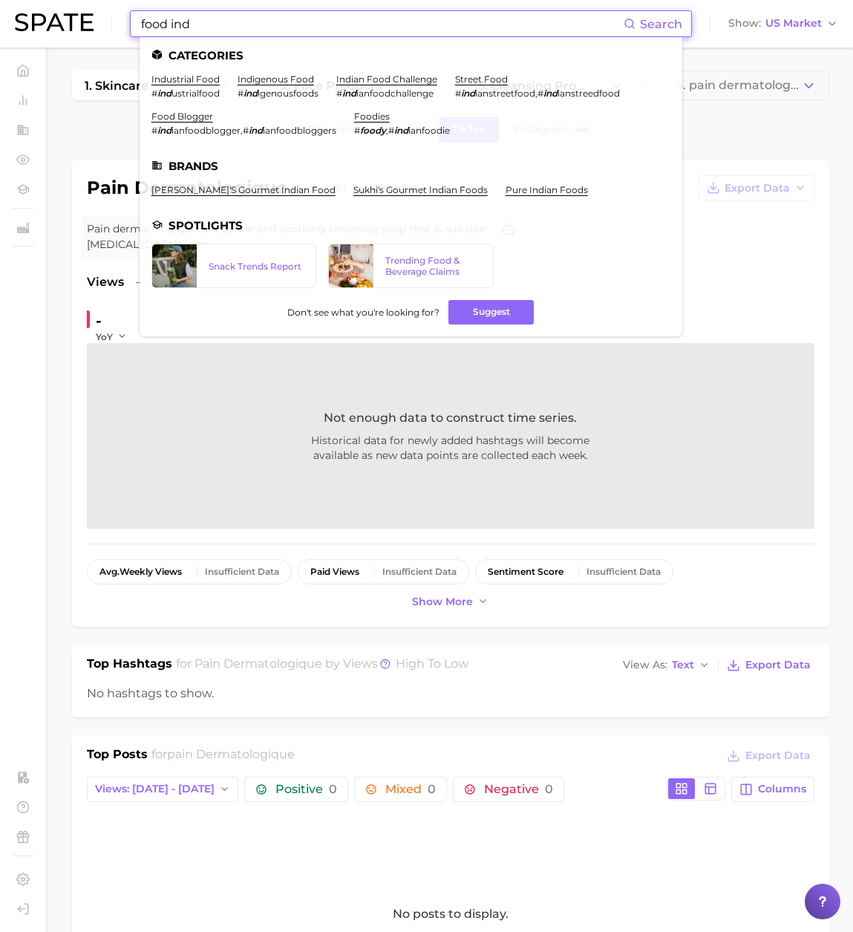
drag, startPoint x: 235, startPoint y: 27, endPoint x: 89, endPoint y: 13, distance: 146.1
click at [89, 13] on div "food ind Search Categories industrial food # ind ustrialfood indigenous food # …" at bounding box center [426, 24] width 823 height 48
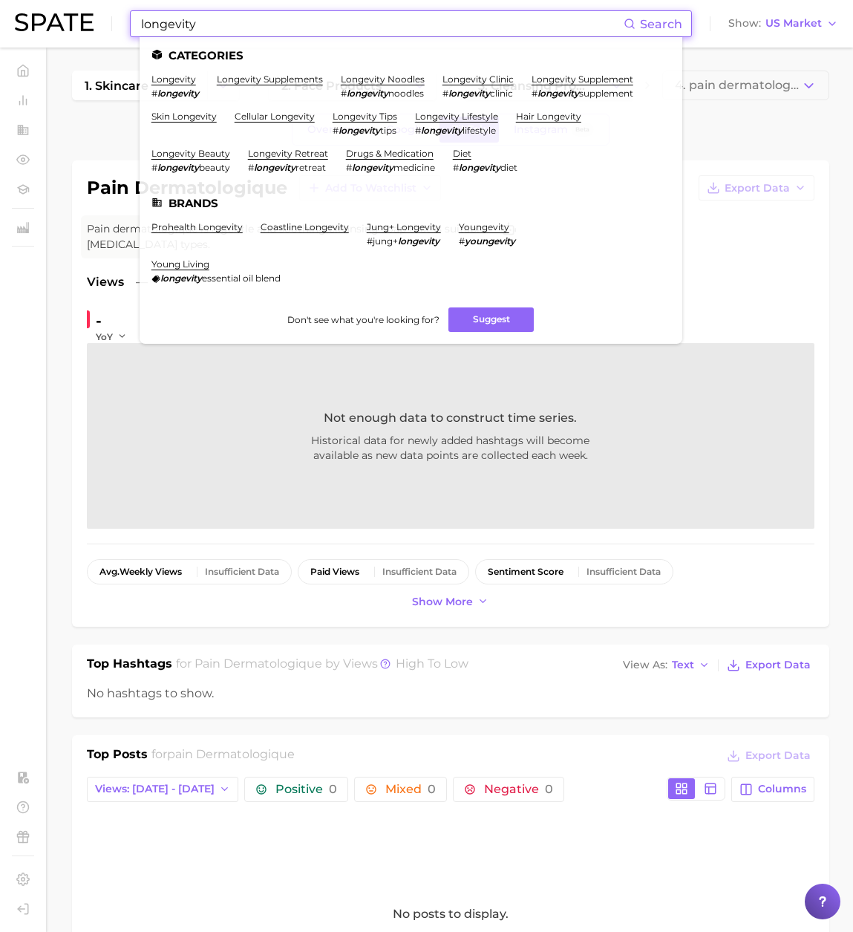
scroll to position [1, 0]
type input "longevity"
click at [272, 75] on link "longevity supplements" at bounding box center [270, 78] width 106 height 11
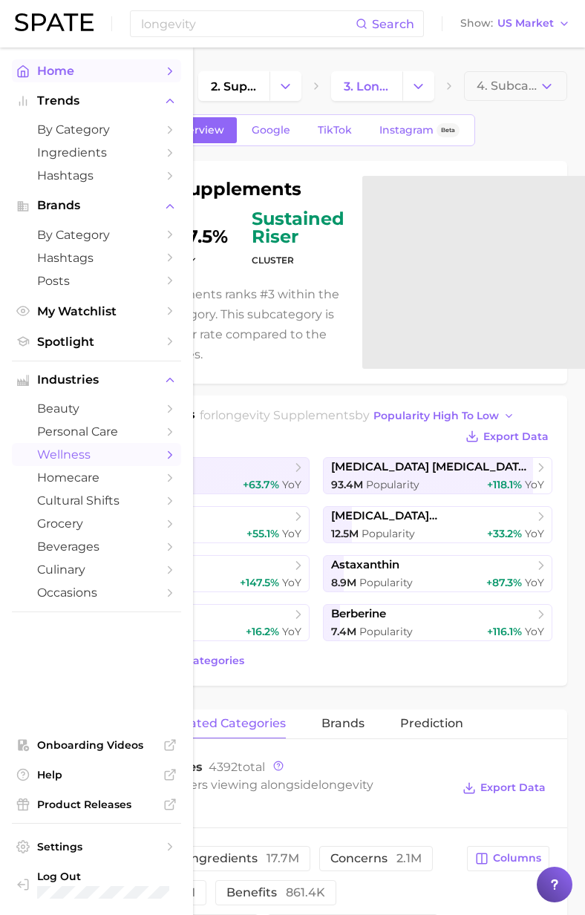
click at [49, 71] on span "Home" at bounding box center [96, 71] width 119 height 14
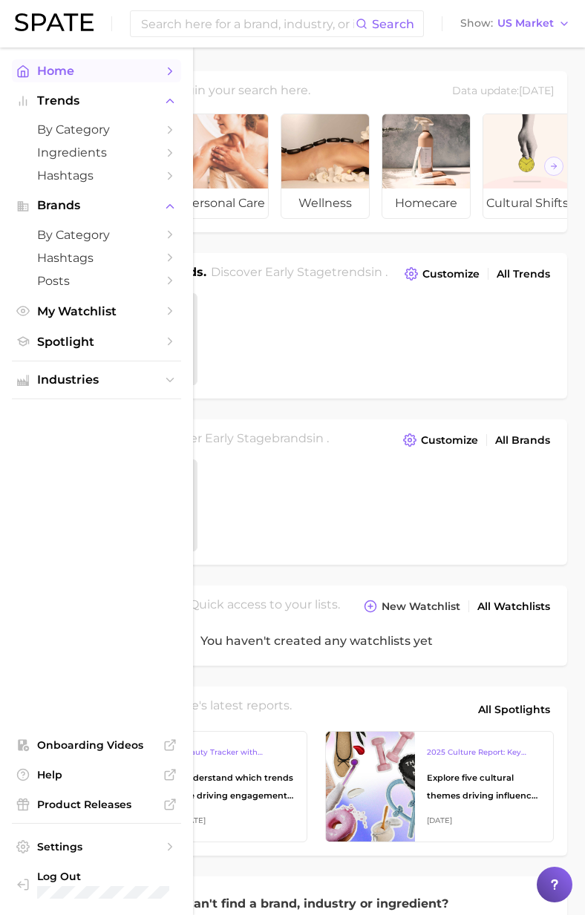
click at [24, 62] on link "Home" at bounding box center [96, 70] width 169 height 23
click at [85, 132] on span "by Category" at bounding box center [96, 129] width 119 height 14
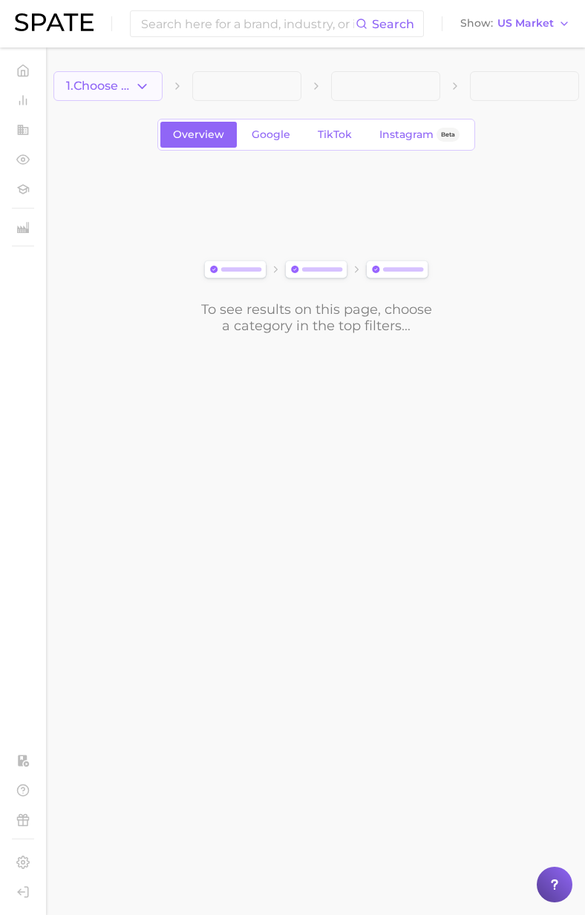
click at [154, 88] on button "1. Choose Category" at bounding box center [107, 86] width 109 height 30
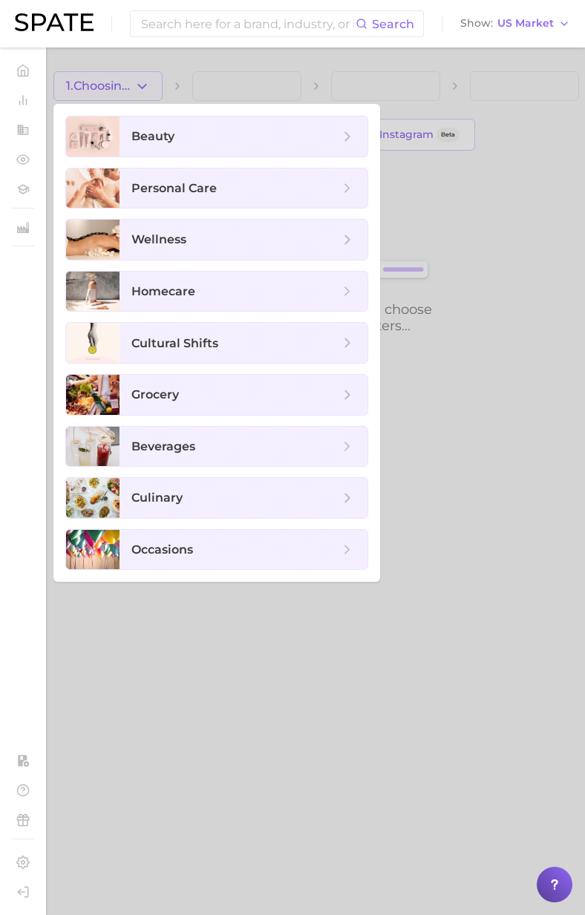
click at [356, 58] on div at bounding box center [292, 457] width 585 height 915
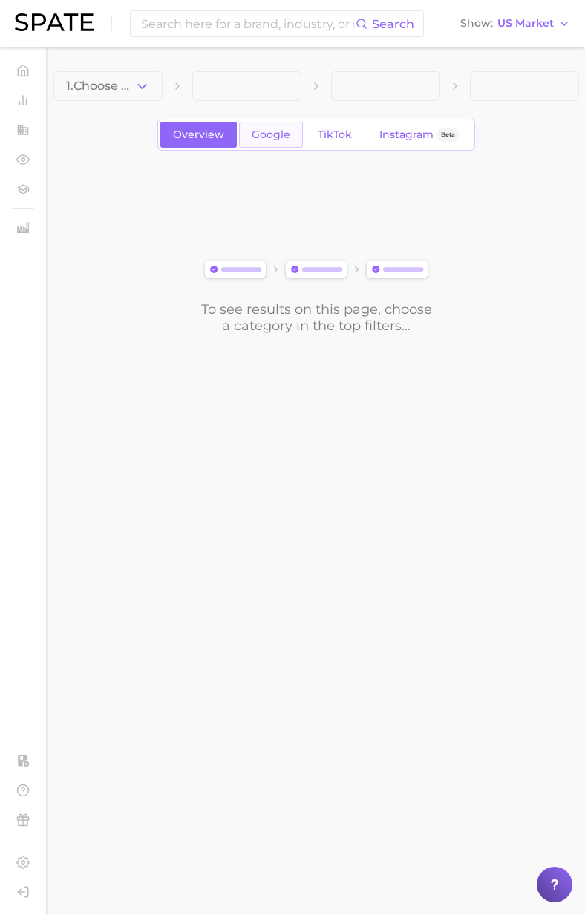
click at [246, 140] on link "Google" at bounding box center [271, 135] width 64 height 26
click at [148, 93] on icon "button" at bounding box center [142, 87] width 16 height 16
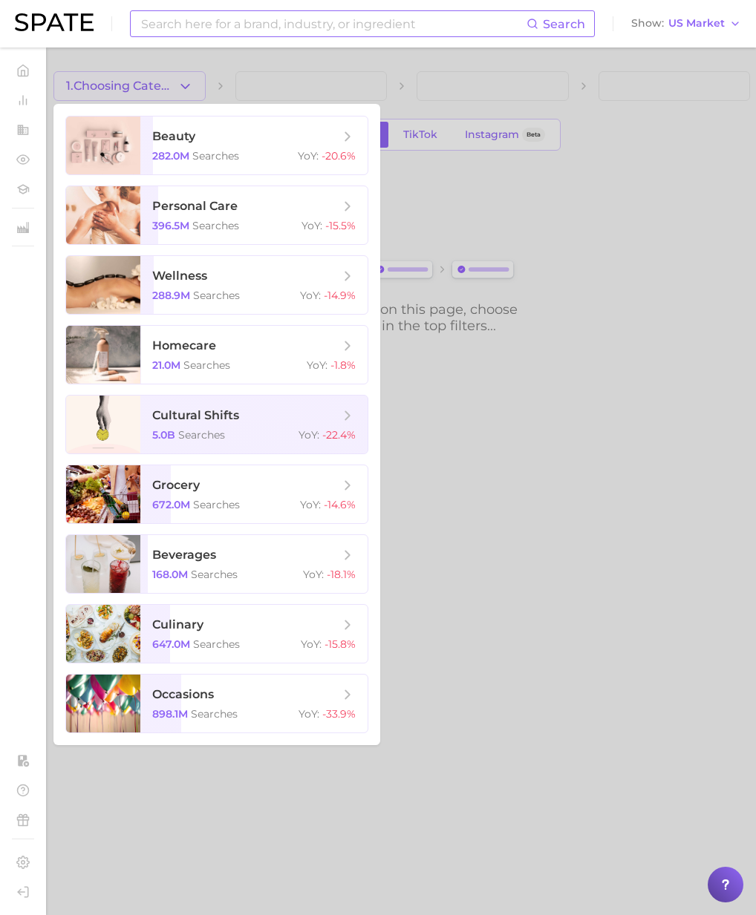
click at [323, 25] on input at bounding box center [333, 23] width 387 height 25
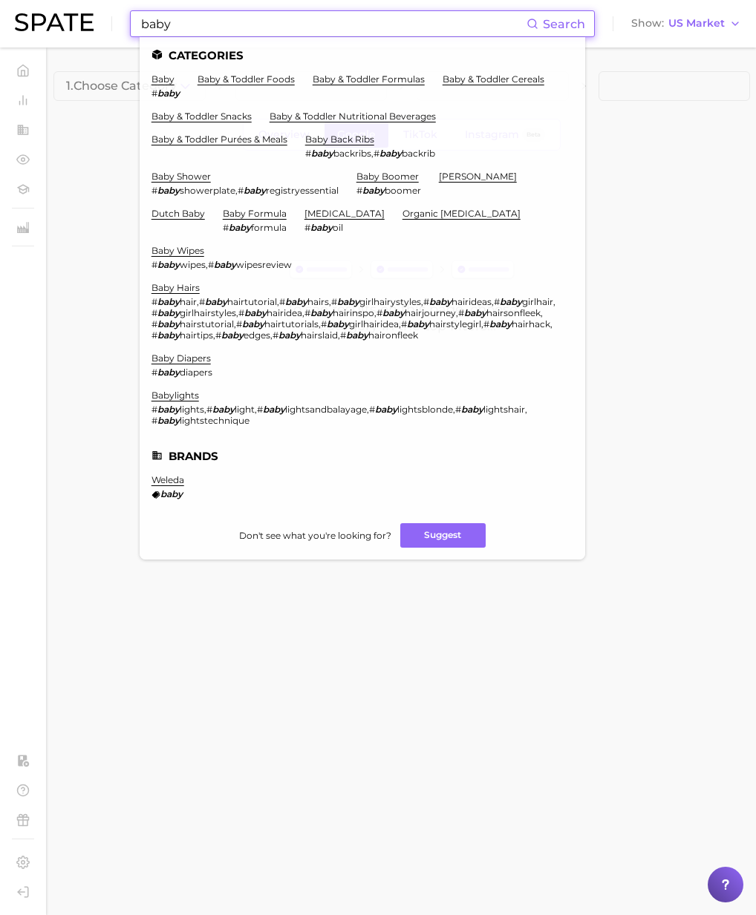
type input "baby"
click at [246, 79] on link "baby & toddler foods" at bounding box center [245, 78] width 97 height 11
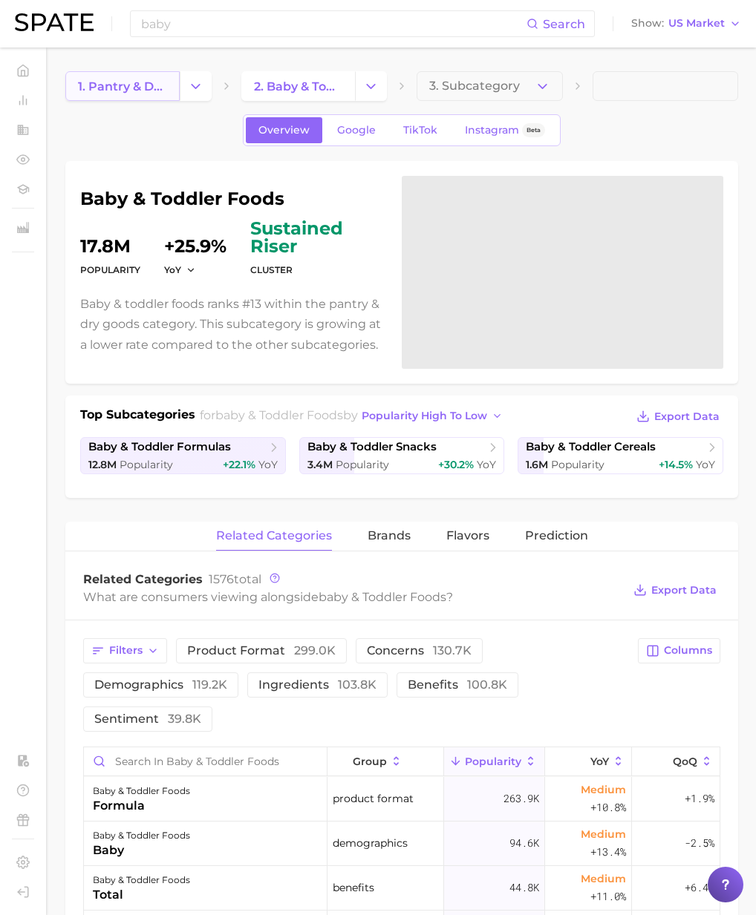
click at [143, 95] on link "1. pantry & dry goods" at bounding box center [122, 86] width 114 height 30
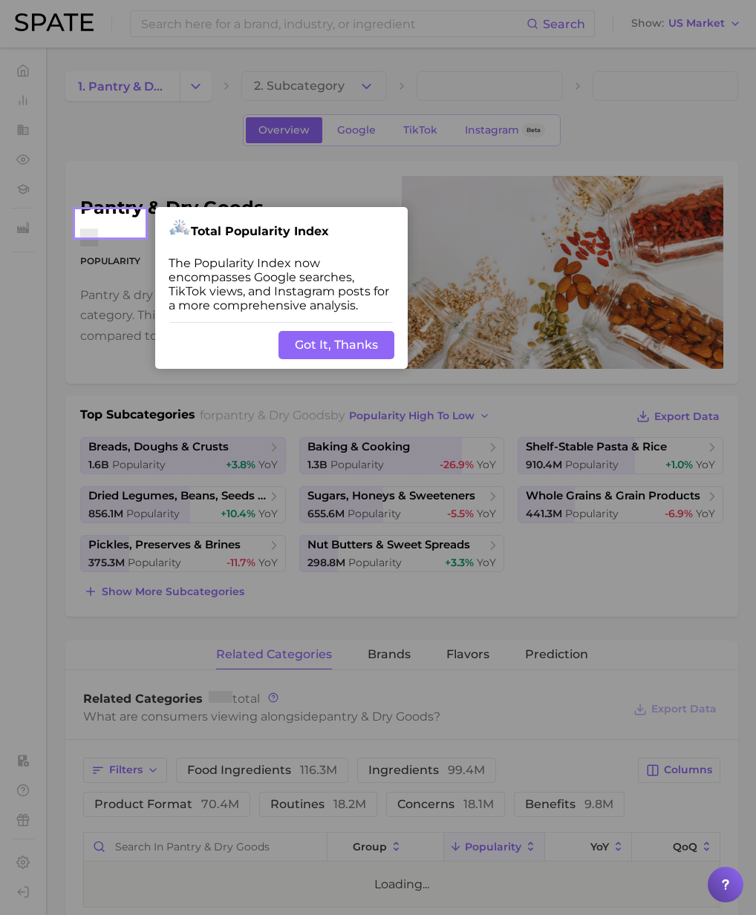
click at [333, 344] on div "Back Got It, Thanks" at bounding box center [281, 345] width 252 height 48
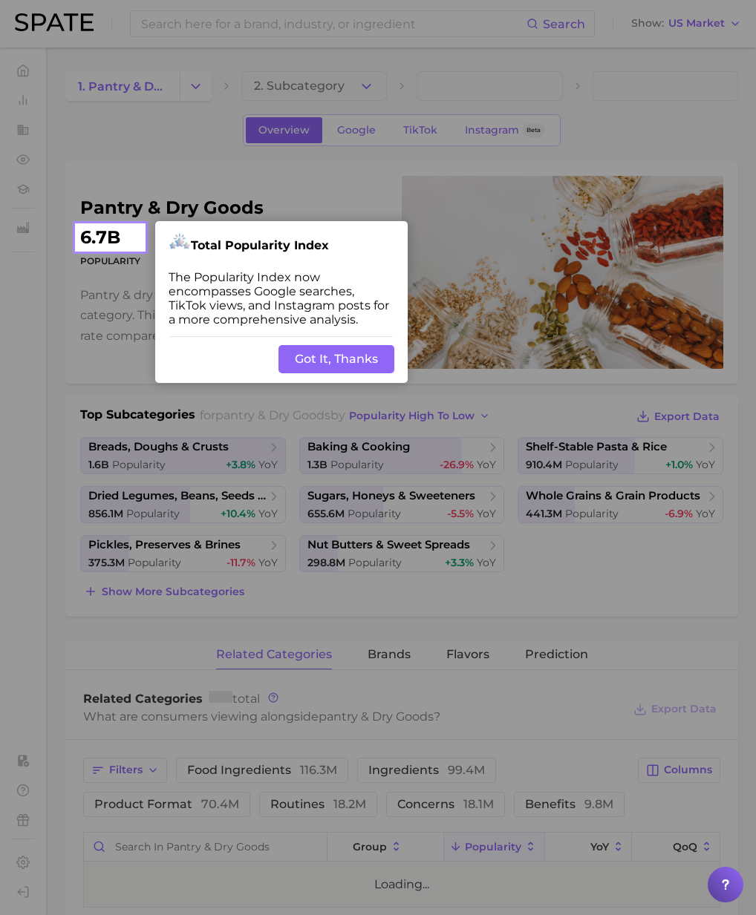
click at [342, 343] on div "Back Got It, Thanks" at bounding box center [281, 360] width 252 height 48
click at [345, 359] on button "Got It, Thanks" at bounding box center [336, 359] width 116 height 28
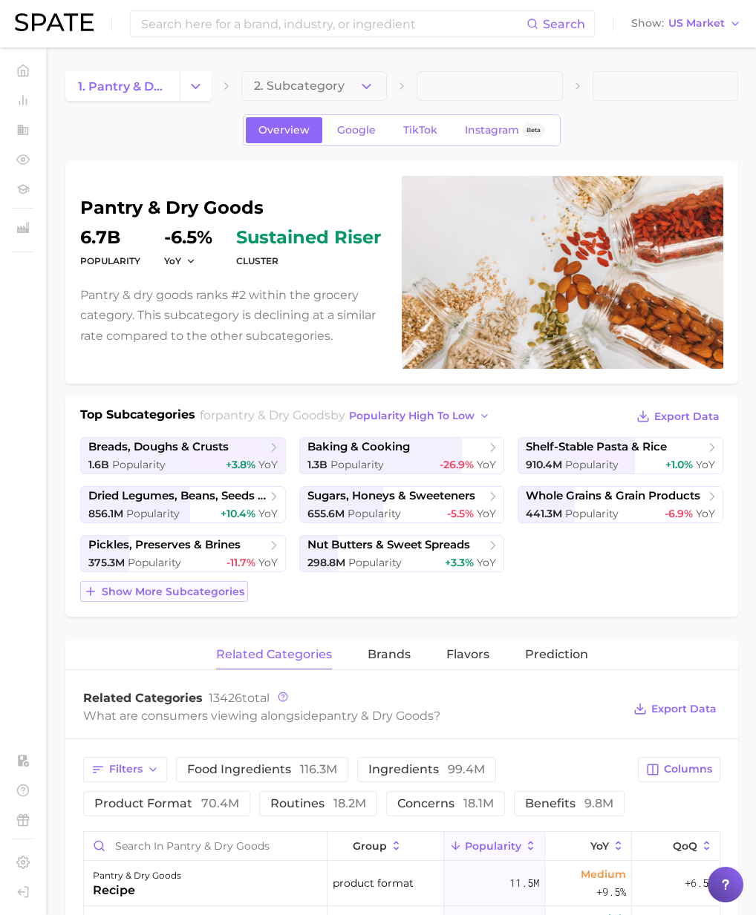
click at [195, 586] on span "Show more subcategories" at bounding box center [173, 592] width 143 height 13
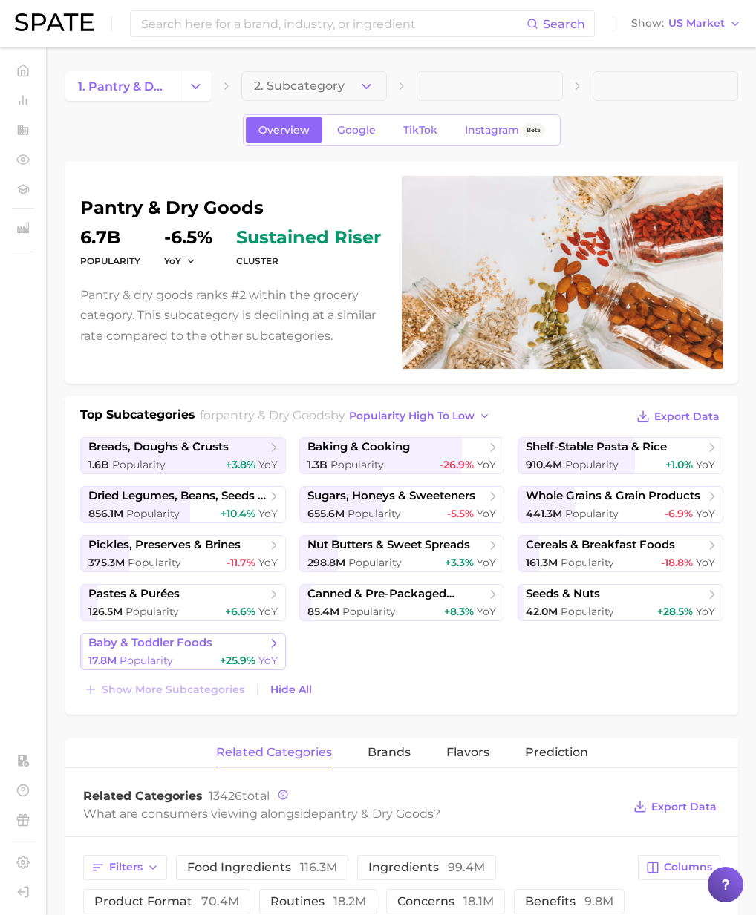
click at [192, 657] on div "17.8m Popularity +25.9% YoY" at bounding box center [182, 661] width 189 height 14
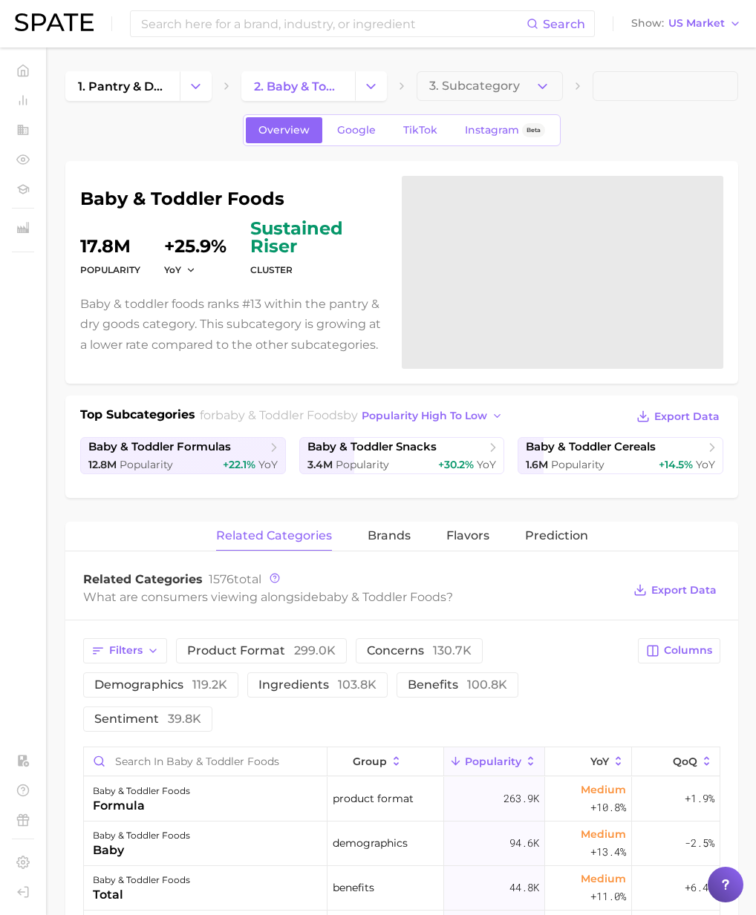
click at [285, 194] on h1 "baby & toddler foods" at bounding box center [232, 199] width 304 height 18
drag, startPoint x: 256, startPoint y: 195, endPoint x: 91, endPoint y: 200, distance: 164.9
click at [85, 198] on h1 "baby & toddler foods" at bounding box center [232, 199] width 304 height 18
click at [278, 26] on input at bounding box center [333, 23] width 387 height 25
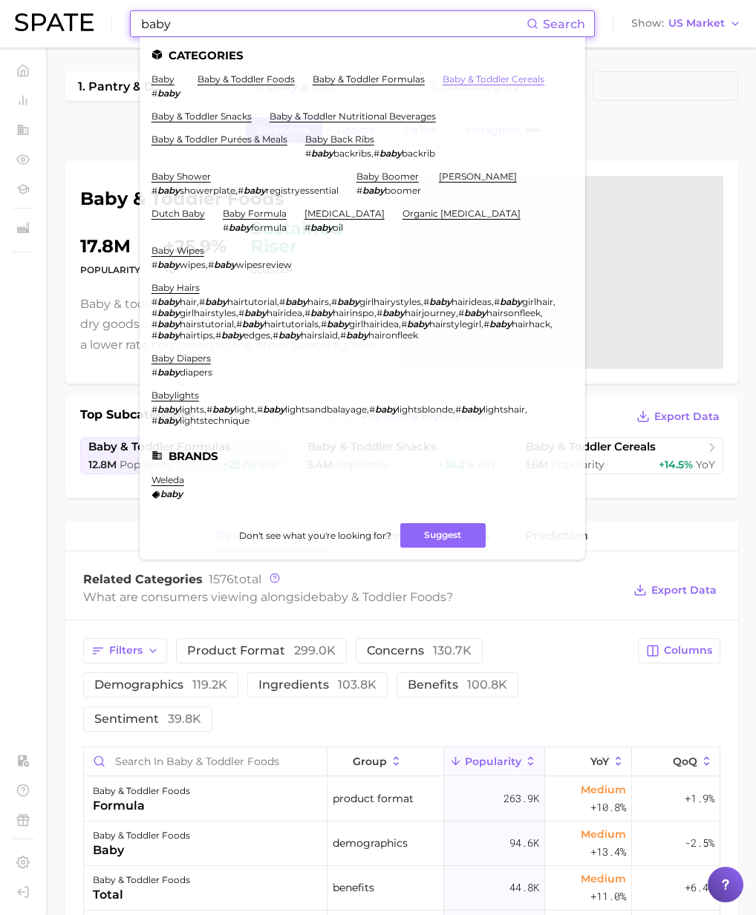
type input "baby"
click at [346, 76] on link "baby & toddler formulas" at bounding box center [369, 78] width 112 height 11
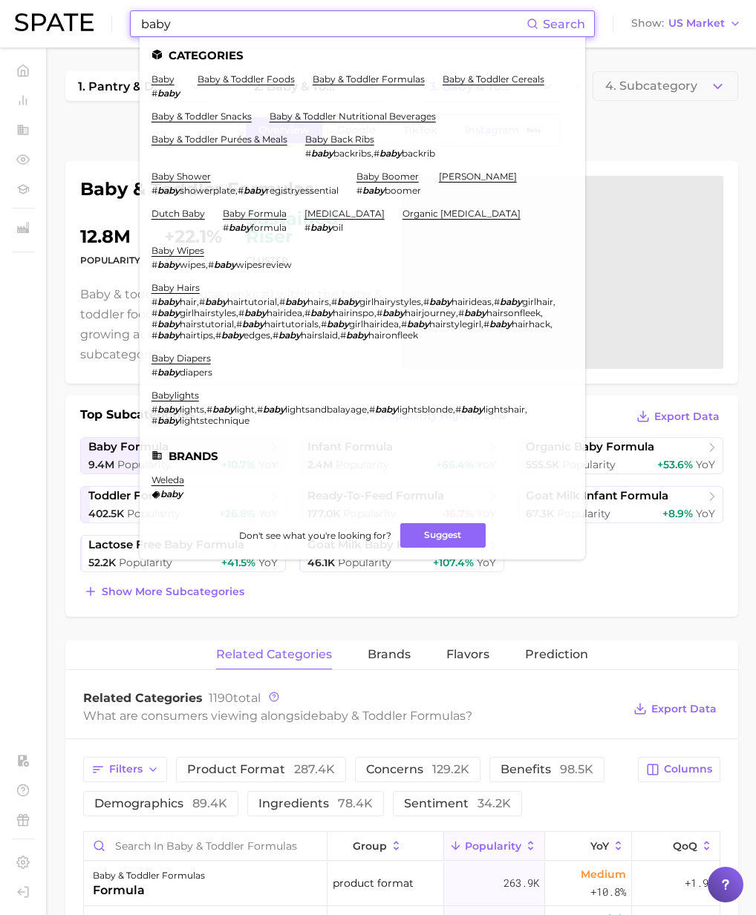
click at [281, 20] on input "baby" at bounding box center [333, 23] width 387 height 25
click at [195, 353] on link "baby diapers" at bounding box center [180, 358] width 59 height 11
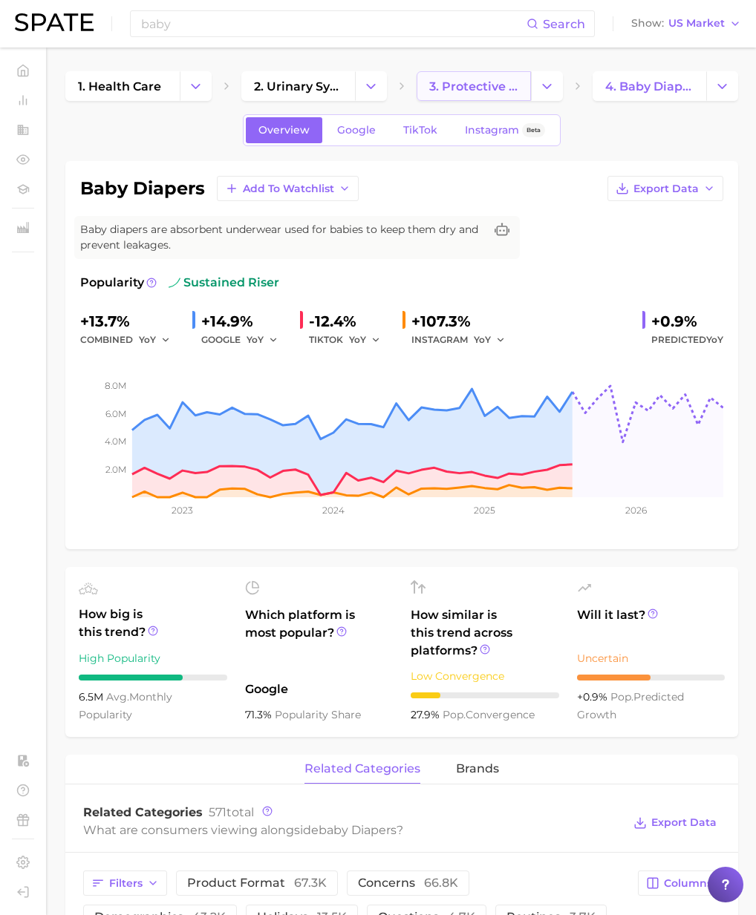
click at [483, 88] on span "3. protective underwear" at bounding box center [473, 86] width 89 height 14
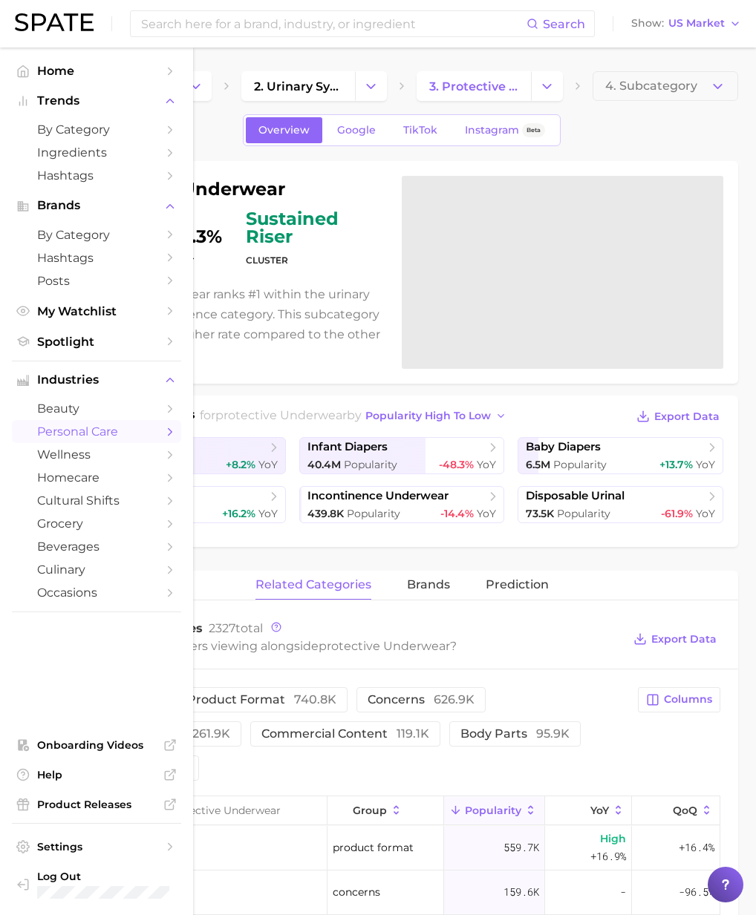
click at [120, 439] on span "personal care" at bounding box center [96, 432] width 119 height 14
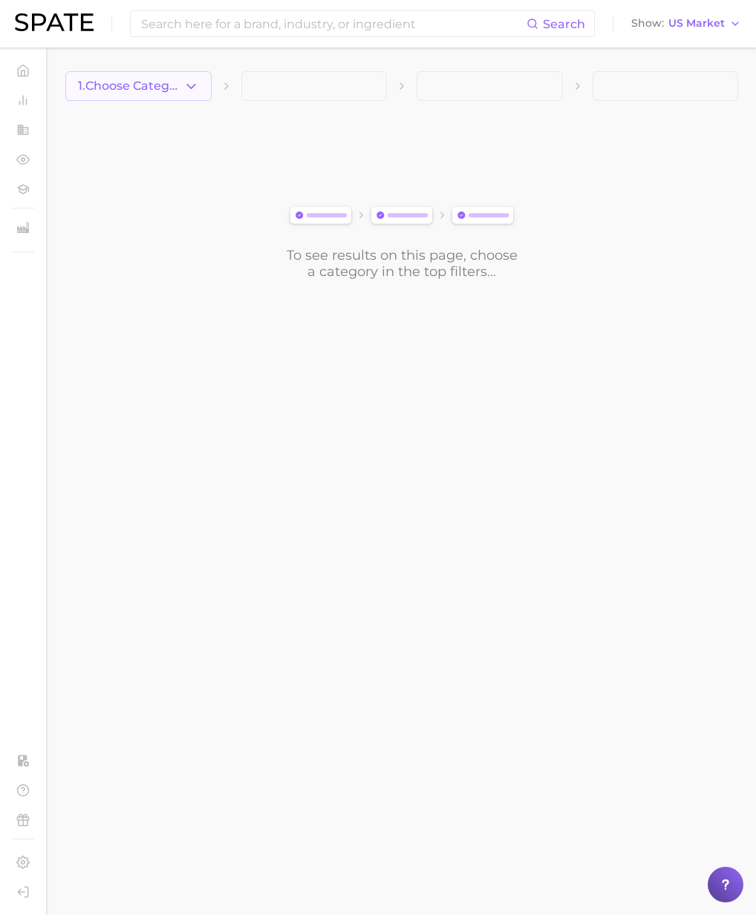
click at [146, 84] on span "1. Choose Category" at bounding box center [130, 85] width 105 height 13
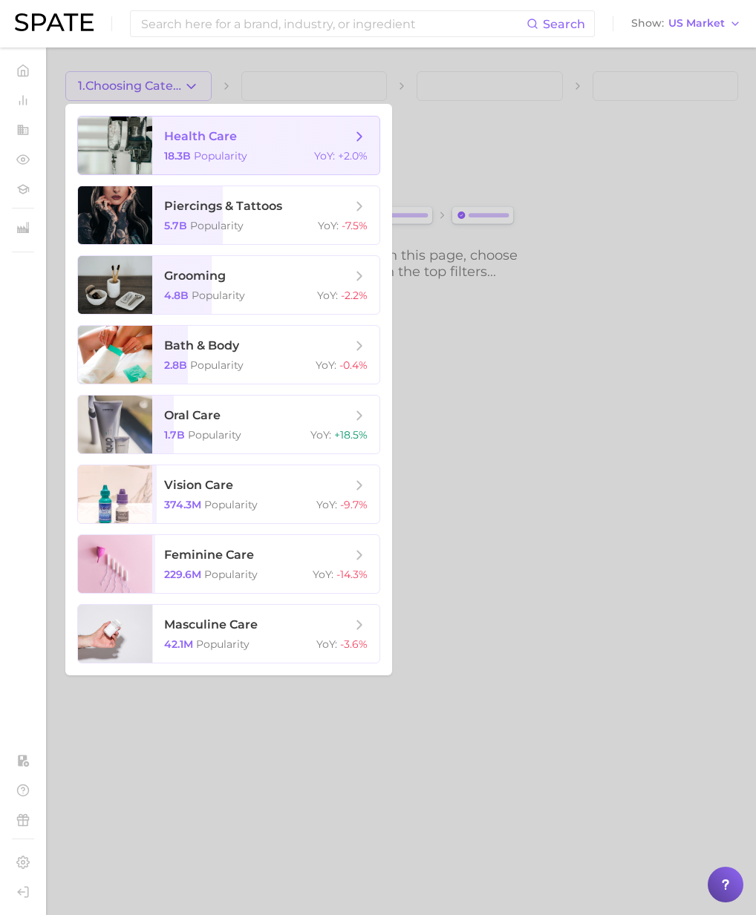
click at [200, 140] on span "health care" at bounding box center [200, 136] width 73 height 14
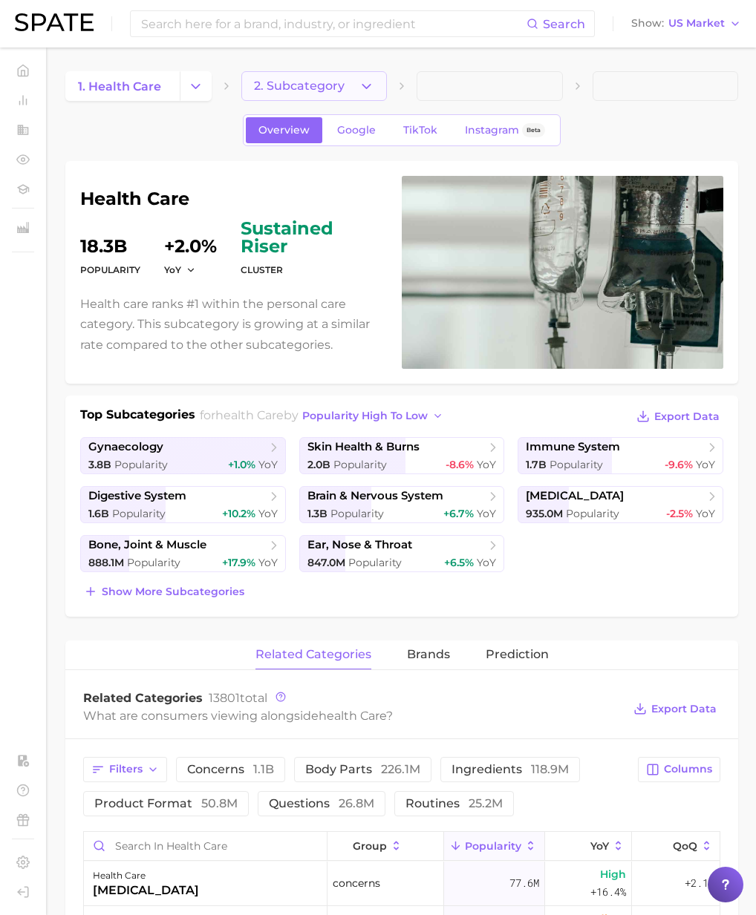
click at [324, 91] on span "2. Subcategory" at bounding box center [299, 85] width 91 height 13
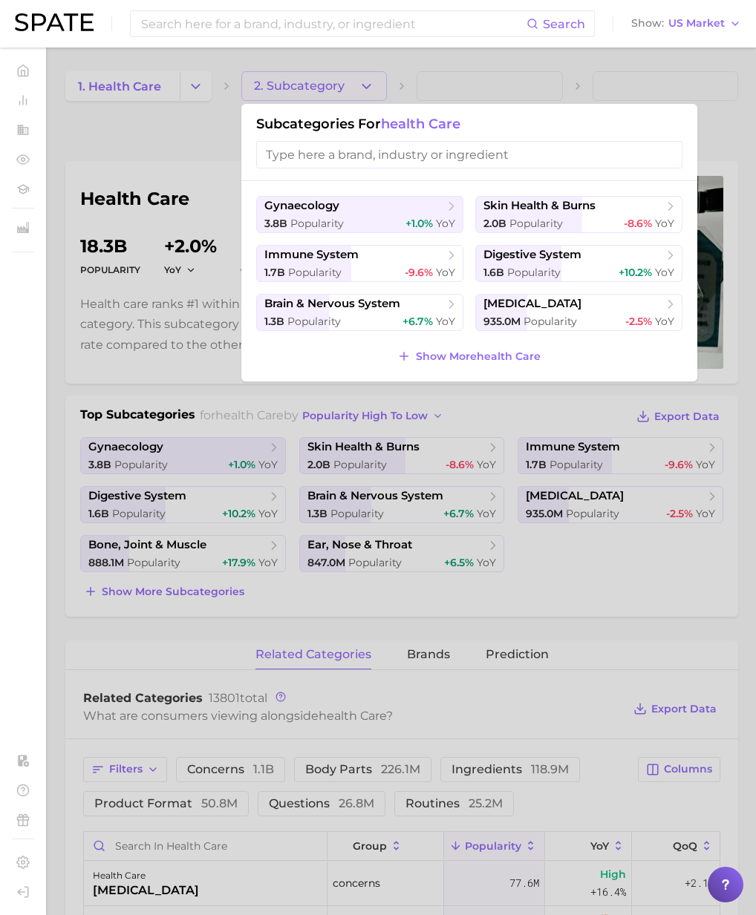
click at [203, 104] on div at bounding box center [378, 457] width 756 height 915
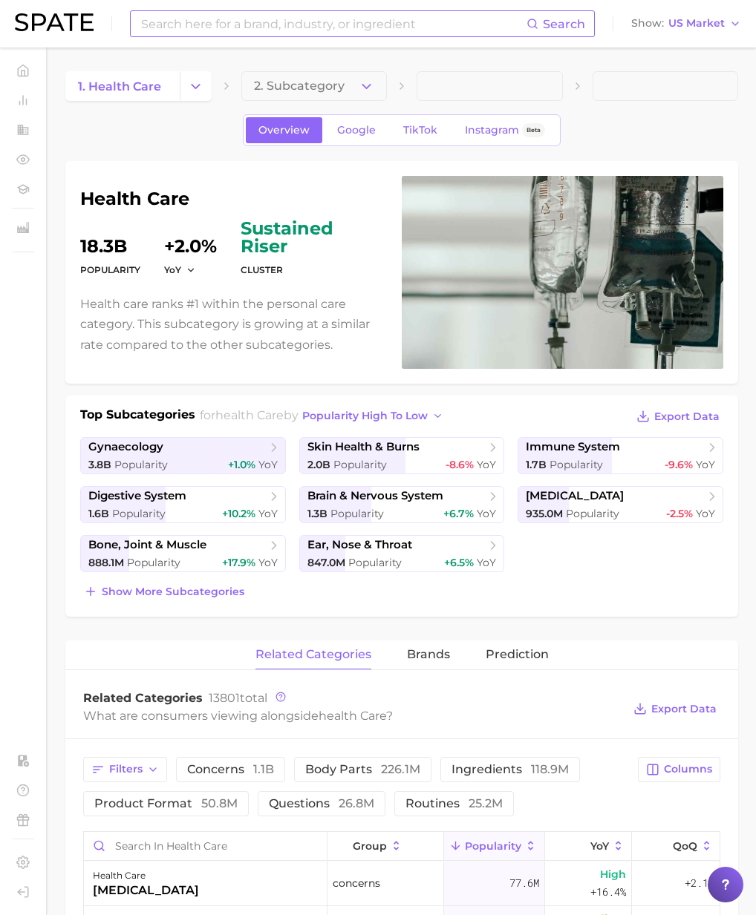
click at [171, 28] on input at bounding box center [333, 23] width 387 height 25
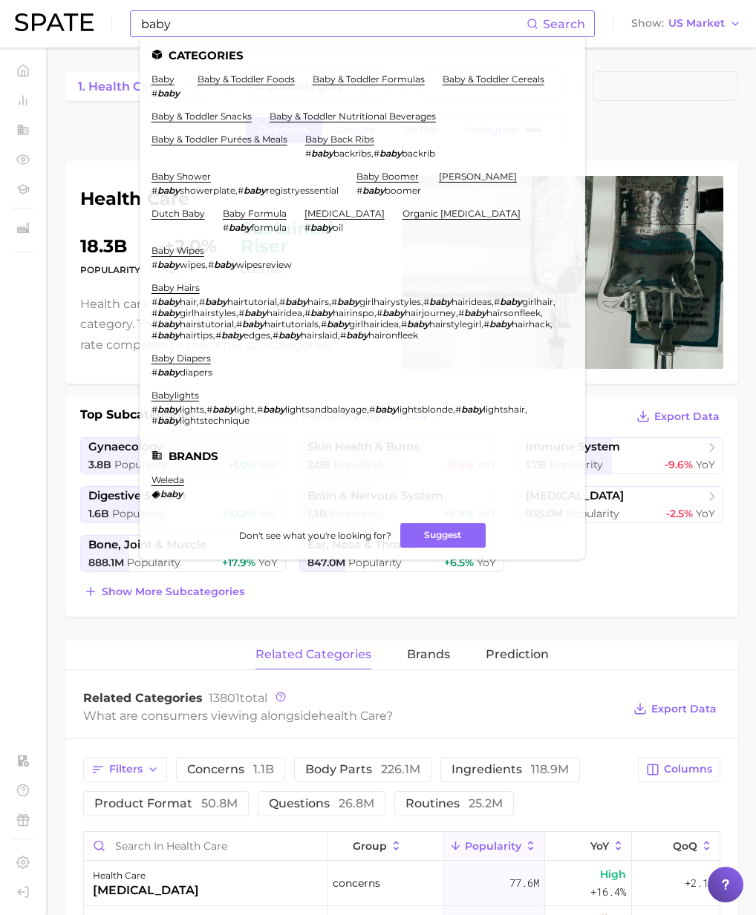
click at [244, 71] on ul "Categories baby # baby baby & toddler foods baby & toddler formulas baby & todd…" at bounding box center [362, 298] width 445 height 523
click at [244, 76] on link "baby & toddler foods" at bounding box center [245, 78] width 97 height 11
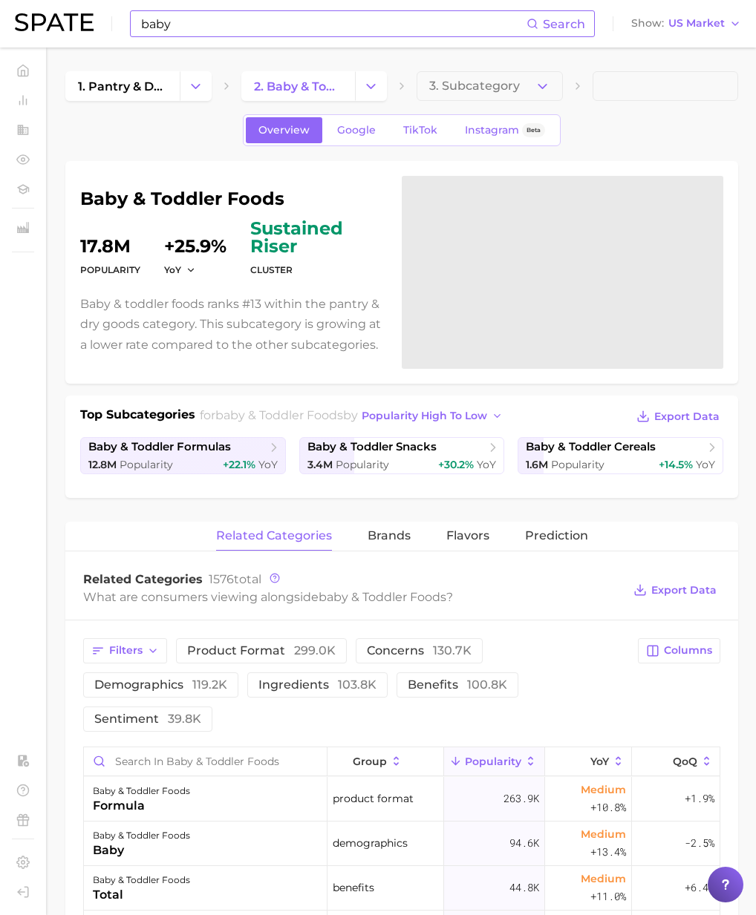
click at [217, 24] on input "baby" at bounding box center [333, 23] width 387 height 25
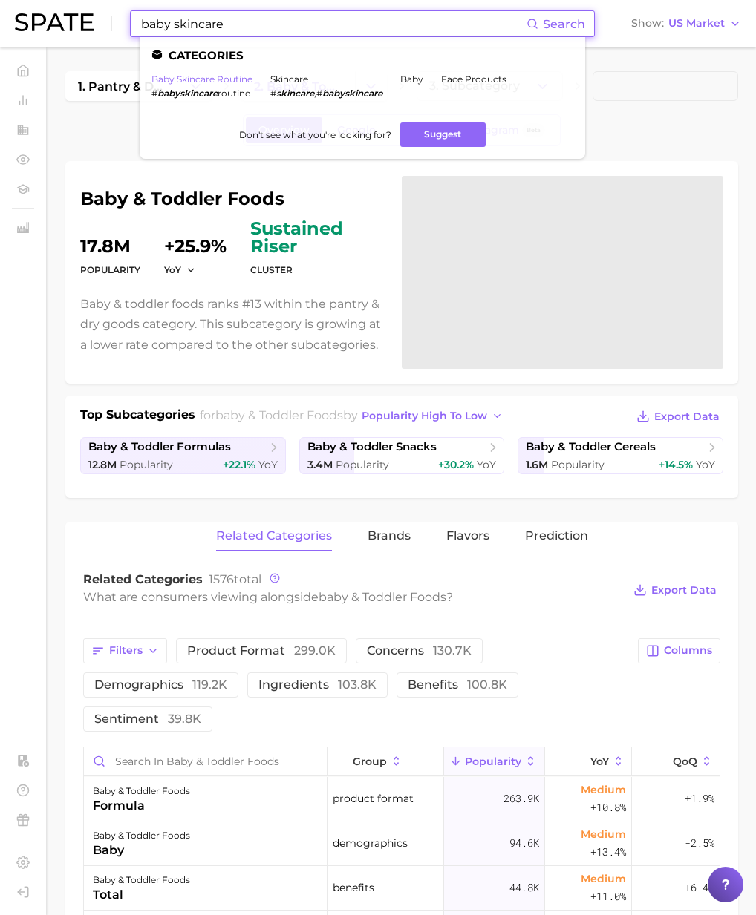
type input "baby skincare"
click at [223, 81] on link "baby skincare routine" at bounding box center [201, 78] width 101 height 11
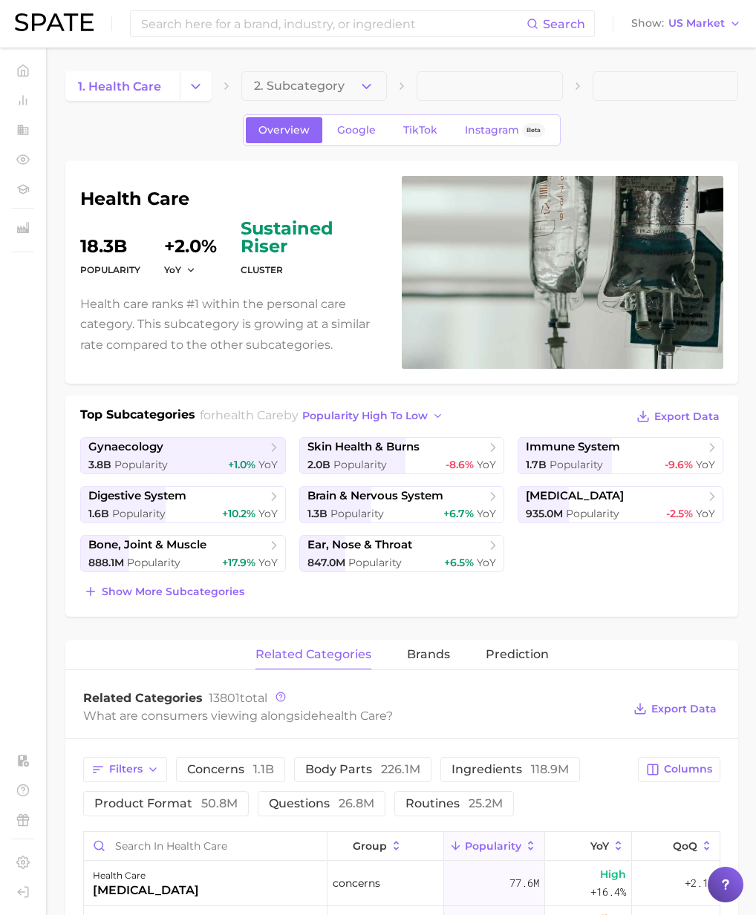
click at [247, 589] on div "Show more subcategories" at bounding box center [401, 591] width 643 height 21
click at [241, 593] on span "Show more subcategories" at bounding box center [173, 592] width 143 height 13
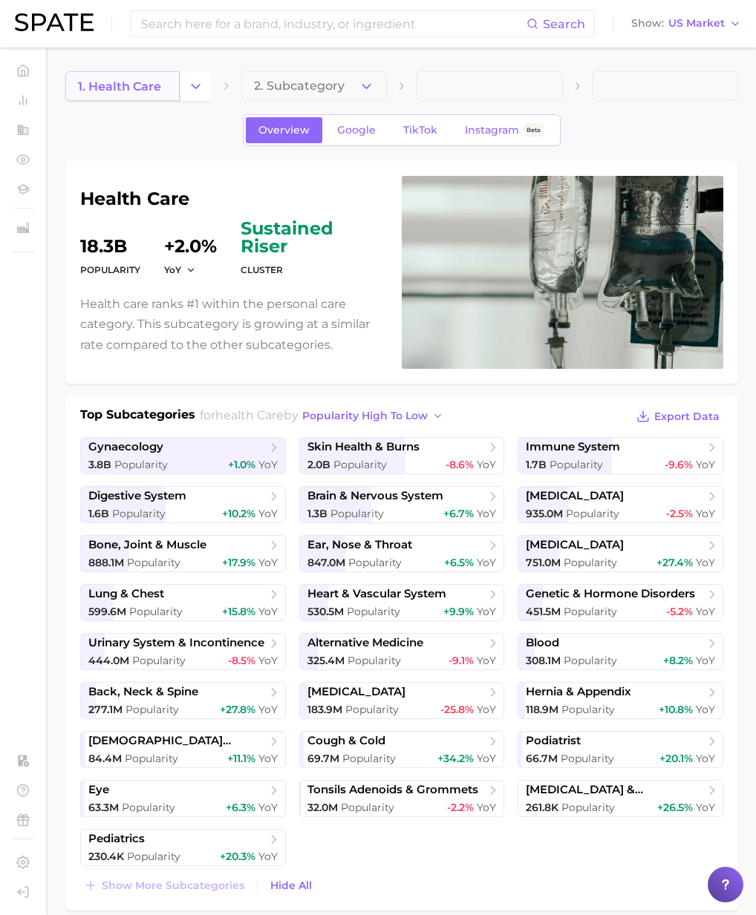
click at [131, 82] on span "1. health care" at bounding box center [119, 86] width 83 height 14
click at [189, 82] on icon "Change Category" at bounding box center [196, 87] width 16 height 16
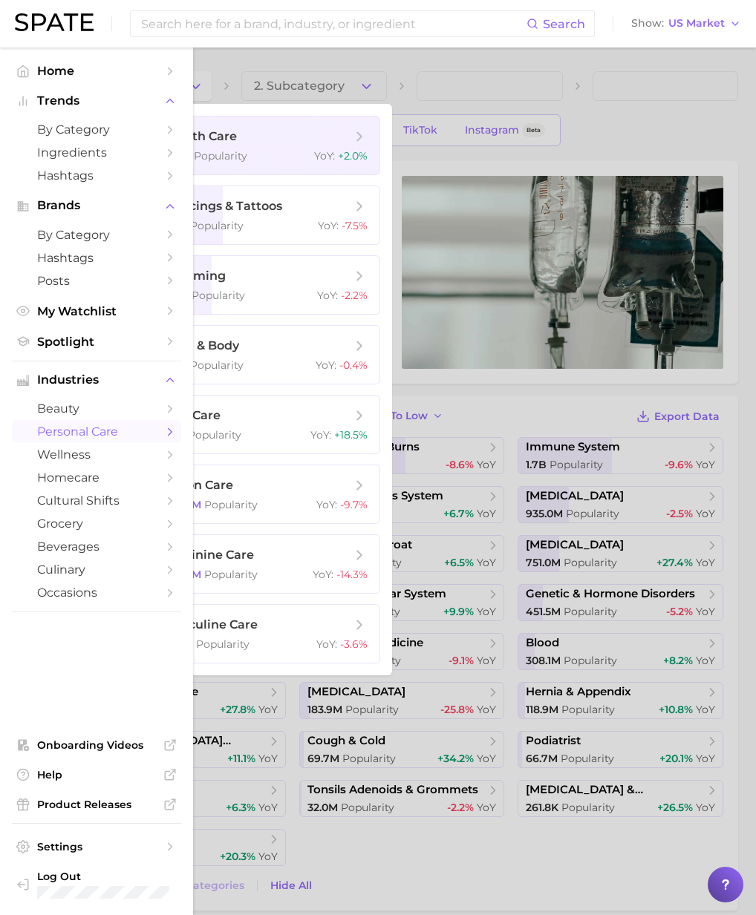
click at [78, 439] on span "personal care" at bounding box center [96, 432] width 119 height 14
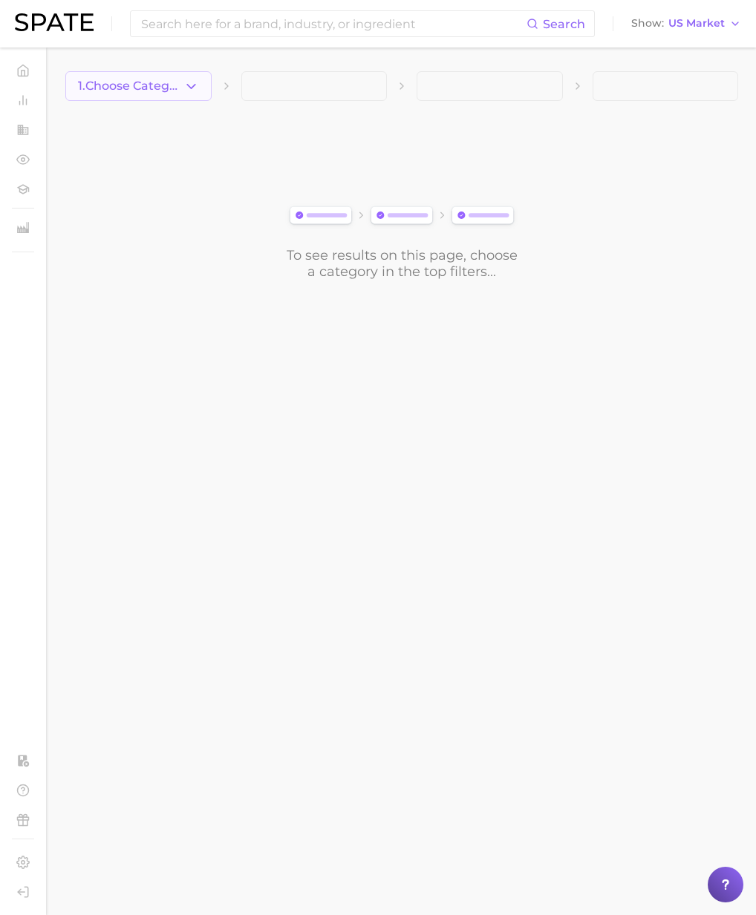
click at [180, 91] on span "1. Choose Category" at bounding box center [130, 85] width 105 height 13
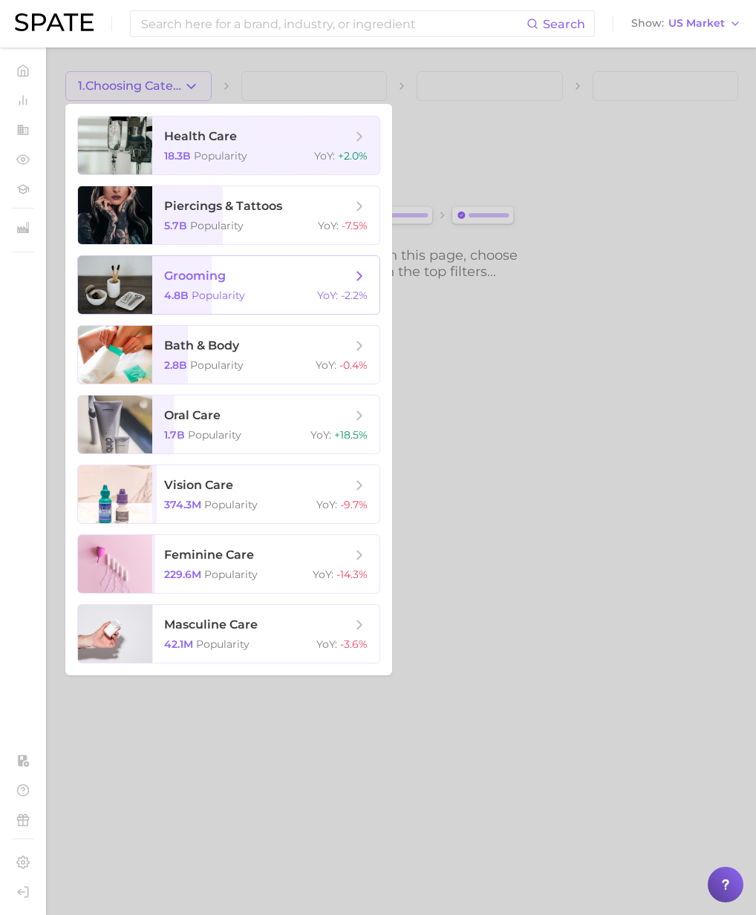
click at [232, 292] on span "Popularity" at bounding box center [218, 295] width 53 height 13
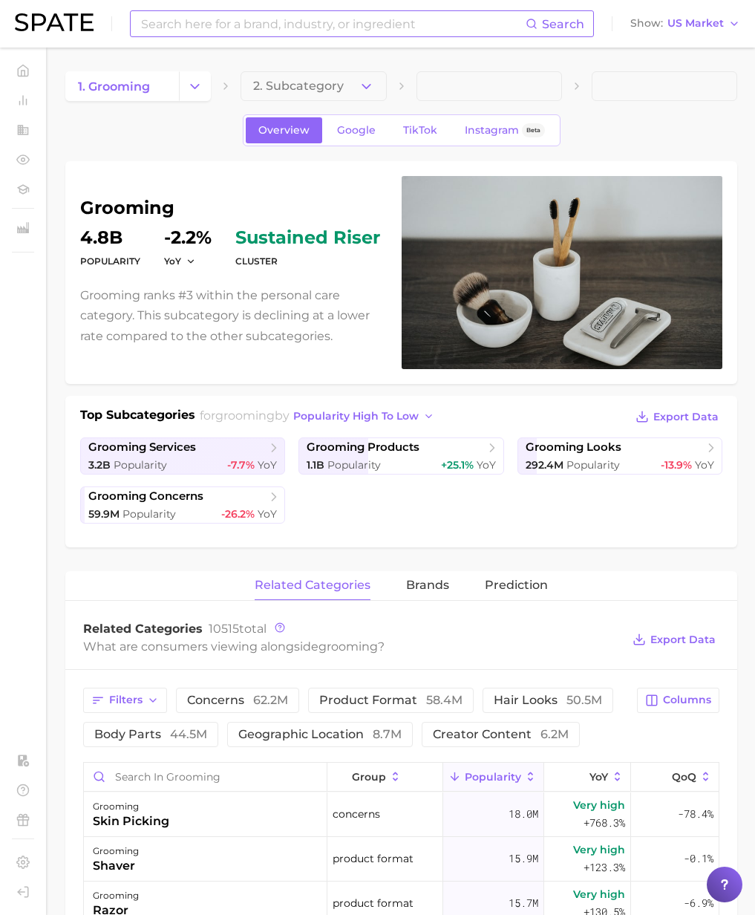
click at [169, 26] on input at bounding box center [333, 23] width 386 height 25
paste input "skittles nails"
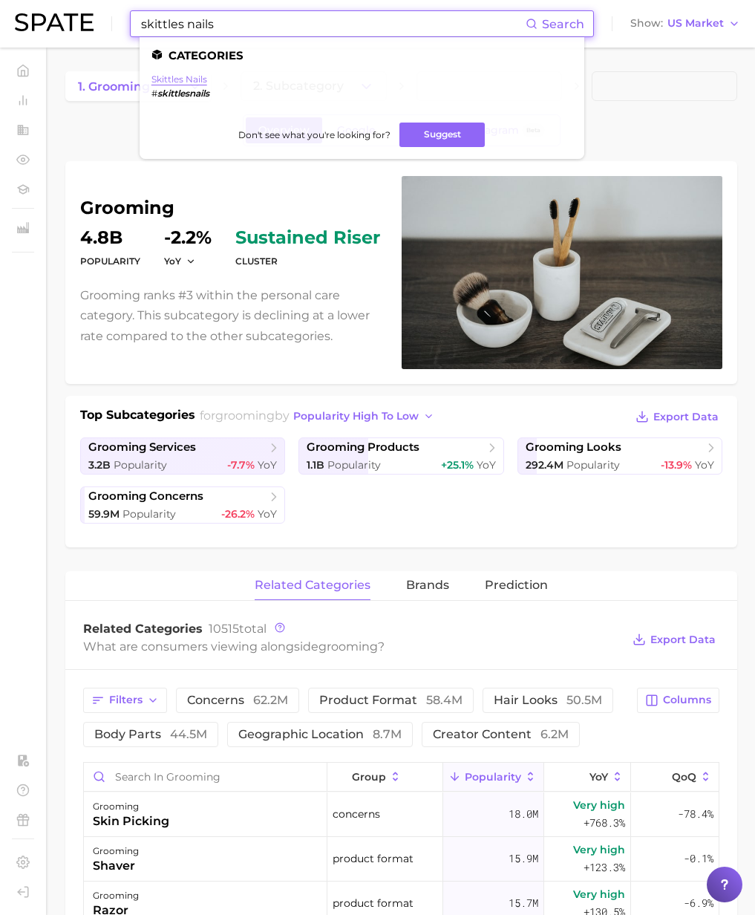
type input "skittles nails"
click at [192, 79] on link "skittles nails" at bounding box center [179, 78] width 56 height 11
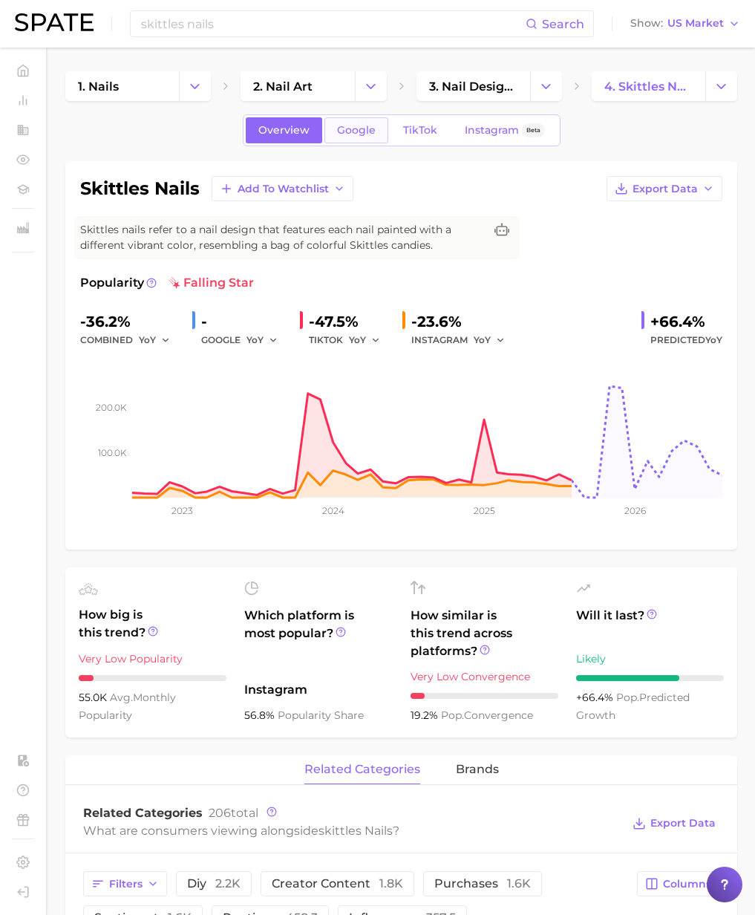
click at [357, 132] on span "Google" at bounding box center [356, 130] width 39 height 13
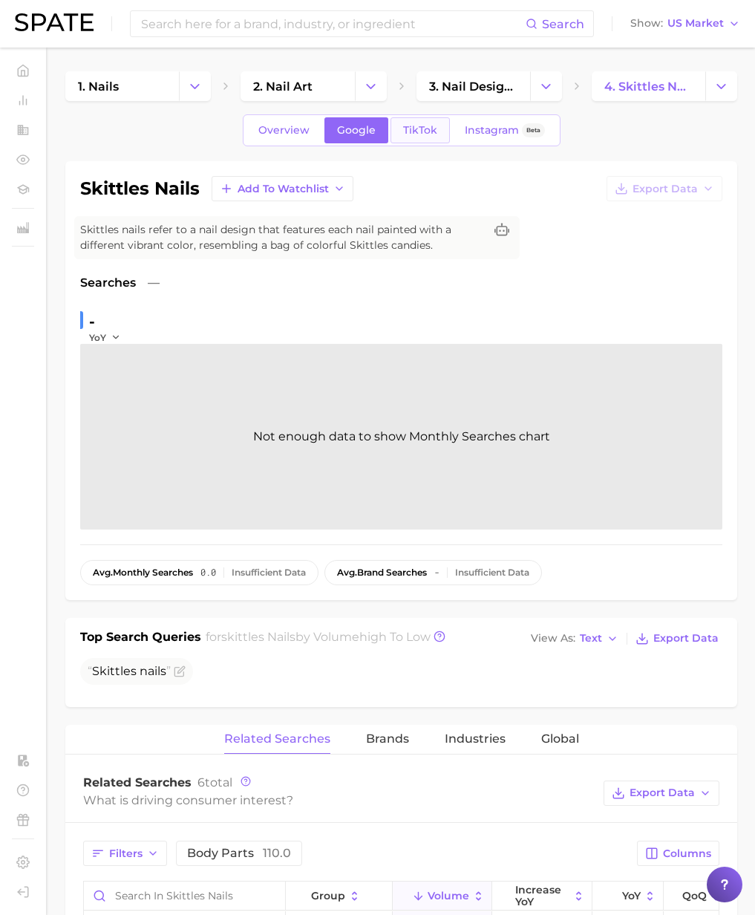
click at [411, 134] on span "TikTok" at bounding box center [420, 130] width 34 height 13
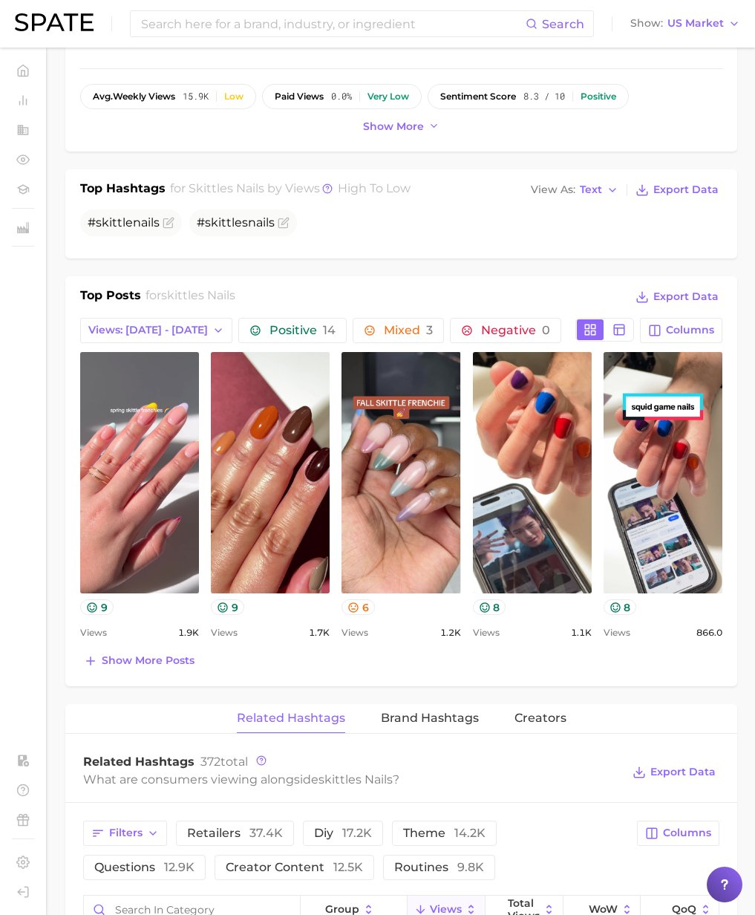
scroll to position [387, 0]
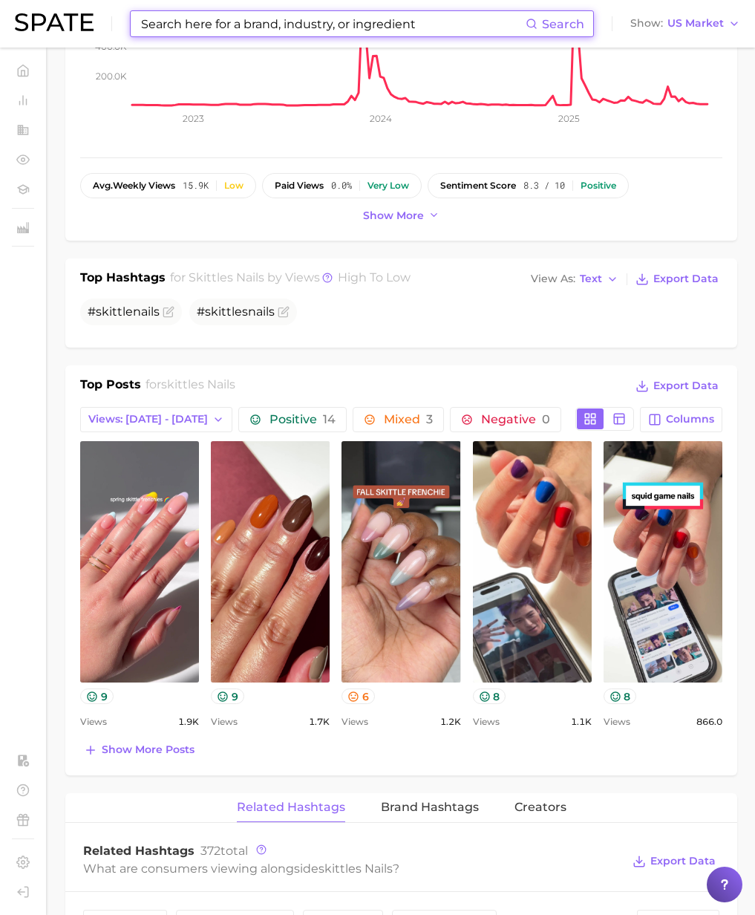
drag, startPoint x: 191, startPoint y: 14, endPoint x: 191, endPoint y: 24, distance: 10.4
click at [191, 14] on input at bounding box center [333, 23] width 386 height 25
paste input "headspace"
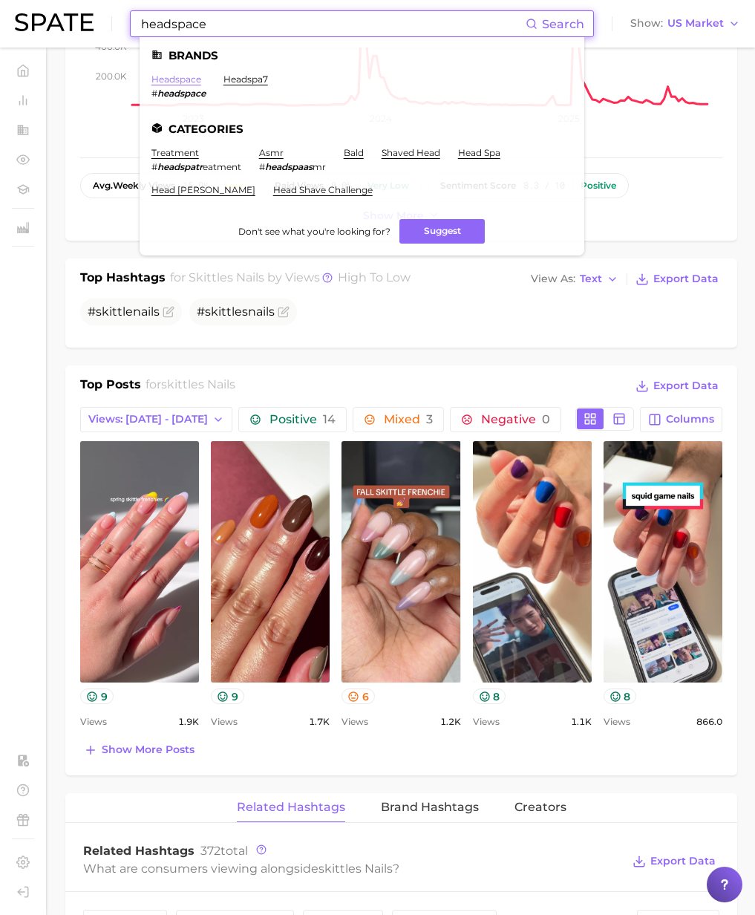
type input "headspace"
click at [182, 83] on link "headspace" at bounding box center [176, 78] width 50 height 11
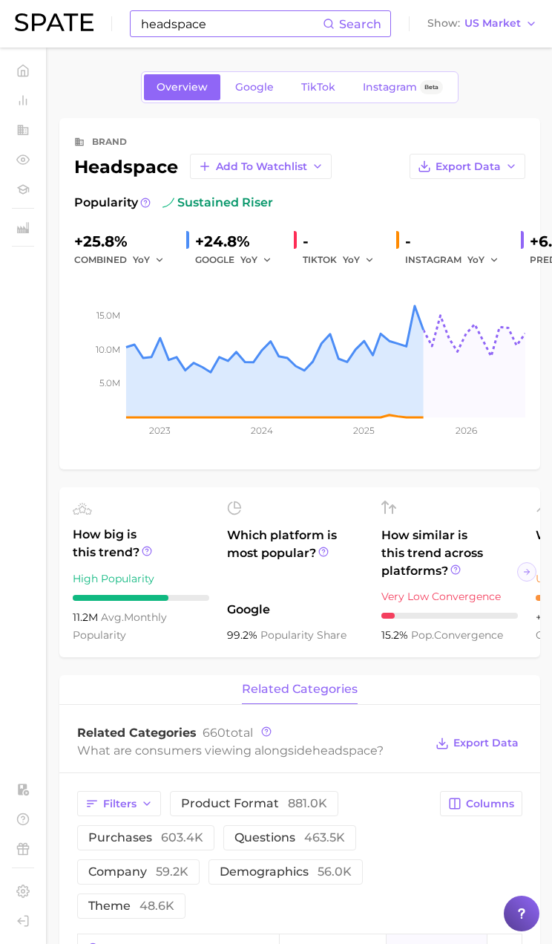
click at [209, 22] on input "headspace" at bounding box center [231, 23] width 183 height 25
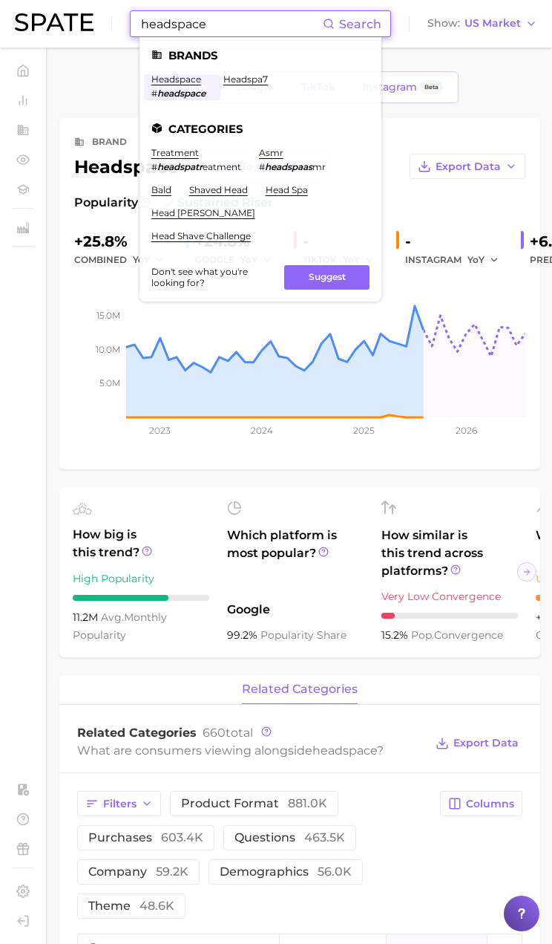
paste input "smores"
drag, startPoint x: 73, startPoint y: 24, endPoint x: 45, endPoint y: 23, distance: 29.0
click at [44, 23] on div "headspace Search Brands headspace # headspace headspa7 Categories treatment # h…" at bounding box center [276, 24] width 523 height 48
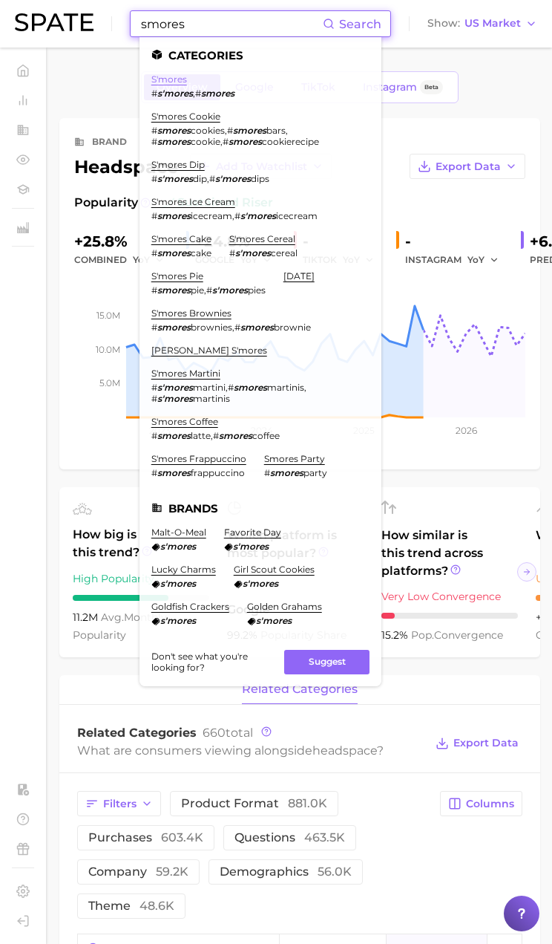
type input "smores"
click at [172, 79] on link "s'mores" at bounding box center [169, 78] width 36 height 11
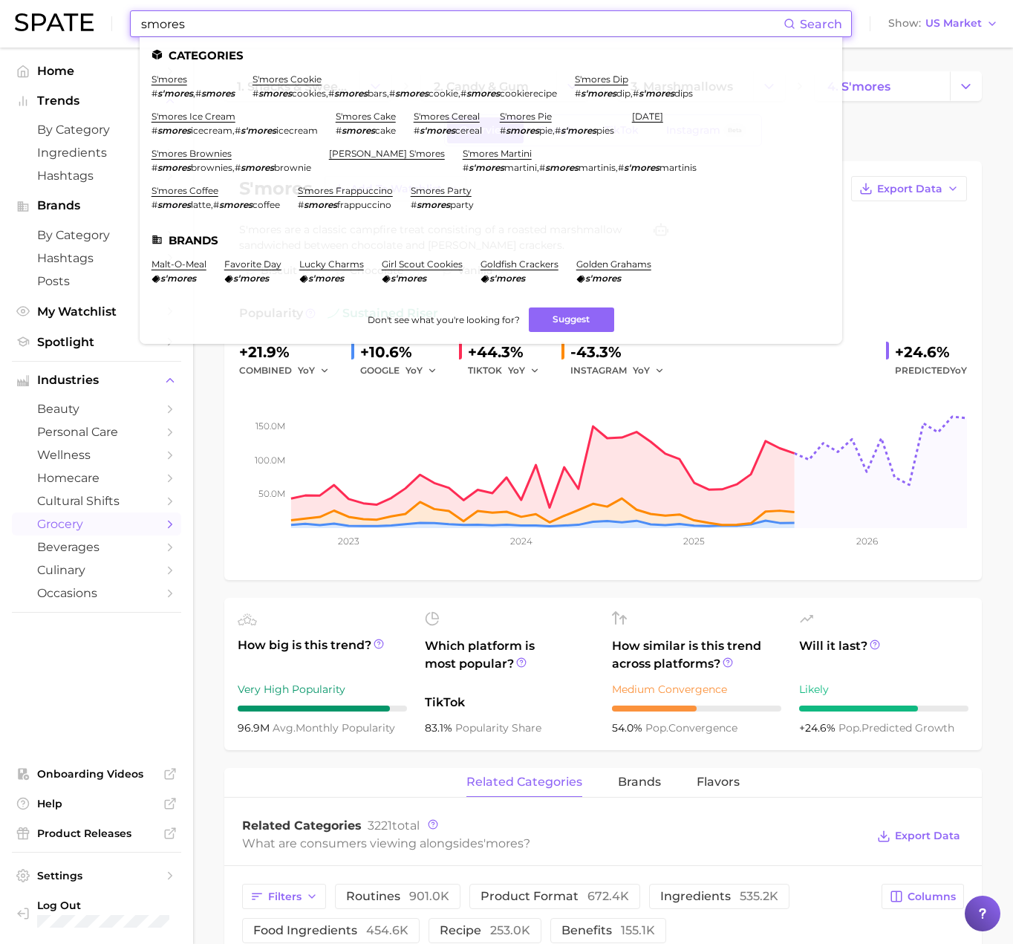
click at [228, 27] on input "smores" at bounding box center [462, 23] width 644 height 25
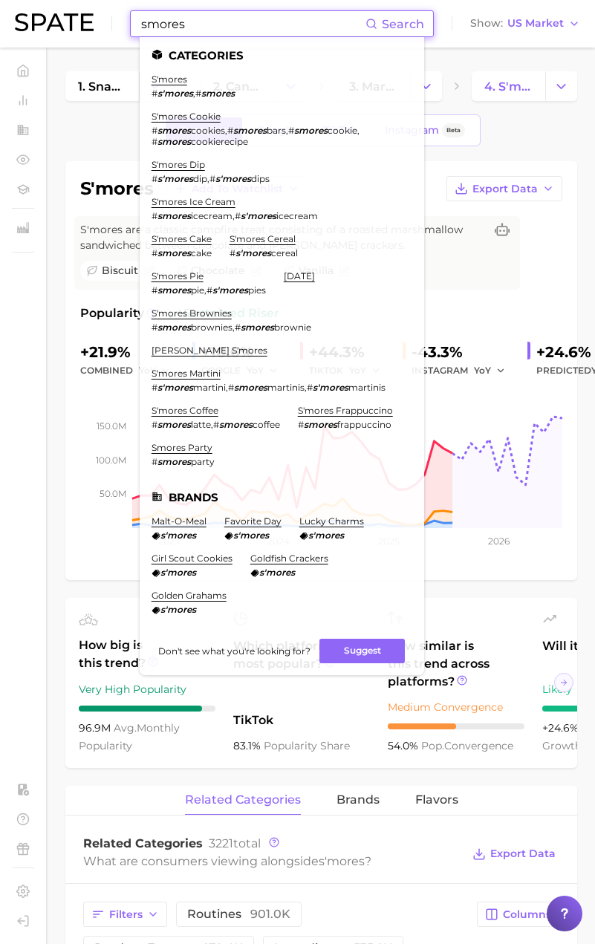
drag, startPoint x: 200, startPoint y: 22, endPoint x: 59, endPoint y: 29, distance: 142.0
click at [59, 29] on div "smores Search Categories s'mores # s'mores , # smores s'mores cookie # smores c…" at bounding box center [297, 24] width 565 height 48
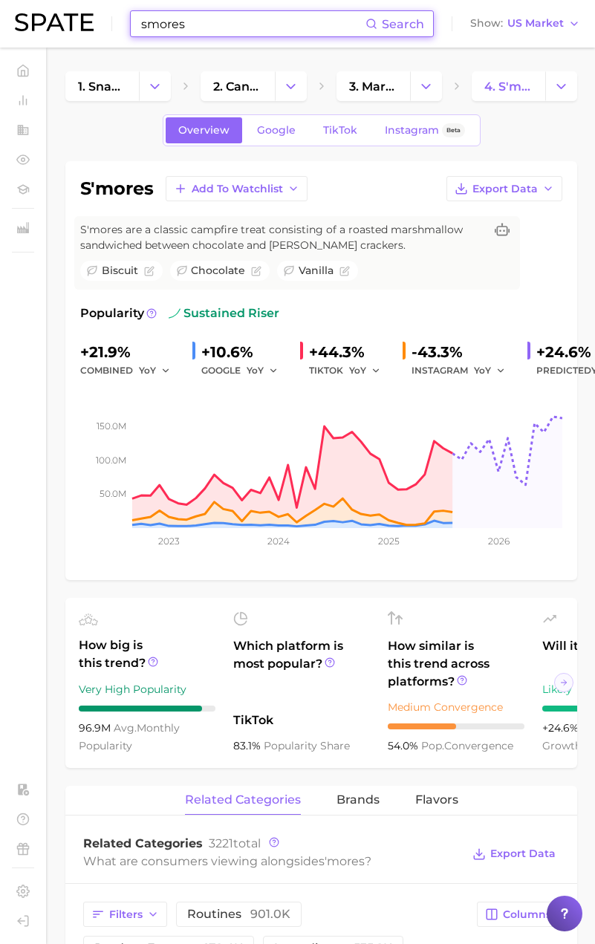
paste input "wirl espresso"
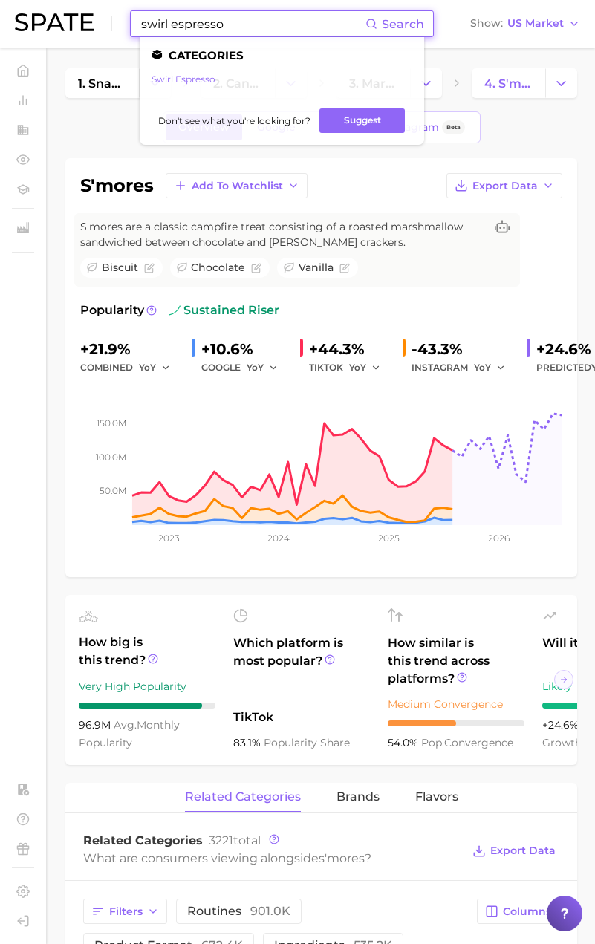
click at [197, 81] on link "swirl espresso" at bounding box center [183, 78] width 64 height 11
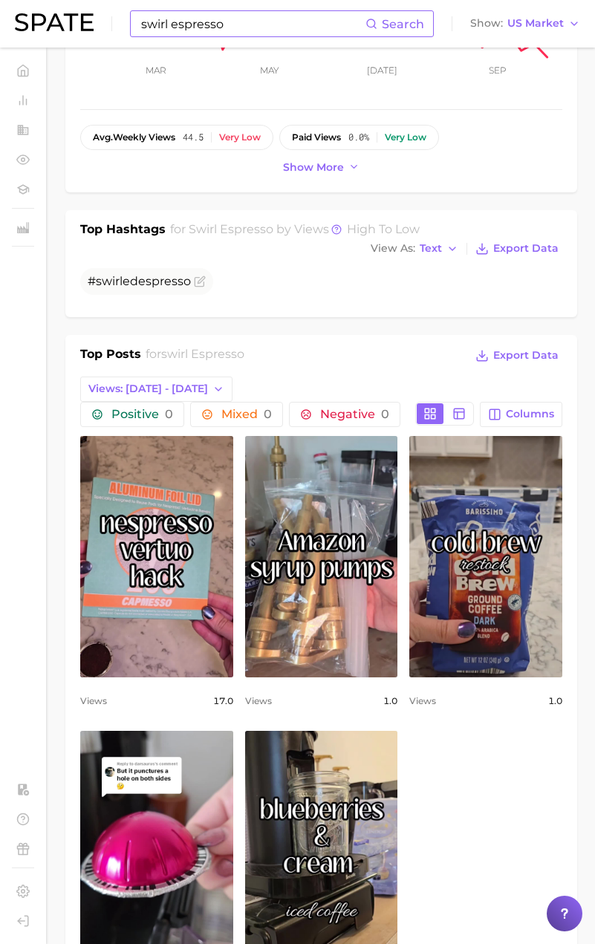
scroll to position [523, 0]
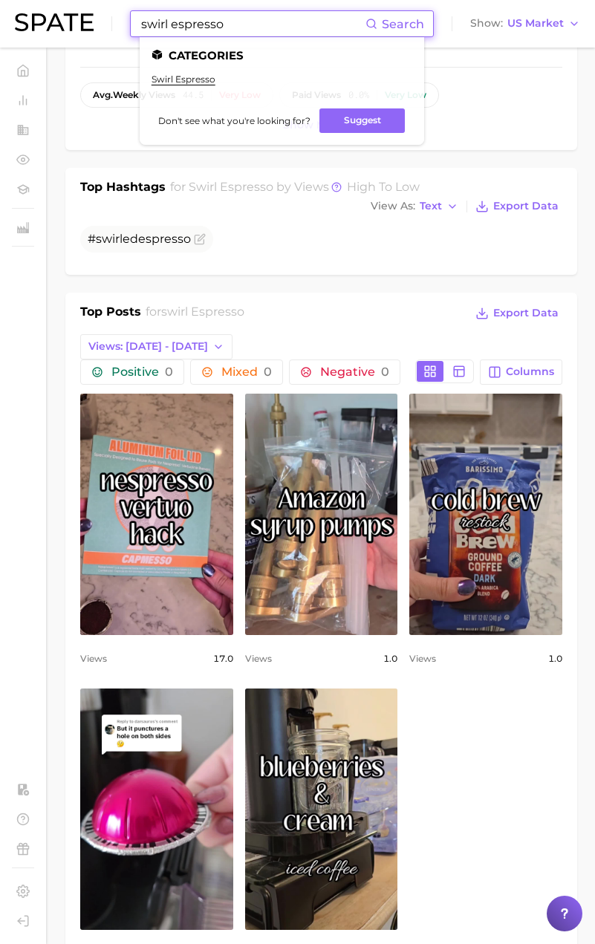
drag, startPoint x: 233, startPoint y: 24, endPoint x: 68, endPoint y: 21, distance: 165.6
click at [68, 21] on div "swirl espresso Search Categories swirl espresso Don't see what you're looking f…" at bounding box center [297, 24] width 565 height 48
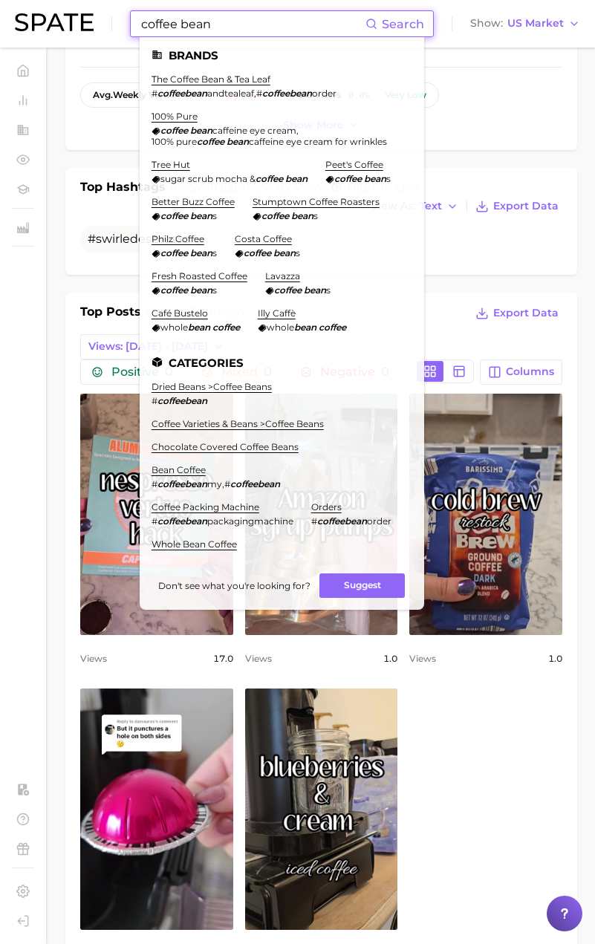
drag, startPoint x: 116, startPoint y: 21, endPoint x: 103, endPoint y: 21, distance: 12.6
click at [103, 21] on div "coffee bean Search Brands the coffee bean & tea leaf # coffeebean andtealeaf , …" at bounding box center [297, 24] width 565 height 48
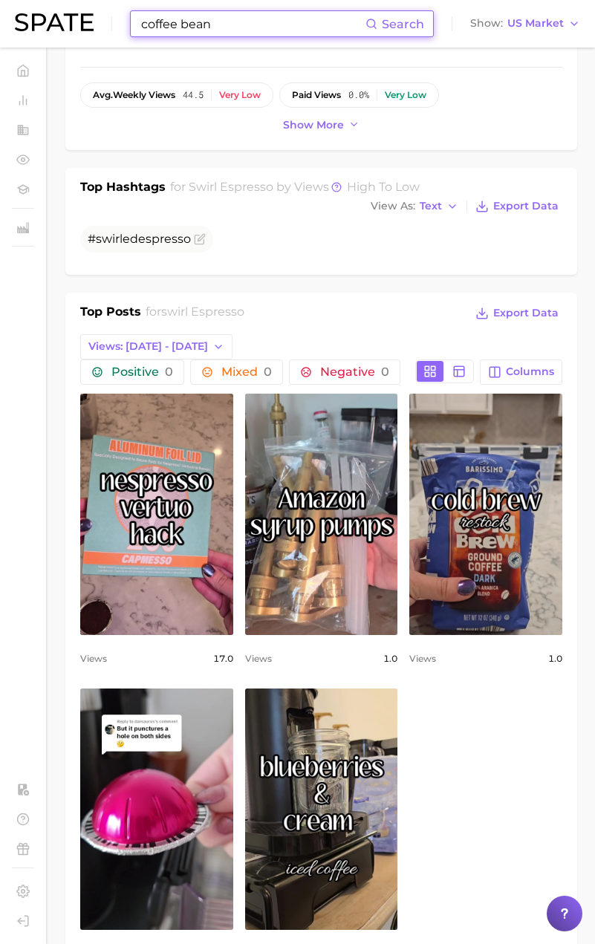
paste input "h& [PERSON_NAME]"
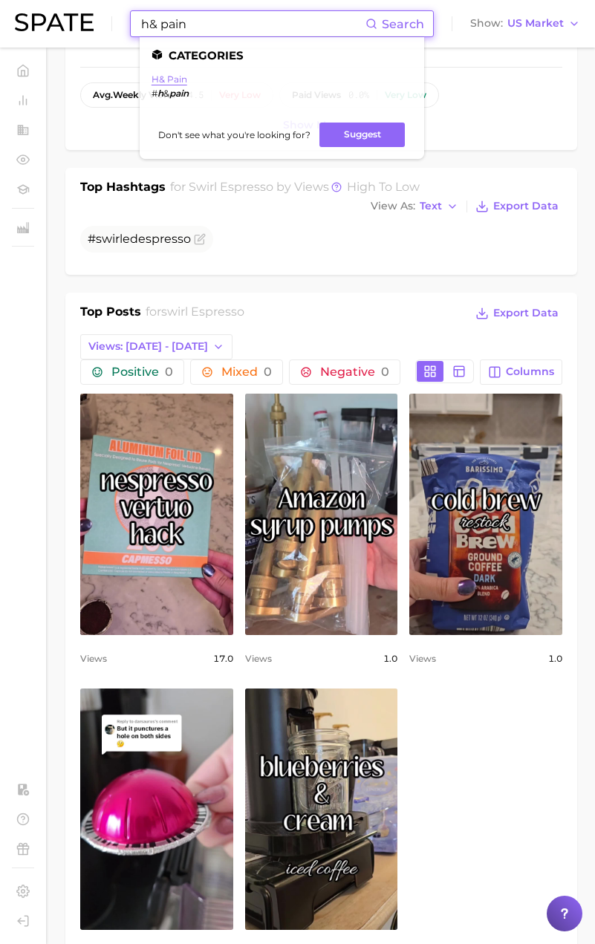
type input "h& pain"
click at [169, 78] on link "h& pain" at bounding box center [169, 78] width 36 height 11
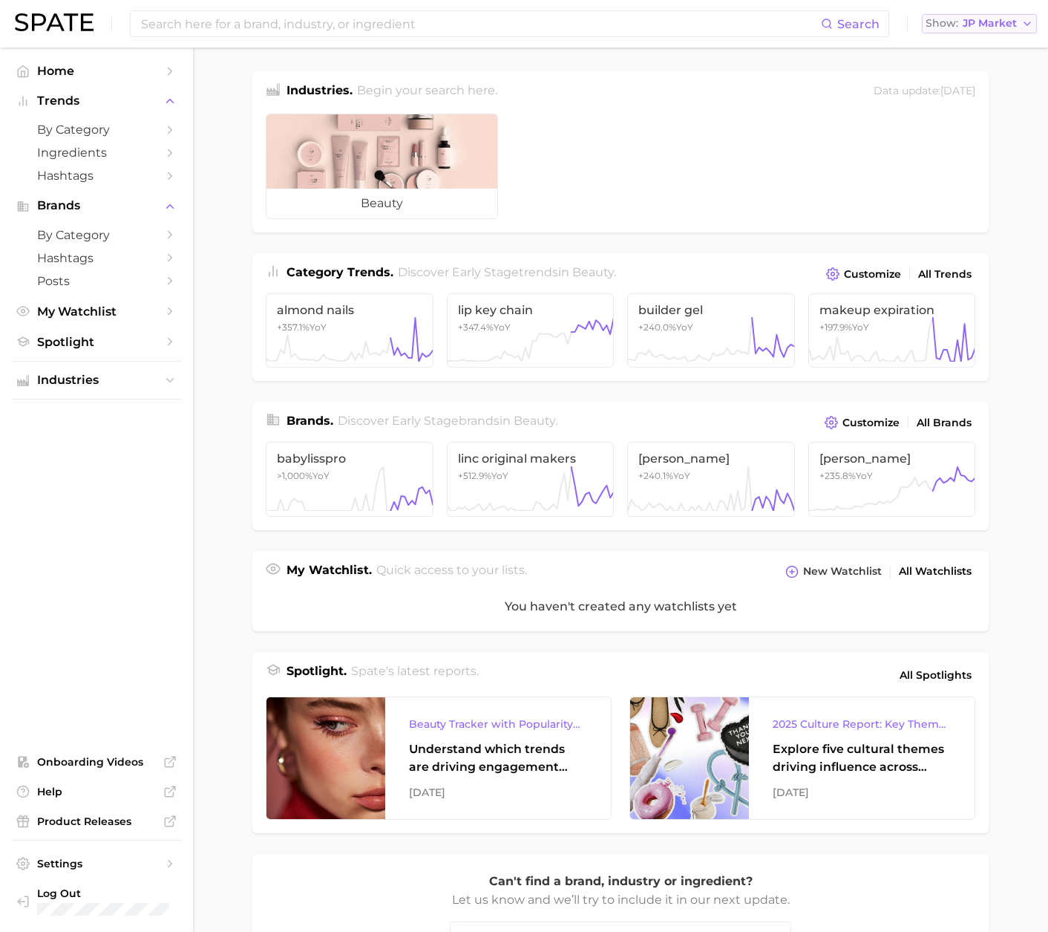
drag, startPoint x: 969, startPoint y: 19, endPoint x: 970, endPoint y: 33, distance: 13.4
click at [969, 20] on span "JP Market" at bounding box center [990, 23] width 54 height 8
click at [970, 43] on span "[GEOGRAPHIC_DATA]" at bounding box center [986, 48] width 115 height 13
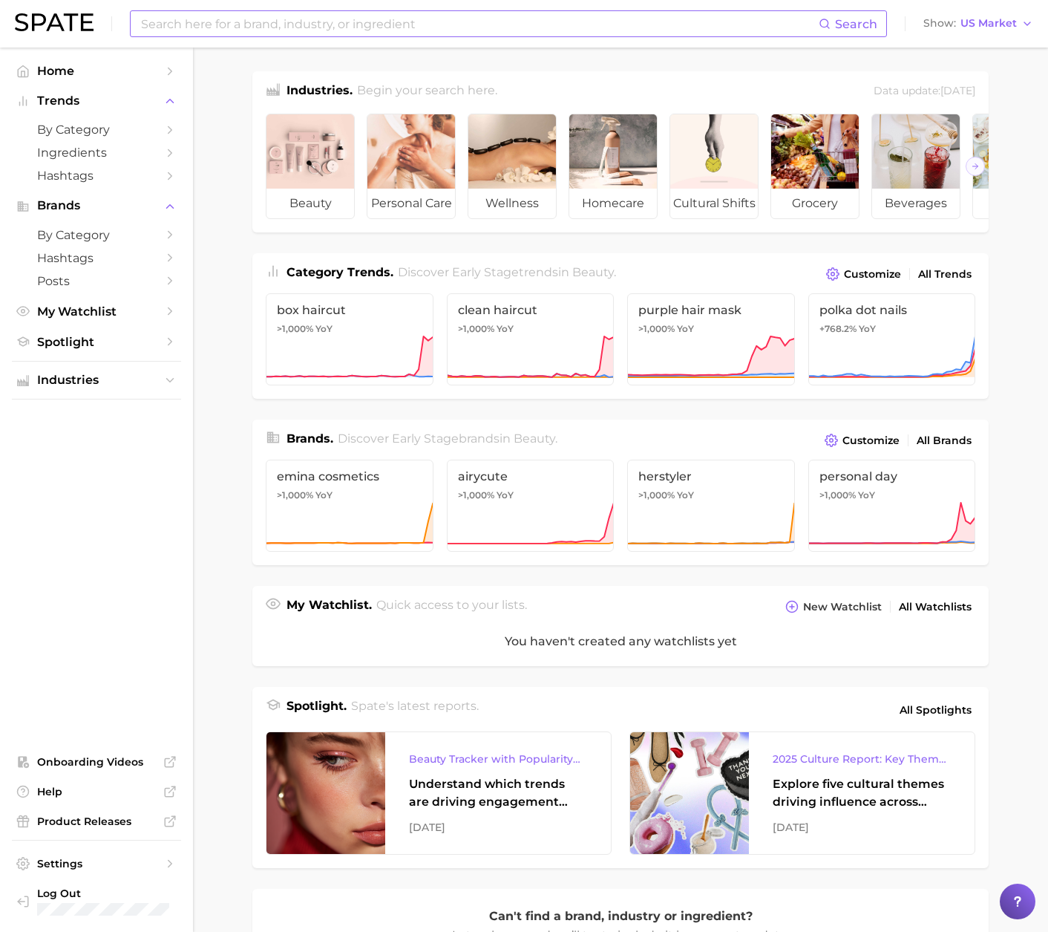
click at [673, 29] on input at bounding box center [479, 23] width 679 height 25
paste input "life & society"
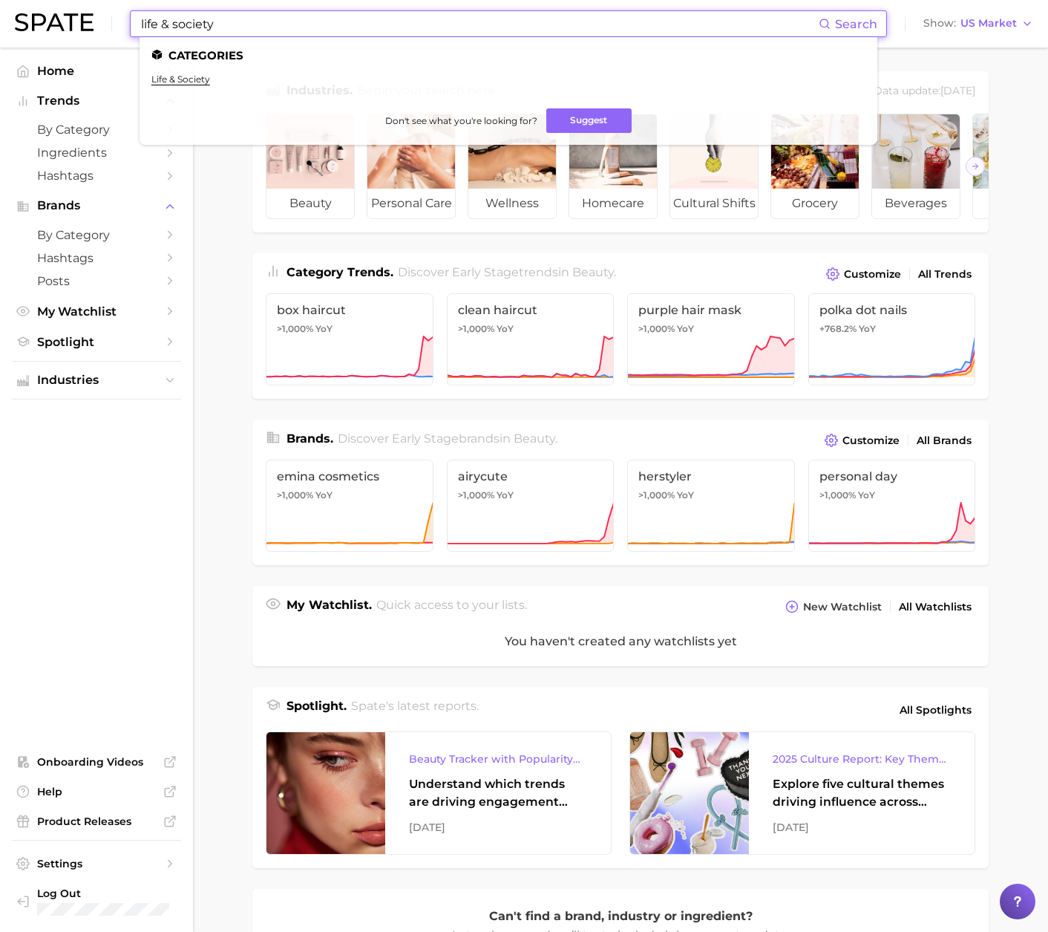
drag, startPoint x: 221, startPoint y: 27, endPoint x: 81, endPoint y: 17, distance: 140.6
click at [81, 17] on div "life & society Search Categories life & society Don't see what you're looking f…" at bounding box center [524, 24] width 1019 height 48
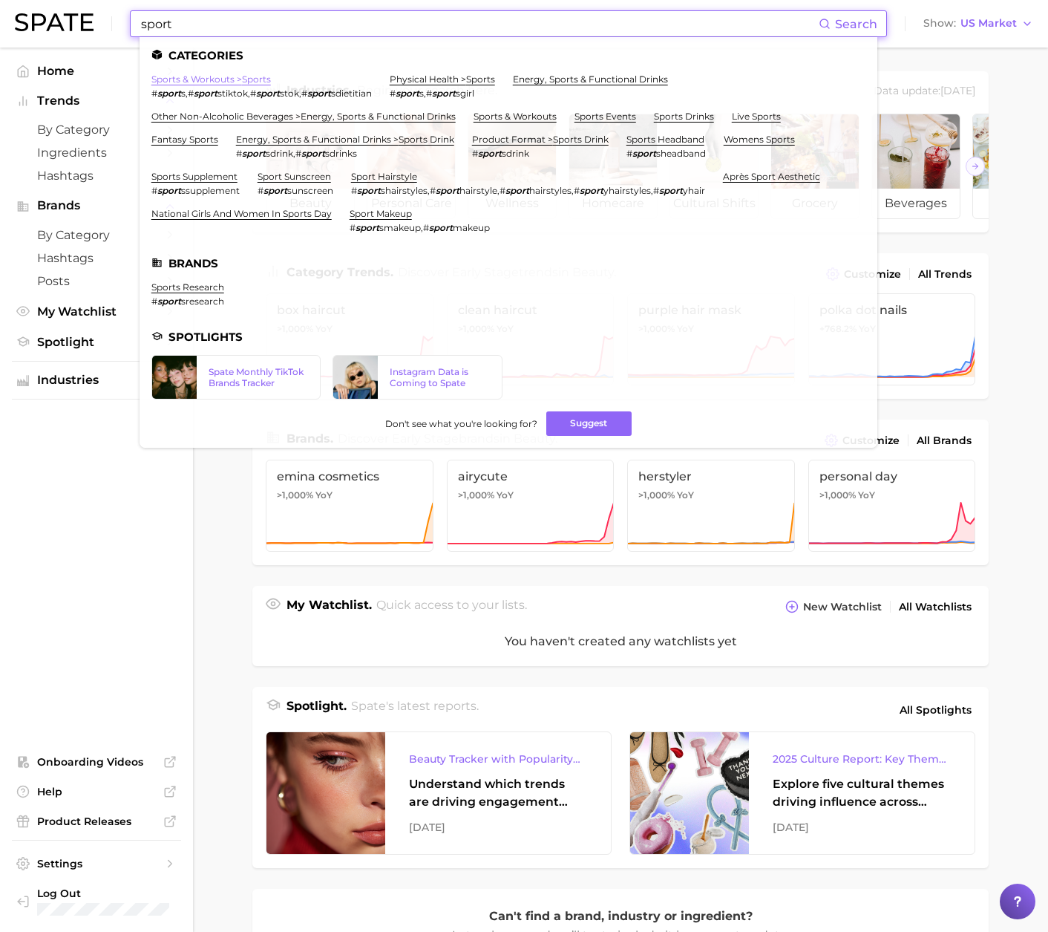
type input "sport"
click at [233, 82] on link "sports & workouts > sports" at bounding box center [211, 78] width 120 height 11
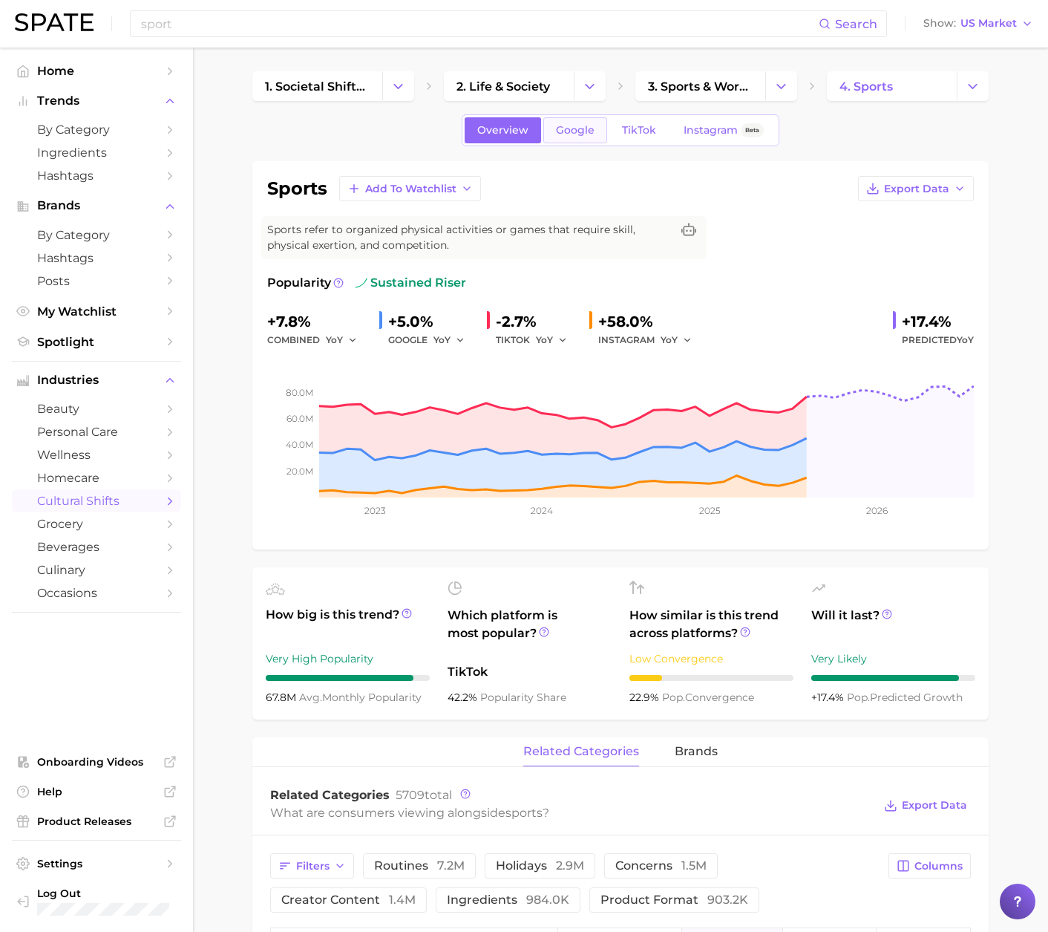
click at [571, 131] on span "Google" at bounding box center [575, 130] width 39 height 13
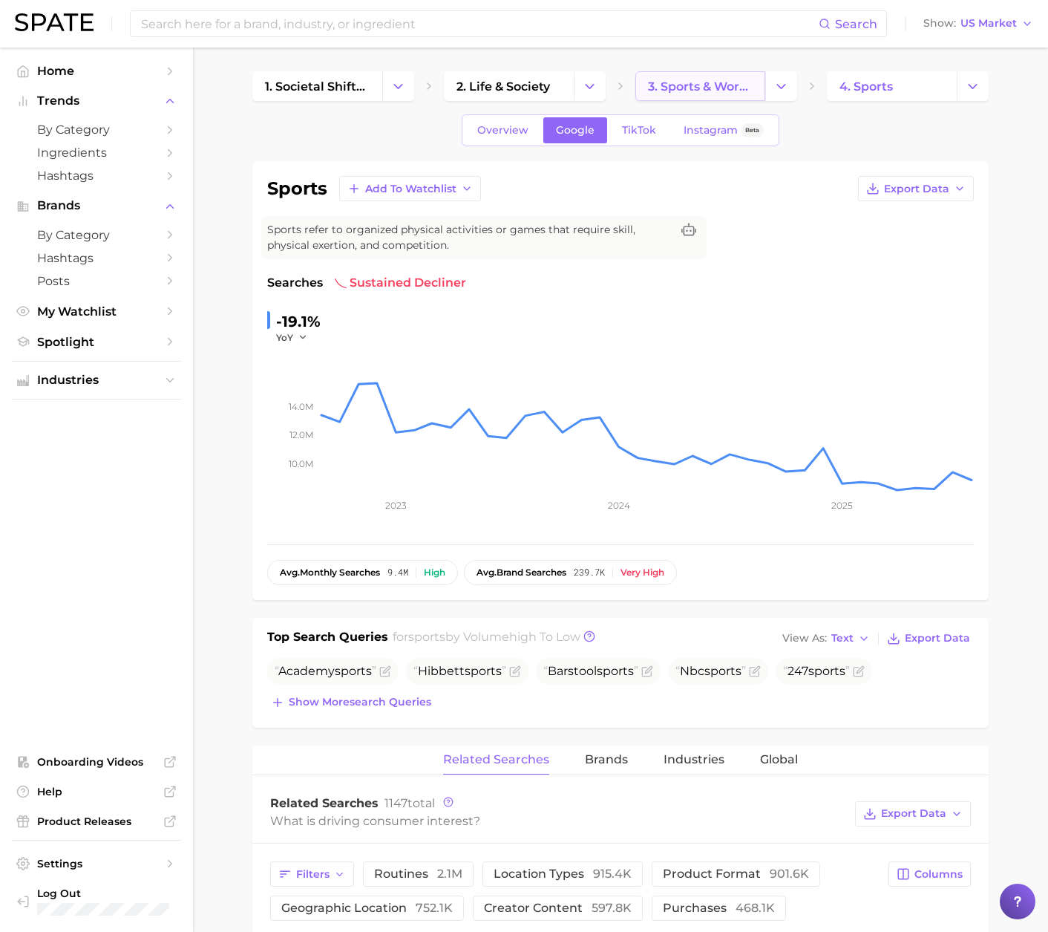
click at [691, 86] on span "3. sports & workouts" at bounding box center [700, 86] width 105 height 14
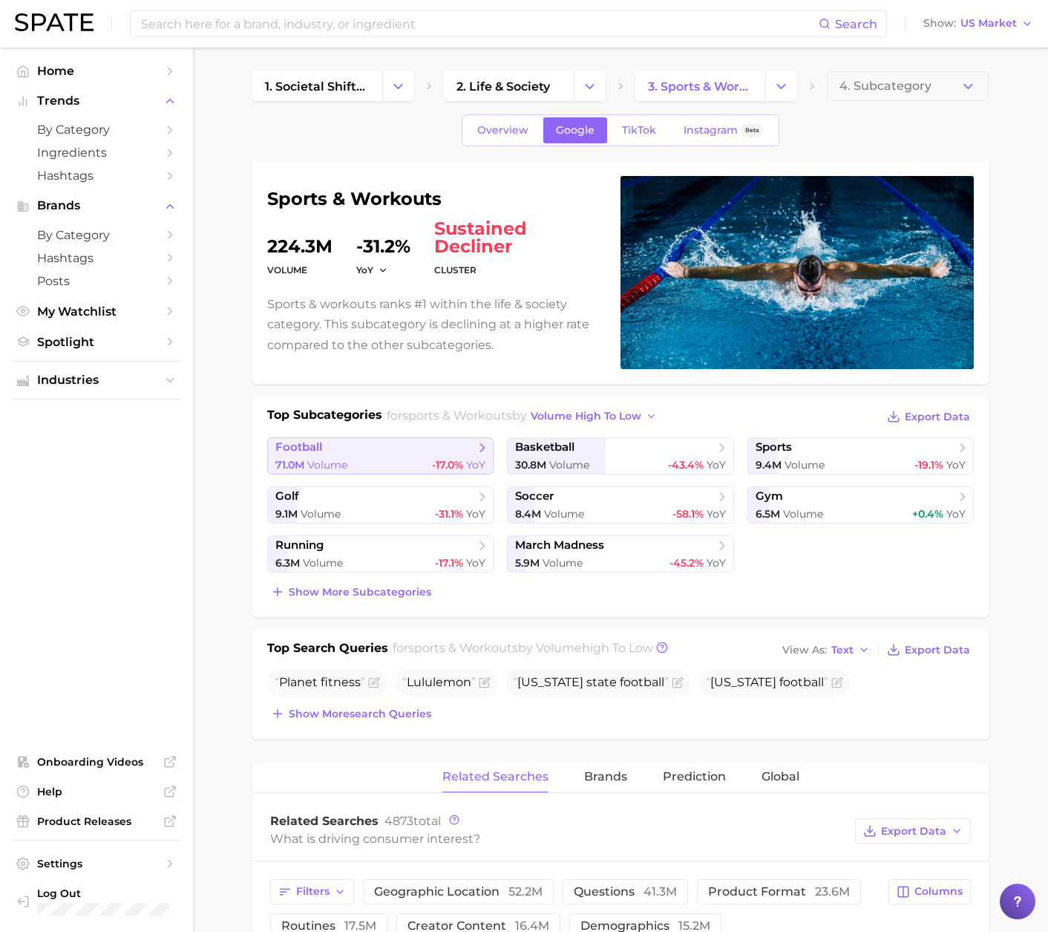
click at [417, 462] on div "71.0m Volume -17.0% YoY" at bounding box center [380, 465] width 210 height 14
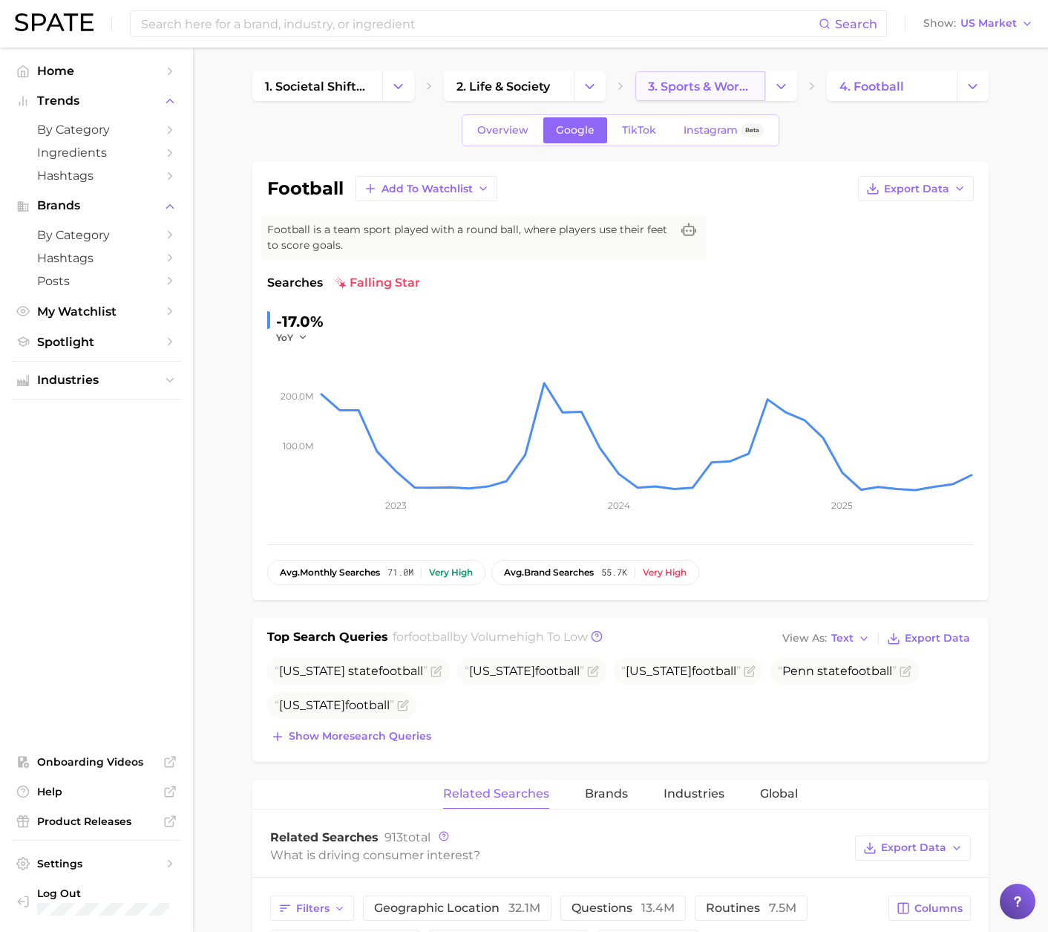
click at [706, 89] on span "3. sports & workouts" at bounding box center [700, 86] width 105 height 14
